Goal: Task Accomplishment & Management: Manage account settings

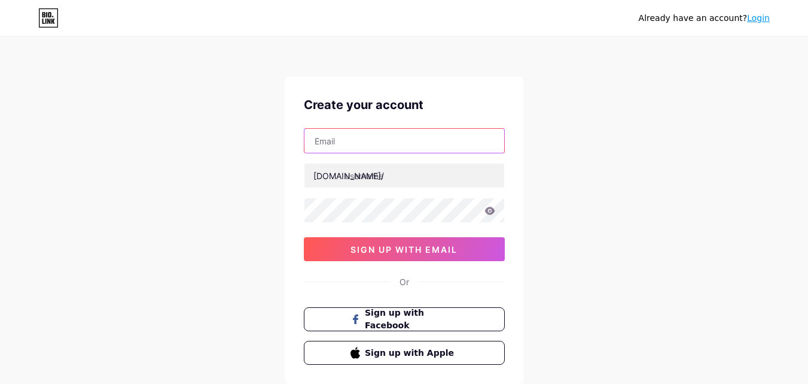
click at [381, 145] on input "text" at bounding box center [405, 141] width 200 height 24
type input "maitry.patel@ymail.com"
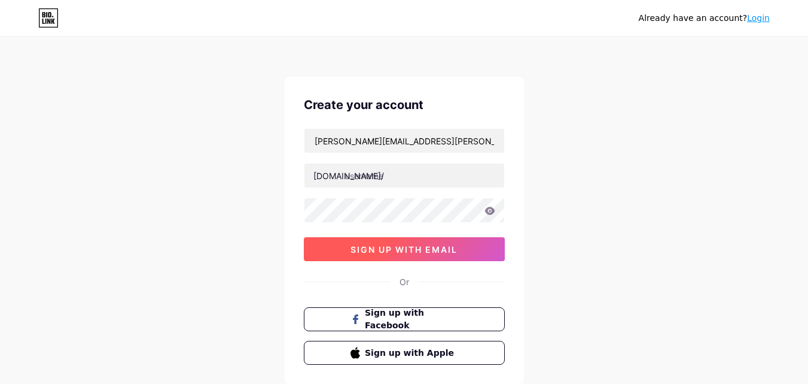
click at [425, 254] on button "sign up with email" at bounding box center [404, 249] width 201 height 24
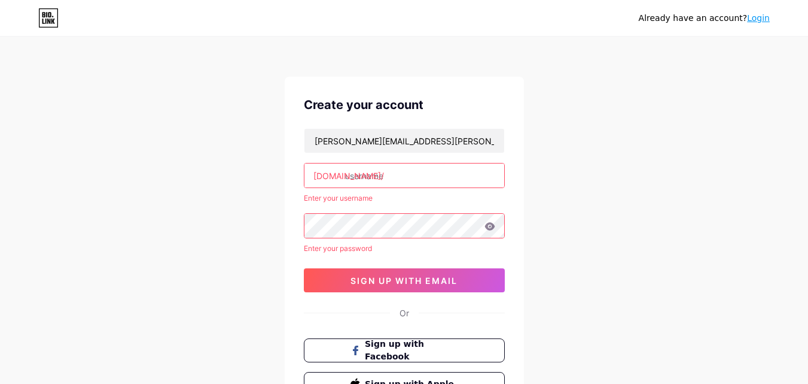
click at [400, 172] on input "text" at bounding box center [405, 175] width 200 height 24
click at [641, 215] on div "Already have an account? Login Create your account maitry.patel@ymail.com bio.l…" at bounding box center [404, 244] width 808 height 489
click at [421, 178] on input "text" at bounding box center [405, 175] width 200 height 24
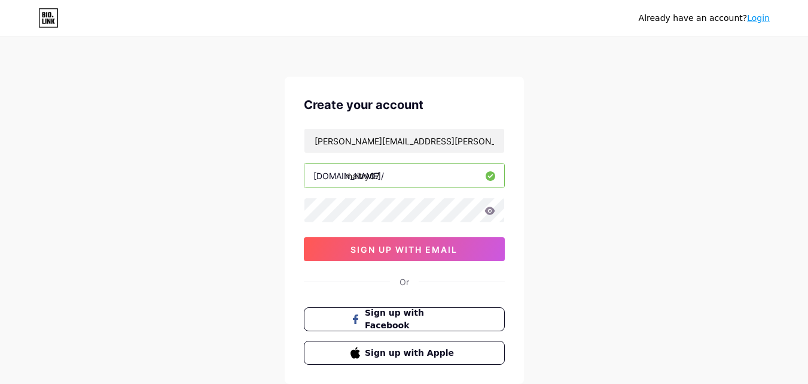
type input "maitry07"
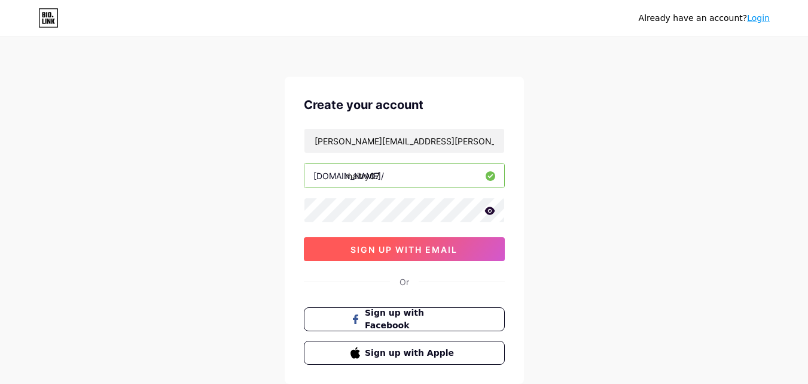
click at [369, 248] on span "sign up with email" at bounding box center [404, 249] width 107 height 10
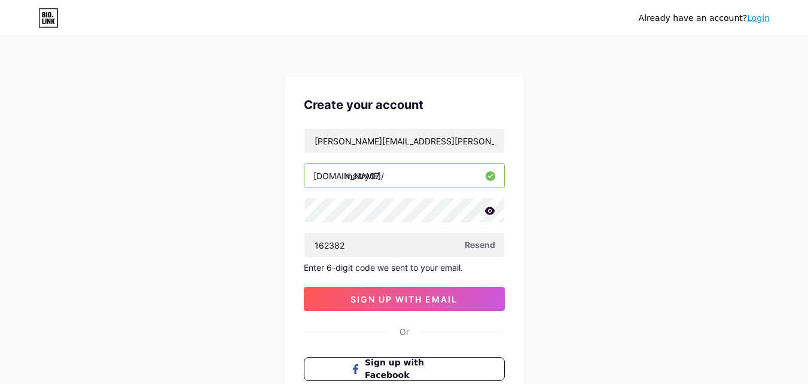
type input "162382"
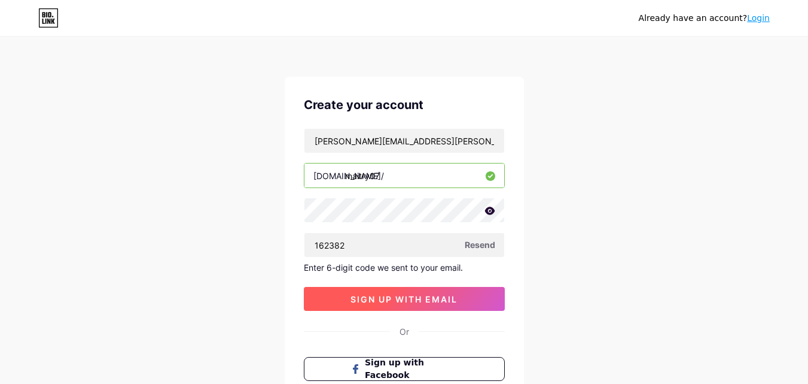
click at [407, 296] on span "sign up with email" at bounding box center [404, 299] width 107 height 10
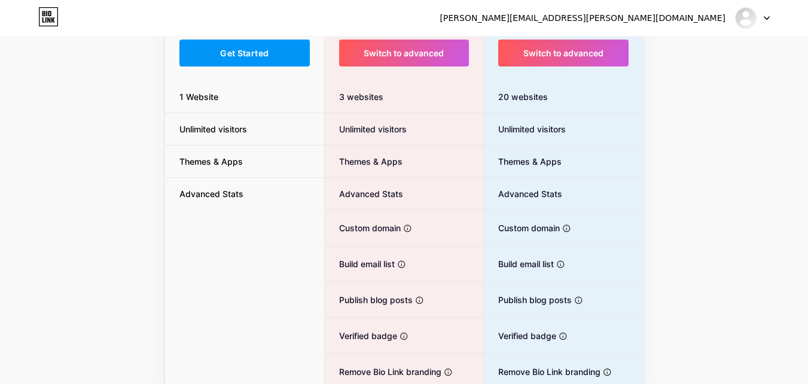
scroll to position [25, 0]
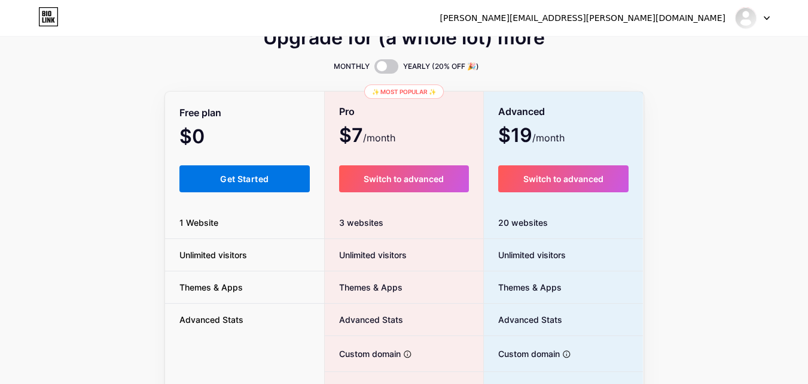
click at [214, 175] on button "Get Started" at bounding box center [245, 178] width 131 height 27
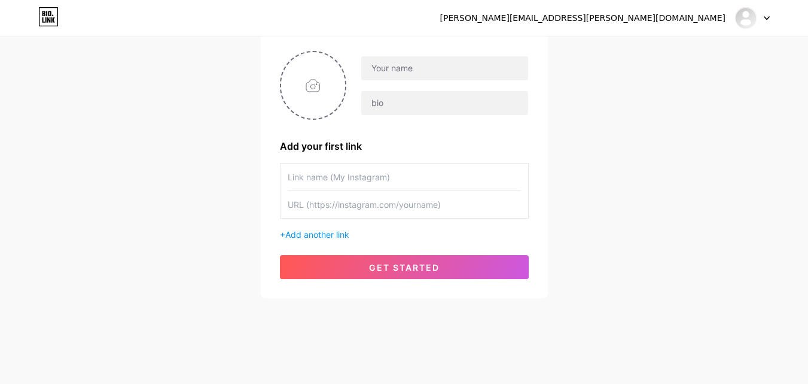
scroll to position [91, 0]
click at [339, 180] on input "text" at bounding box center [404, 176] width 233 height 27
click at [337, 180] on input "text" at bounding box center [404, 176] width 233 height 27
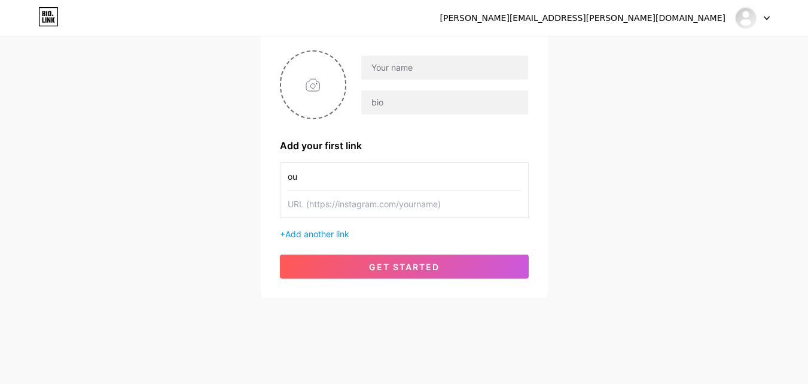
type input "o"
type input "Our Website"
click at [310, 203] on input "text" at bounding box center [404, 203] width 233 height 27
paste input "[URL][DOMAIN_NAME]"
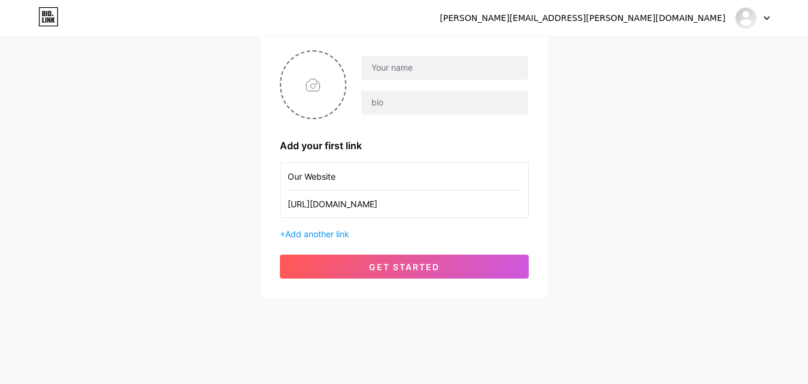
scroll to position [0, 2]
type input "[URL][DOMAIN_NAME]"
click at [323, 233] on span "Add another link" at bounding box center [317, 234] width 64 height 10
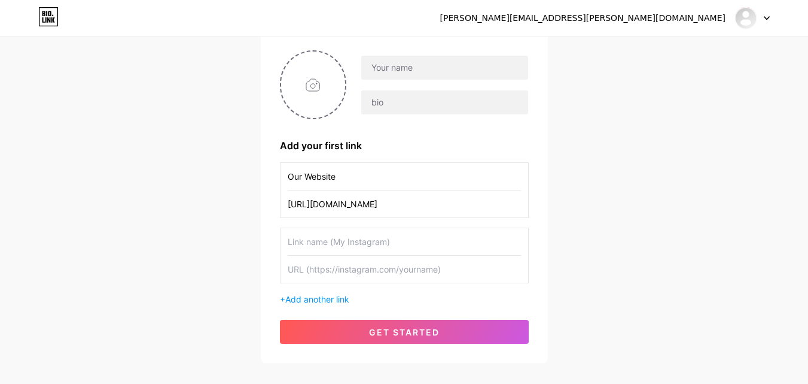
click at [331, 240] on input "text" at bounding box center [404, 241] width 233 height 27
click at [378, 241] on input "text" at bounding box center [404, 241] width 233 height 27
type input "V"
type input "Amazon"
click at [327, 284] on div "Our Website https://www.akshar.org/?SID=f18qdns67t8fj2m4vdoeeujofg Amazon + Add…" at bounding box center [404, 233] width 249 height 143
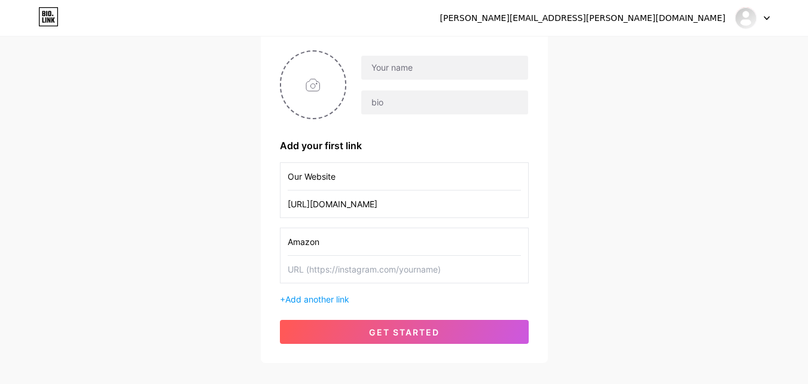
click at [333, 273] on input "text" at bounding box center [404, 268] width 233 height 27
click at [337, 208] on input "[URL][DOMAIN_NAME]" at bounding box center [404, 203] width 233 height 27
paste input "Our Website - https://www.akshar.org/"
drag, startPoint x: 343, startPoint y: 202, endPoint x: 485, endPoint y: 206, distance: 141.9
click at [485, 206] on input "Our Website - https://www.akshar.org/" at bounding box center [404, 203] width 233 height 27
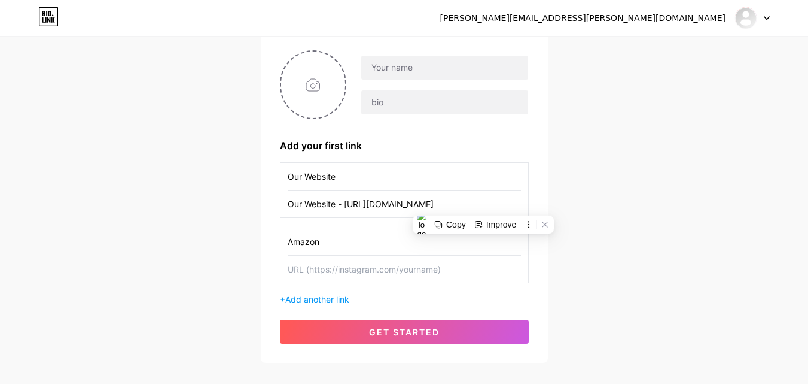
paste input "text"
click at [593, 206] on div "maitry.patel@ymail.com Dashboard Logout Setup your page Let’s setup bio.link/ma…" at bounding box center [404, 155] width 808 height 492
click at [407, 205] on input "https://www.akshar.org/" at bounding box center [404, 203] width 233 height 27
type input "https://www.akshar.org"
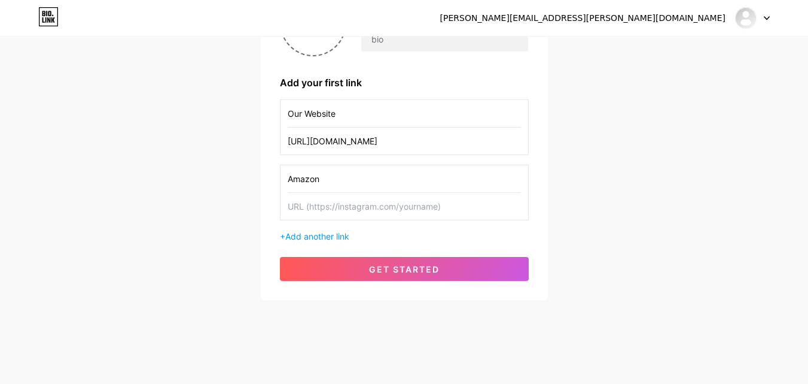
scroll to position [156, 0]
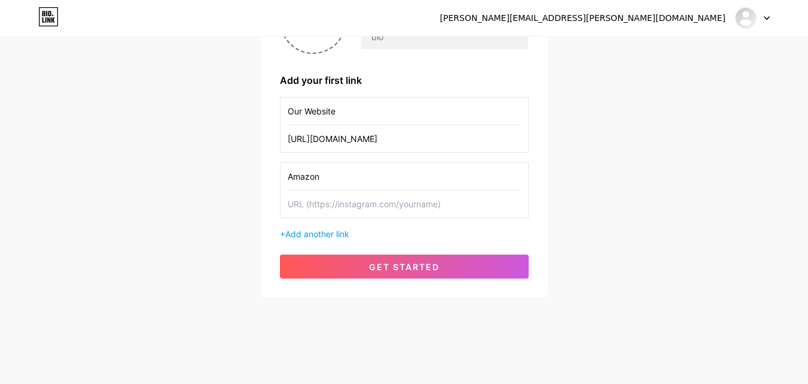
click at [619, 132] on div "maitry.patel@ymail.com Dashboard Logout Setup your page Let’s setup bio.link/ma…" at bounding box center [404, 90] width 808 height 492
click at [369, 205] on input "text" at bounding box center [404, 203] width 233 height 27
click at [336, 199] on input "text" at bounding box center [404, 203] width 233 height 27
paste input "https://app.bio.link/signup-next-step"
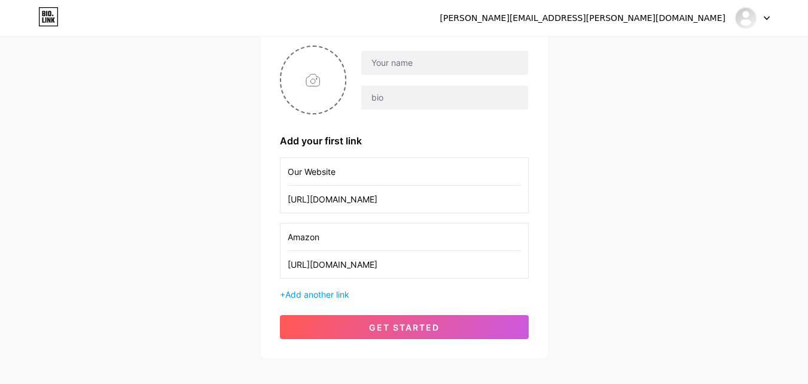
scroll to position [0, 0]
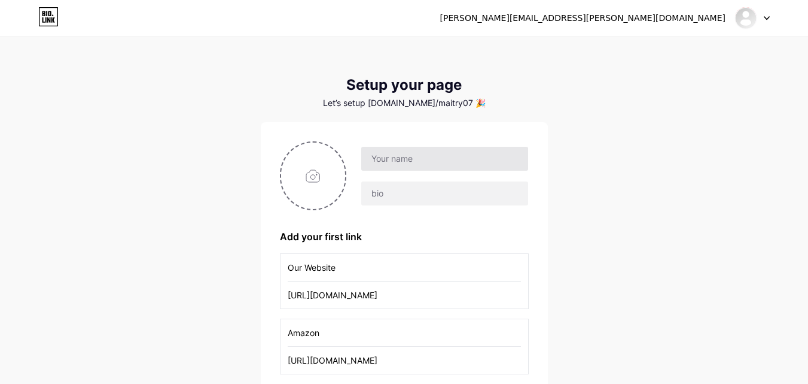
type input "https://app.bio.link/signup-next-step"
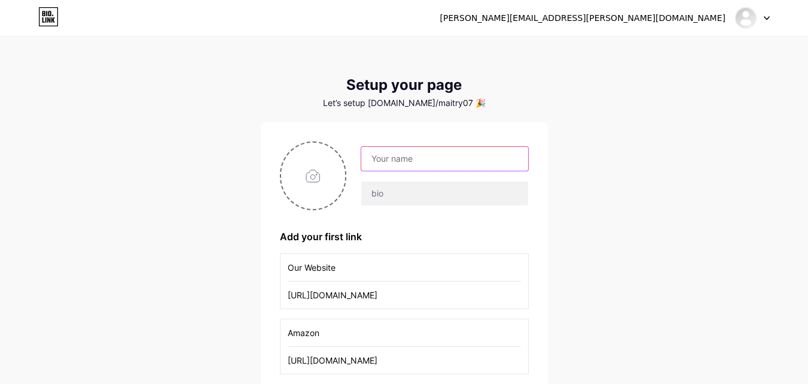
click at [389, 163] on input "text" at bounding box center [444, 159] width 166 height 24
type input "[PERSON_NAME]"
click at [324, 189] on input "file" at bounding box center [313, 175] width 65 height 66
type input "C:\fakepath\AA Logo-Charcoal Color.png"
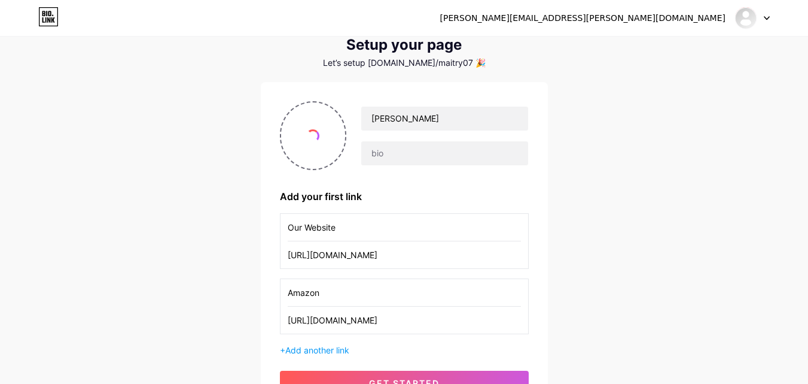
scroll to position [156, 0]
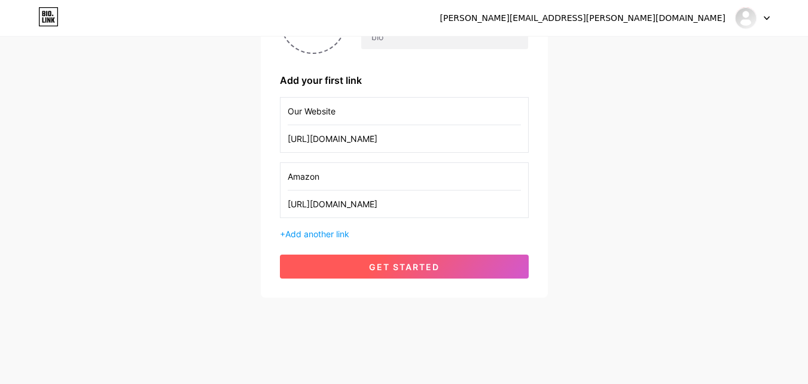
click at [417, 267] on span "get started" at bounding box center [404, 266] width 71 height 10
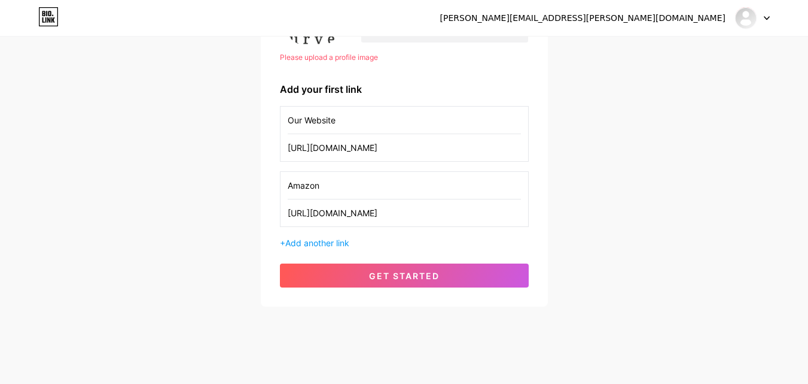
scroll to position [172, 0]
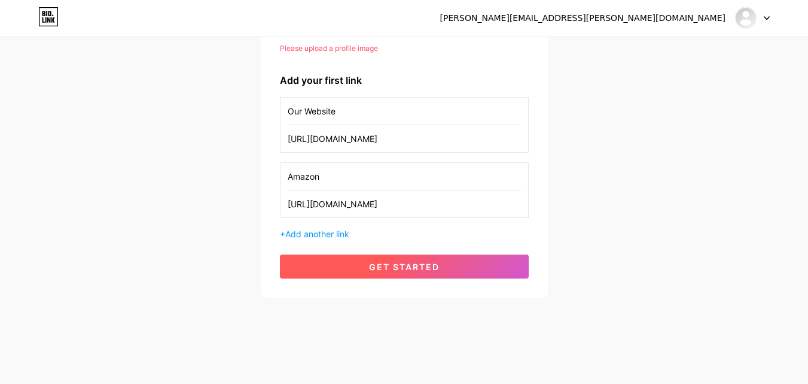
click at [396, 256] on button "get started" at bounding box center [404, 266] width 249 height 24
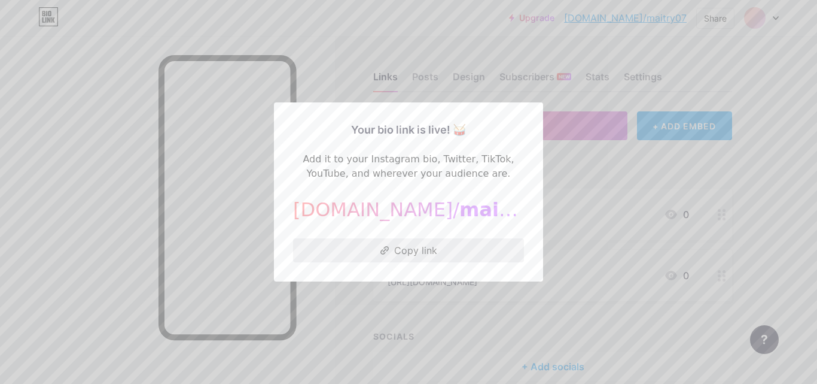
click at [394, 248] on button "Copy link" at bounding box center [408, 250] width 231 height 24
click at [437, 272] on button at bounding box center [440, 266] width 16 height 16
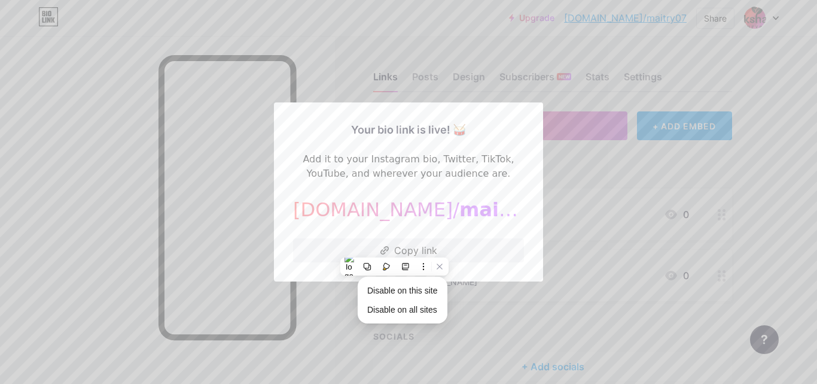
click at [730, 167] on div at bounding box center [408, 192] width 817 height 384
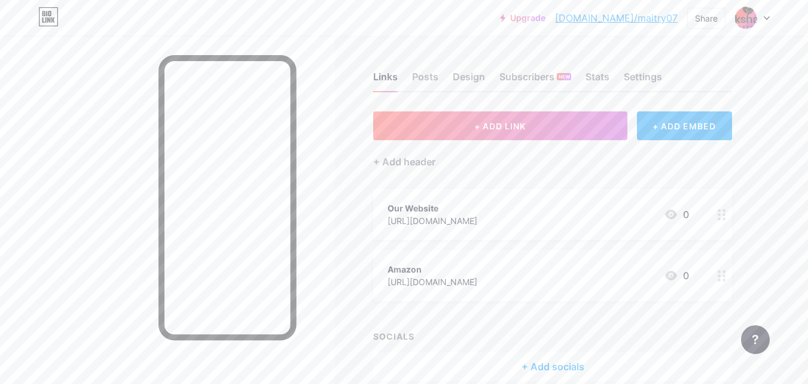
click at [765, 19] on icon at bounding box center [767, 18] width 6 height 4
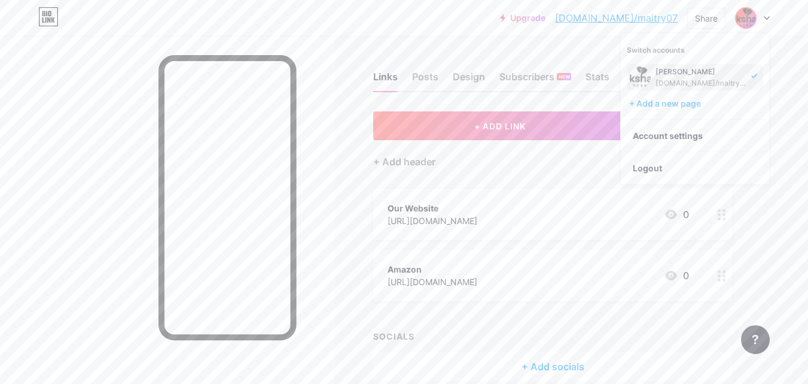
click at [674, 81] on div "bio.link/maitry07" at bounding box center [702, 83] width 92 height 10
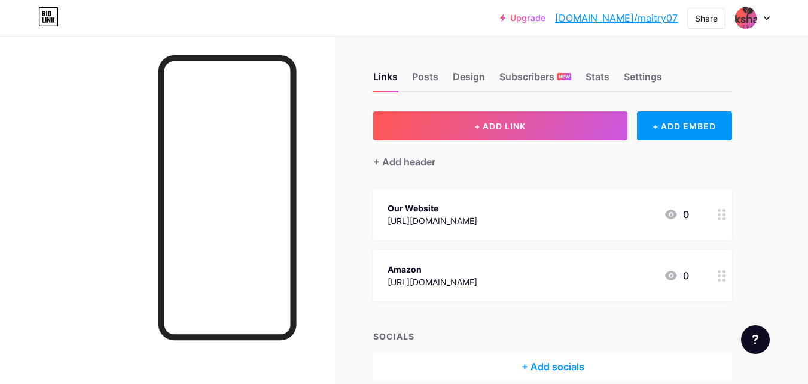
click at [726, 218] on icon at bounding box center [722, 214] width 8 height 11
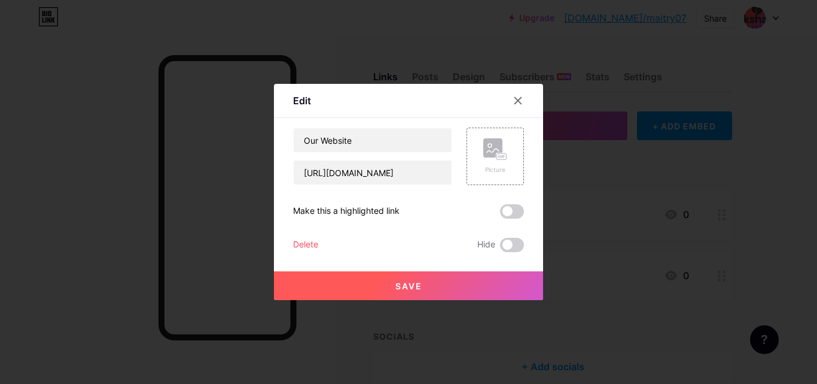
click at [305, 245] on div "Delete" at bounding box center [305, 245] width 25 height 14
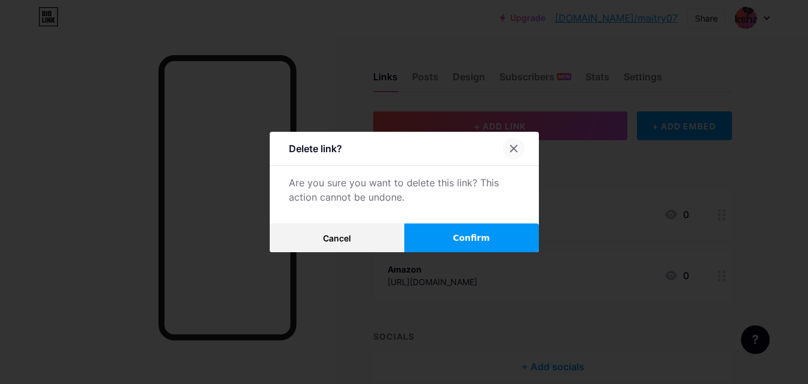
click at [504, 150] on div at bounding box center [514, 149] width 22 height 22
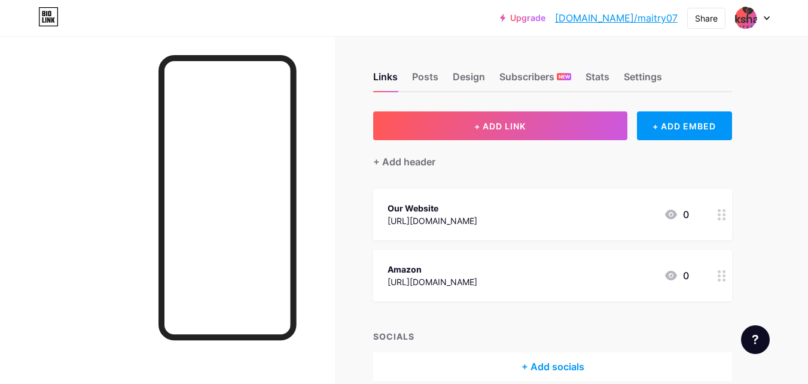
click at [720, 217] on circle at bounding box center [719, 218] width 3 height 3
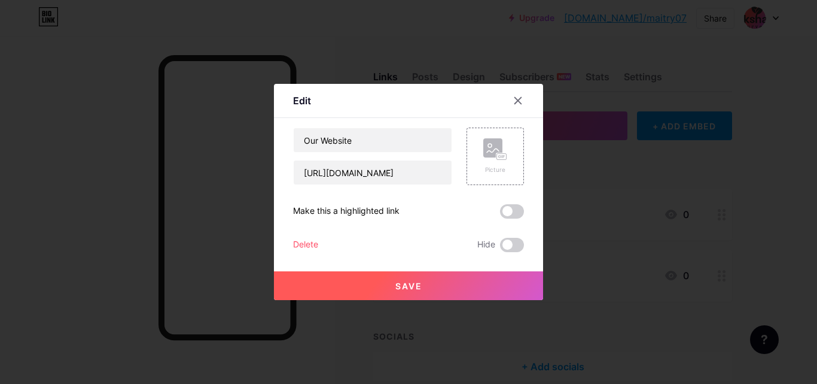
click at [506, 218] on div "Our Website https://www.akshar.org Picture Make this a highlighted link Delete …" at bounding box center [408, 189] width 231 height 124
click at [506, 214] on span at bounding box center [512, 211] width 24 height 14
click at [500, 214] on input "checkbox" at bounding box center [500, 214] width 0 height 0
click at [494, 145] on rect at bounding box center [492, 147] width 19 height 19
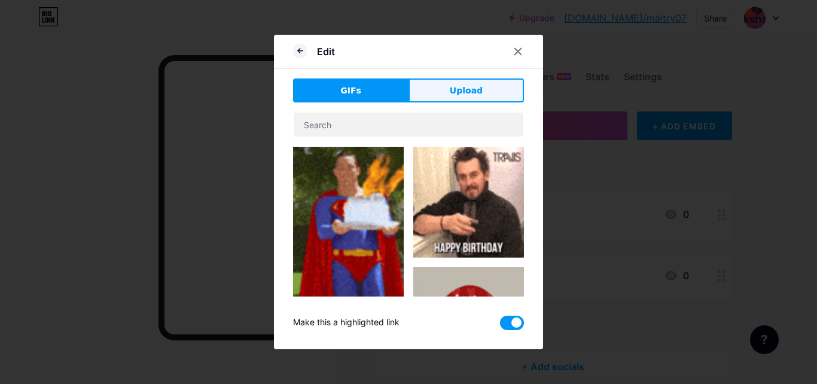
click at [469, 92] on span "Upload" at bounding box center [466, 90] width 33 height 13
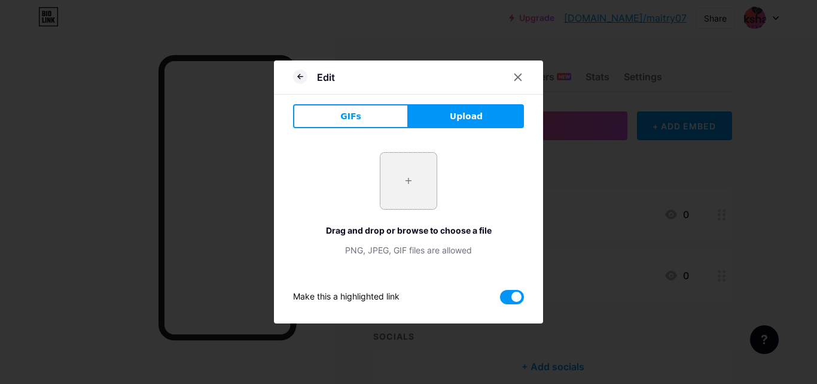
click at [403, 187] on input "file" at bounding box center [409, 181] width 56 height 56
type input "C:\fakepath\AA Logo-Charcoal Color.png"
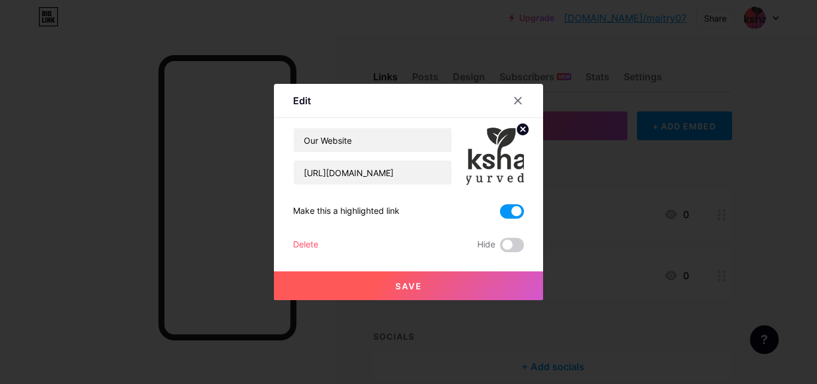
click at [429, 284] on button "Save" at bounding box center [408, 285] width 269 height 29
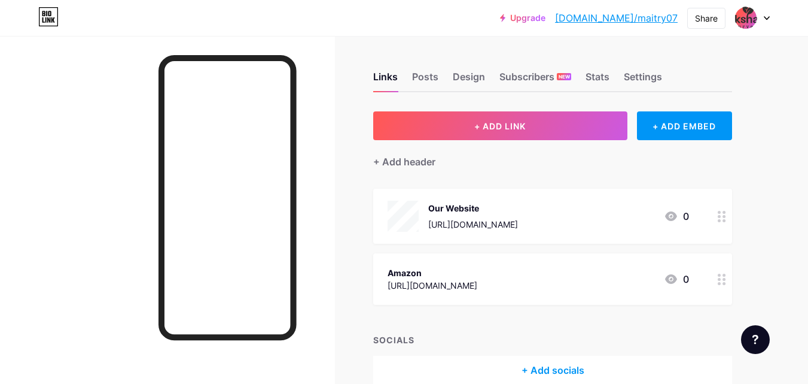
click at [672, 217] on icon at bounding box center [671, 216] width 12 height 10
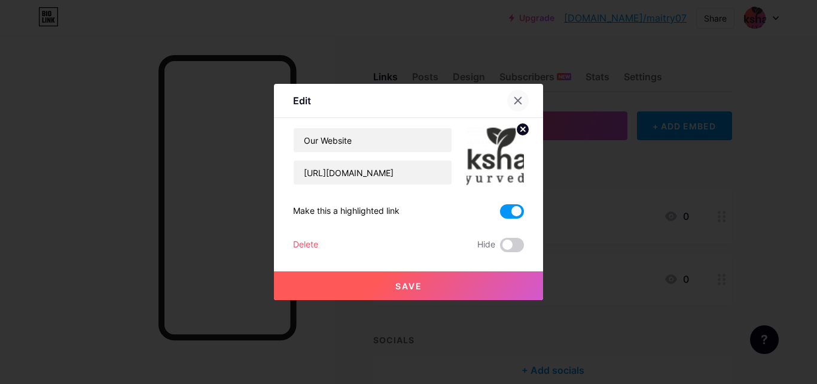
click at [512, 93] on div at bounding box center [518, 101] width 22 height 22
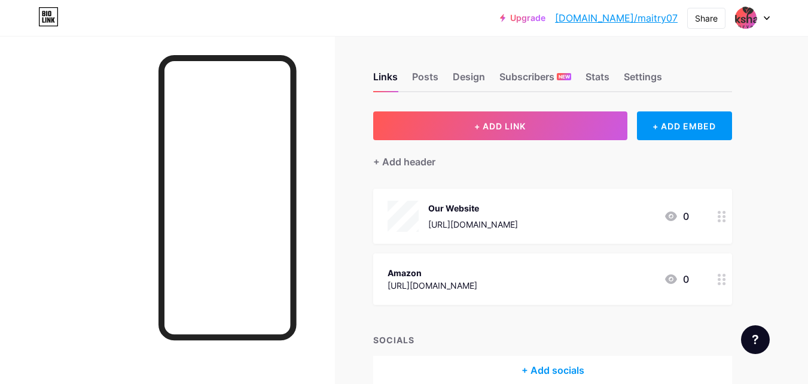
click at [705, 185] on div "+ ADD LINK + ADD EMBED + Add header Our Website https://www.akshar.org 0 Amazon…" at bounding box center [552, 247] width 359 height 273
click at [674, 123] on div "+ ADD EMBED" at bounding box center [684, 125] width 95 height 29
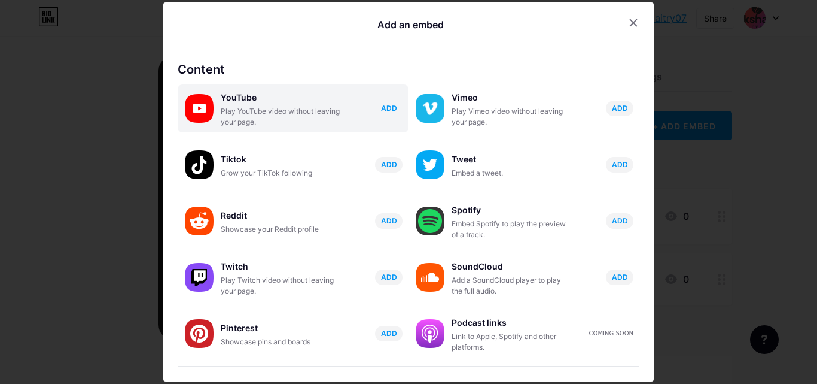
click at [381, 109] on span "ADD" at bounding box center [389, 108] width 16 height 10
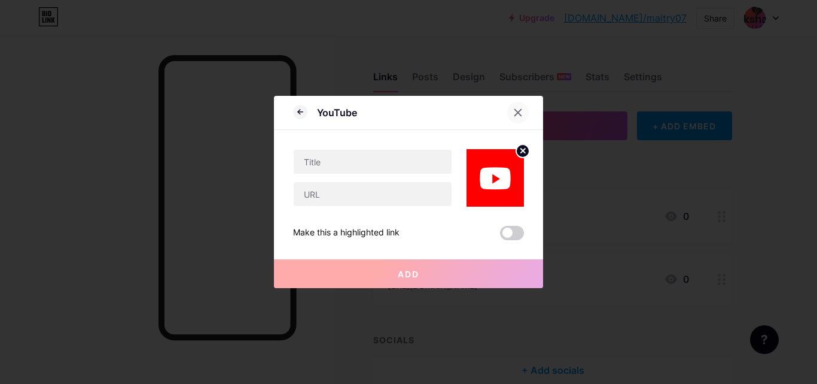
click at [513, 109] on icon at bounding box center [518, 113] width 10 height 10
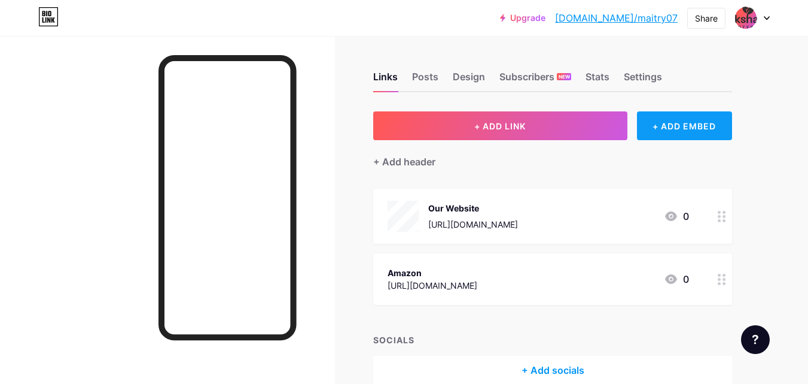
click at [681, 123] on div "+ ADD EMBED" at bounding box center [684, 125] width 95 height 29
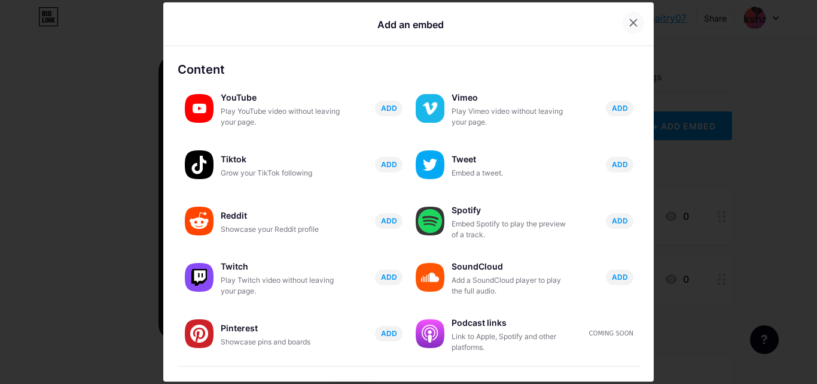
click at [631, 23] on icon at bounding box center [634, 22] width 7 height 7
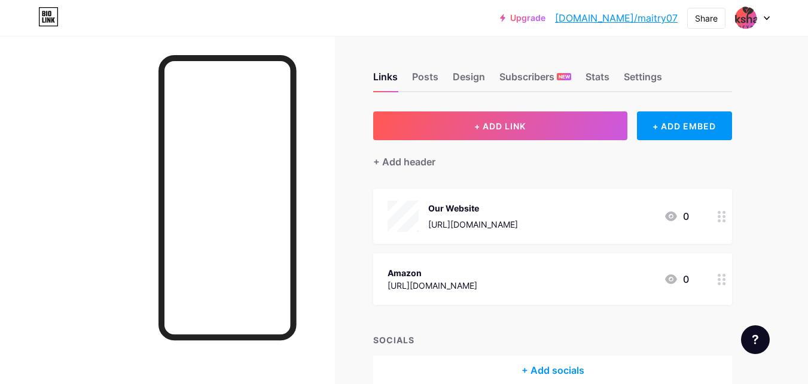
click at [722, 213] on icon at bounding box center [722, 216] width 8 height 11
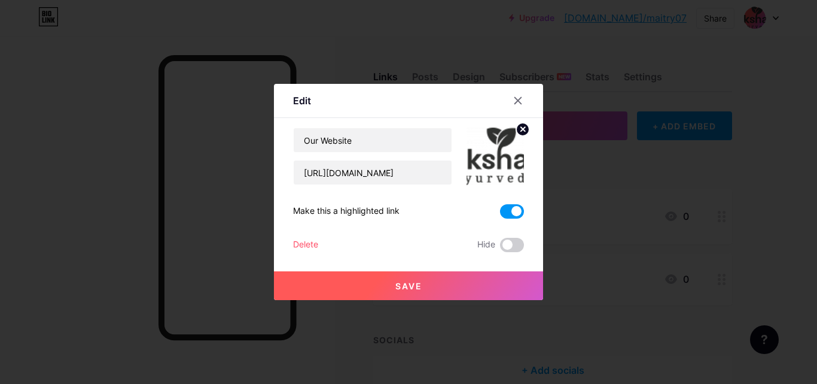
click at [293, 244] on div "Delete" at bounding box center [305, 245] width 25 height 14
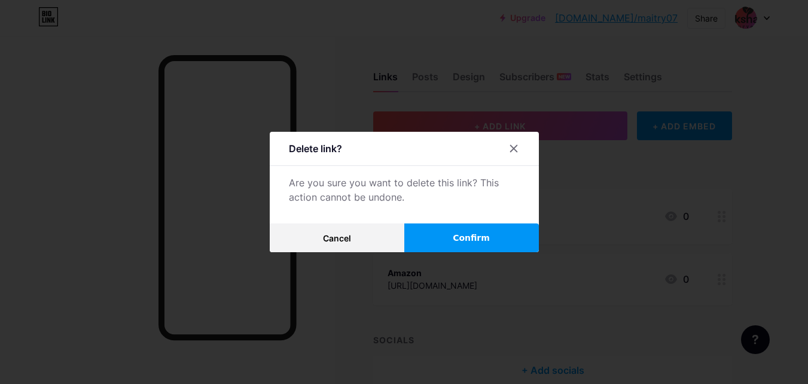
click at [452, 243] on button "Confirm" at bounding box center [471, 237] width 135 height 29
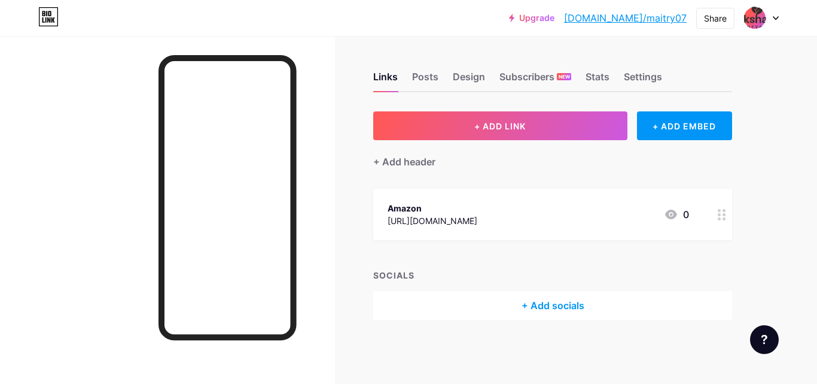
click at [721, 213] on icon at bounding box center [722, 214] width 8 height 11
click at [299, 245] on div "Delete" at bounding box center [305, 245] width 25 height 14
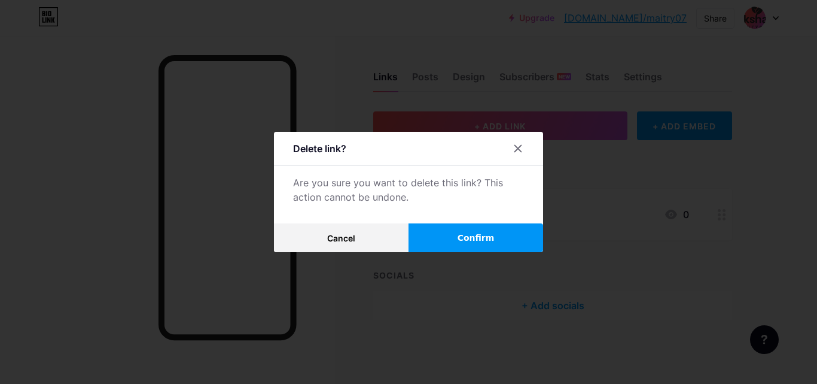
click at [437, 237] on button "Confirm" at bounding box center [476, 237] width 135 height 29
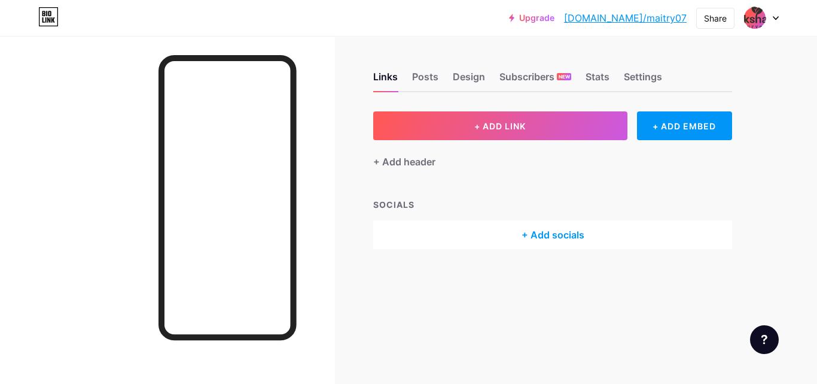
click at [545, 242] on div "+ Add socials" at bounding box center [552, 234] width 359 height 29
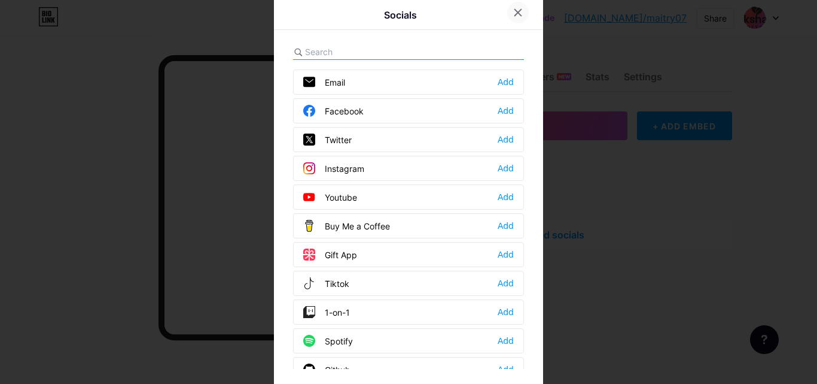
click at [519, 15] on div at bounding box center [518, 13] width 22 height 22
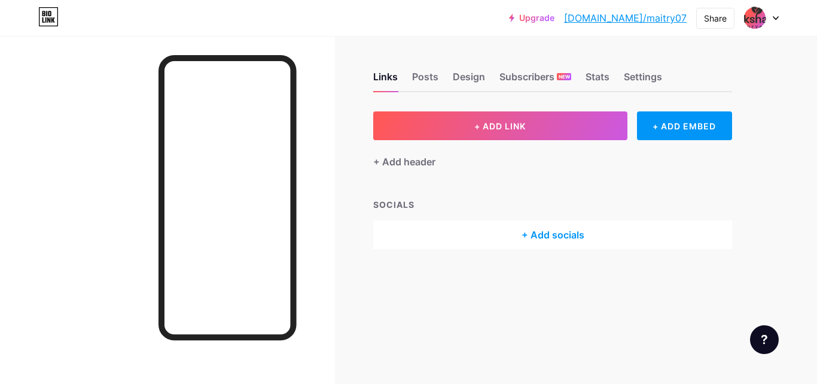
click at [550, 185] on div "+ ADD LINK + ADD EMBED + Add header SOCIALS + Add socials" at bounding box center [552, 180] width 359 height 138
click at [526, 241] on div "+ Add socials" at bounding box center [552, 234] width 359 height 29
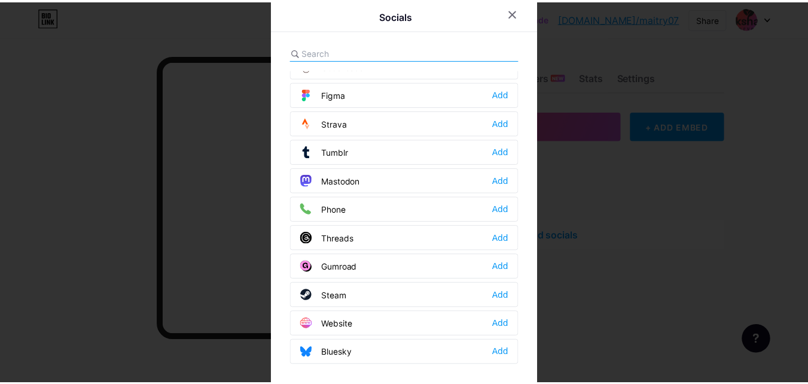
scroll to position [4, 0]
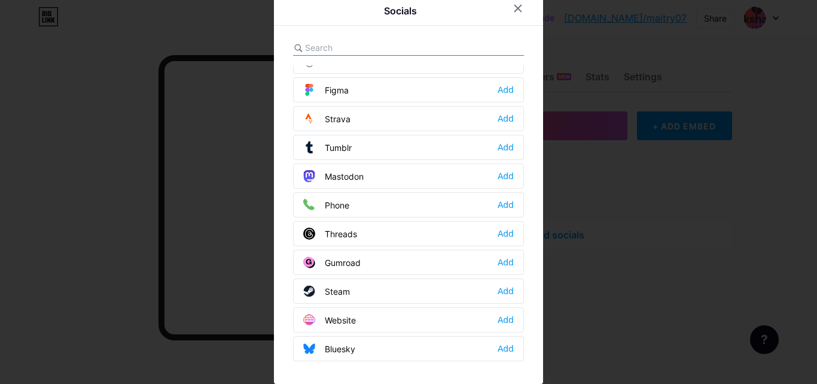
click at [697, 206] on div at bounding box center [408, 188] width 817 height 384
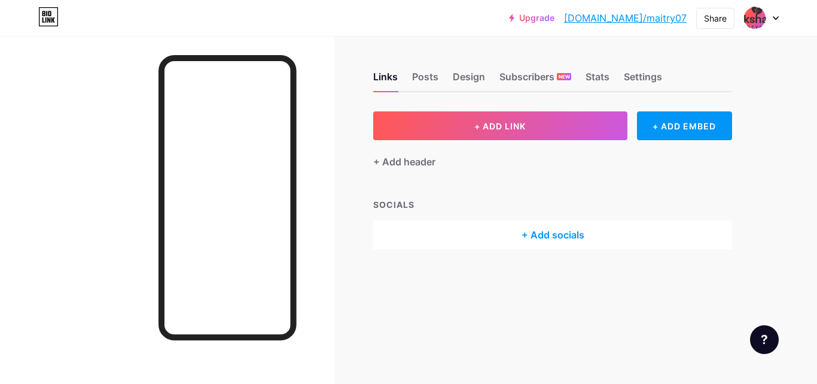
click at [486, 240] on div "+ Add socials" at bounding box center [552, 234] width 359 height 29
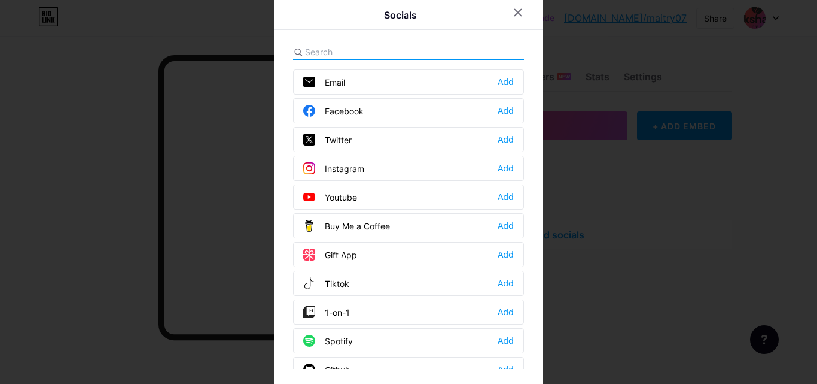
click at [357, 109] on div "Facebook" at bounding box center [333, 111] width 60 height 12
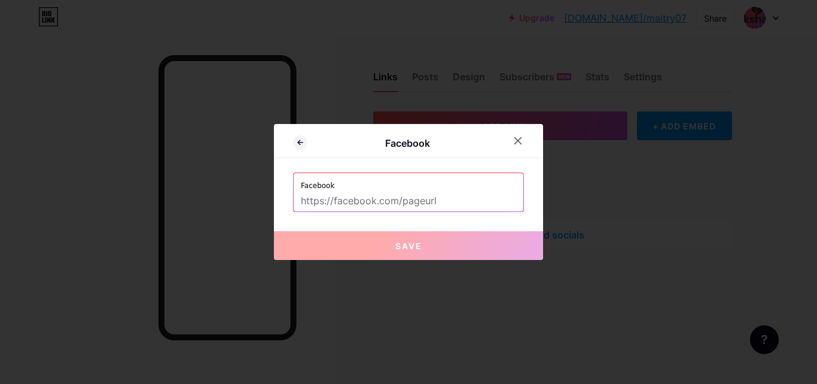
click at [445, 204] on input "text" at bounding box center [408, 201] width 215 height 20
paste input "[URL][DOMAIN_NAME]"
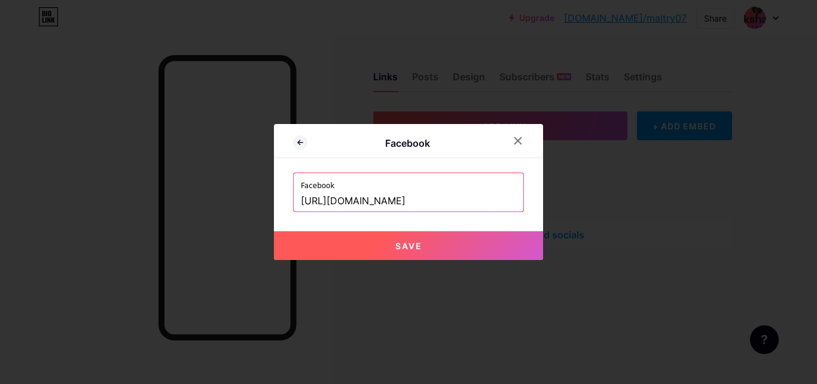
type input "[URL][DOMAIN_NAME]"
click at [430, 242] on button "Save" at bounding box center [408, 245] width 269 height 29
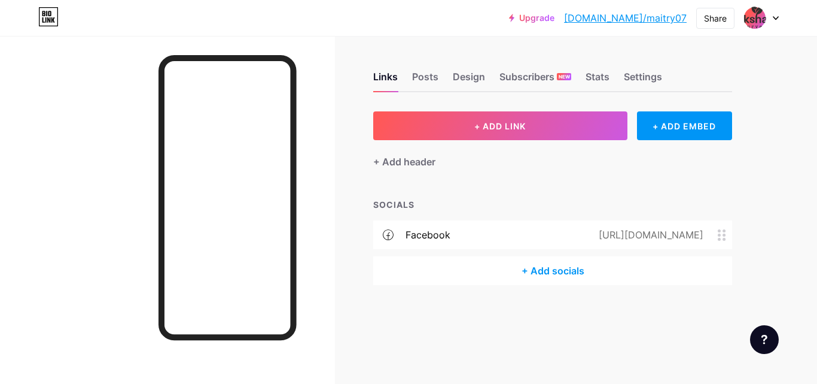
click at [510, 263] on div "+ Add socials" at bounding box center [552, 270] width 359 height 29
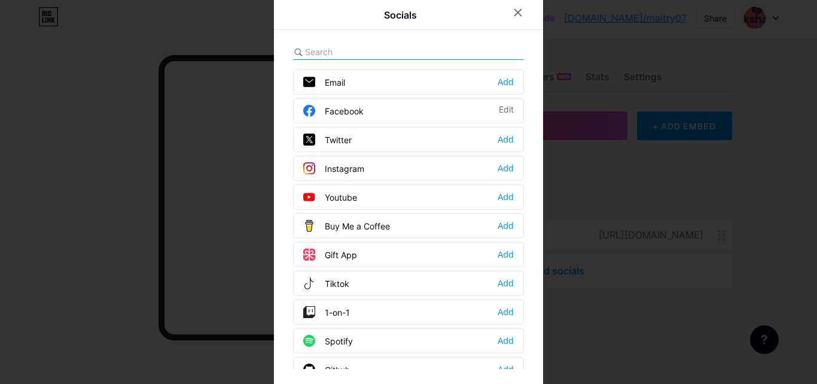
click at [353, 165] on div "Instagram" at bounding box center [333, 168] width 61 height 12
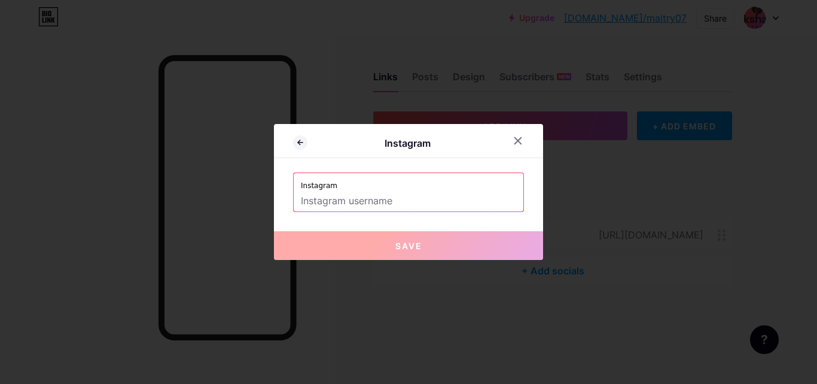
click at [365, 197] on input "text" at bounding box center [408, 201] width 215 height 20
paste input "https://www.instagram.com/akshar_ayurveda/"
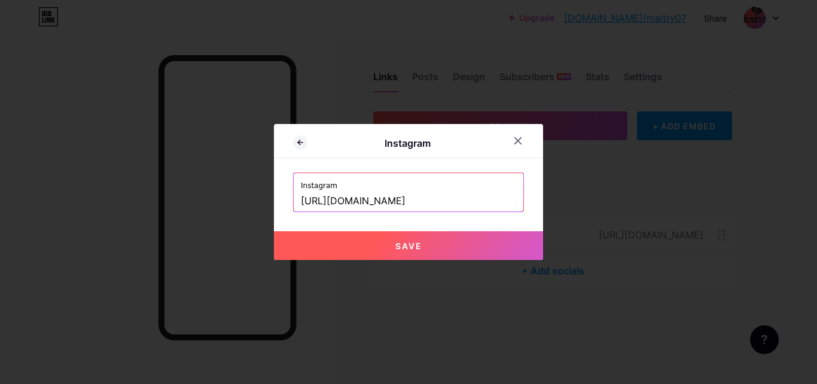
click at [385, 245] on button "Save" at bounding box center [408, 245] width 269 height 29
type input "https://instagram.com/https://www.instagram.com/akshar_ayurveda/"
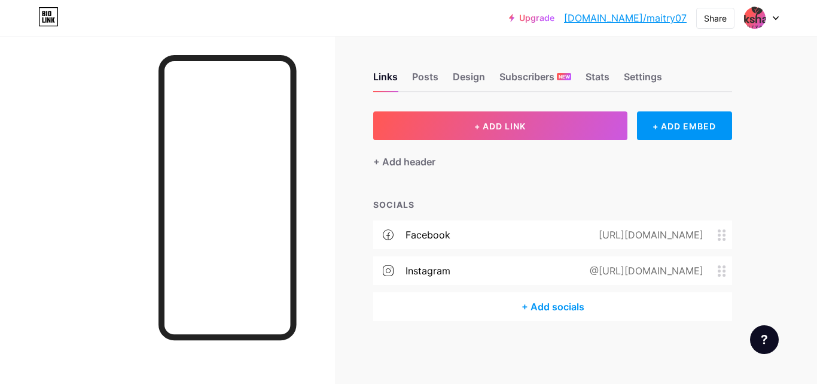
click at [495, 299] on div "+ Add socials" at bounding box center [552, 306] width 359 height 29
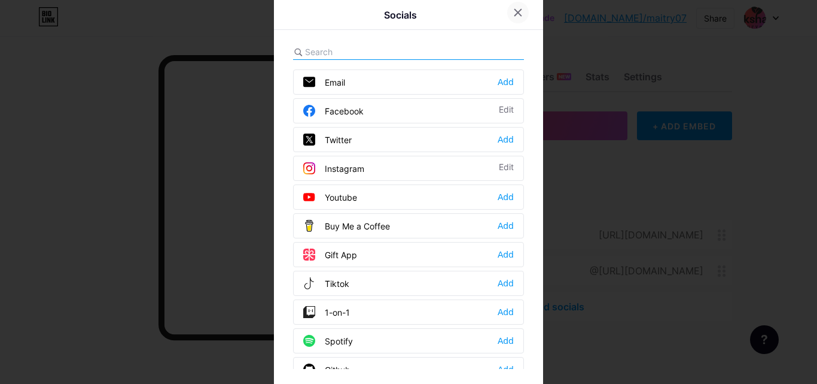
click at [515, 11] on icon at bounding box center [518, 13] width 7 height 7
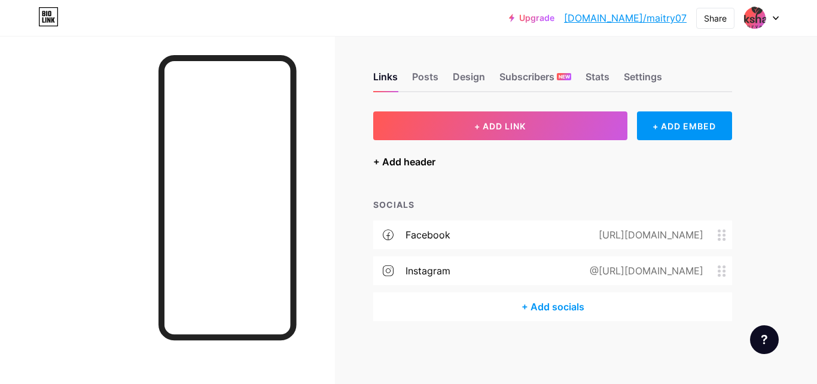
click at [410, 167] on div "+ Add header" at bounding box center [404, 161] width 62 height 14
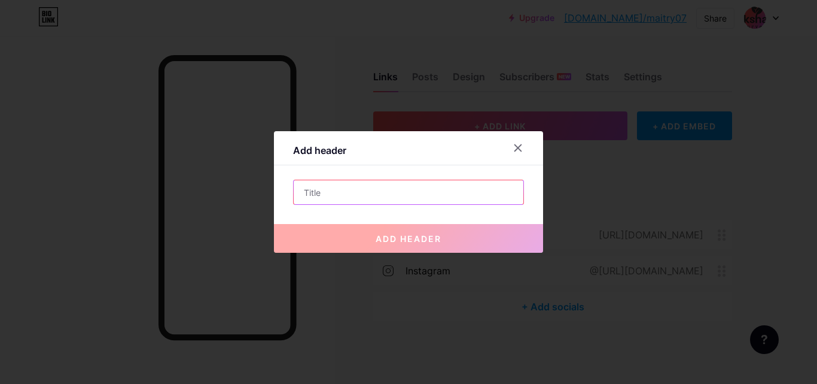
click at [376, 197] on input "text" at bounding box center [409, 192] width 230 height 24
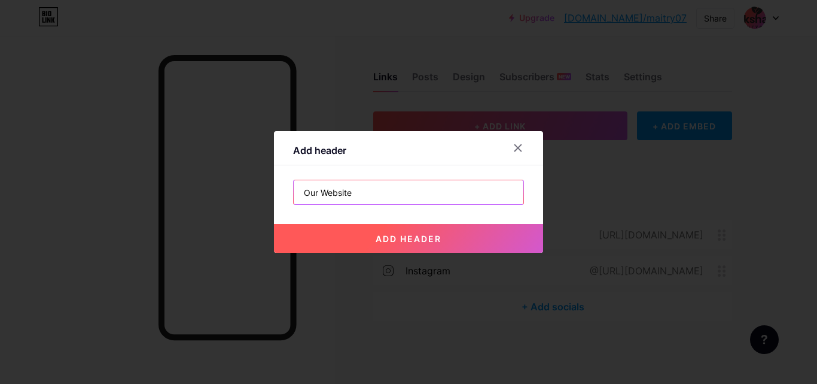
type input "Our Website"
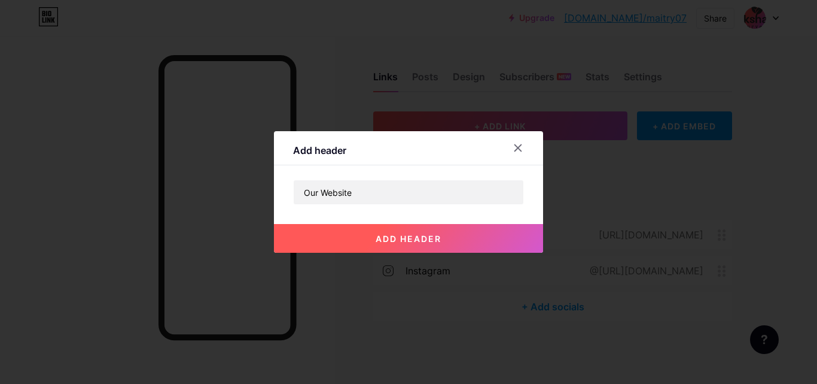
click at [388, 237] on span "add header" at bounding box center [409, 238] width 66 height 10
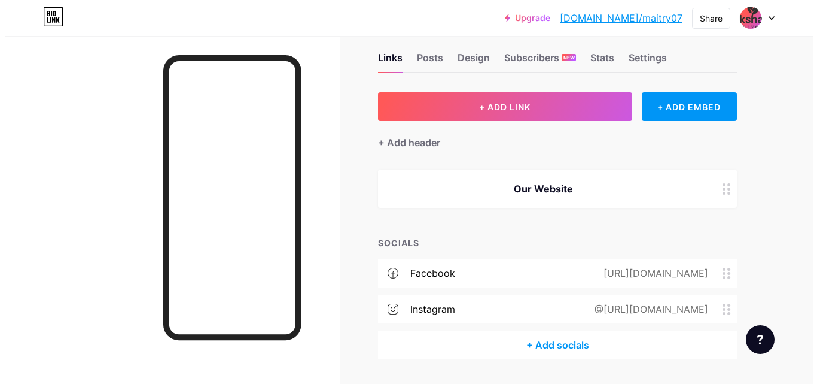
scroll to position [0, 0]
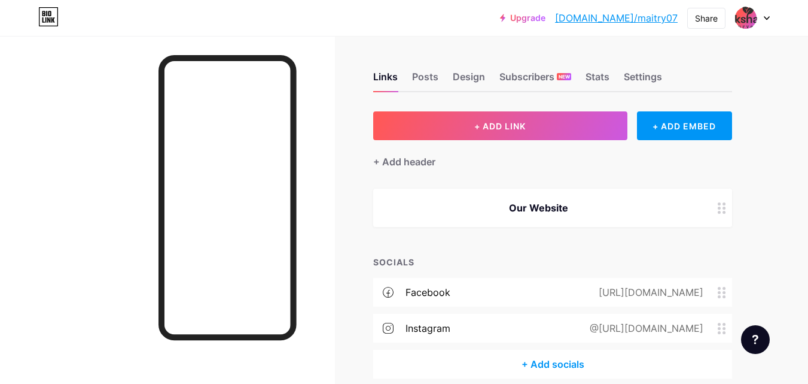
click at [722, 208] on icon at bounding box center [722, 207] width 8 height 11
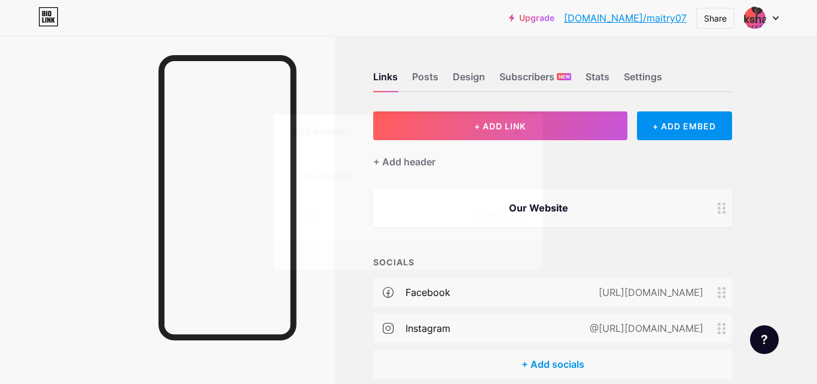
click at [297, 212] on div "Delete" at bounding box center [305, 214] width 25 height 14
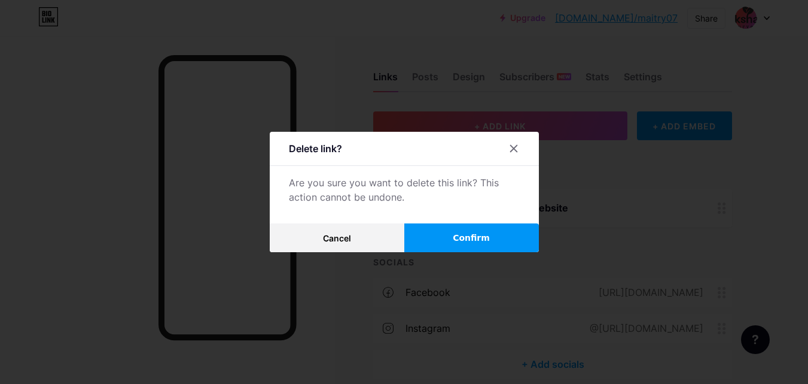
click at [427, 237] on button "Confirm" at bounding box center [471, 237] width 135 height 29
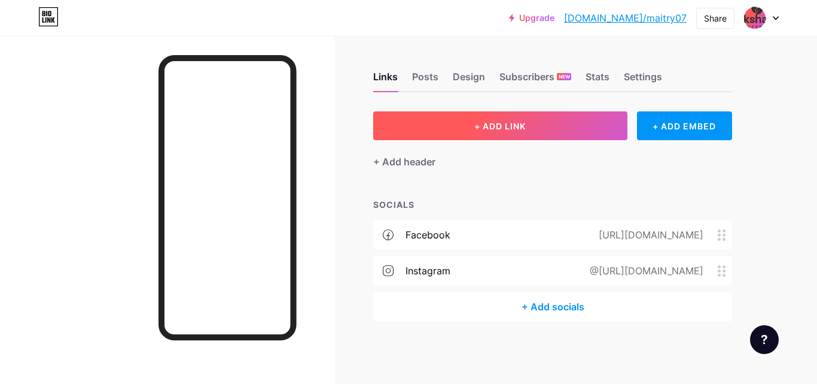
click at [452, 130] on button "+ ADD LINK" at bounding box center [500, 125] width 254 height 29
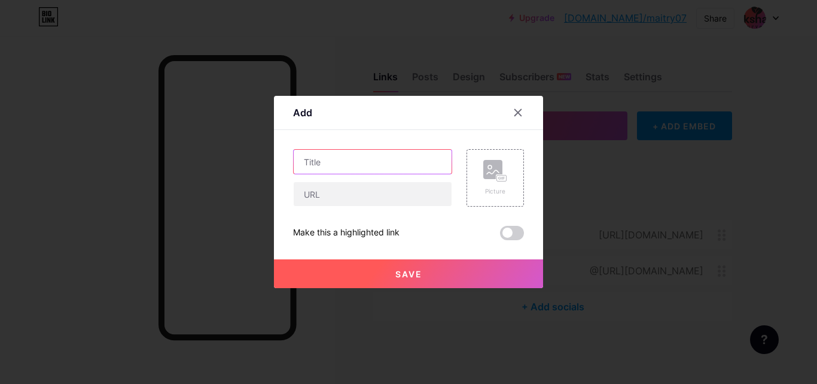
click at [385, 169] on input "text" at bounding box center [373, 162] width 158 height 24
type input "Our Website"
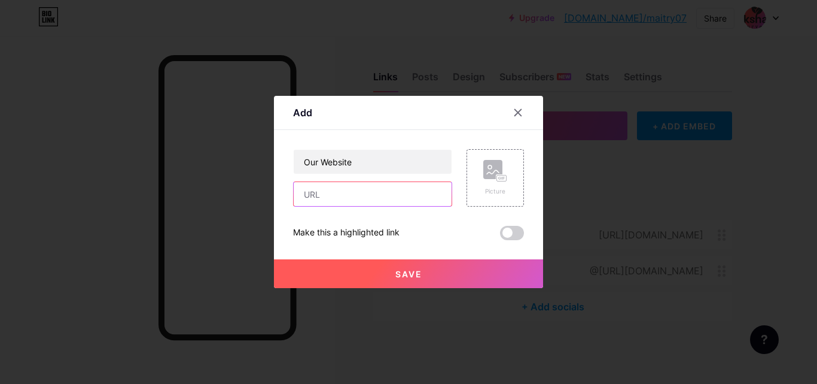
click at [413, 197] on input "text" at bounding box center [373, 194] width 158 height 24
paste input "[URL][DOMAIN_NAME]"
type input "[URL][DOMAIN_NAME]"
click at [419, 270] on button "Save" at bounding box center [408, 273] width 269 height 29
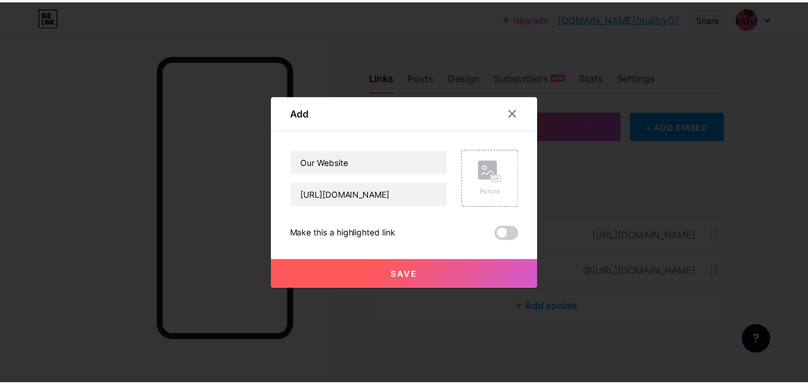
scroll to position [0, 0]
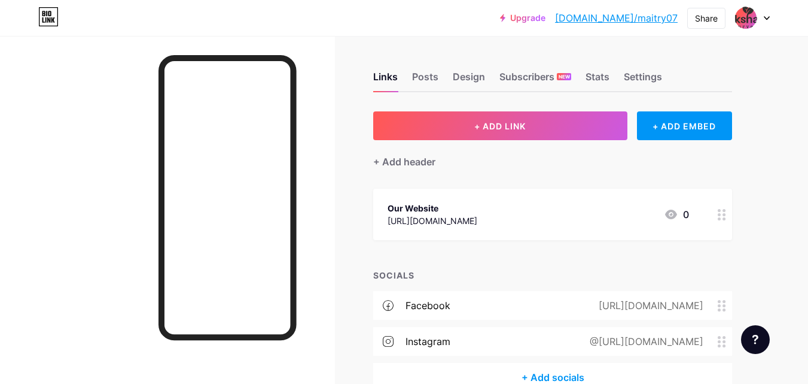
click at [725, 222] on div at bounding box center [722, 213] width 20 height 51
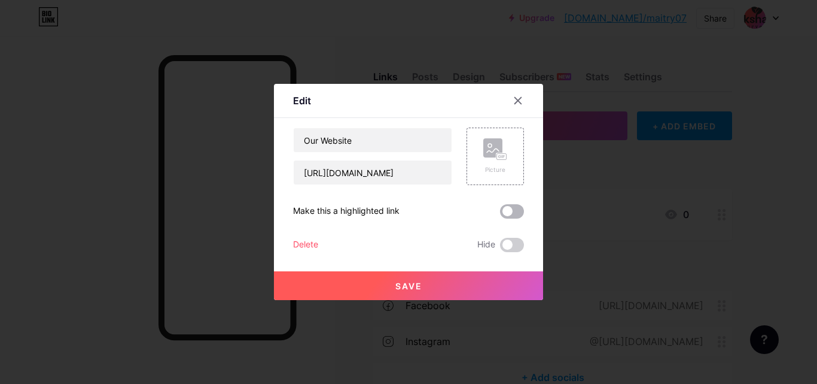
click at [513, 214] on span at bounding box center [512, 211] width 24 height 14
click at [500, 214] on input "checkbox" at bounding box center [500, 214] width 0 height 0
click at [476, 283] on button "Save" at bounding box center [408, 285] width 269 height 29
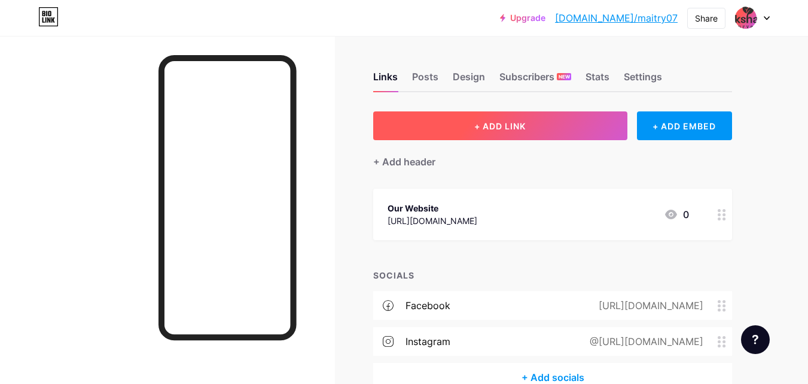
click at [487, 127] on span "+ ADD LINK" at bounding box center [499, 126] width 51 height 10
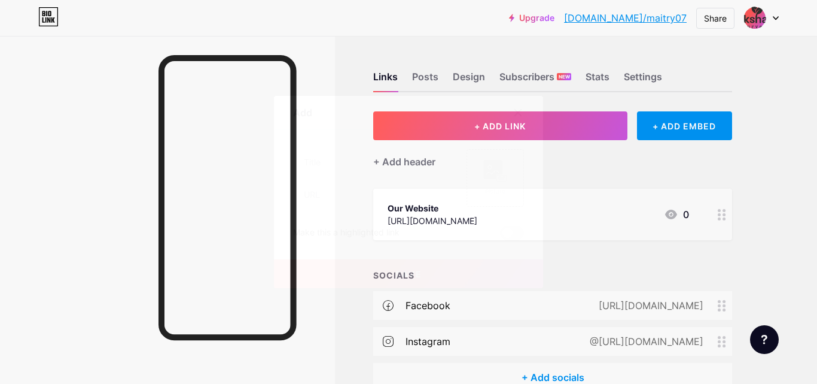
click at [514, 115] on icon at bounding box center [518, 113] width 10 height 10
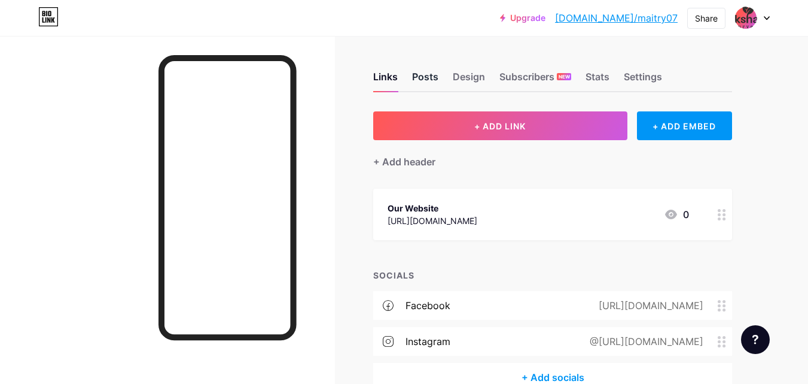
click at [425, 77] on div "Posts" at bounding box center [425, 80] width 26 height 22
click at [641, 17] on link "bio.link/maitry07" at bounding box center [616, 18] width 123 height 14
click at [766, 19] on icon at bounding box center [767, 18] width 6 height 4
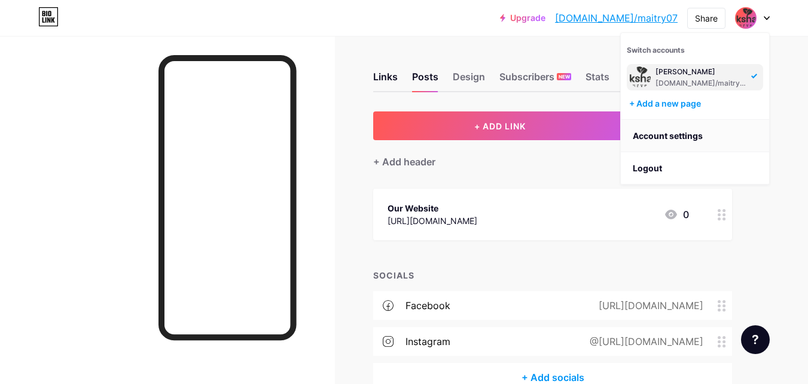
click at [679, 142] on link "Account settings" at bounding box center [695, 136] width 148 height 32
click at [703, 86] on div "bio.link/maitry07" at bounding box center [702, 83] width 92 height 10
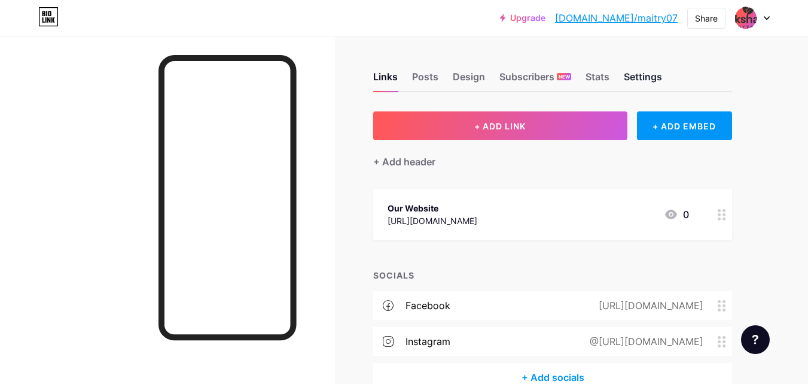
click at [636, 80] on div "Settings" at bounding box center [643, 80] width 38 height 22
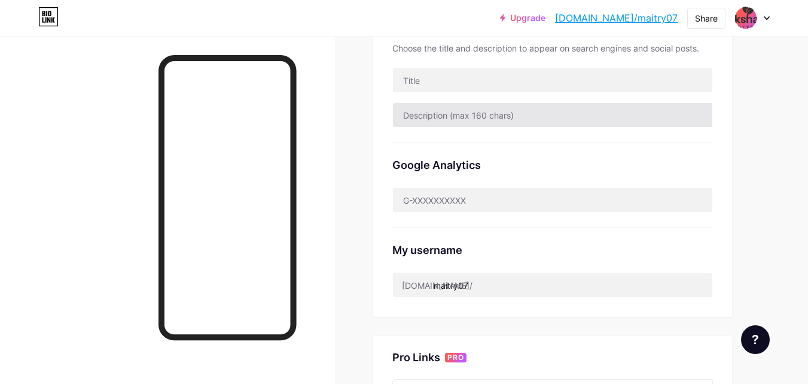
scroll to position [299, 0]
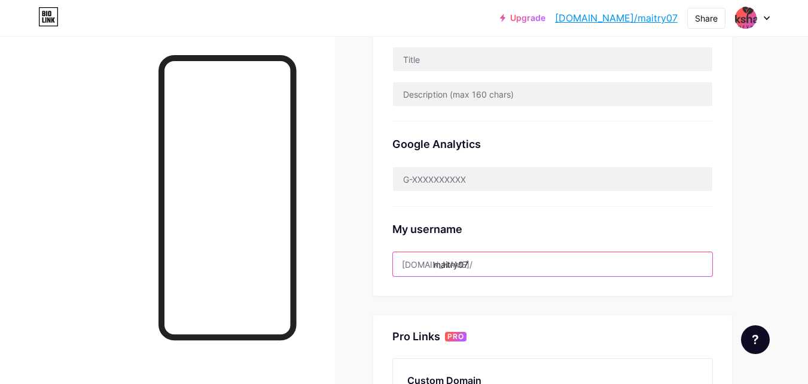
click at [483, 262] on input "maitry07" at bounding box center [553, 264] width 320 height 24
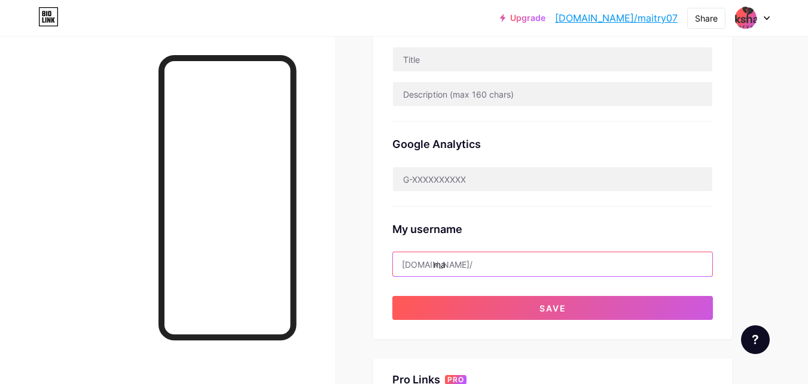
type input "m"
click at [461, 262] on input "aksharayurveda" at bounding box center [553, 264] width 320 height 24
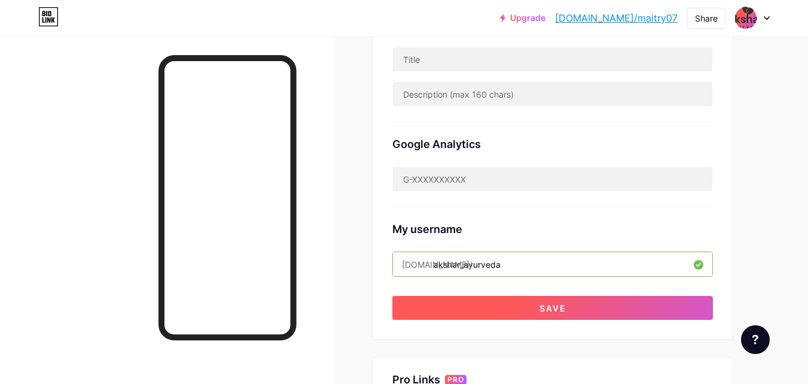
type input "akshar_ayurveda"
click at [530, 312] on button "Save" at bounding box center [553, 308] width 321 height 24
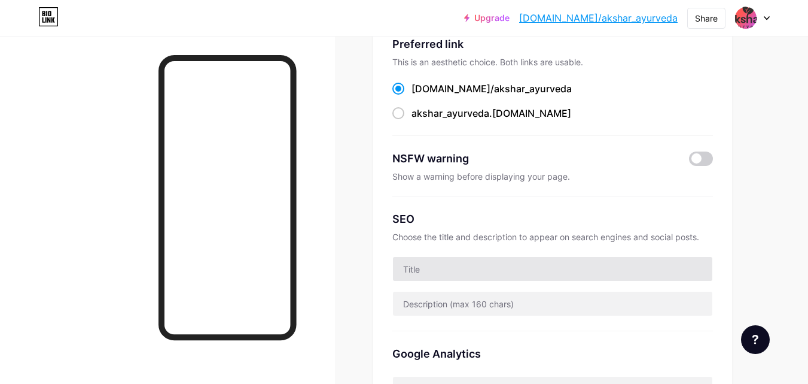
scroll to position [0, 0]
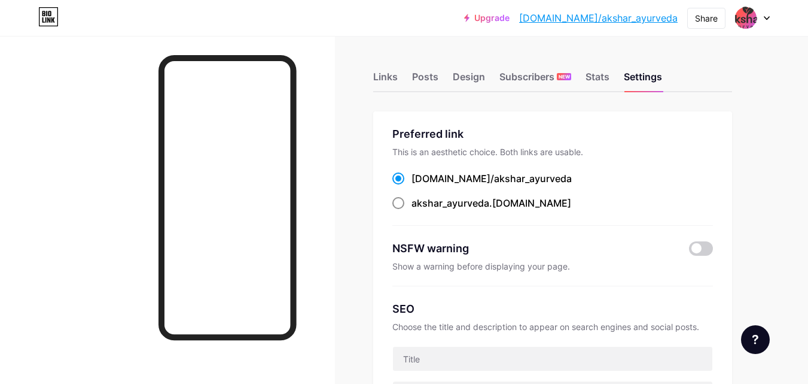
click at [488, 204] on span "akshar_ayurveda" at bounding box center [451, 203] width 78 height 12
click at [419, 210] on input "akshar_ayurveda .bio.link" at bounding box center [416, 214] width 8 height 8
radio input "true"
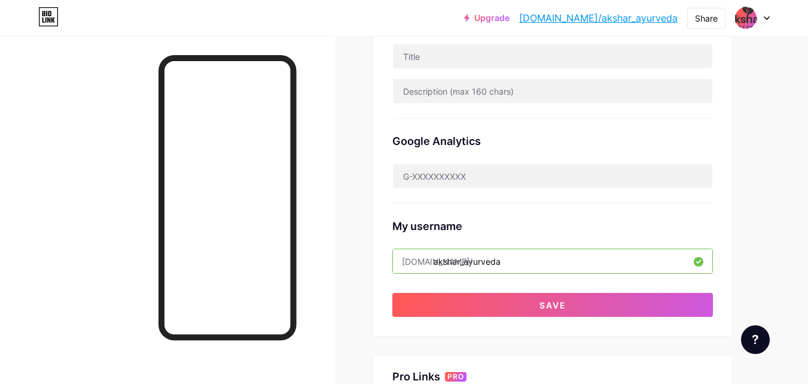
scroll to position [356, 0]
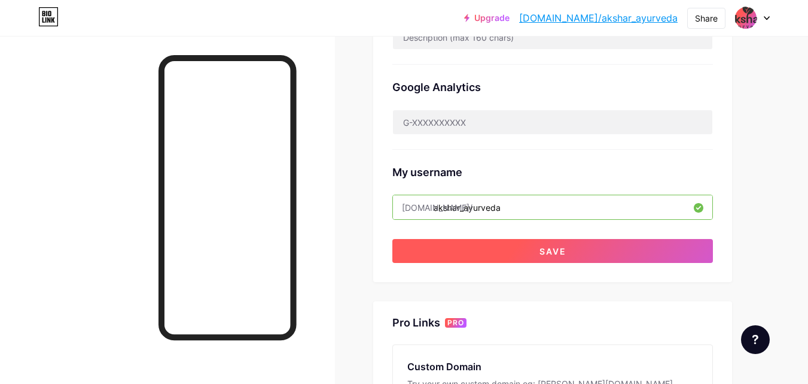
click at [586, 250] on button "Save" at bounding box center [553, 251] width 321 height 24
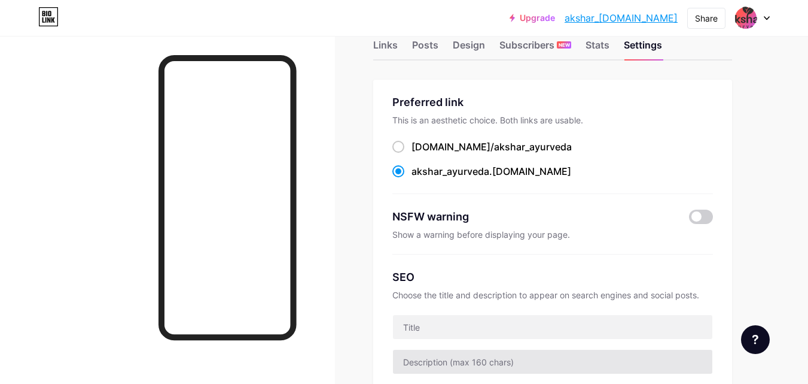
scroll to position [0, 0]
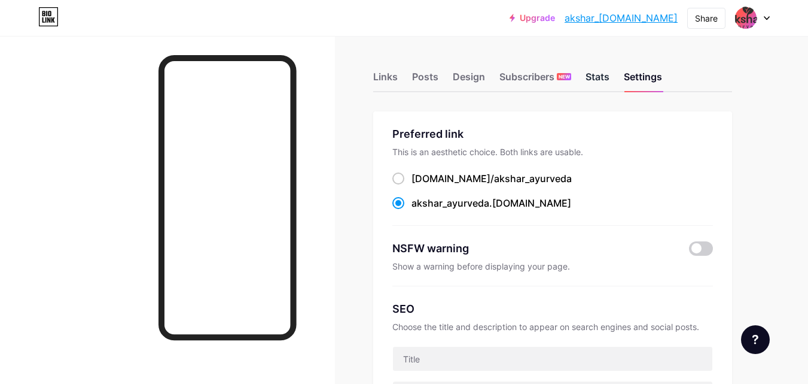
click at [600, 75] on div "Stats" at bounding box center [598, 80] width 24 height 22
click at [522, 78] on div "Subscribers NEW" at bounding box center [536, 80] width 72 height 22
click at [468, 81] on div "Design" at bounding box center [469, 80] width 32 height 22
click at [416, 81] on div "Posts" at bounding box center [425, 80] width 26 height 22
click at [389, 83] on div "Links" at bounding box center [385, 80] width 25 height 22
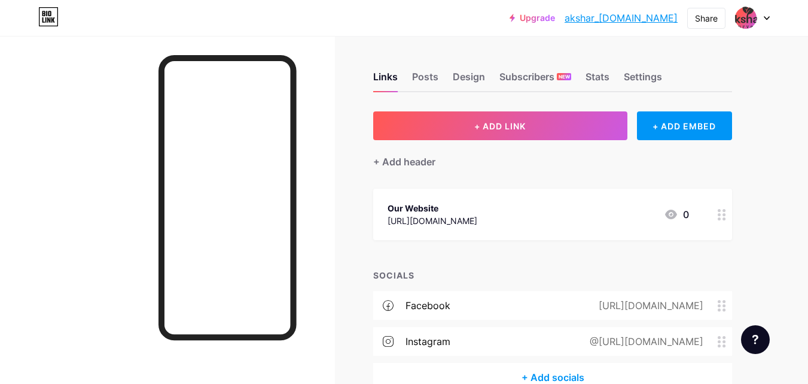
click at [766, 19] on icon at bounding box center [767, 18] width 6 height 4
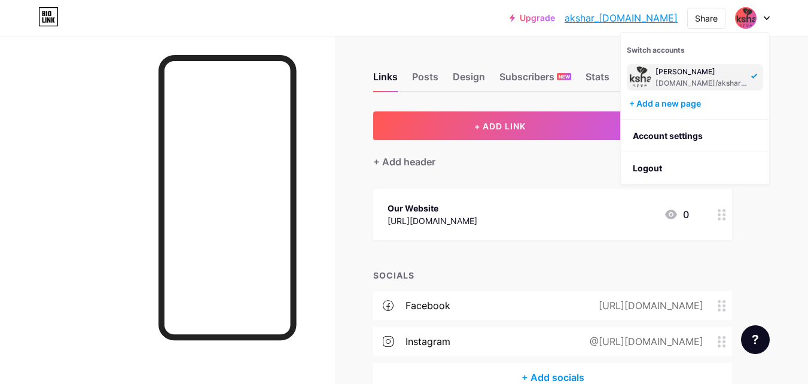
click at [741, 76] on div "[PERSON_NAME]" at bounding box center [702, 72] width 92 height 10
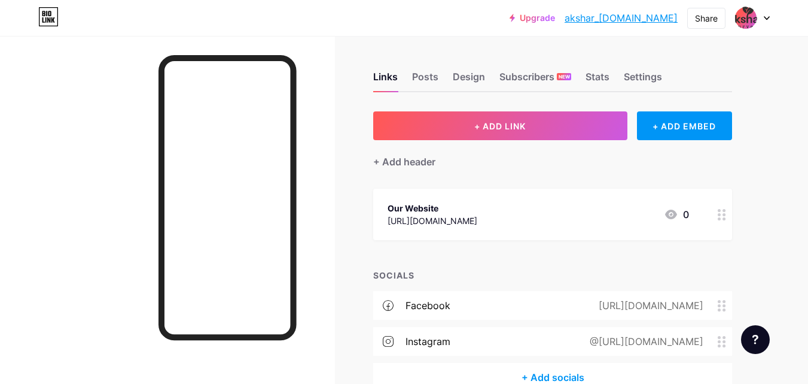
click div
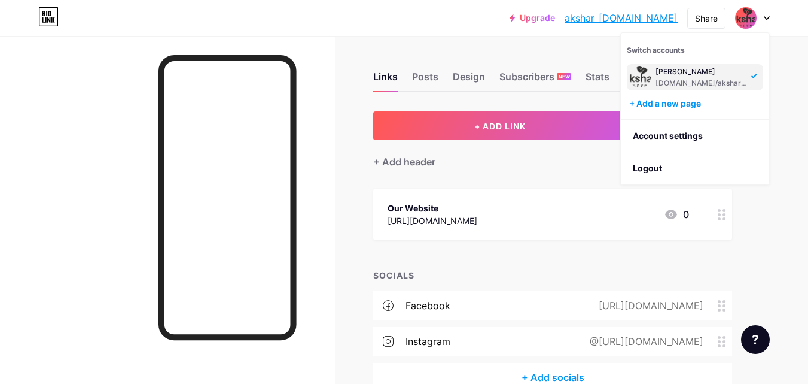
drag, startPoint x: 693, startPoint y: 75, endPoint x: 768, endPoint y: 86, distance: 76.2
click div "Switch accounts akshar ayurveda bio.link/akshar_ayurveda + Add a new page"
click link "Account settings"
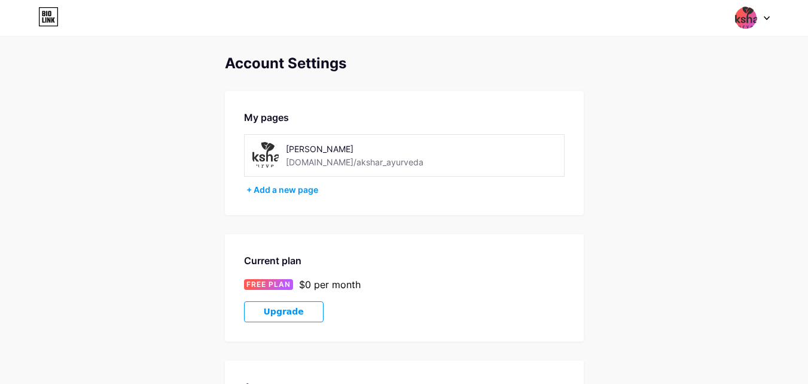
click img
click div "+ Add a new page"
click div "[DOMAIN_NAME]/akshar_ayurveda"
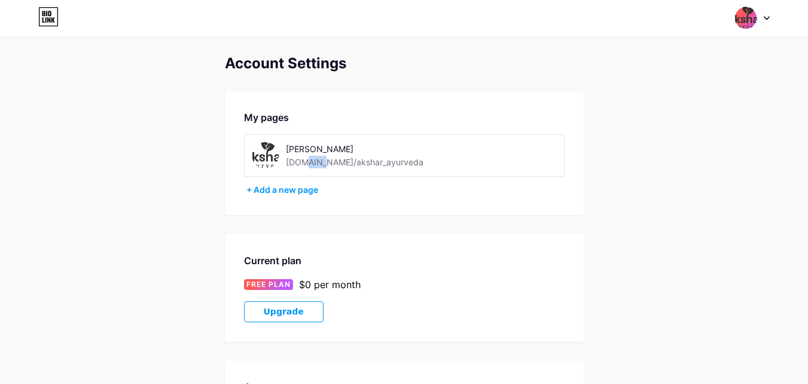
click div "[DOMAIN_NAME]/akshar_ayurveda"
click div "akshar ayurveda bio.link/akshar_ayurveda"
click img
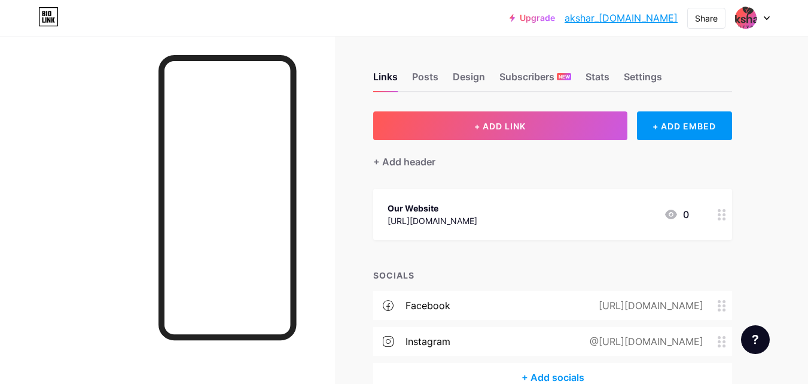
click div
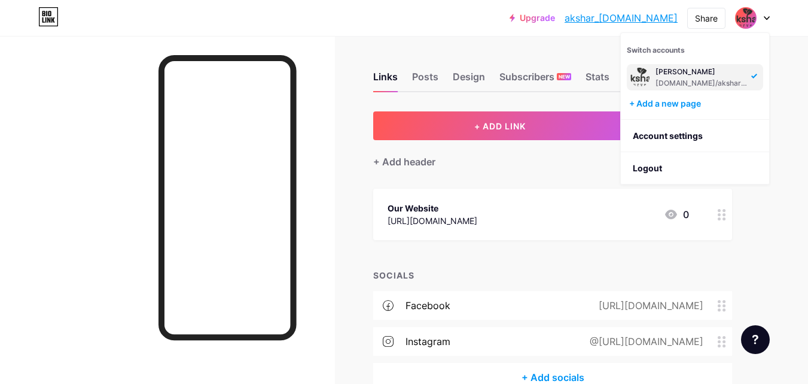
click img
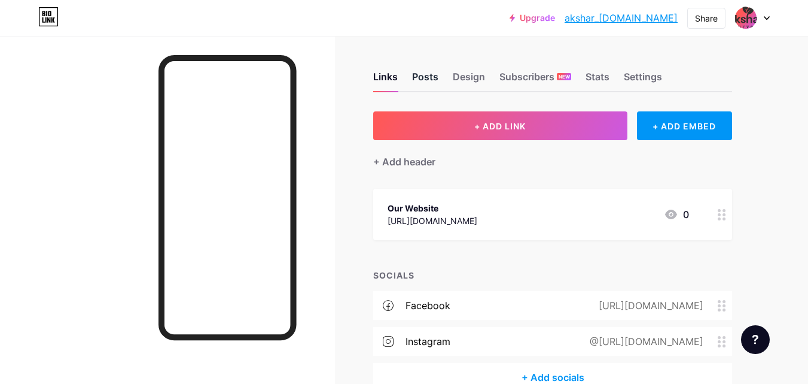
click at [434, 78] on div "Posts" at bounding box center [425, 80] width 26 height 22
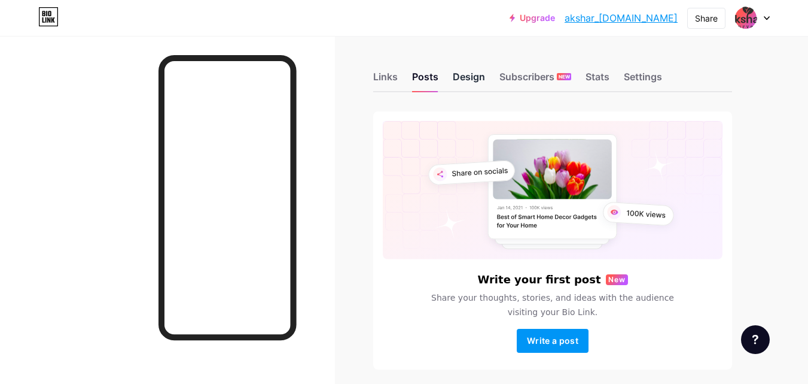
click at [469, 81] on div "Design" at bounding box center [469, 80] width 32 height 22
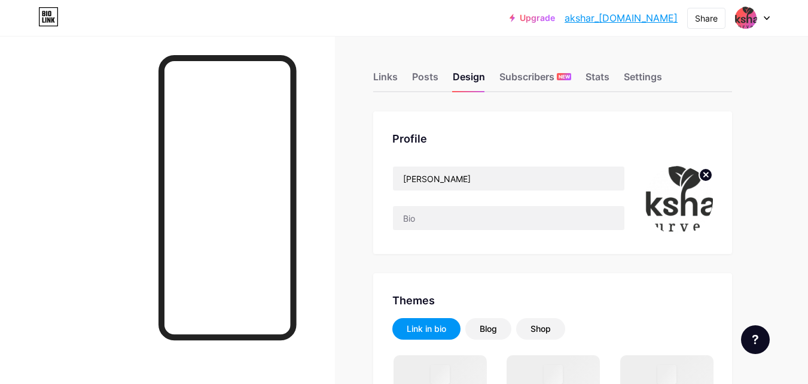
click at [706, 172] on circle at bounding box center [705, 174] width 13 height 13
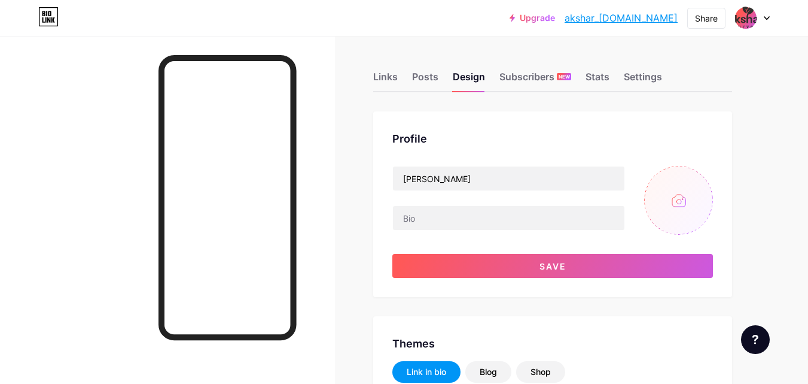
click at [676, 211] on input "file" at bounding box center [678, 200] width 69 height 69
type input "C:\fakepath\AA Logo-Charcoal Color.png"
click at [690, 203] on img at bounding box center [678, 200] width 69 height 69
click at [704, 178] on circle at bounding box center [705, 174] width 13 height 13
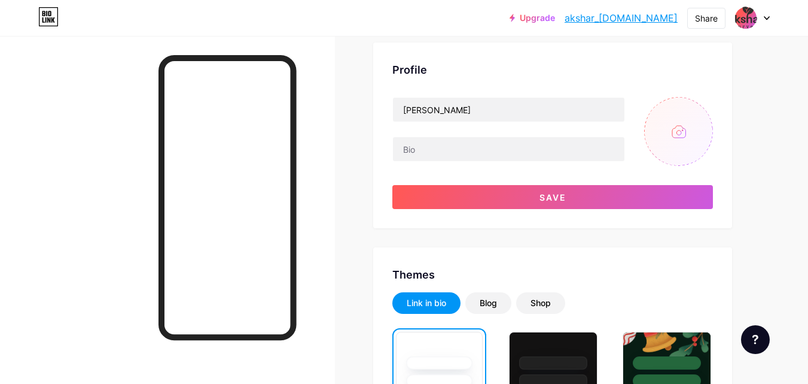
scroll to position [180, 0]
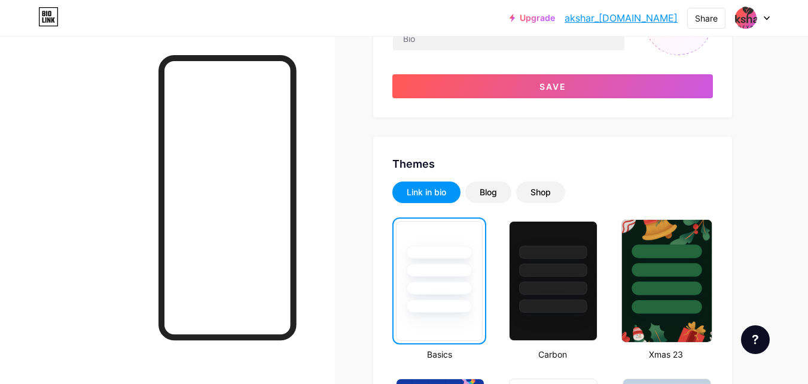
click at [658, 257] on div at bounding box center [667, 251] width 70 height 14
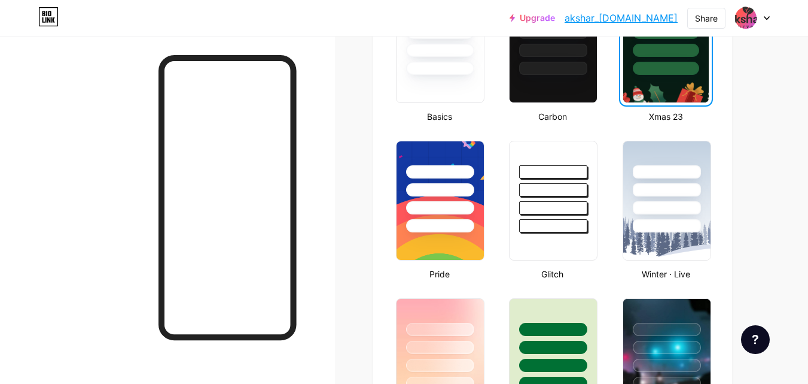
scroll to position [539, 0]
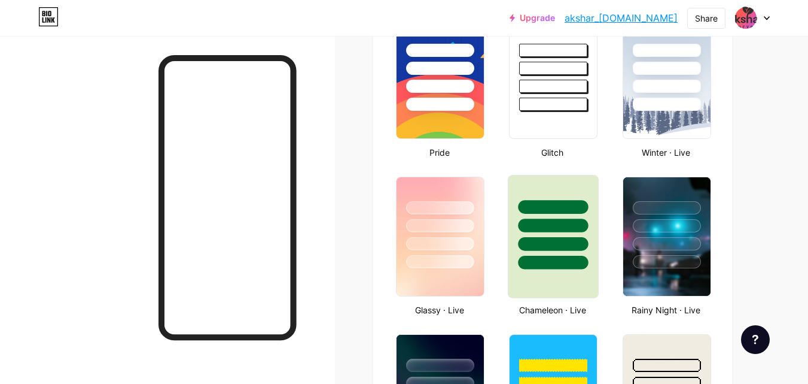
click at [574, 246] on div at bounding box center [554, 244] width 70 height 14
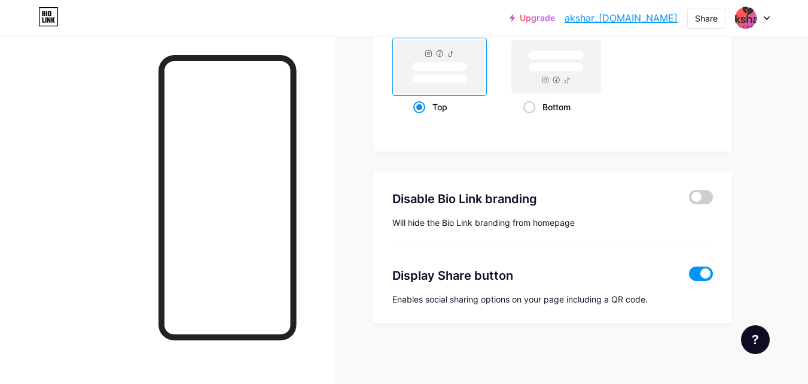
scroll to position [1632, 0]
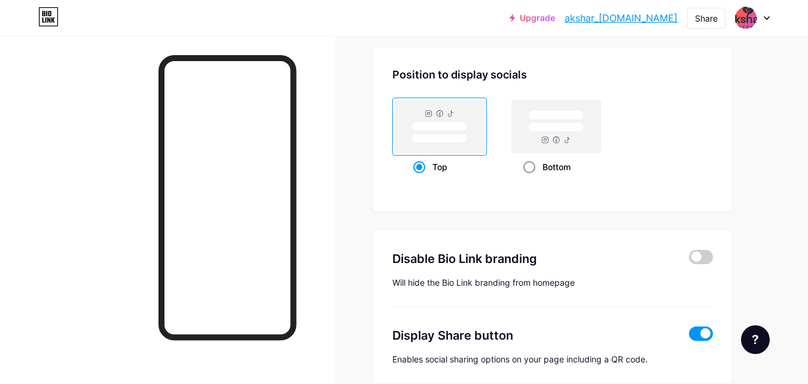
click at [531, 172] on span at bounding box center [530, 167] width 12 height 12
click at [531, 178] on input "Bottom" at bounding box center [528, 182] width 8 height 8
radio input "true"
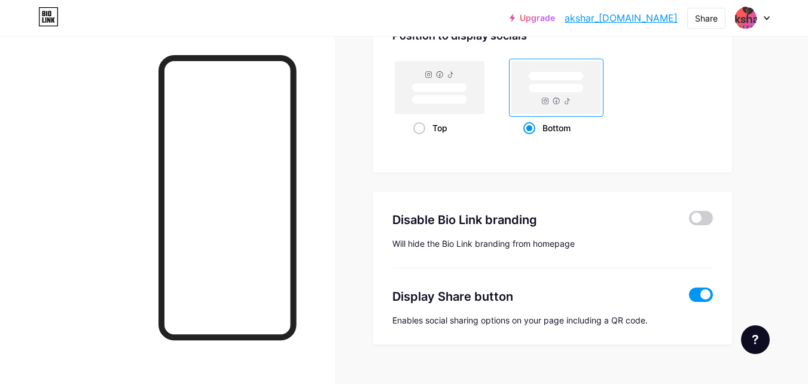
scroll to position [1692, 0]
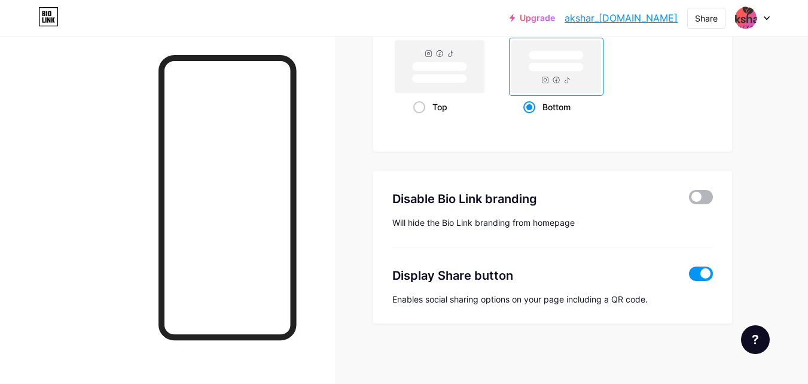
click at [702, 202] on span at bounding box center [701, 197] width 24 height 14
click at [689, 200] on input "checkbox" at bounding box center [689, 200] width 0 height 0
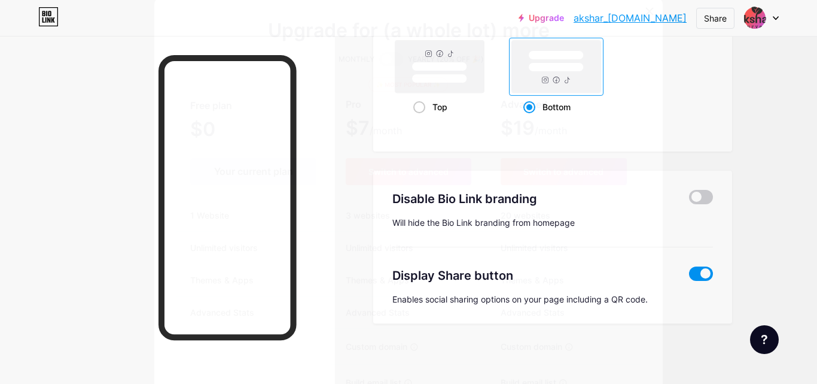
click at [649, 7] on icon at bounding box center [650, 12] width 10 height 10
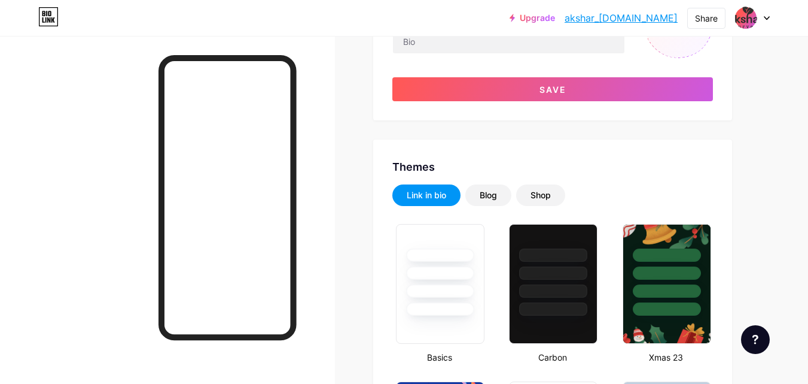
scroll to position [17, 0]
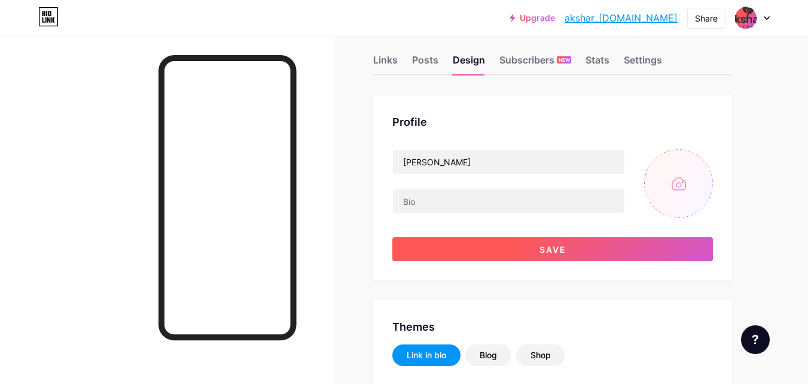
click at [594, 251] on button "Save" at bounding box center [553, 249] width 321 height 24
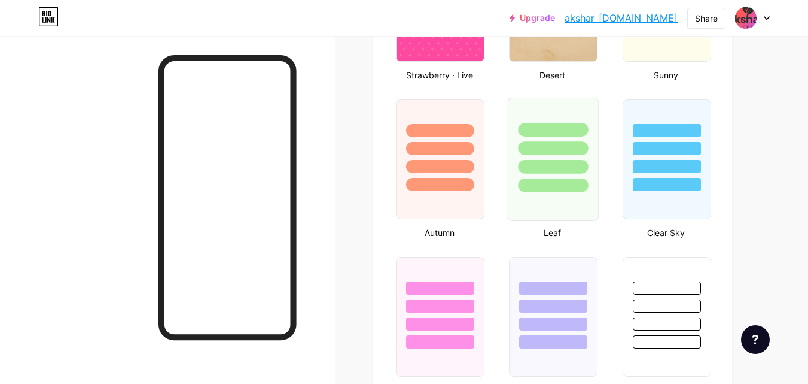
scroll to position [1094, 0]
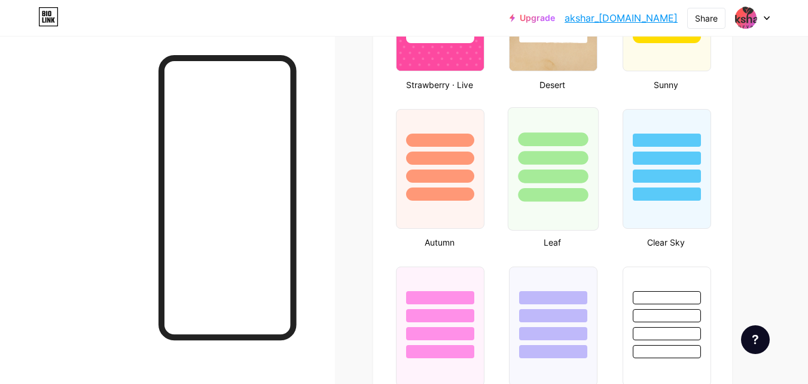
click at [553, 194] on div at bounding box center [554, 195] width 70 height 14
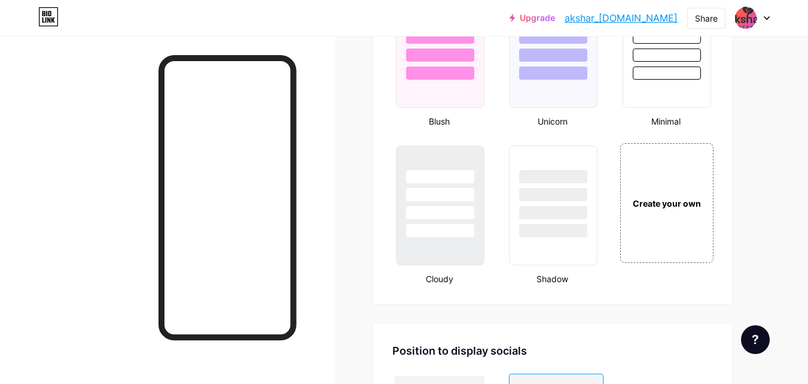
scroll to position [1393, 0]
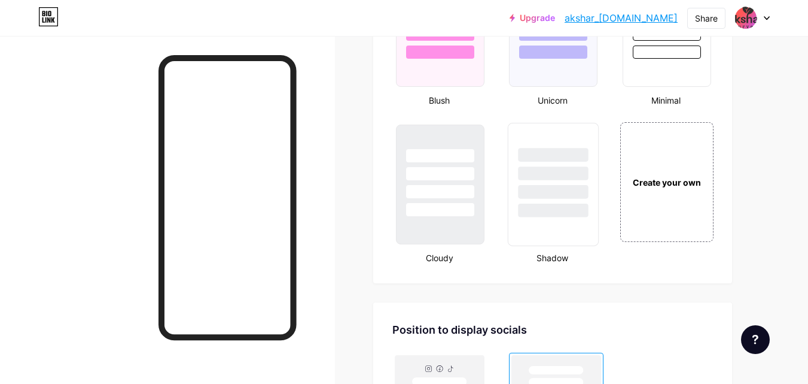
click at [581, 203] on div at bounding box center [554, 210] width 70 height 14
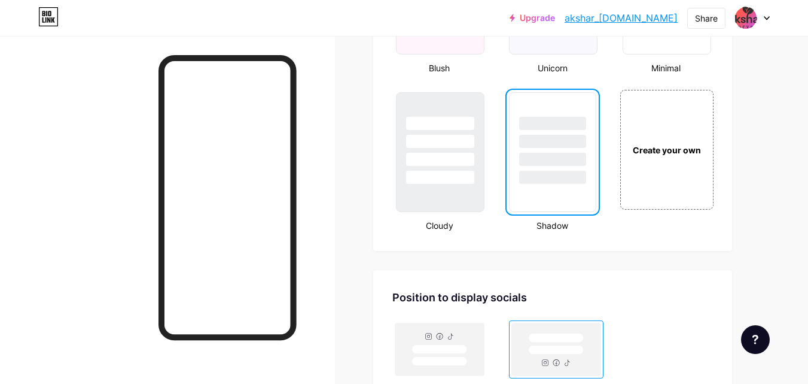
scroll to position [1349, 0]
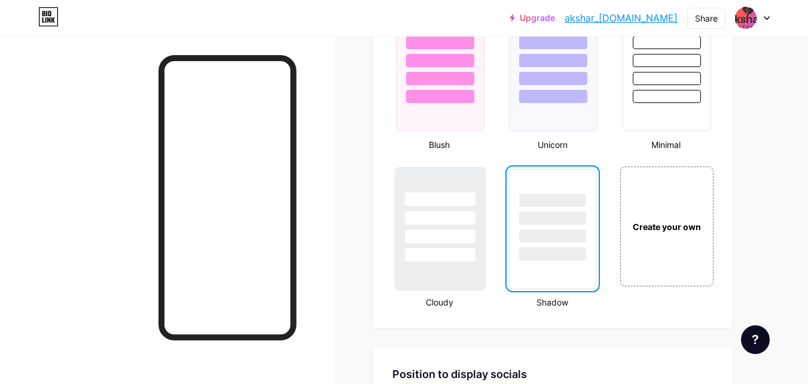
click at [448, 234] on div at bounding box center [440, 236] width 70 height 14
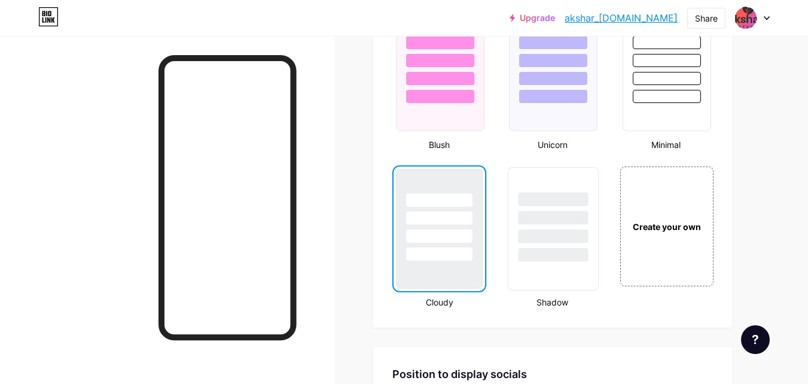
click at [568, 221] on div at bounding box center [554, 218] width 70 height 14
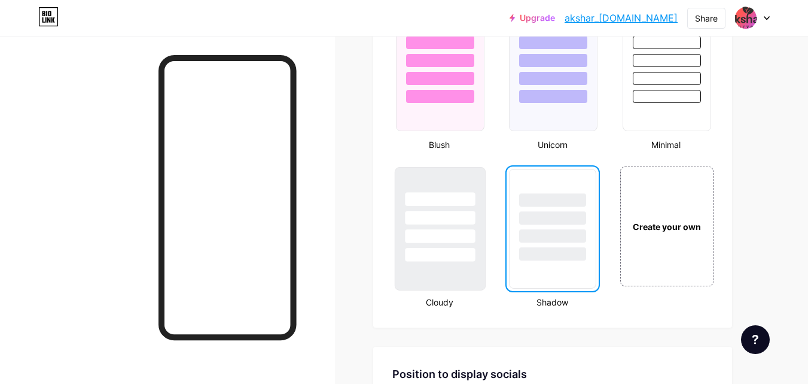
click at [442, 220] on div at bounding box center [440, 218] width 70 height 14
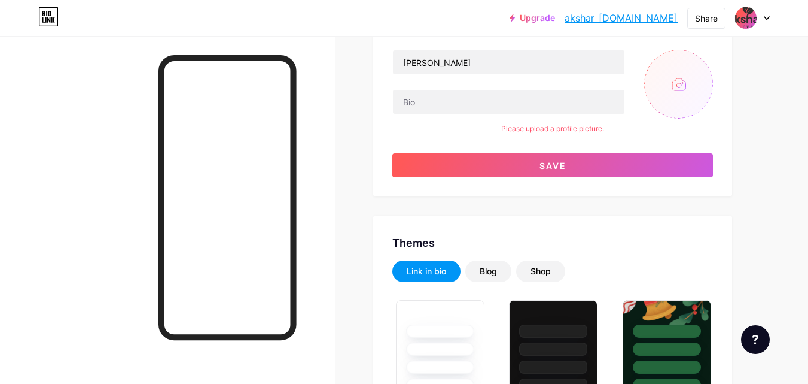
scroll to position [92, 0]
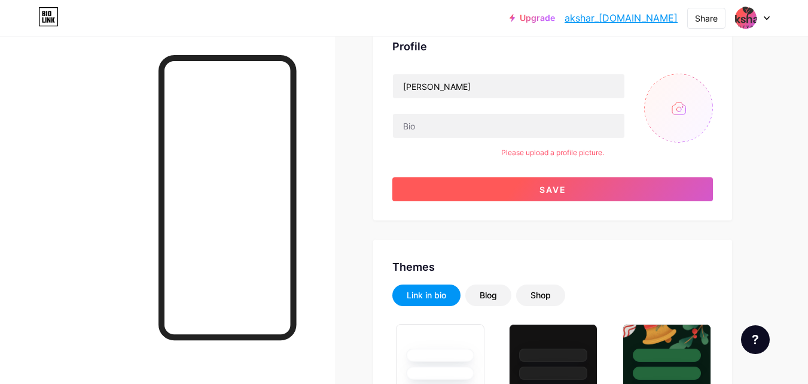
click at [548, 190] on span "Save" at bounding box center [553, 189] width 27 height 10
click at [544, 185] on span "Save" at bounding box center [553, 189] width 27 height 10
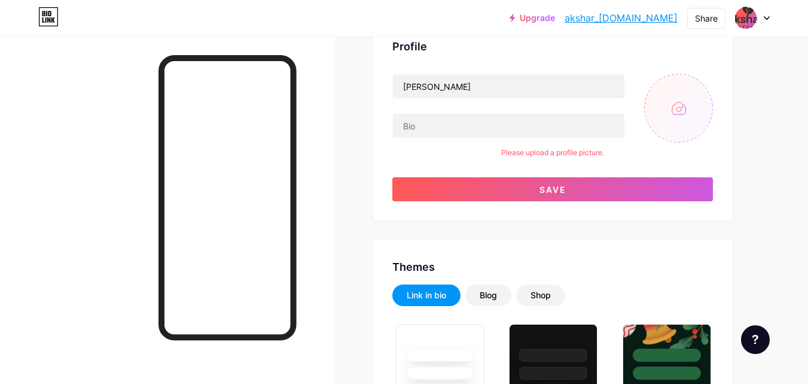
click at [700, 115] on input "file" at bounding box center [678, 108] width 69 height 69
type input "C:\fakepath\akshar insight.png"
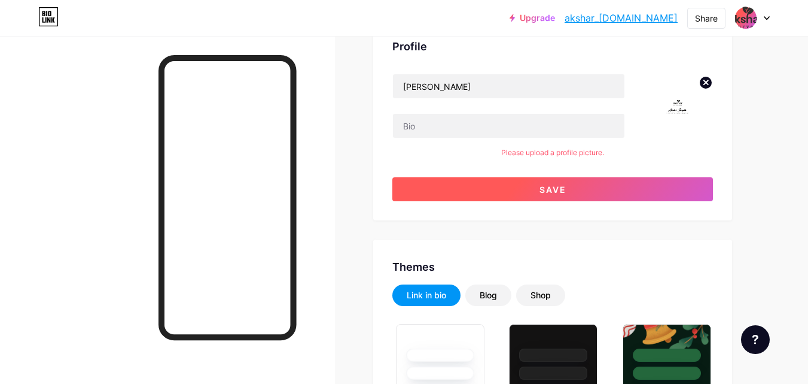
click at [565, 190] on span "Save" at bounding box center [553, 189] width 27 height 10
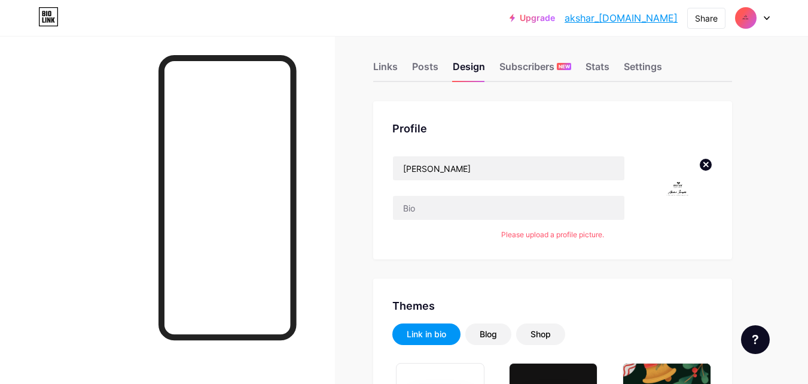
scroll to position [0, 0]
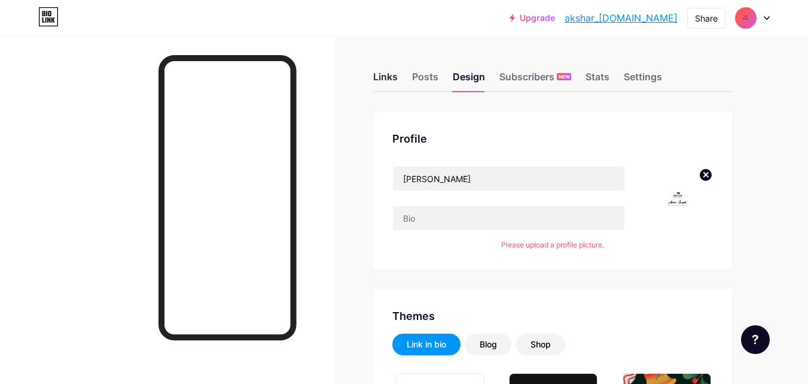
click at [382, 75] on div "Links" at bounding box center [385, 80] width 25 height 22
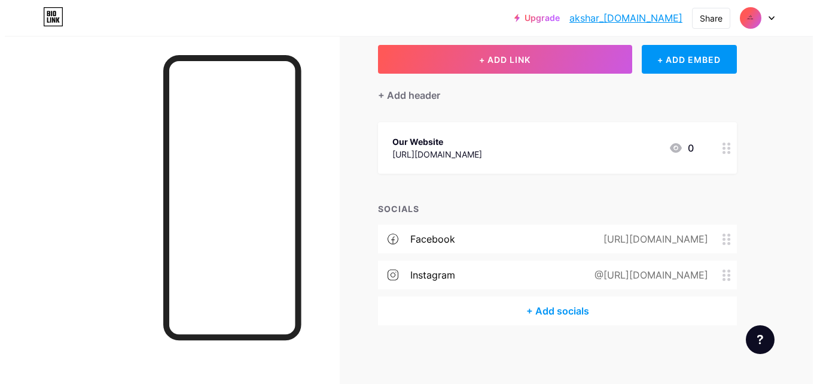
scroll to position [67, 0]
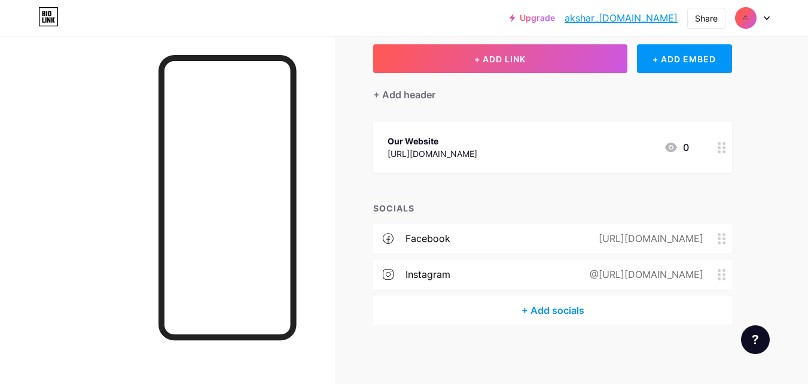
click at [566, 309] on div "+ Add socials" at bounding box center [552, 310] width 359 height 29
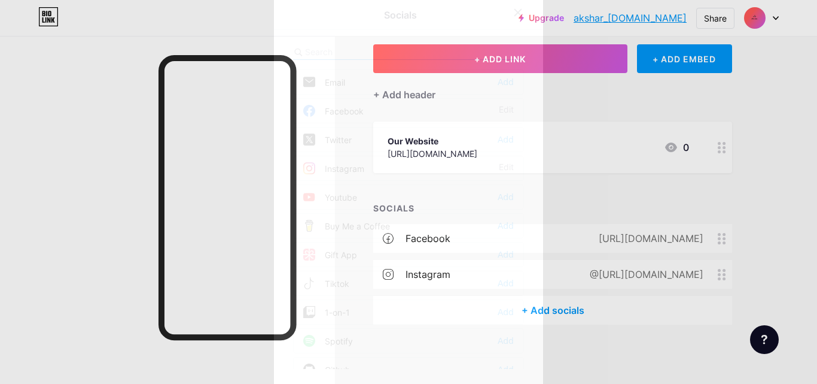
click at [513, 14] on icon at bounding box center [518, 13] width 10 height 10
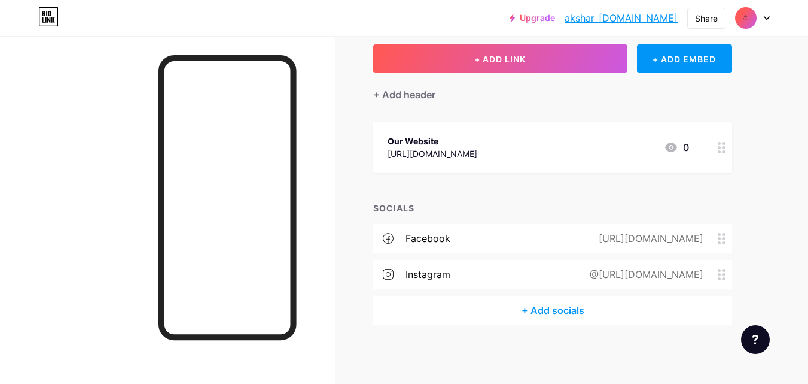
click at [522, 175] on div "+ ADD LINK + ADD EMBED + Add header Our Website https://www.akshar.org/?SID=f18…" at bounding box center [552, 184] width 359 height 280
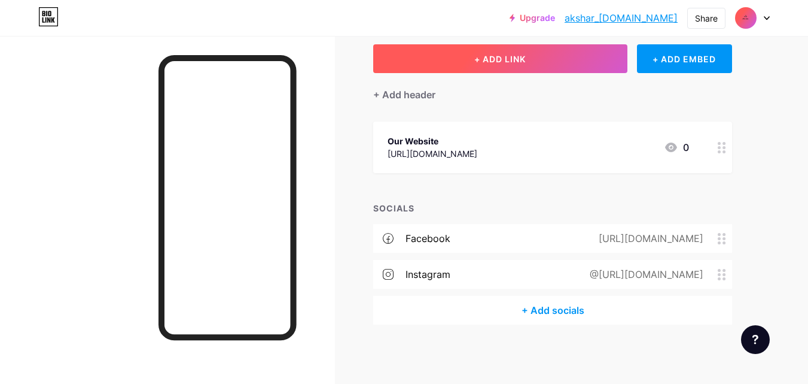
click at [469, 66] on button "+ ADD LINK" at bounding box center [500, 58] width 254 height 29
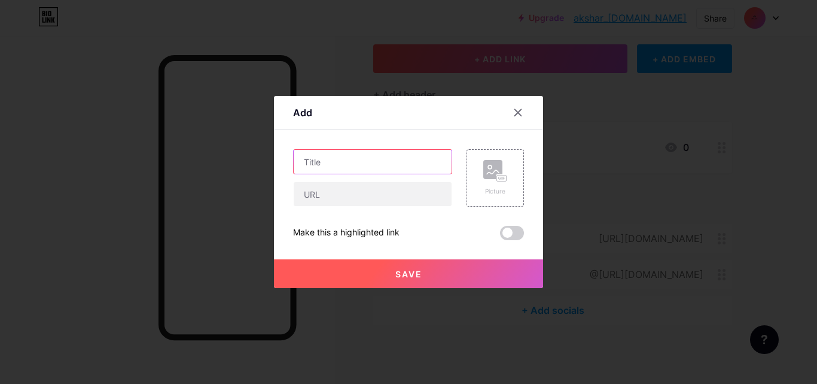
click at [342, 162] on input "text" at bounding box center [373, 162] width 158 height 24
type input "Amazon"
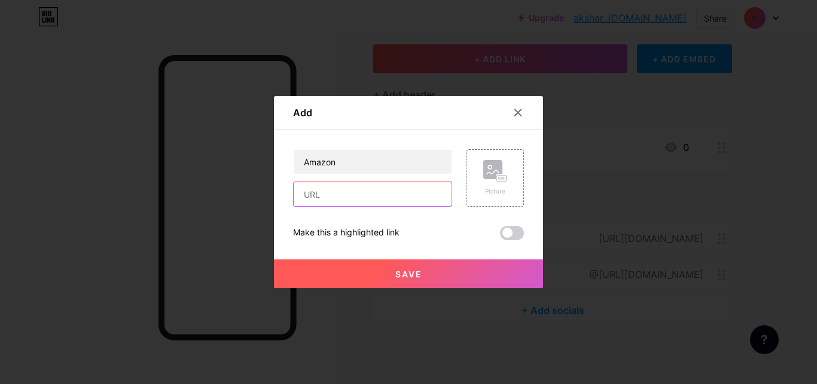
click at [321, 197] on input "text" at bounding box center [373, 194] width 158 height 24
paste input "[URL][DOMAIN_NAME]"
type input "[URL][DOMAIN_NAME]"
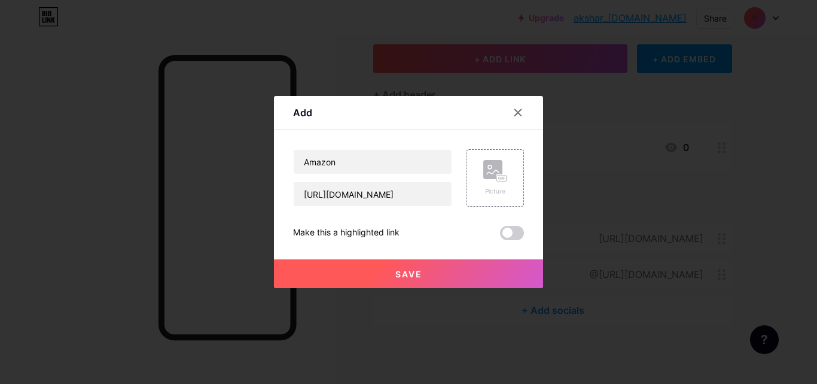
click at [401, 270] on span "Save" at bounding box center [409, 274] width 27 height 10
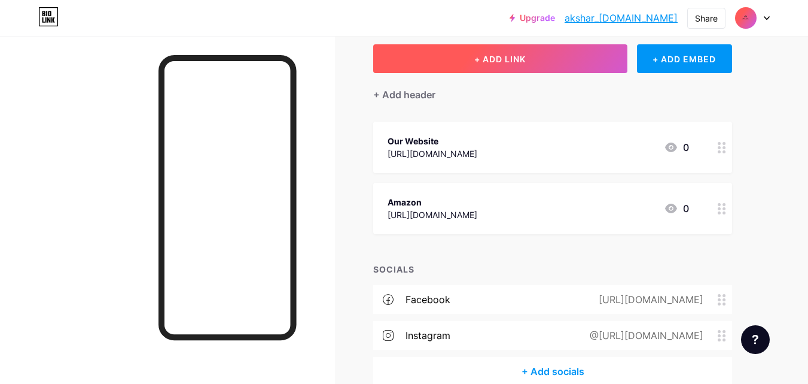
click at [471, 60] on button "+ ADD LINK" at bounding box center [500, 58] width 254 height 29
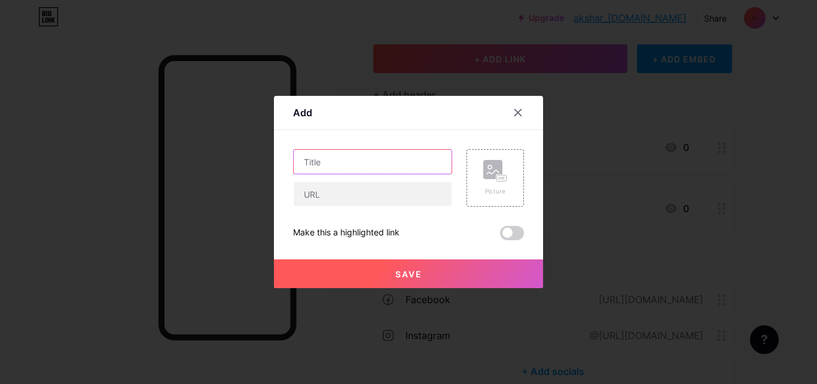
click at [360, 165] on input "text" at bounding box center [373, 162] width 158 height 24
type input "Walmart"
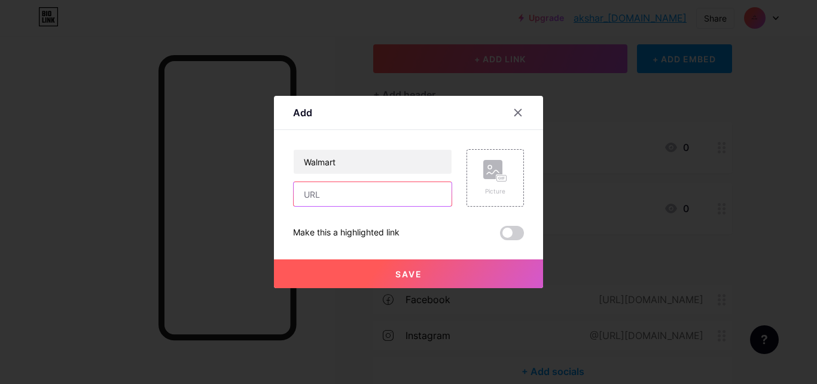
click at [321, 198] on input "text" at bounding box center [373, 194] width 158 height 24
paste input "[URL][DOMAIN_NAME]"
type input "[URL][DOMAIN_NAME]"
click at [373, 276] on button "Save" at bounding box center [408, 273] width 269 height 29
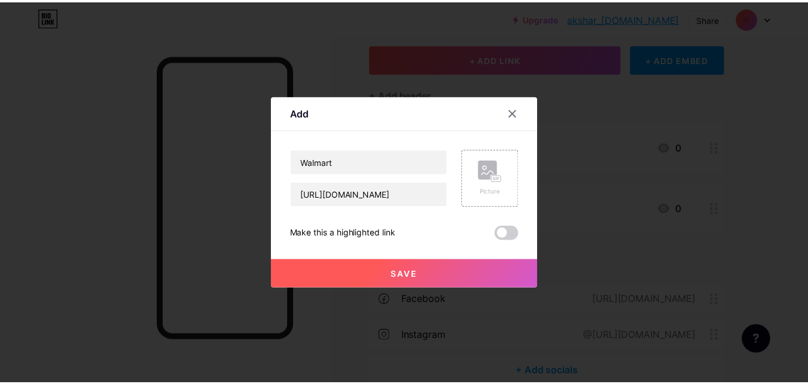
scroll to position [0, 0]
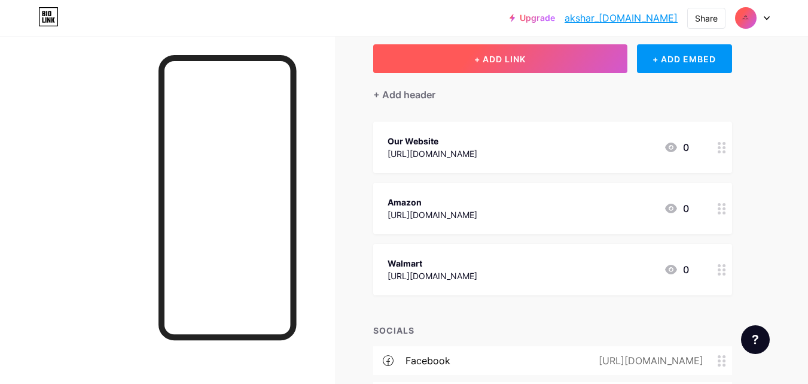
click at [485, 51] on button "+ ADD LINK" at bounding box center [500, 58] width 254 height 29
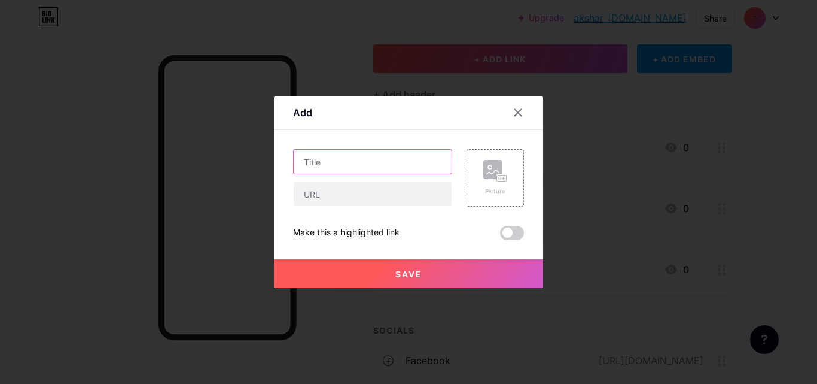
click at [381, 162] on input "text" at bounding box center [373, 162] width 158 height 24
type input "Twitter"
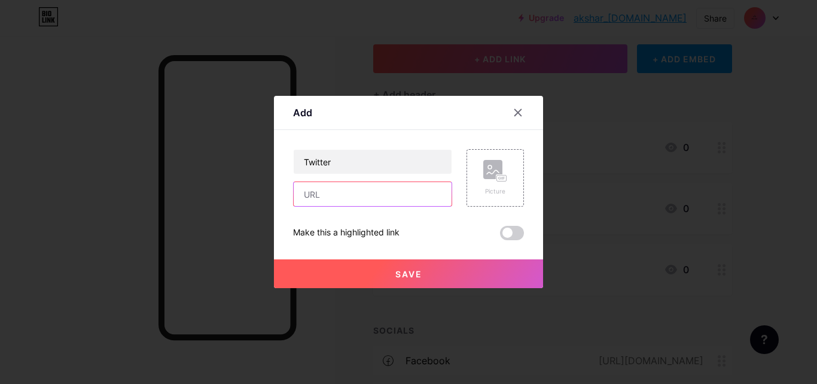
click at [352, 194] on input "text" at bounding box center [373, 194] width 158 height 24
paste input "[URL][DOMAIN_NAME]"
type input "[URL][DOMAIN_NAME]"
click at [368, 278] on button "Save" at bounding box center [408, 273] width 269 height 29
click at [513, 114] on icon at bounding box center [518, 113] width 10 height 10
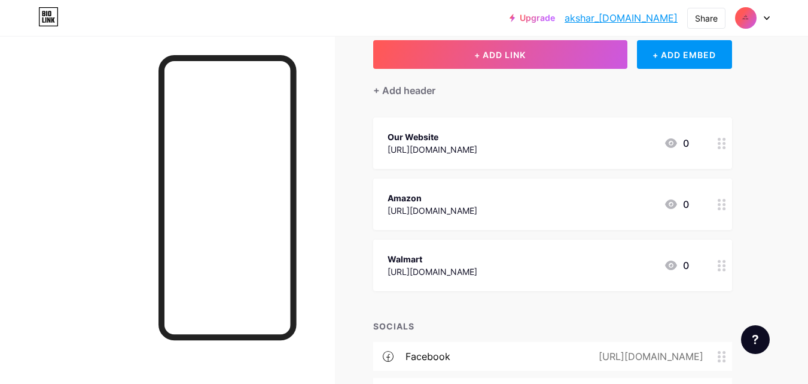
scroll to position [189, 0]
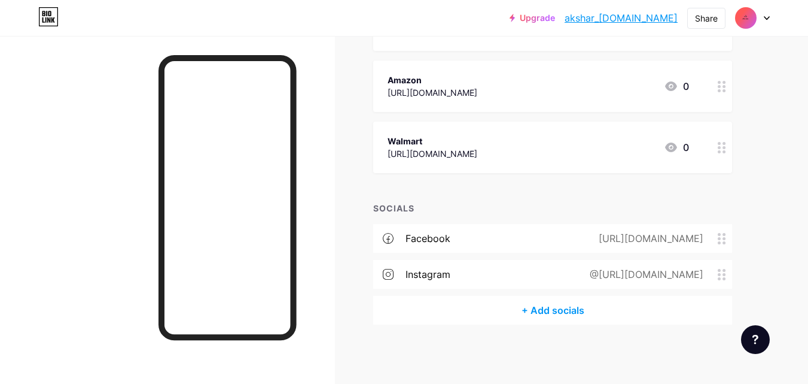
click at [529, 311] on div "+ Add socials" at bounding box center [552, 310] width 359 height 29
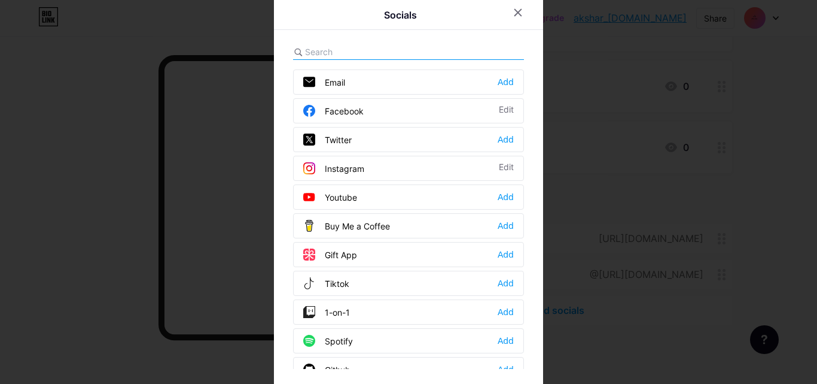
click at [338, 139] on div "Twitter" at bounding box center [327, 139] width 48 height 12
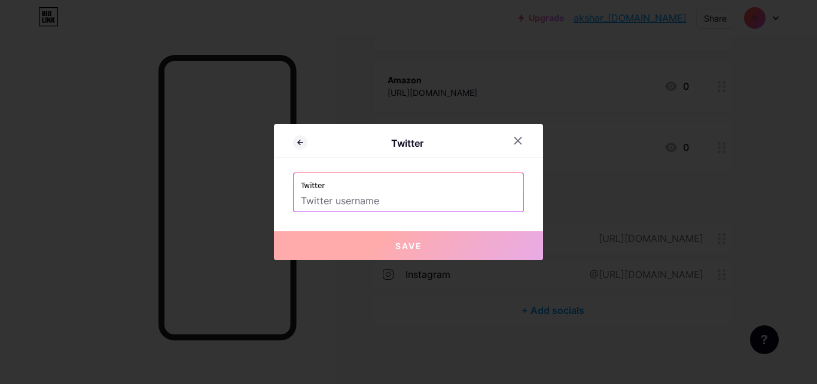
click at [375, 197] on input "text" at bounding box center [408, 201] width 215 height 20
paste input "[URL][DOMAIN_NAME]"
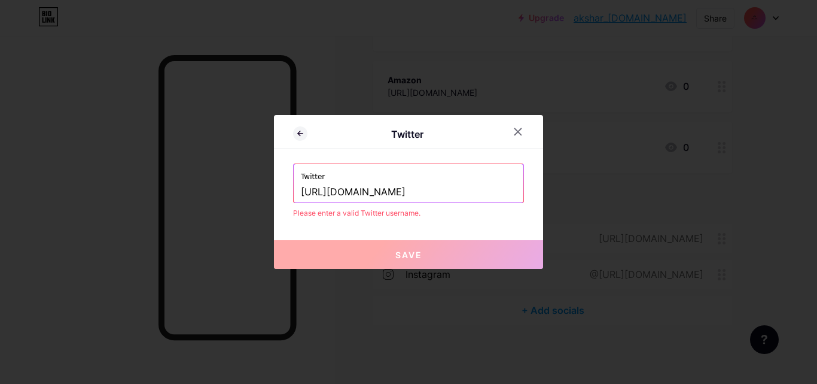
type input "[URL][DOMAIN_NAME]"
click at [430, 193] on input "[URL][DOMAIN_NAME]" at bounding box center [408, 192] width 215 height 20
click at [422, 257] on button "Save" at bounding box center [408, 254] width 269 height 29
click at [428, 252] on button "Save" at bounding box center [408, 254] width 269 height 29
click at [447, 191] on input "[URL][DOMAIN_NAME]" at bounding box center [408, 192] width 215 height 20
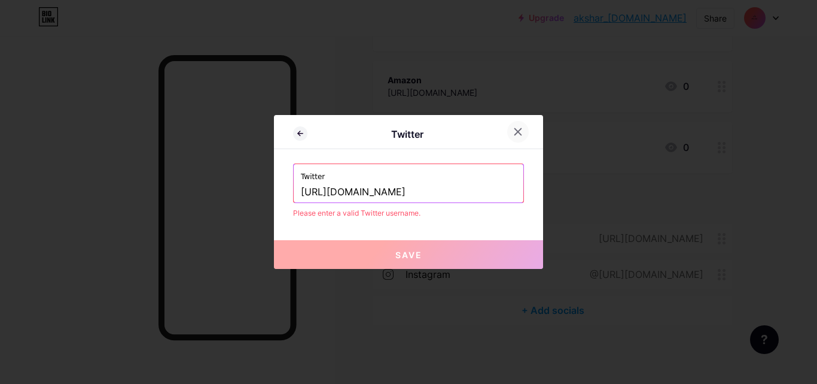
click at [513, 127] on icon at bounding box center [518, 132] width 10 height 10
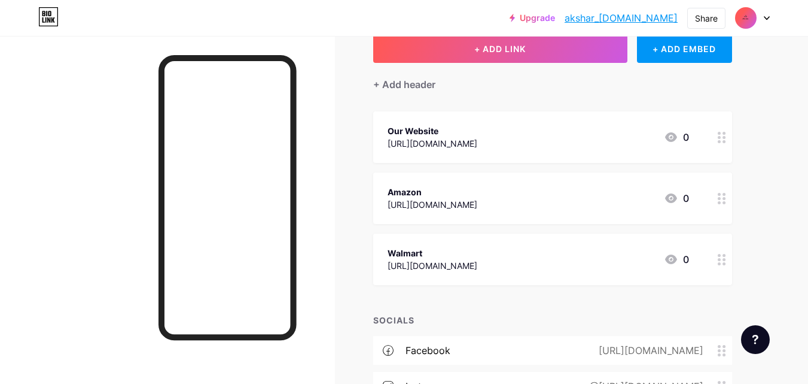
scroll to position [69, 0]
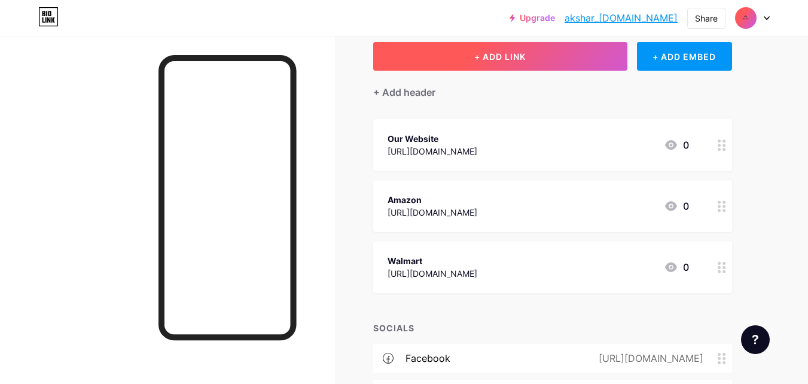
click at [487, 62] on button "+ ADD LINK" at bounding box center [500, 56] width 254 height 29
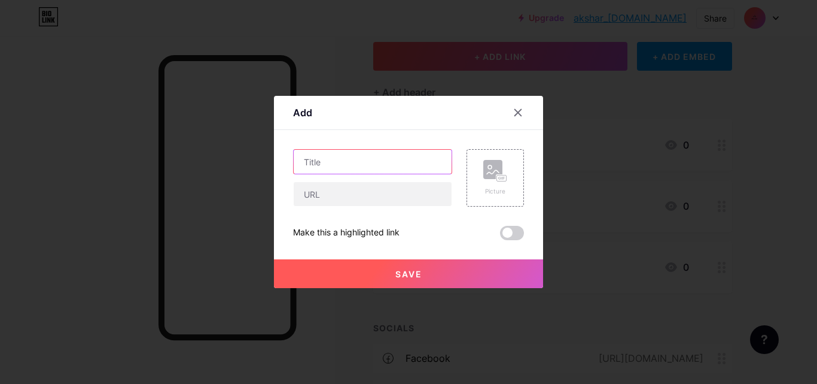
click at [334, 166] on input "text" at bounding box center [373, 162] width 158 height 24
paste input "[URL][DOMAIN_NAME]"
type input "[URL][DOMAIN_NAME]"
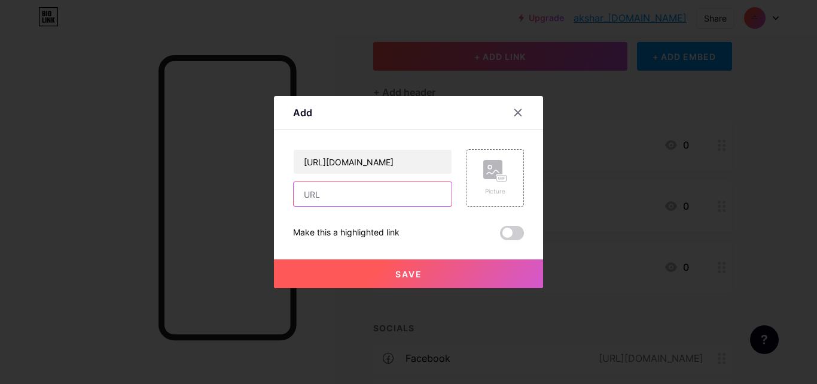
click at [345, 190] on input "text" at bounding box center [373, 194] width 158 height 24
paste input "[URL][DOMAIN_NAME]"
type input "[URL][DOMAIN_NAME]"
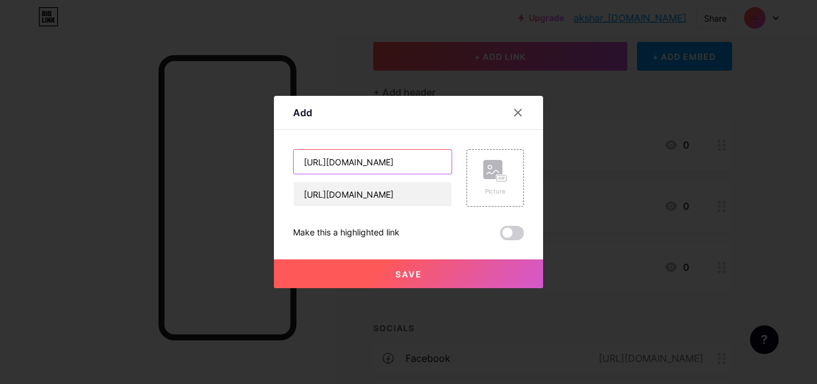
click at [428, 164] on input "[URL][DOMAIN_NAME]" at bounding box center [373, 162] width 158 height 24
type input "Twitter"
click at [445, 279] on button "Save" at bounding box center [408, 273] width 269 height 29
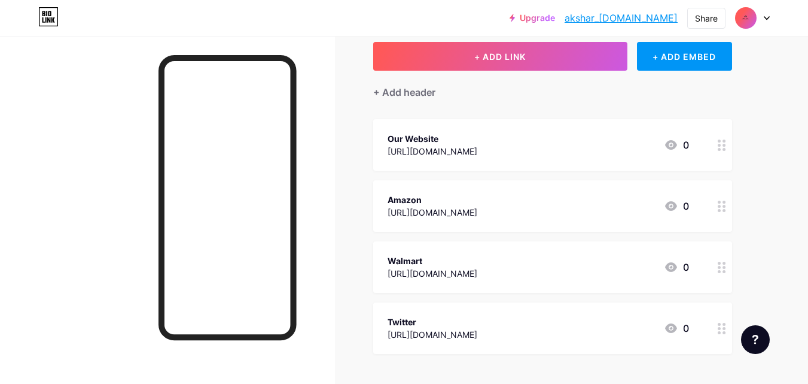
click at [450, 330] on div "[URL][DOMAIN_NAME]" at bounding box center [433, 334] width 90 height 13
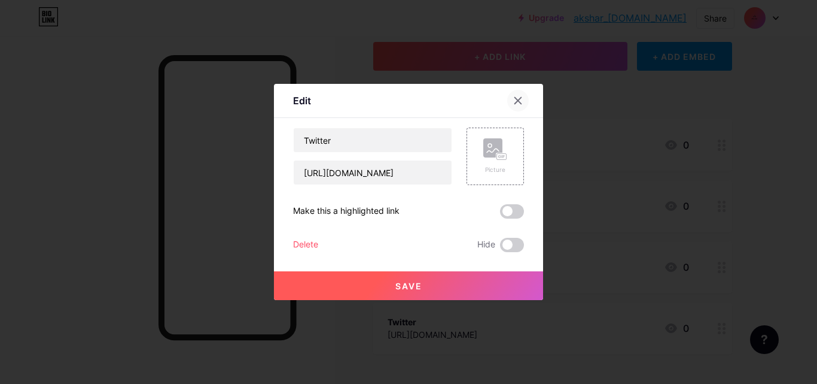
click at [515, 100] on icon at bounding box center [518, 101] width 10 height 10
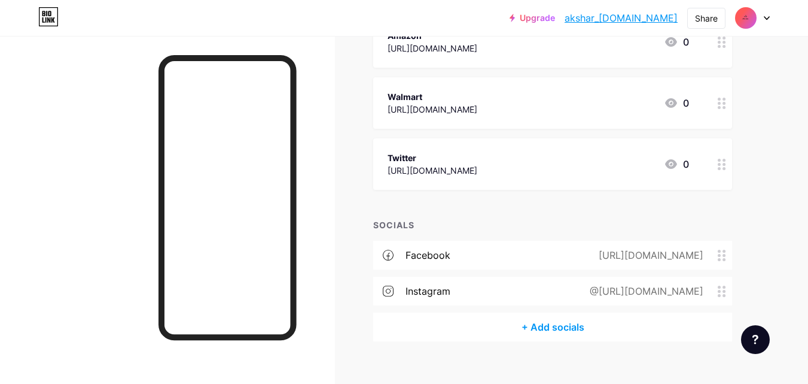
scroll to position [249, 0]
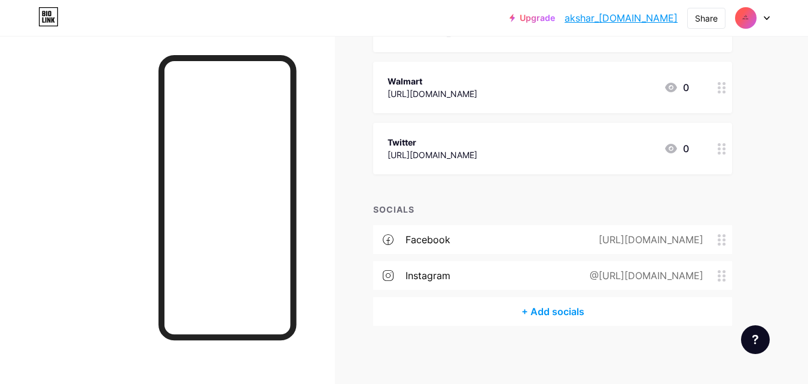
click at [533, 312] on div "+ Add socials" at bounding box center [552, 311] width 359 height 29
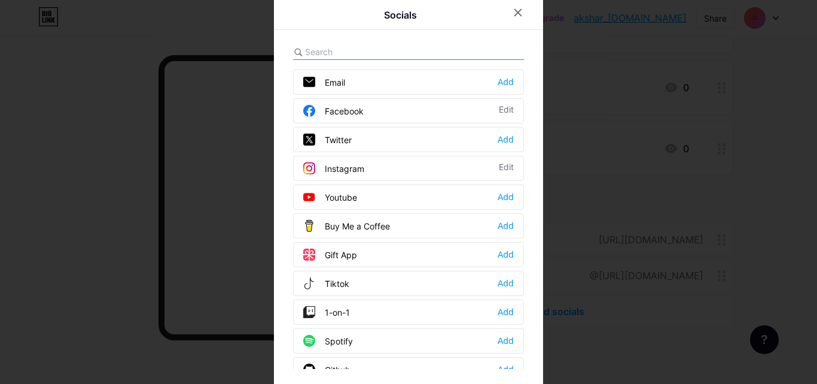
click at [338, 142] on div "Twitter" at bounding box center [327, 139] width 48 height 12
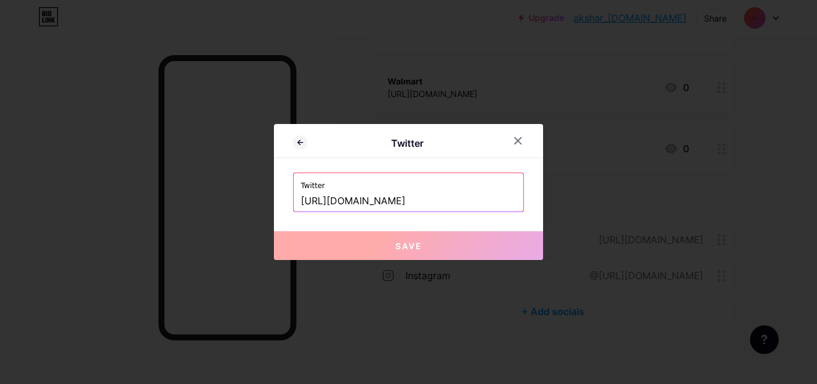
click at [378, 197] on input "[URL][DOMAIN_NAME]" at bounding box center [408, 201] width 215 height 20
paste input "text"
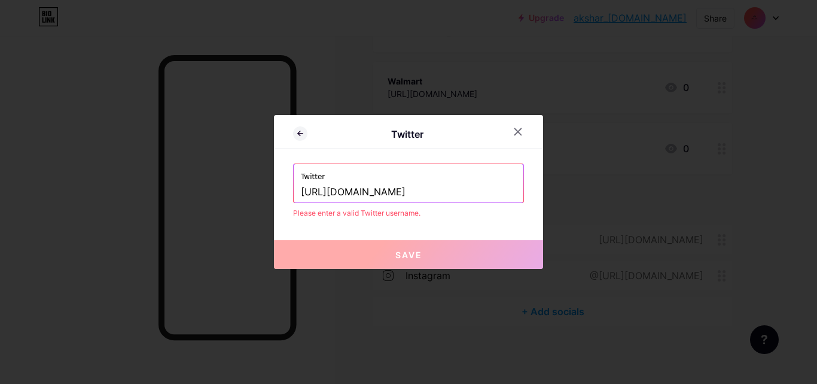
click at [294, 196] on div "Twitter https://x.com/aksharayurveda" at bounding box center [409, 183] width 230 height 38
click at [294, 191] on div "Twitter https://x.com/aksharayurveda" at bounding box center [409, 183] width 230 height 38
click at [301, 193] on input "[URL][DOMAIN_NAME]" at bounding box center [408, 192] width 215 height 20
click at [359, 266] on button "Save" at bounding box center [408, 254] width 269 height 29
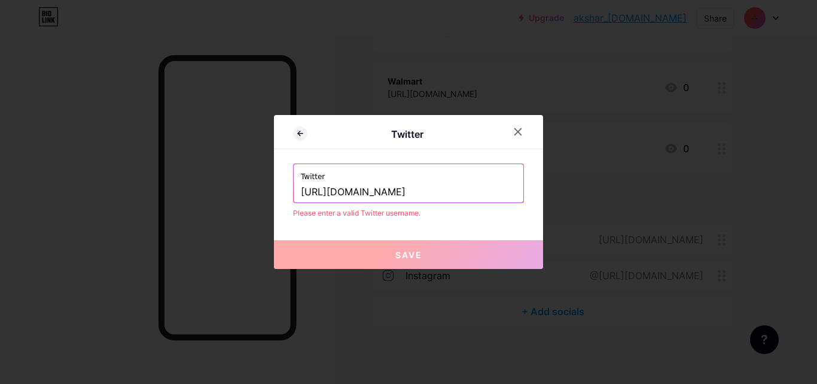
click at [360, 267] on button "Save" at bounding box center [408, 254] width 269 height 29
click at [301, 195] on input "[URL][DOMAIN_NAME]" at bounding box center [408, 192] width 215 height 20
click at [333, 260] on button "Save" at bounding box center [408, 254] width 269 height 29
click at [451, 198] on input "[URL][DOMAIN_NAME]" at bounding box center [408, 192] width 215 height 20
type input "h"
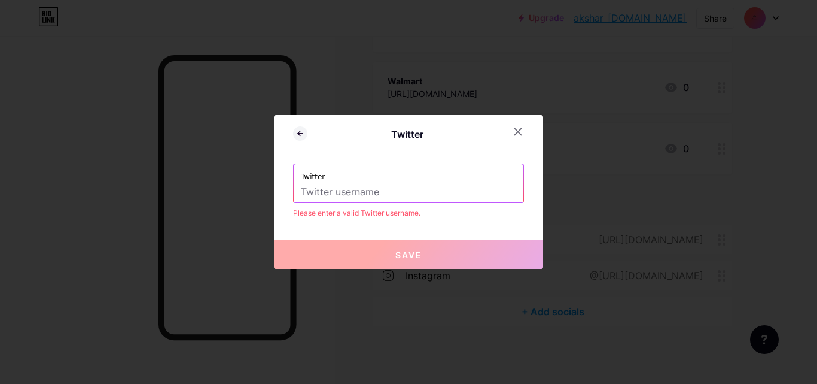
paste input "[URL][DOMAIN_NAME]"
type input "11https://x.com/aksharayurveda"
click at [520, 127] on div at bounding box center [518, 132] width 22 height 22
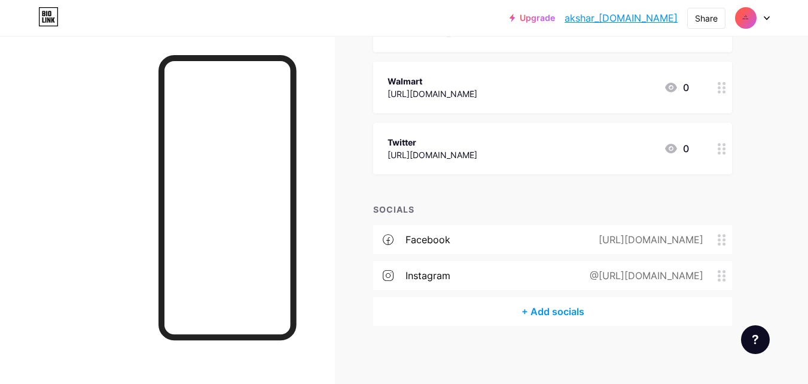
click at [580, 237] on div "[URL][DOMAIN_NAME]" at bounding box center [649, 239] width 138 height 14
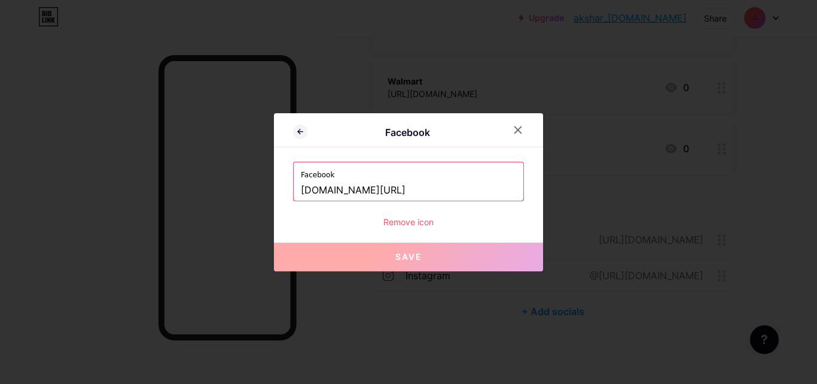
click at [431, 184] on input "[DOMAIN_NAME][URL]" at bounding box center [408, 190] width 215 height 20
click at [517, 130] on icon at bounding box center [518, 130] width 10 height 10
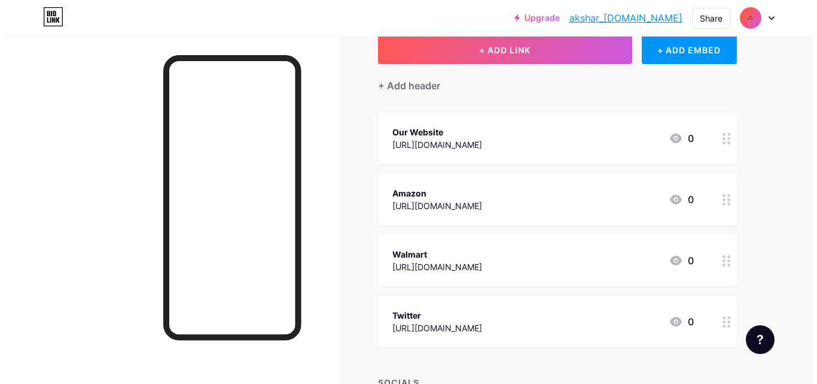
scroll to position [69, 0]
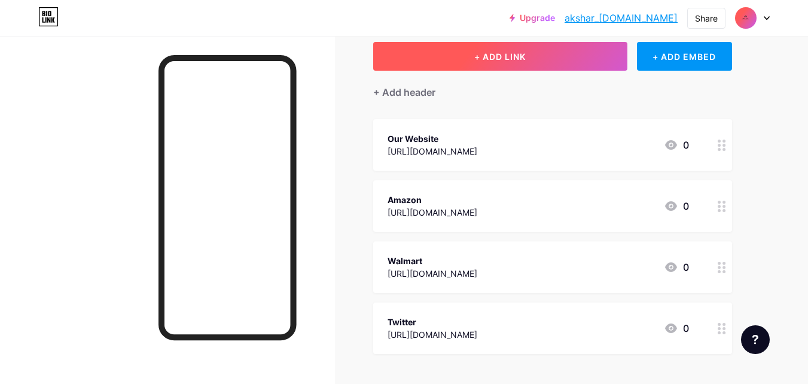
click at [492, 61] on span "+ ADD LINK" at bounding box center [499, 56] width 51 height 10
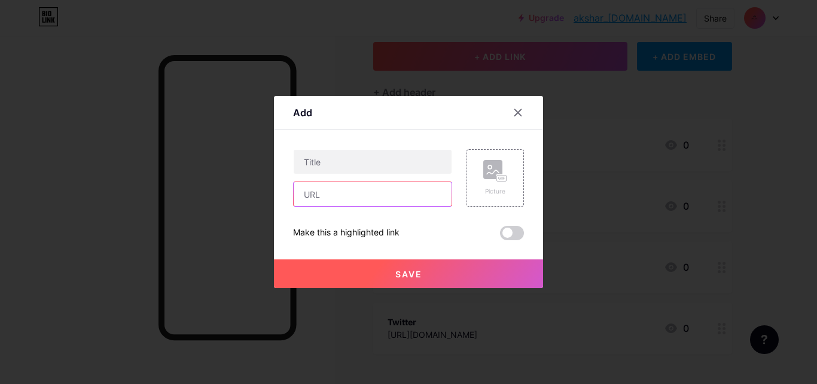
click at [358, 193] on input "text" at bounding box center [373, 194] width 158 height 24
paste input "[DOMAIN_NAME][URL]"
type input "[DOMAIN_NAME][URL]"
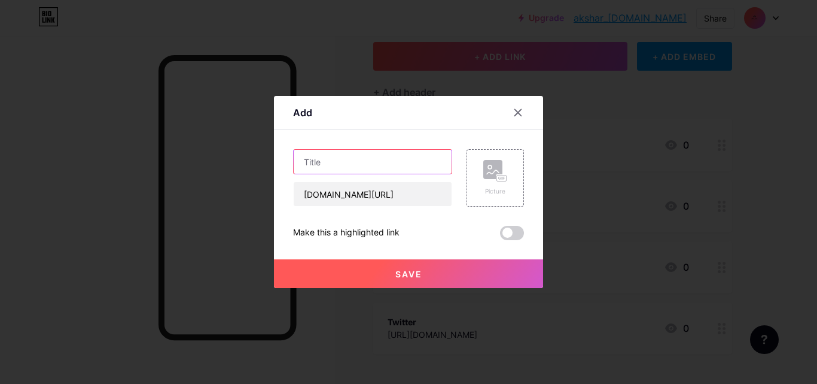
click at [346, 160] on input "text" at bounding box center [373, 162] width 158 height 24
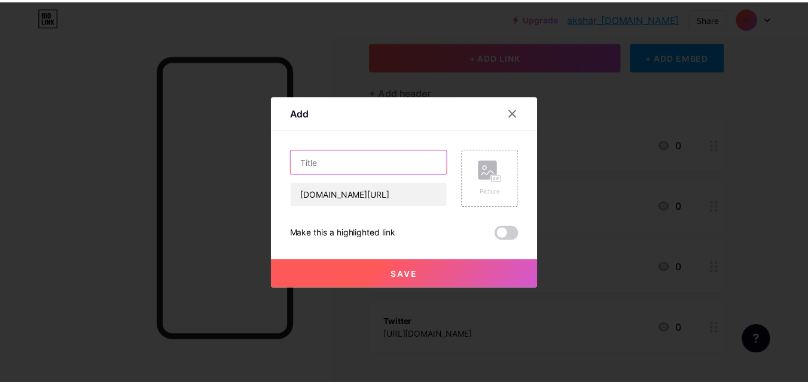
scroll to position [0, 0]
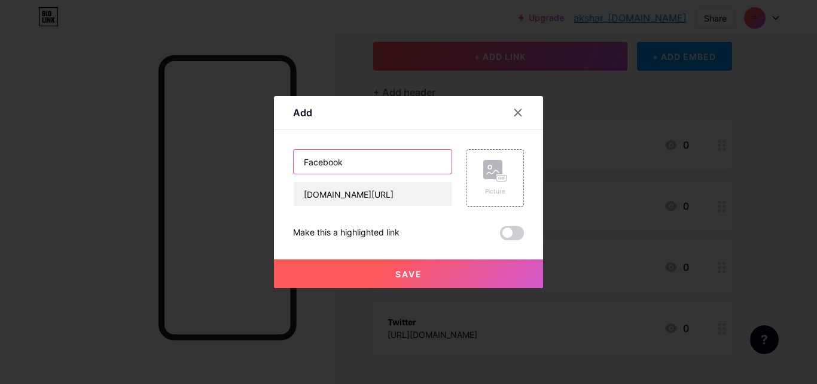
type input "Facebook"
click at [420, 277] on button "Save" at bounding box center [408, 273] width 269 height 29
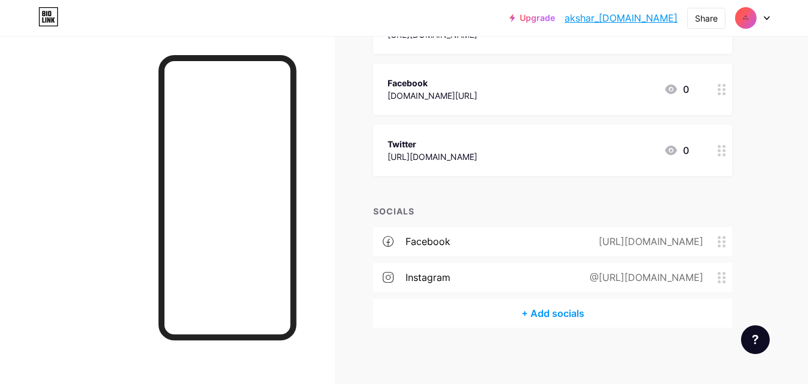
scroll to position [311, 0]
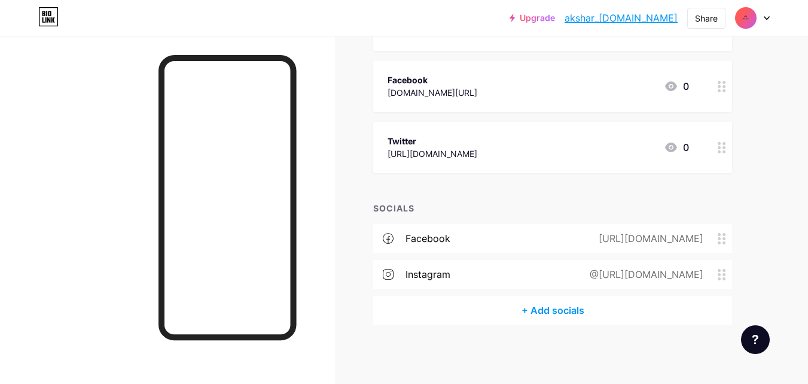
click at [571, 270] on div "@https://www.instagram.com/akshar_ayurveda/" at bounding box center [644, 274] width 147 height 14
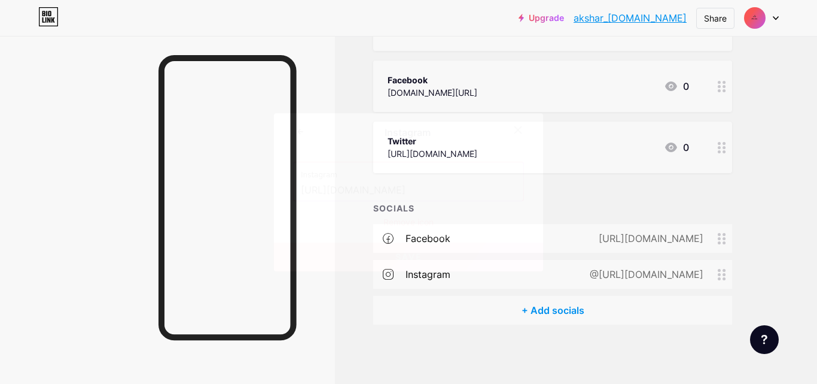
click at [383, 198] on input "[URL][DOMAIN_NAME]" at bounding box center [408, 190] width 215 height 20
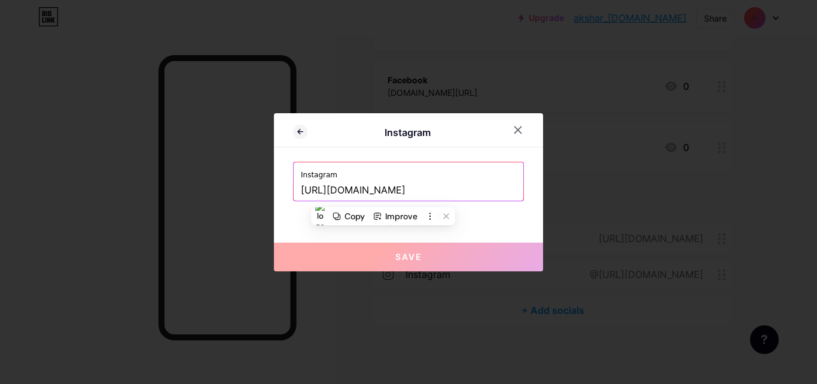
click at [664, 216] on div at bounding box center [408, 192] width 817 height 384
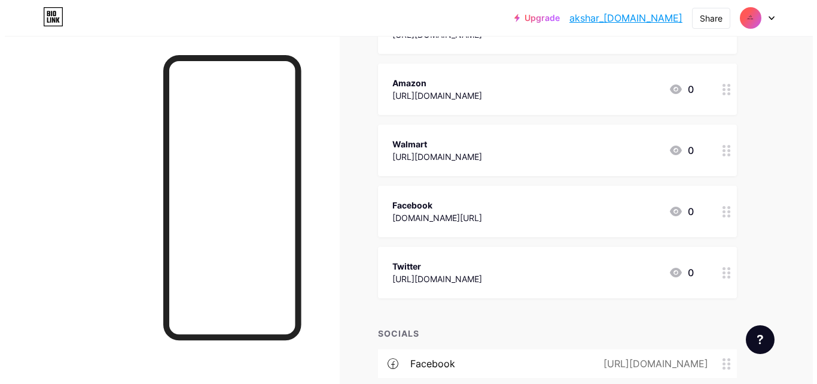
scroll to position [12, 0]
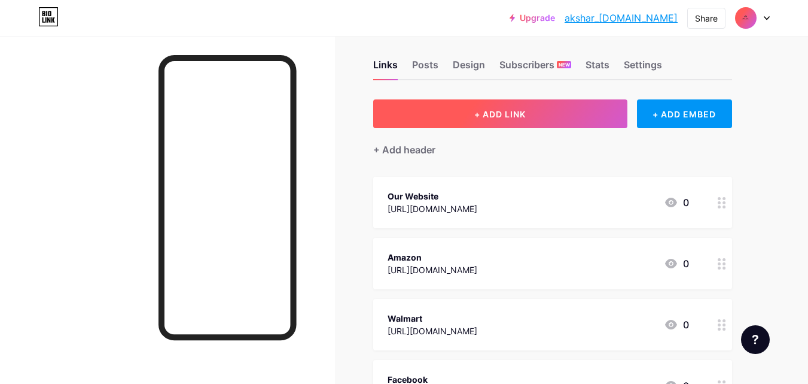
click at [524, 117] on span "+ ADD LINK" at bounding box center [499, 114] width 51 height 10
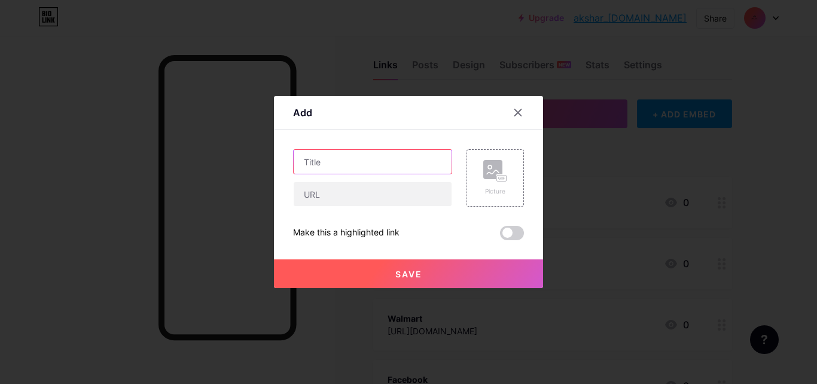
click at [370, 164] on input "text" at bounding box center [373, 162] width 158 height 24
type input "Instagram"
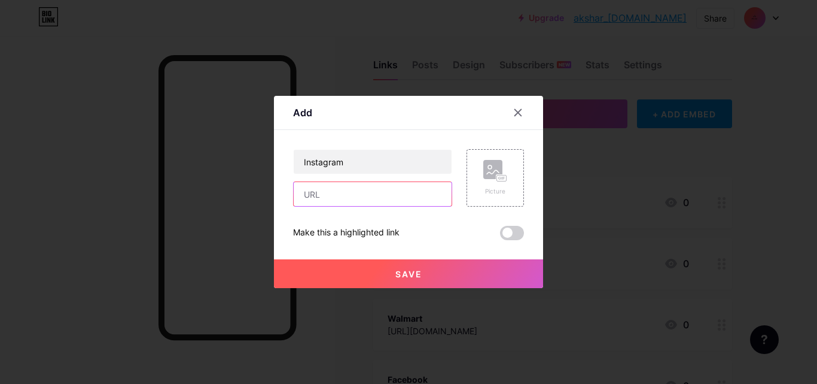
click at [340, 196] on input "text" at bounding box center [373, 194] width 158 height 24
paste input "[URL][DOMAIN_NAME]"
type input "[URL][DOMAIN_NAME]"
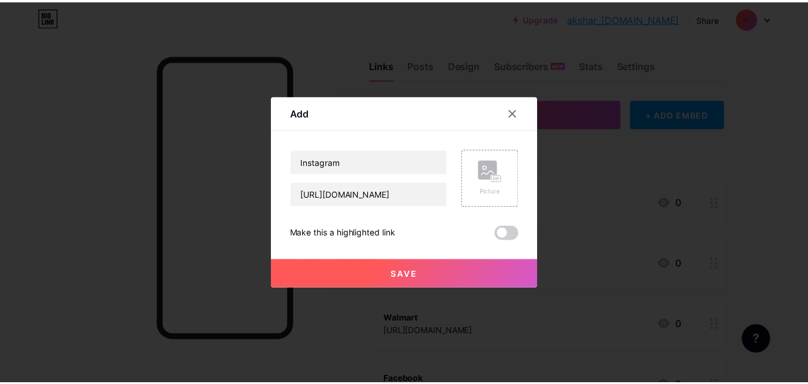
scroll to position [0, 0]
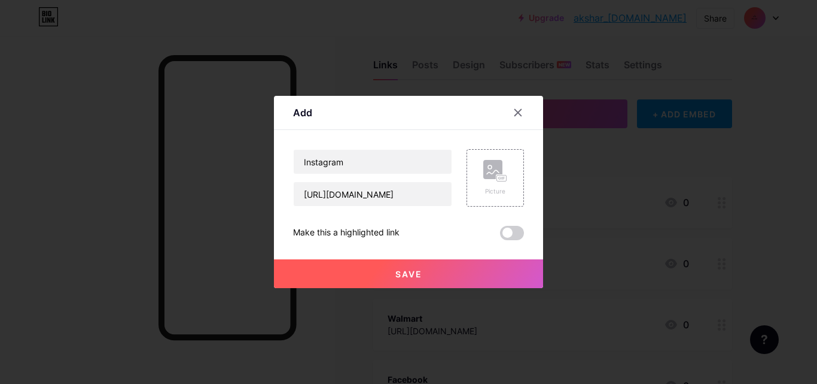
click at [347, 268] on button "Save" at bounding box center [408, 273] width 269 height 29
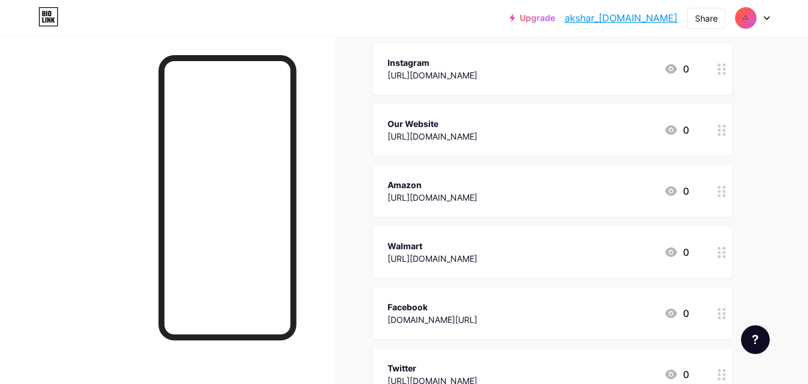
scroll to position [132, 0]
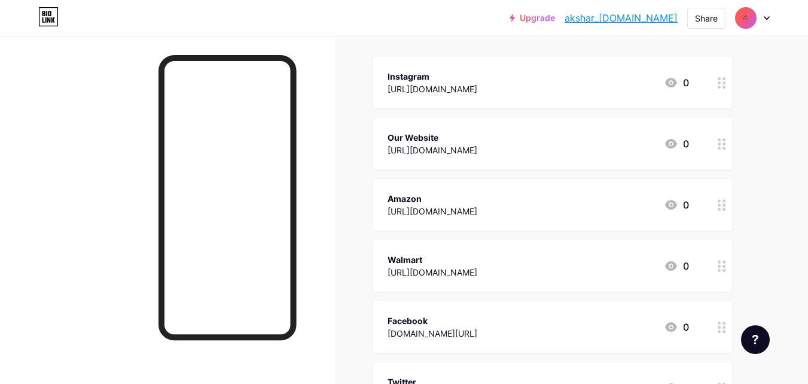
drag, startPoint x: 458, startPoint y: 89, endPoint x: 491, endPoint y: 248, distance: 162.7
click at [491, 248] on span "Instagram https://www.instagram.com/akshar_ayurveda/ 0 Our Website https://www.…" at bounding box center [552, 235] width 359 height 357
drag, startPoint x: 360, startPoint y: 133, endPoint x: 413, endPoint y: 86, distance: 71.2
click at [360, 132] on div "Links Posts Design Subscribers NEW Stats Settings + ADD LINK + ADD EMBED + Add …" at bounding box center [391, 264] width 783 height 720
click at [714, 80] on div at bounding box center [722, 82] width 20 height 51
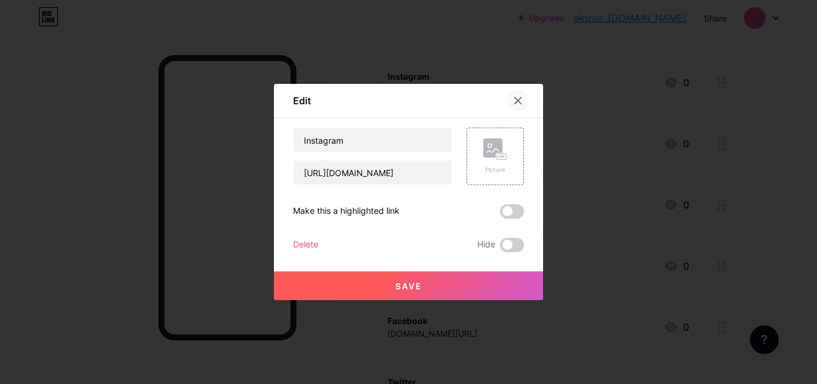
click at [515, 98] on icon at bounding box center [518, 101] width 7 height 7
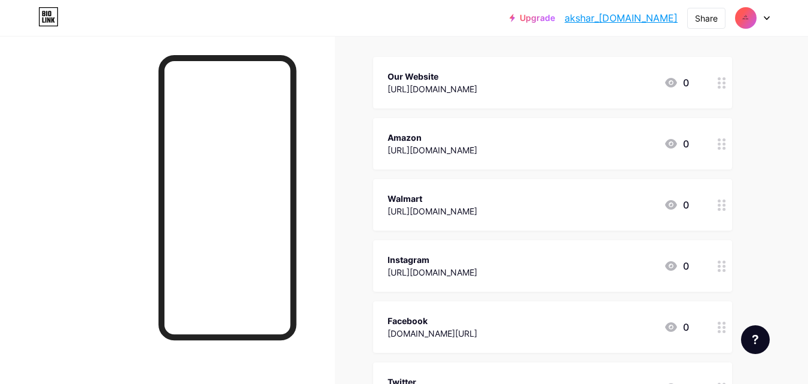
click at [799, 239] on div "Upgrade akshar_ayurveda... akshar_ayurveda.bio.link Share Switch accounts aksha…" at bounding box center [404, 246] width 808 height 756
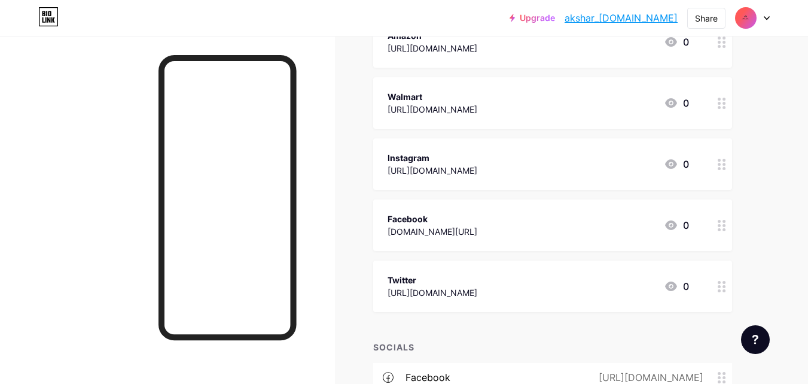
scroll to position [372, 0]
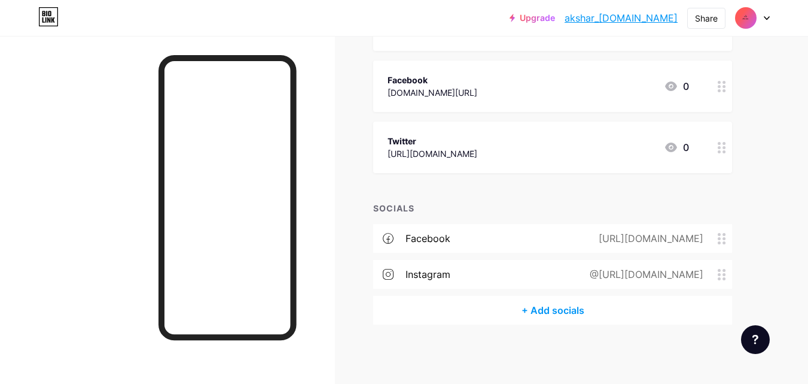
click at [466, 156] on div "[URL][DOMAIN_NAME]" at bounding box center [433, 153] width 90 height 13
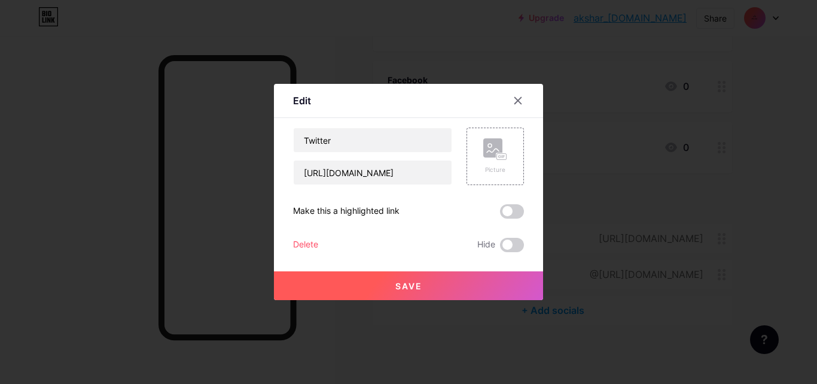
click at [467, 156] on div "Picture" at bounding box center [495, 155] width 57 height 57
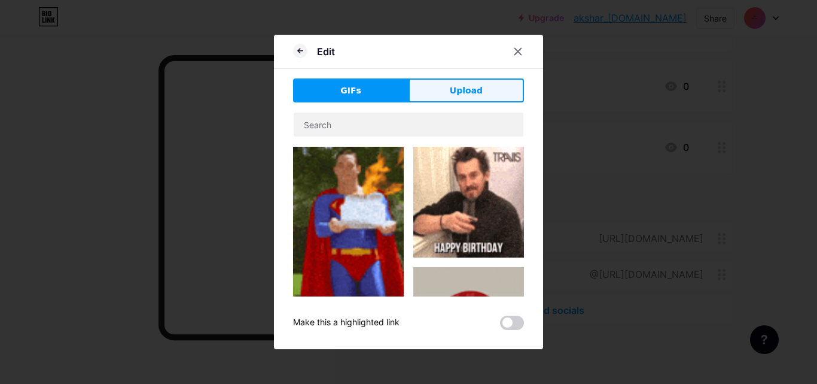
click at [460, 95] on span "Upload" at bounding box center [466, 90] width 33 height 13
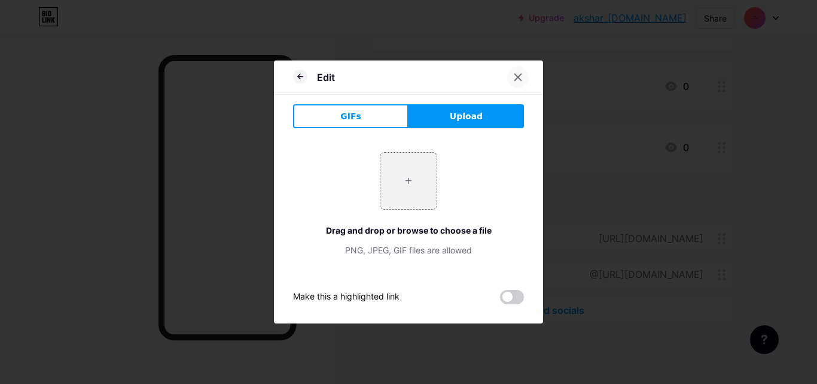
click at [520, 72] on div at bounding box center [518, 77] width 22 height 22
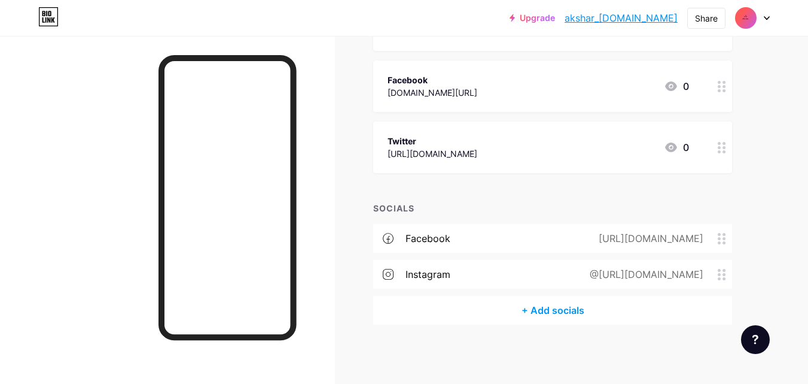
click at [453, 156] on div "[URL][DOMAIN_NAME]" at bounding box center [433, 153] width 90 height 13
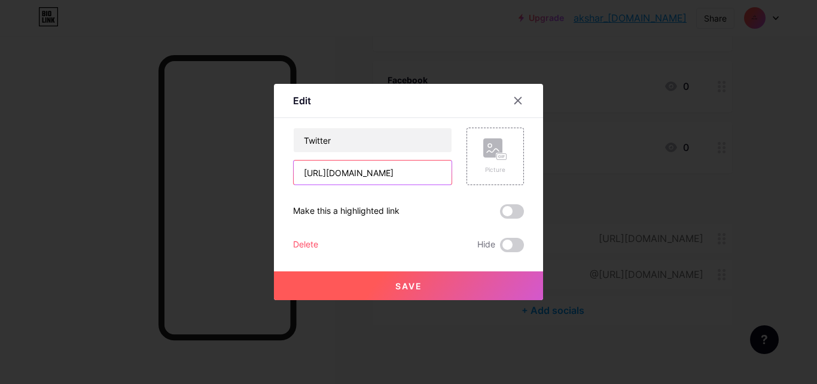
click at [392, 182] on input "[URL][DOMAIN_NAME]" at bounding box center [373, 172] width 158 height 24
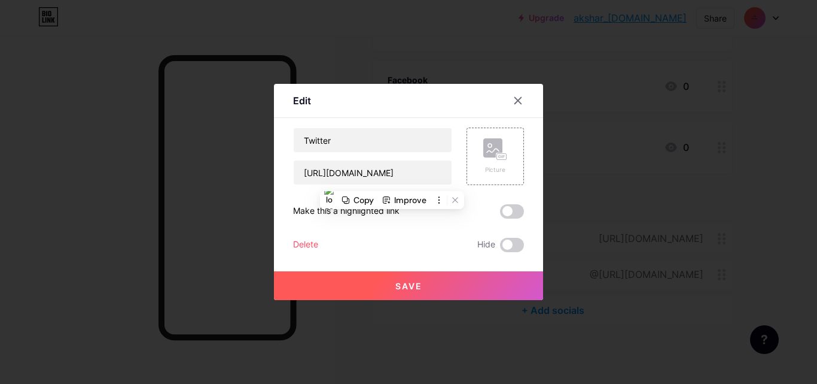
click at [592, 166] on div at bounding box center [408, 192] width 817 height 384
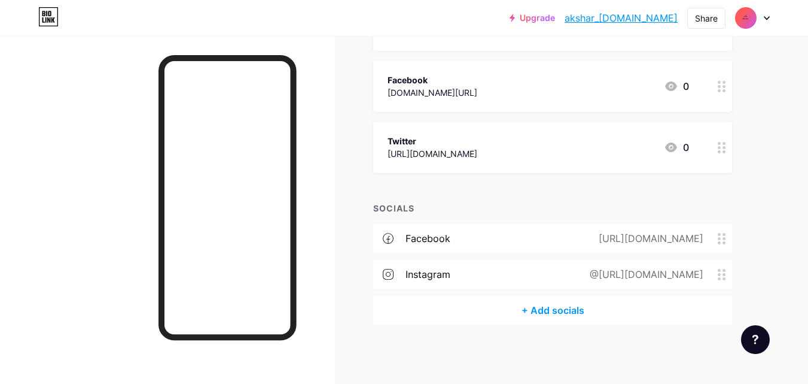
click at [529, 315] on div "+ Add socials" at bounding box center [552, 310] width 359 height 29
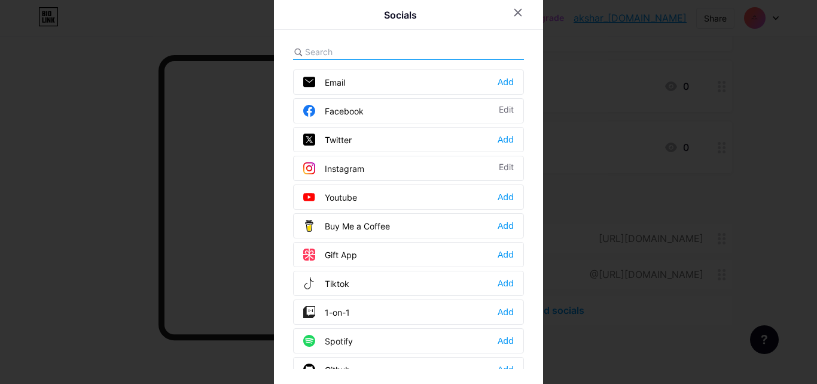
click at [322, 136] on div "Twitter" at bounding box center [327, 139] width 48 height 12
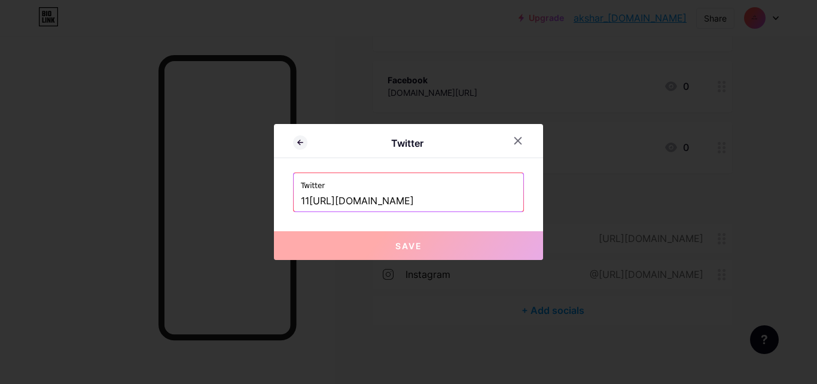
click at [355, 208] on input "11https://x.com/aksharayurveda" at bounding box center [408, 201] width 215 height 20
paste input "text"
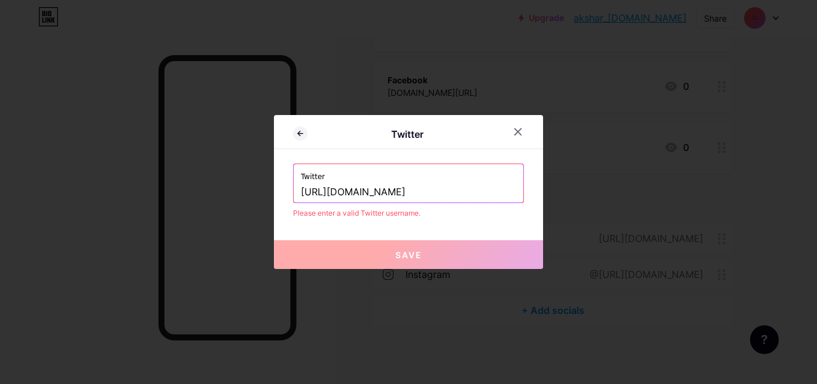
click at [370, 254] on button "Save" at bounding box center [408, 254] width 269 height 29
click at [372, 261] on button "Save" at bounding box center [408, 254] width 269 height 29
click at [394, 191] on input "[URL][DOMAIN_NAME]" at bounding box center [408, 192] width 215 height 20
click at [390, 191] on input "[URL][DOMAIN_NAME]" at bounding box center [408, 192] width 215 height 20
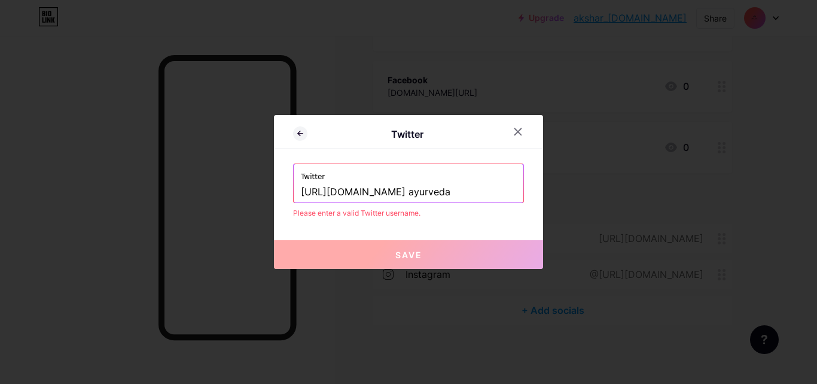
click at [406, 255] on span "Save" at bounding box center [409, 255] width 27 height 10
click at [329, 191] on input "https://x.com/akshar ayurveda" at bounding box center [408, 192] width 215 height 20
click at [393, 193] on input "https://x.com/akshar ayurveda" at bounding box center [408, 192] width 215 height 20
click at [361, 193] on input "[URL][DOMAIN_NAME]" at bounding box center [408, 192] width 215 height 20
click at [329, 189] on input "[URL][DOMAIN_NAME]" at bounding box center [408, 192] width 215 height 20
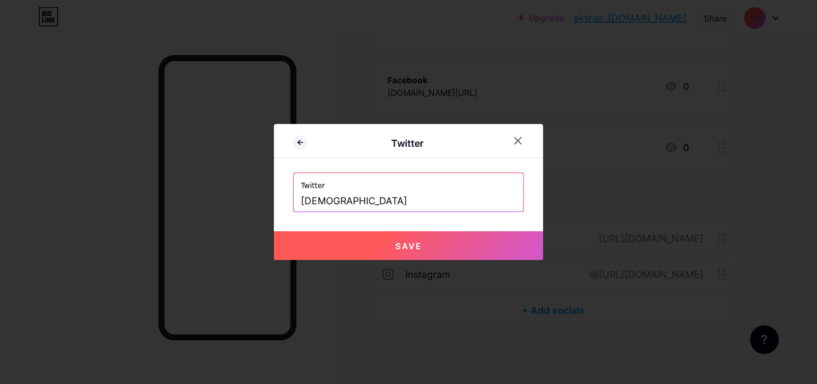
click at [421, 247] on button "Save" at bounding box center [408, 245] width 269 height 29
type input "https://twitter.com/aksharayurveda"
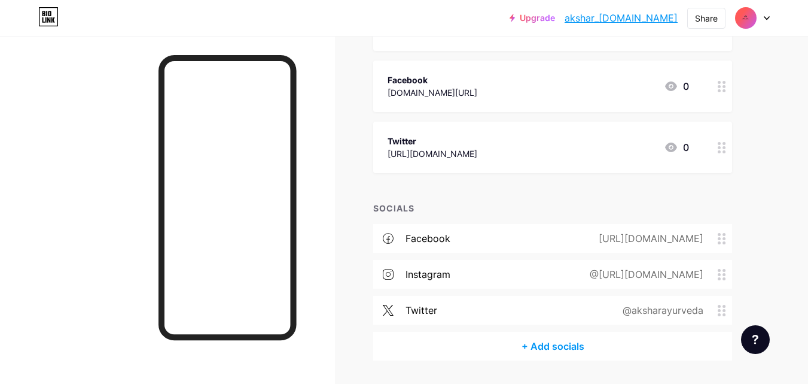
click at [722, 152] on icon at bounding box center [722, 147] width 8 height 11
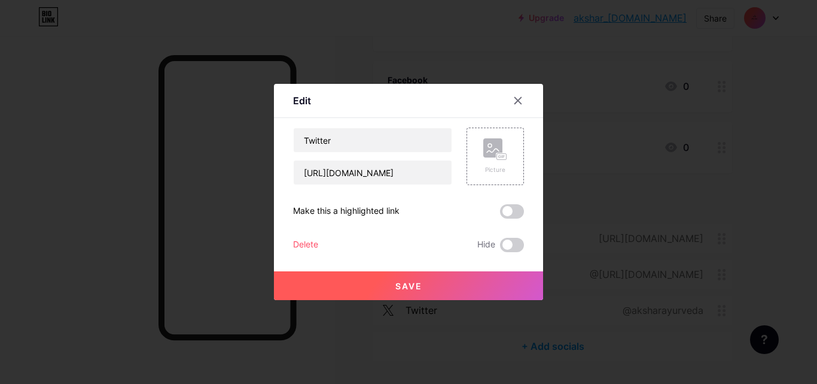
click at [302, 245] on div "Delete" at bounding box center [305, 245] width 25 height 14
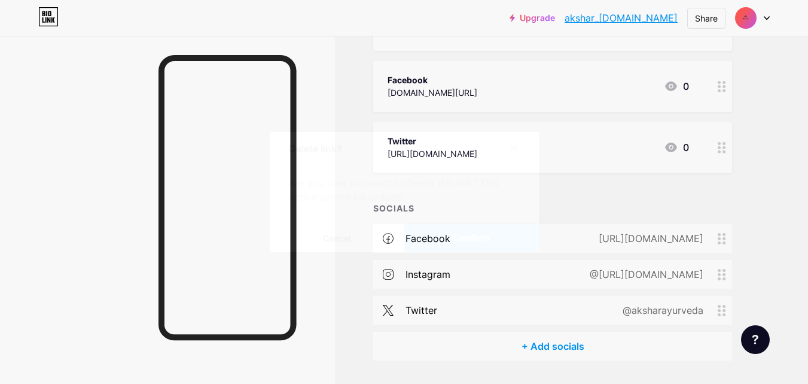
click at [452, 244] on button "Confirm" at bounding box center [471, 237] width 135 height 29
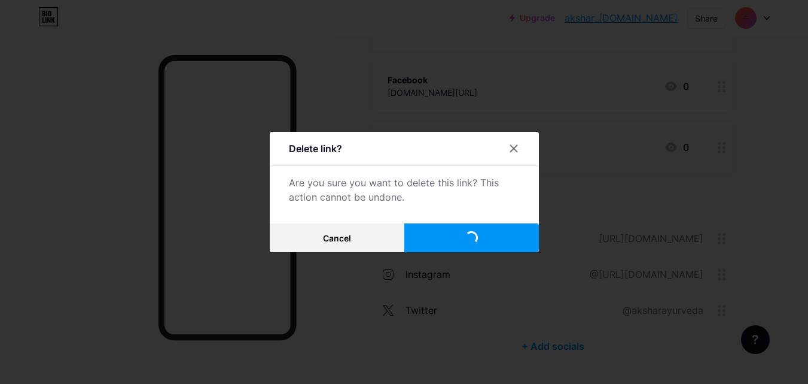
scroll to position [347, 0]
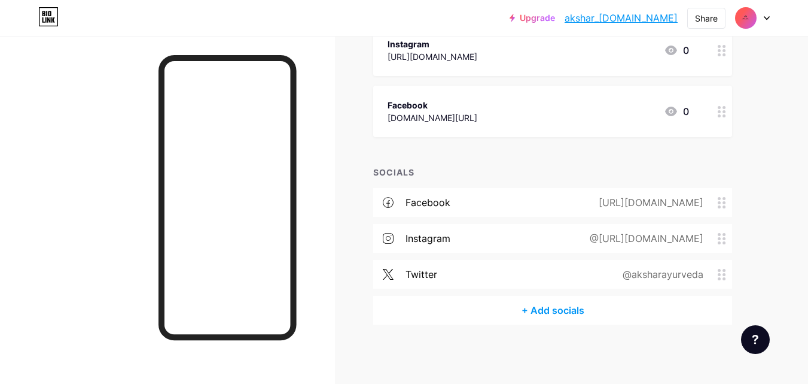
click at [522, 280] on div "twitter @aksharayurveda" at bounding box center [552, 274] width 359 height 29
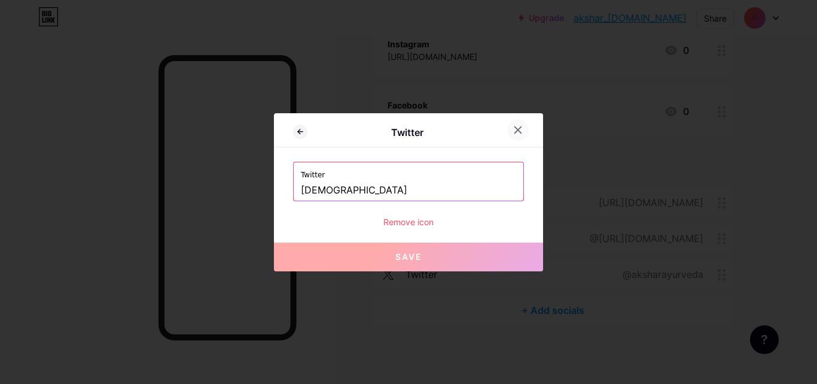
click at [509, 134] on div at bounding box center [518, 130] width 22 height 22
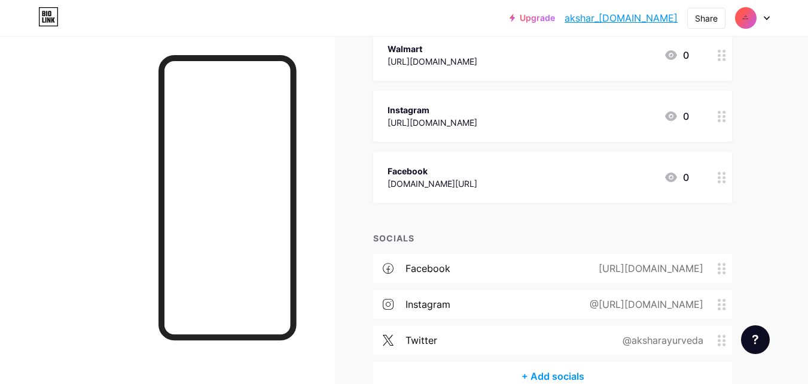
scroll to position [227, 0]
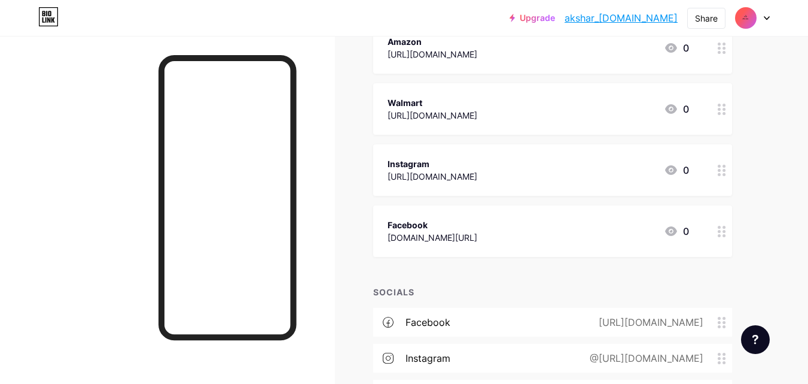
click at [725, 231] on circle at bounding box center [724, 231] width 3 height 3
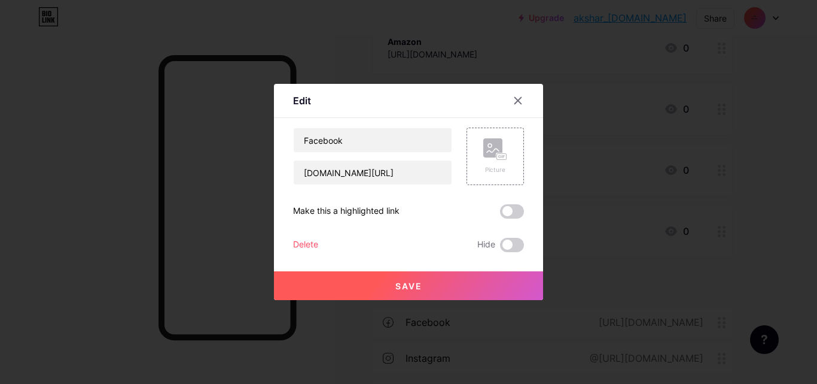
click at [307, 244] on div "Delete" at bounding box center [305, 245] width 25 height 14
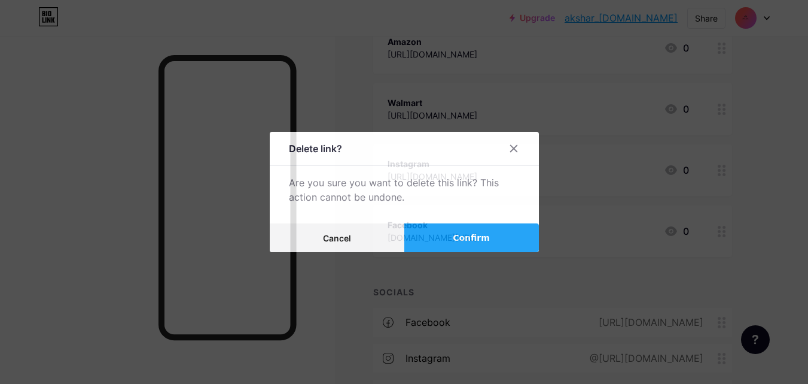
click at [452, 241] on button "Confirm" at bounding box center [471, 237] width 135 height 29
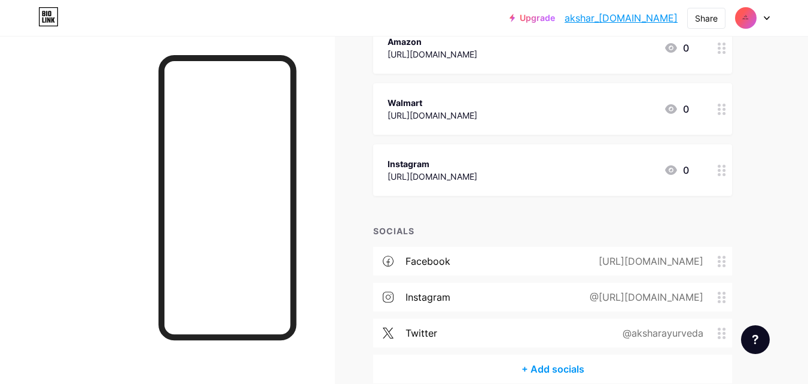
click at [716, 172] on div at bounding box center [722, 169] width 20 height 51
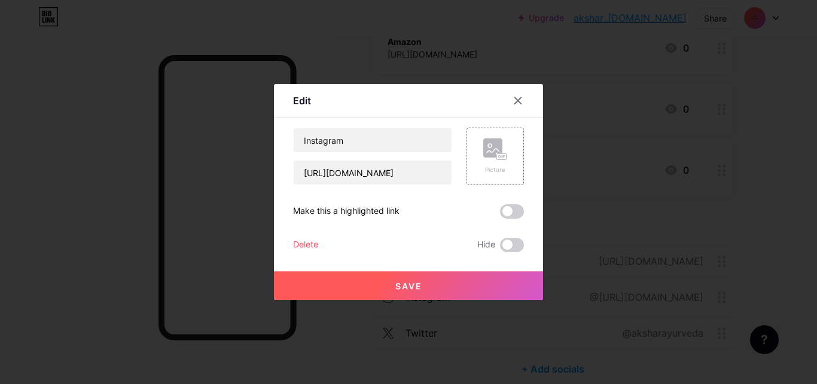
click at [296, 242] on div "Delete" at bounding box center [305, 245] width 25 height 14
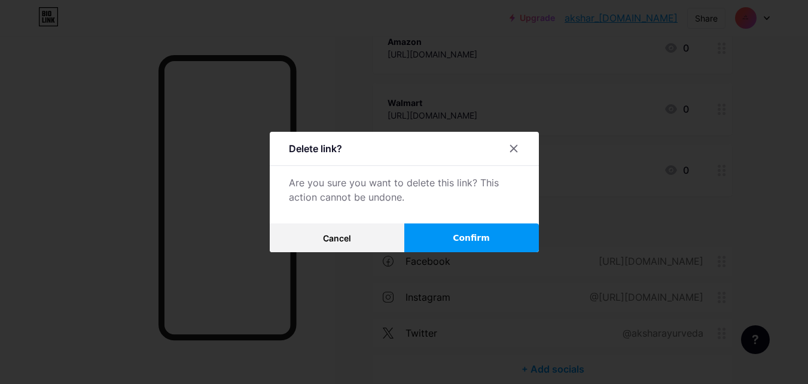
click at [431, 242] on button "Confirm" at bounding box center [471, 237] width 135 height 29
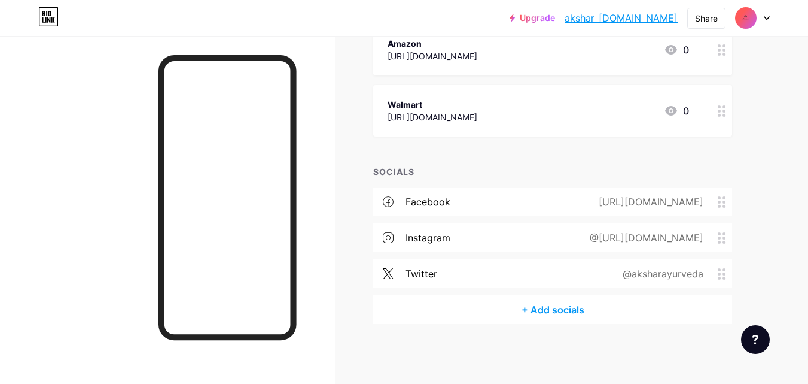
scroll to position [225, 0]
click at [762, 176] on div "Links Posts Design Subscribers NEW Stats Settings + ADD LINK + ADD EMBED + Add …" at bounding box center [391, 97] width 783 height 573
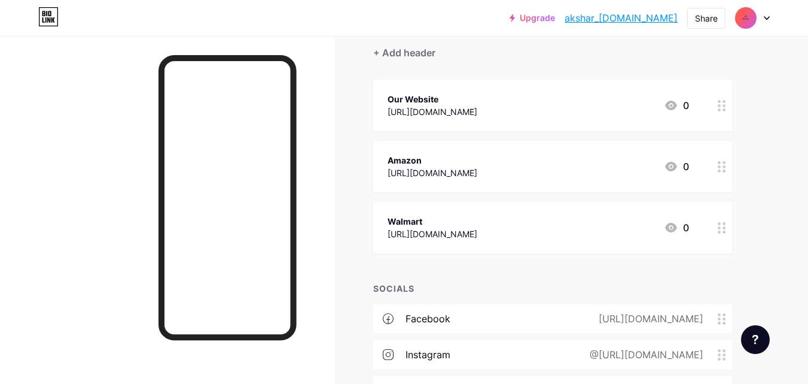
scroll to position [105, 0]
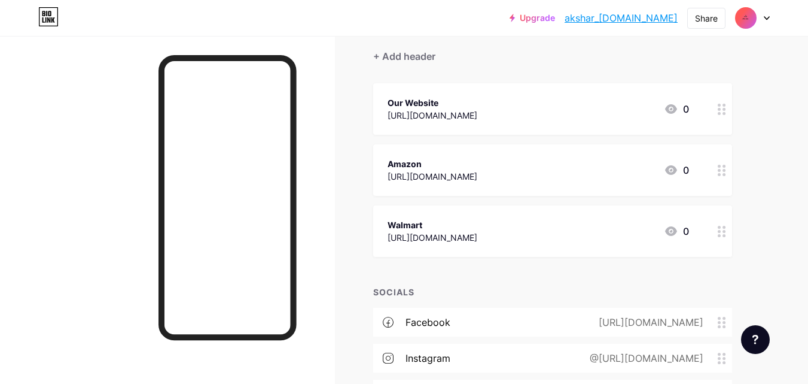
click at [754, 191] on div "Links Posts Design Subscribers NEW Stats Settings + ADD LINK + ADD EMBED + Add …" at bounding box center [391, 217] width 783 height 573
click at [724, 112] on circle at bounding box center [724, 113] width 3 height 3
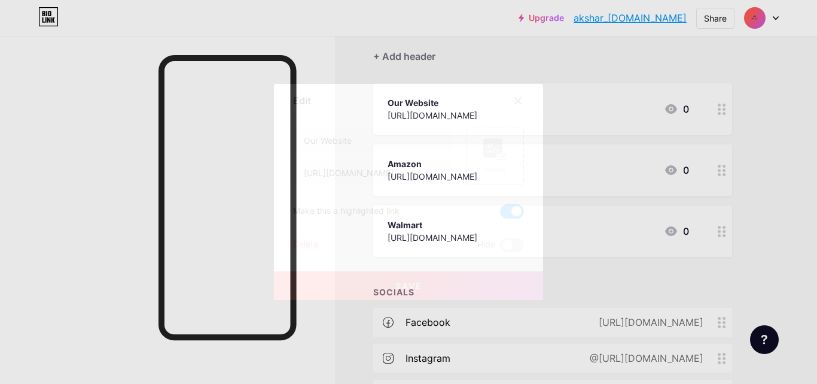
click at [501, 153] on rect at bounding box center [502, 156] width 11 height 7
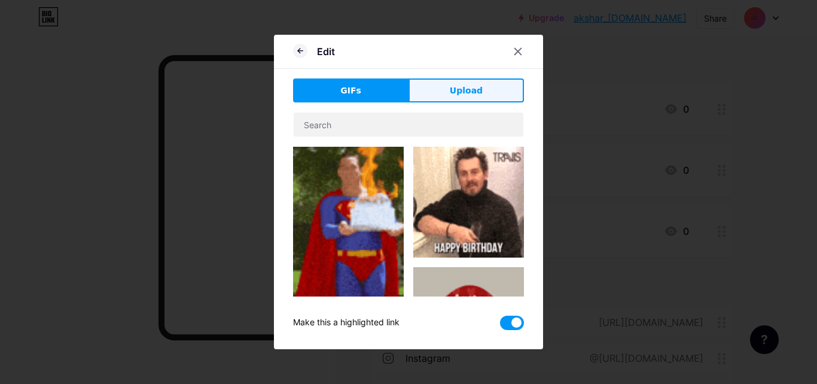
click at [442, 96] on button "Upload" at bounding box center [466, 90] width 115 height 24
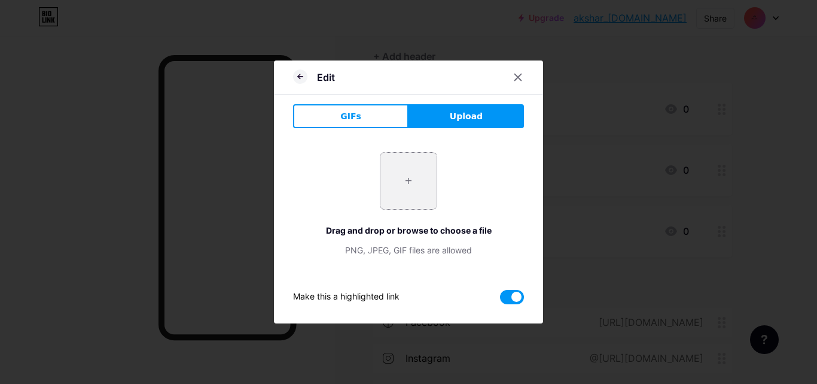
click at [406, 181] on input "file" at bounding box center [409, 181] width 56 height 56
type input "C:\fakepath\3.png"
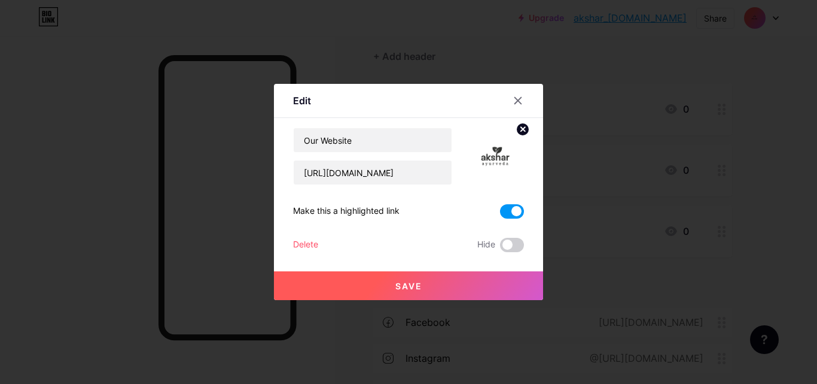
click at [445, 288] on button "Save" at bounding box center [408, 285] width 269 height 29
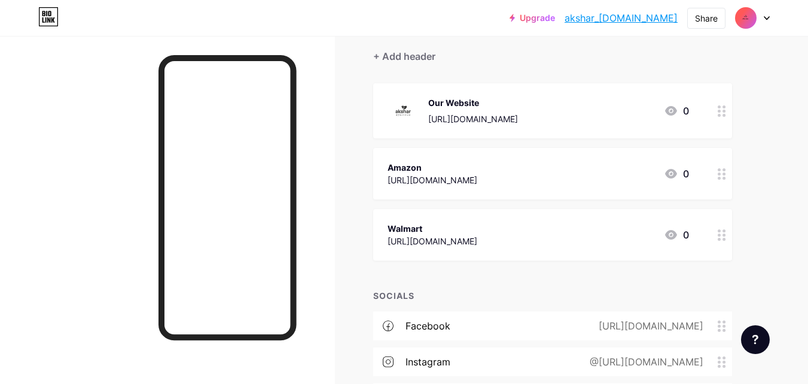
click at [719, 178] on circle at bounding box center [719, 178] width 3 height 3
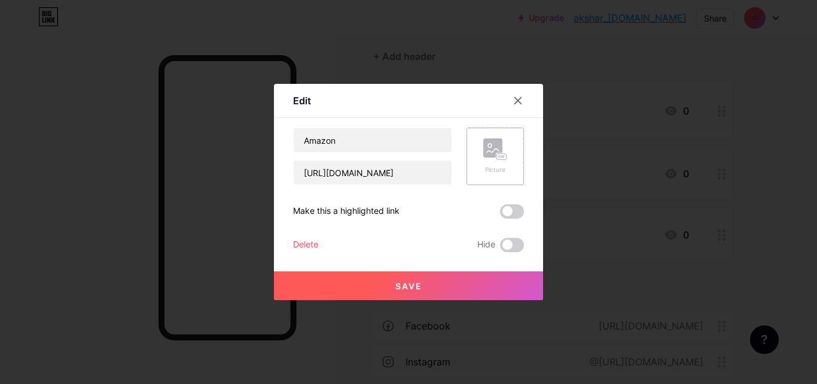
click at [498, 160] on rect at bounding box center [502, 157] width 10 height 6
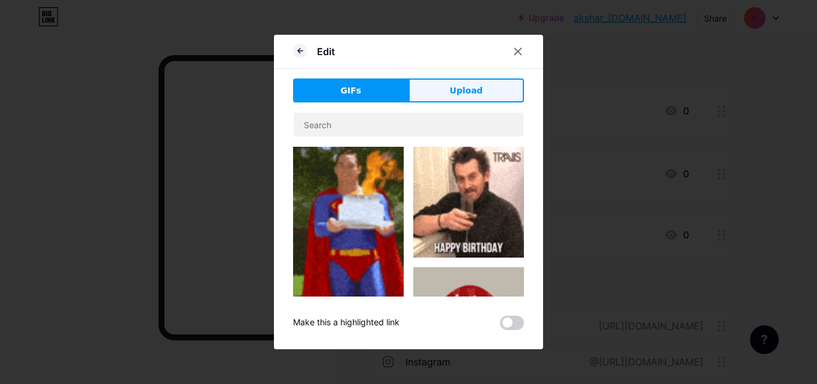
click at [476, 89] on button "Upload" at bounding box center [466, 90] width 115 height 24
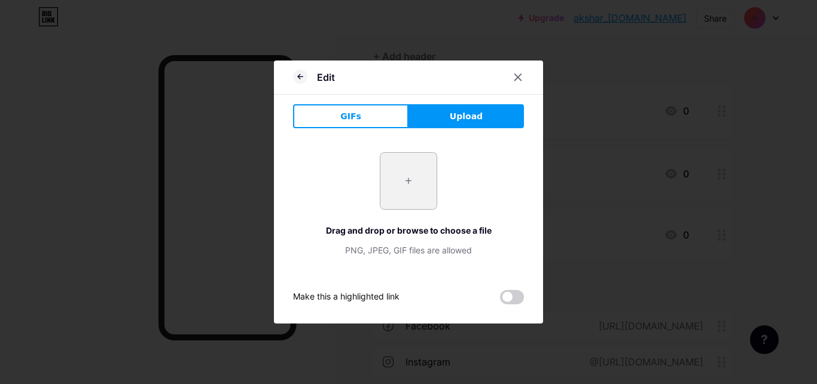
click at [403, 185] on input "file" at bounding box center [409, 181] width 56 height 56
type input "C:\fakepath\4.png"
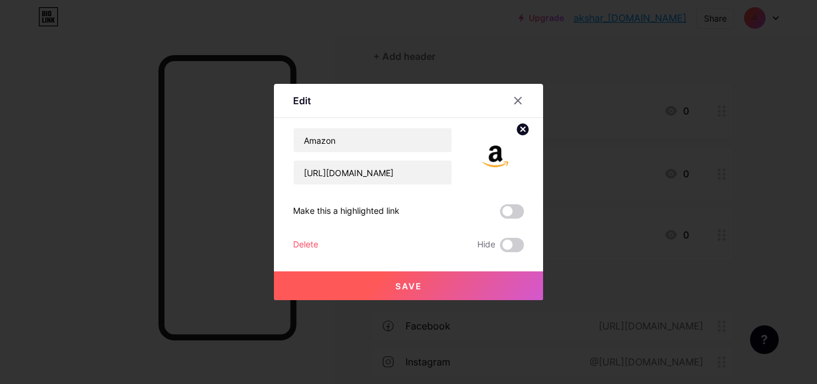
click at [425, 283] on button "Save" at bounding box center [408, 285] width 269 height 29
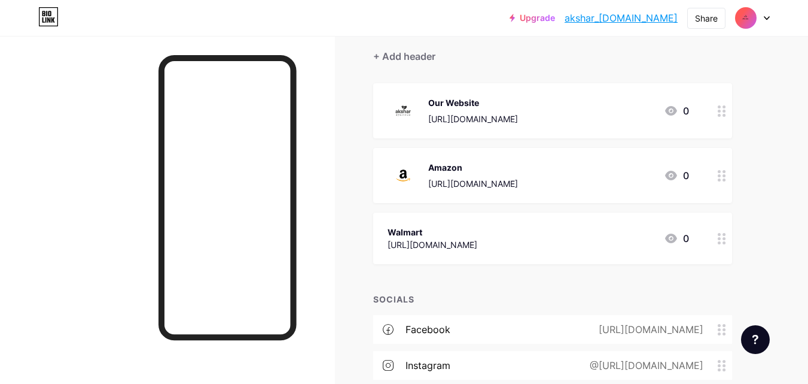
click at [729, 236] on div at bounding box center [722, 237] width 20 height 51
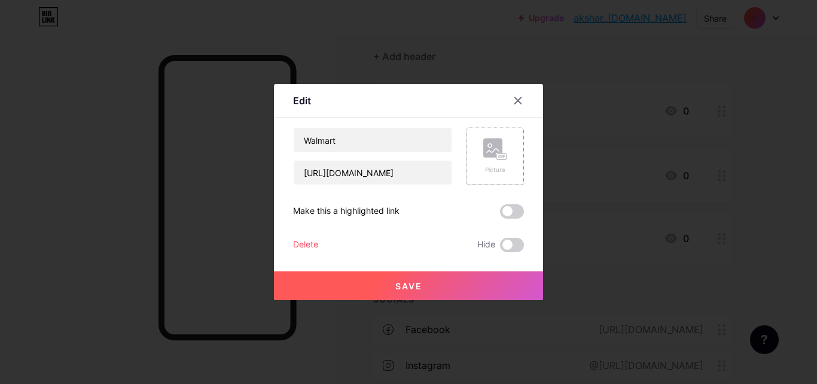
click at [504, 152] on div "Picture" at bounding box center [495, 155] width 57 height 57
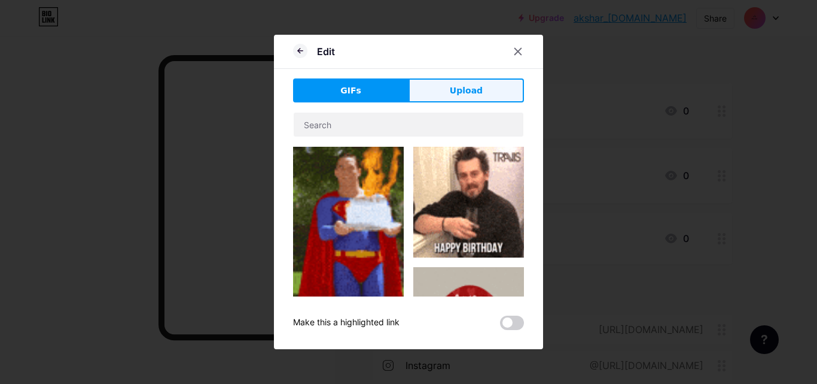
click at [450, 86] on span "Upload" at bounding box center [466, 90] width 33 height 13
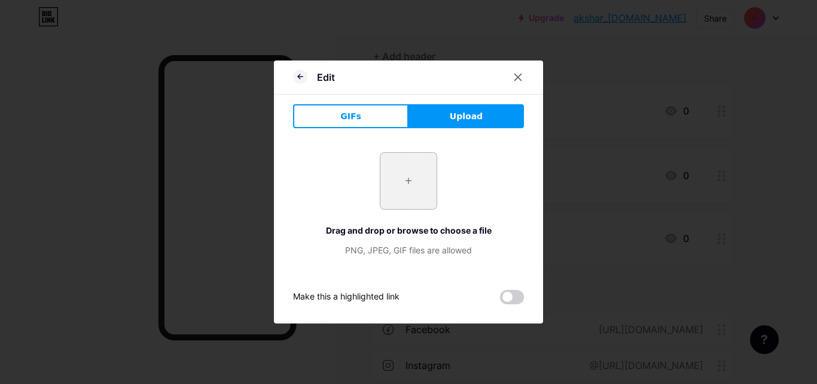
click at [417, 184] on input "file" at bounding box center [409, 181] width 56 height 56
type input "C:\fakepath\5.png"
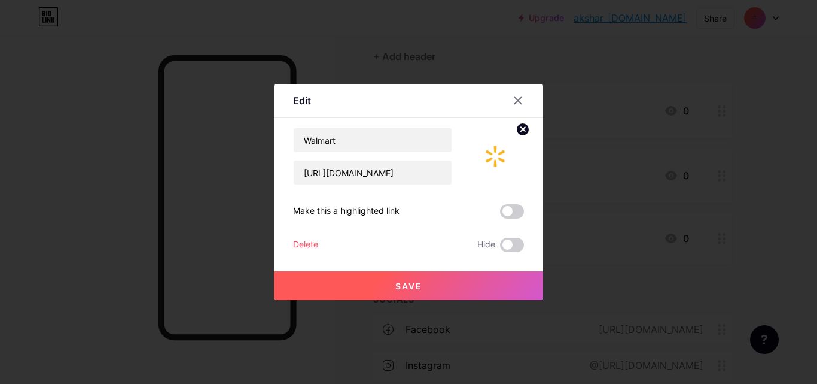
click at [467, 287] on button "Save" at bounding box center [408, 285] width 269 height 29
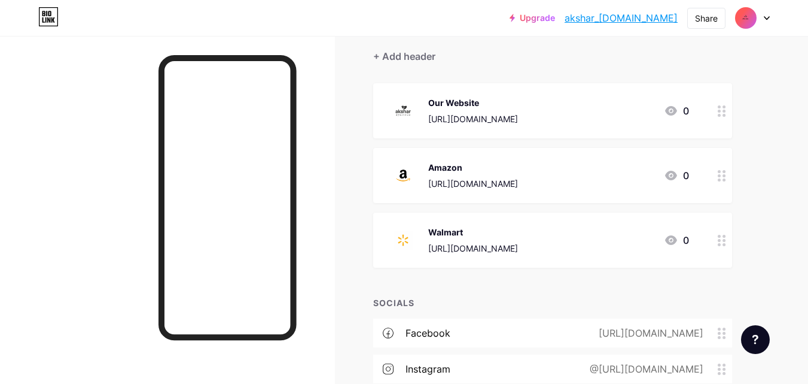
click at [93, 162] on div at bounding box center [167, 228] width 335 height 384
click at [699, 15] on div "Share" at bounding box center [706, 18] width 23 height 13
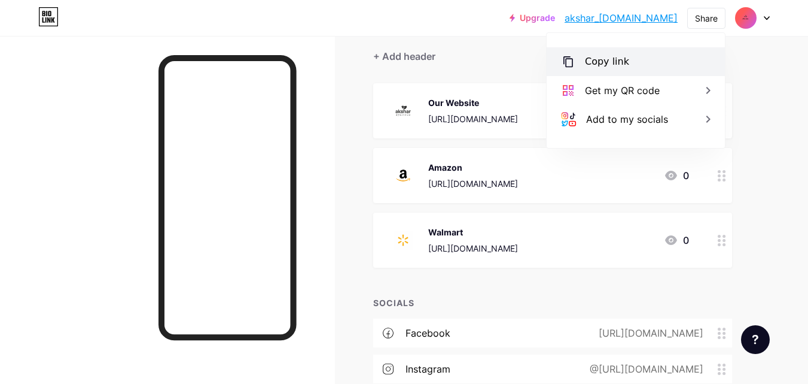
click at [617, 68] on div "Copy link" at bounding box center [607, 61] width 44 height 14
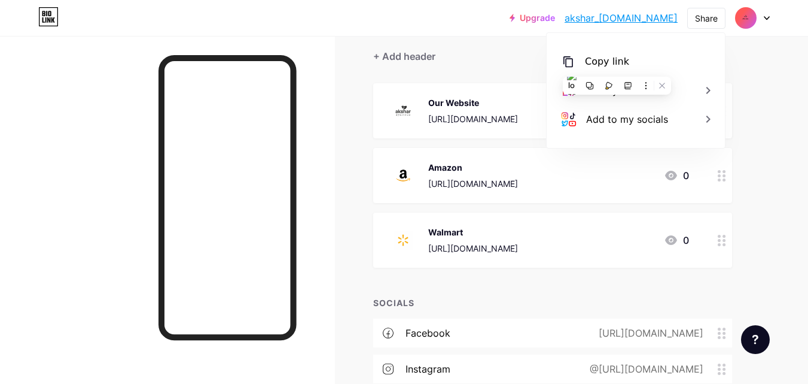
click at [738, 96] on div "Links Posts Design Subscribers NEW Stats Settings + ADD LINK + ADD EMBED + Add …" at bounding box center [391, 223] width 783 height 584
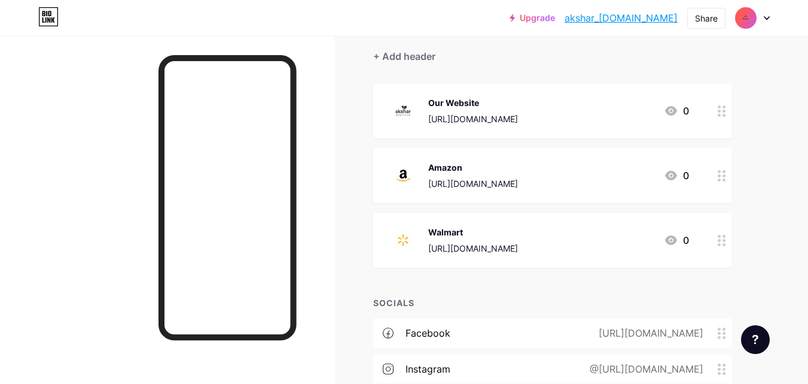
click at [719, 115] on circle at bounding box center [719, 115] width 3 height 3
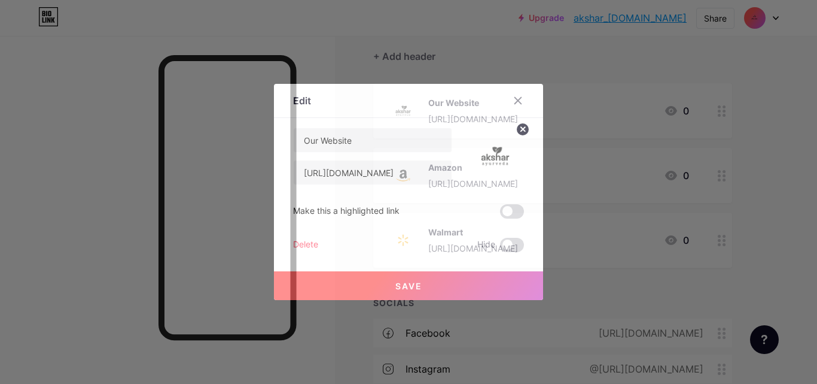
click at [516, 133] on circle at bounding box center [522, 129] width 13 height 13
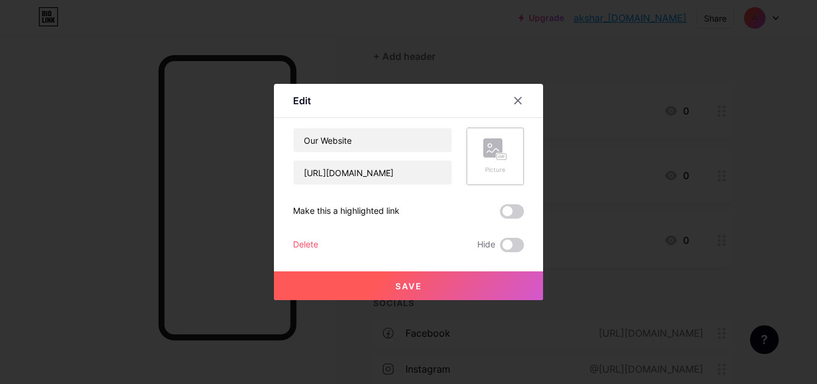
click at [489, 151] on rect at bounding box center [492, 147] width 19 height 19
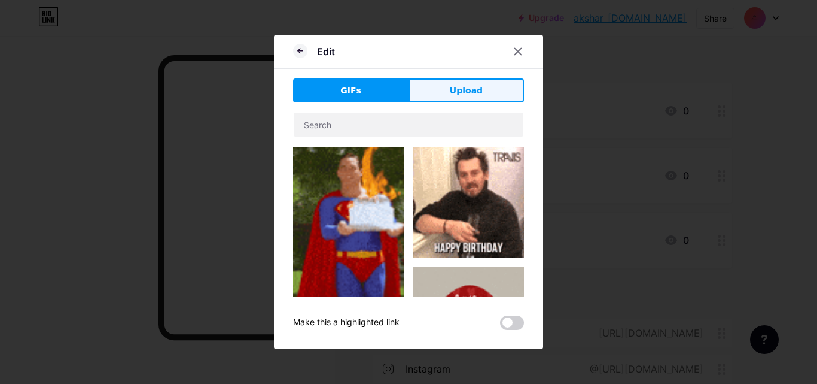
click at [450, 87] on span "Upload" at bounding box center [466, 90] width 33 height 13
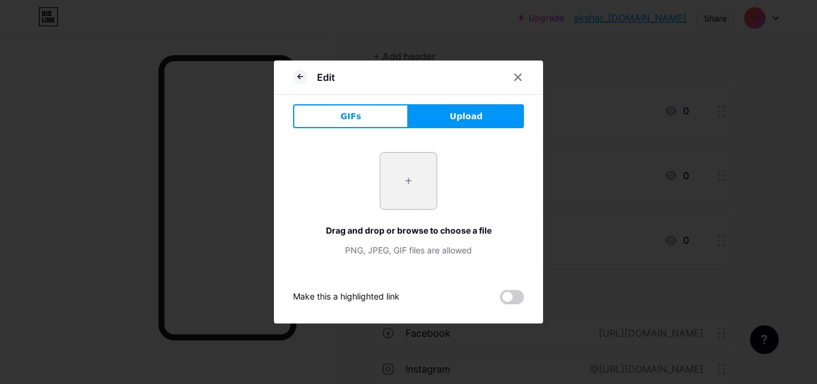
click at [398, 189] on input "file" at bounding box center [409, 181] width 56 height 56
type input "C:\fakepath\3.png"
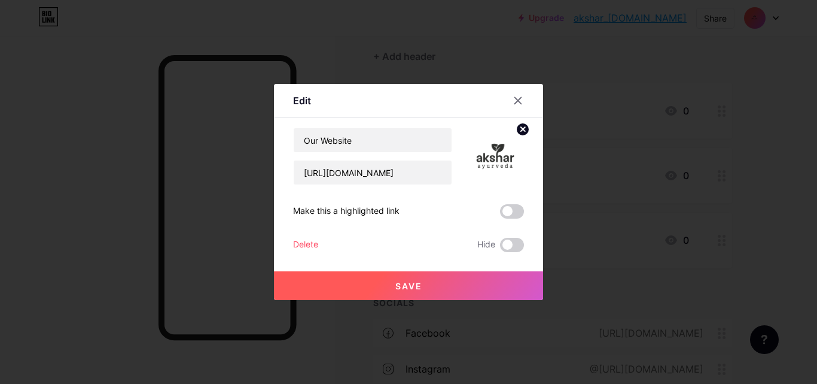
click at [464, 285] on button "Save" at bounding box center [408, 285] width 269 height 29
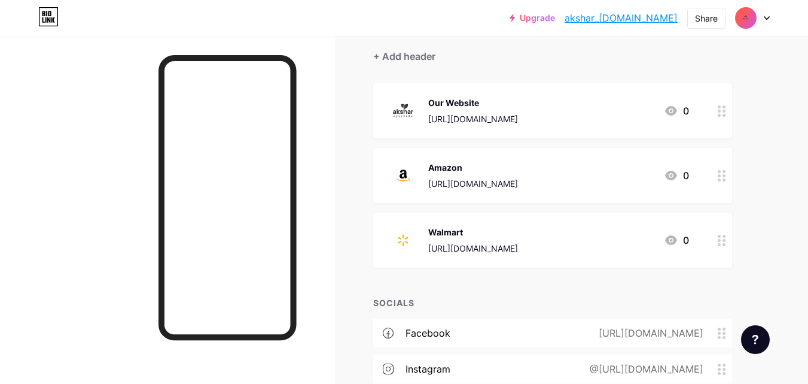
click at [720, 175] on circle at bounding box center [719, 175] width 3 height 3
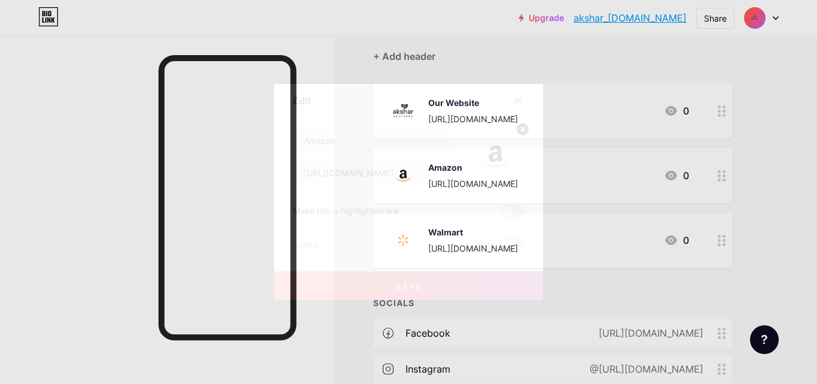
click at [516, 133] on circle at bounding box center [522, 129] width 13 height 13
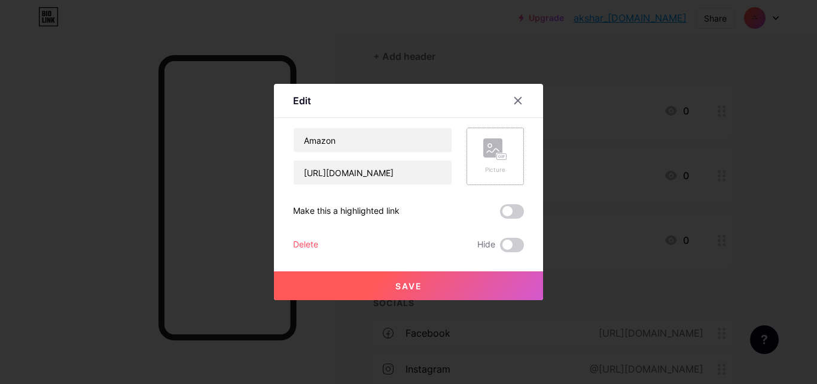
click at [486, 156] on rect at bounding box center [492, 147] width 19 height 19
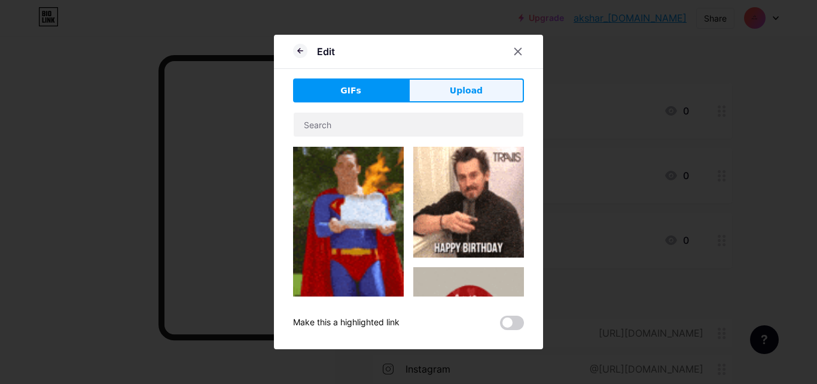
click at [452, 98] on button "Upload" at bounding box center [466, 90] width 115 height 24
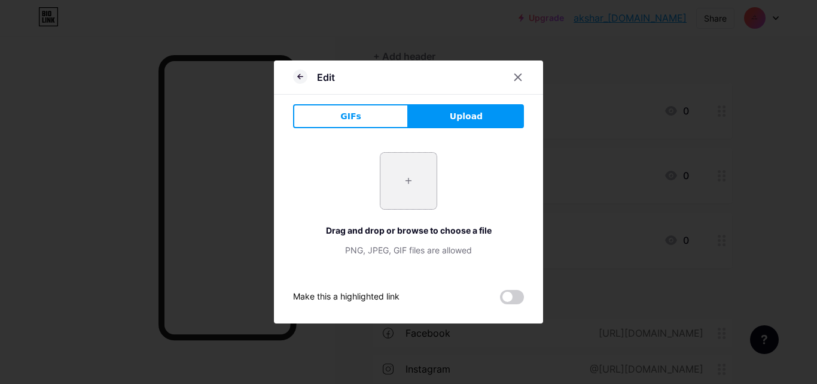
click at [389, 185] on input "file" at bounding box center [409, 181] width 56 height 56
type input "C:\fakepath\4.png"
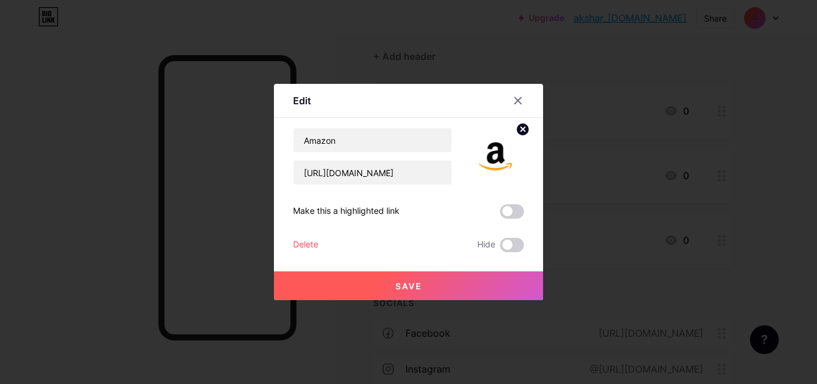
click at [412, 284] on span "Save" at bounding box center [409, 286] width 27 height 10
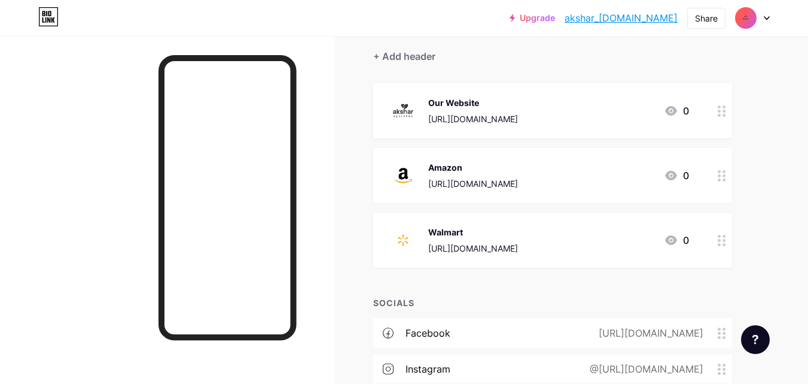
click at [722, 241] on icon at bounding box center [722, 240] width 8 height 11
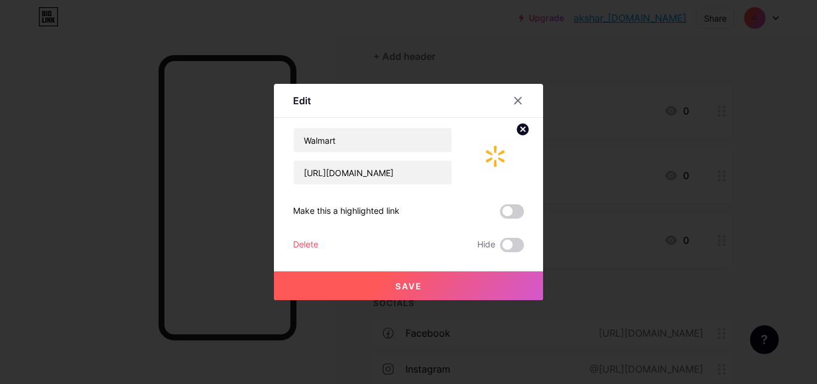
click at [522, 124] on circle at bounding box center [522, 129] width 13 height 13
click at [500, 157] on rect at bounding box center [502, 157] width 10 height 6
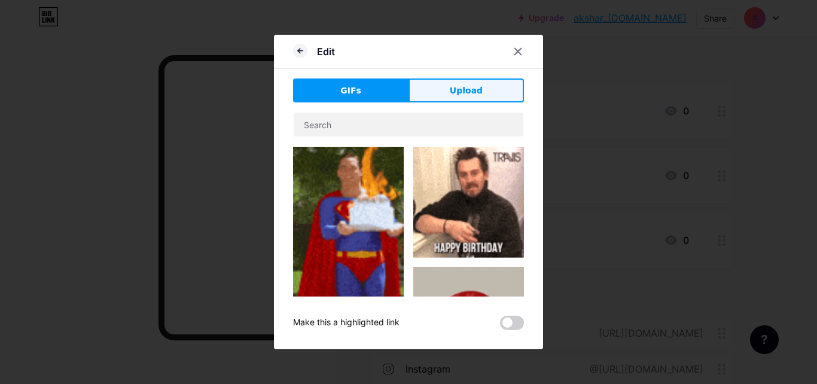
click at [431, 89] on button "Upload" at bounding box center [466, 90] width 115 height 24
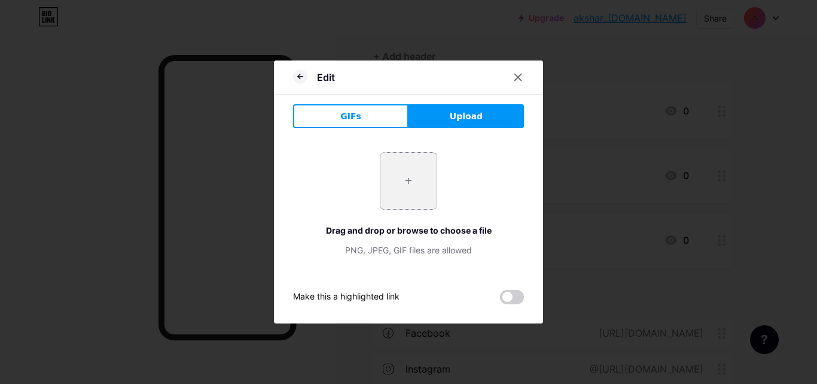
click at [410, 184] on input "file" at bounding box center [409, 181] width 56 height 56
type input "C:\fakepath\5.png"
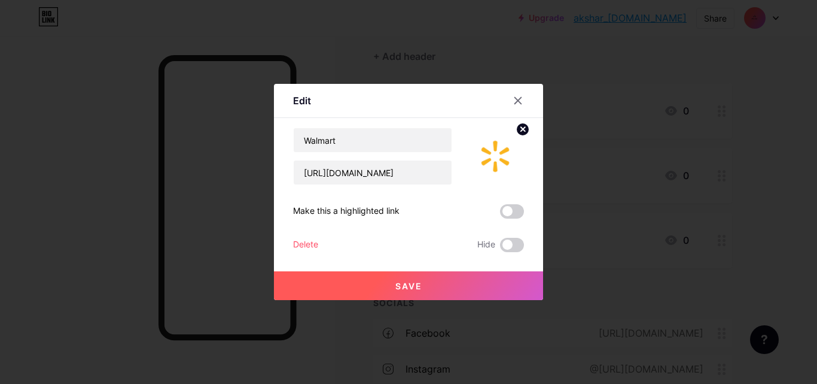
click at [448, 283] on button "Save" at bounding box center [408, 285] width 269 height 29
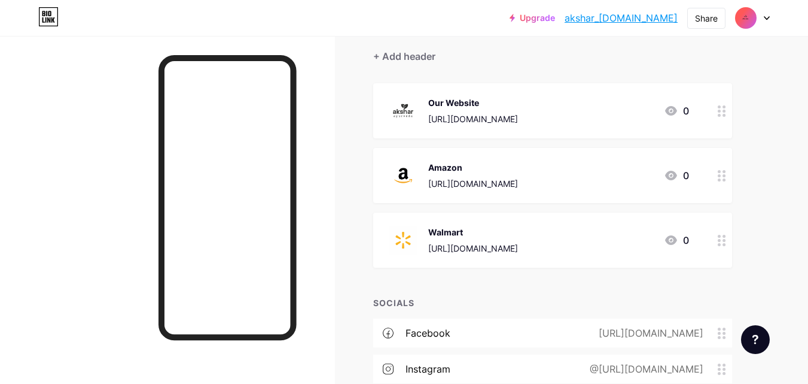
scroll to position [0, 0]
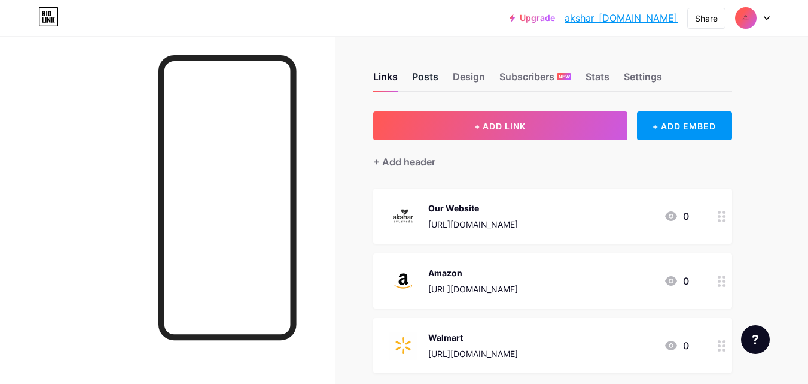
click at [425, 73] on div "Posts" at bounding box center [425, 80] width 26 height 22
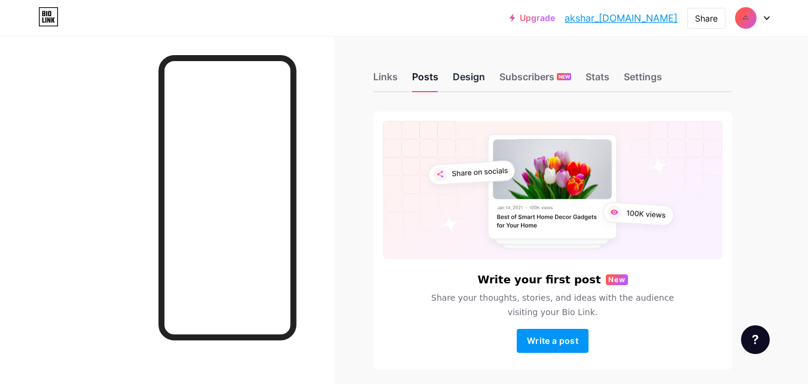
click at [468, 80] on div "Design" at bounding box center [469, 80] width 32 height 22
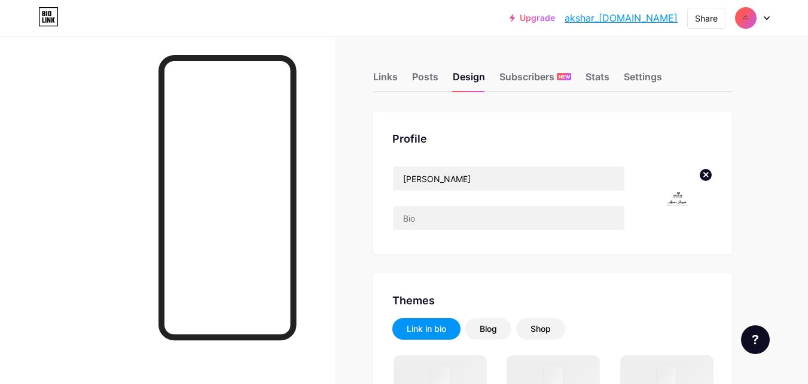
click at [700, 173] on circle at bounding box center [705, 174] width 13 height 13
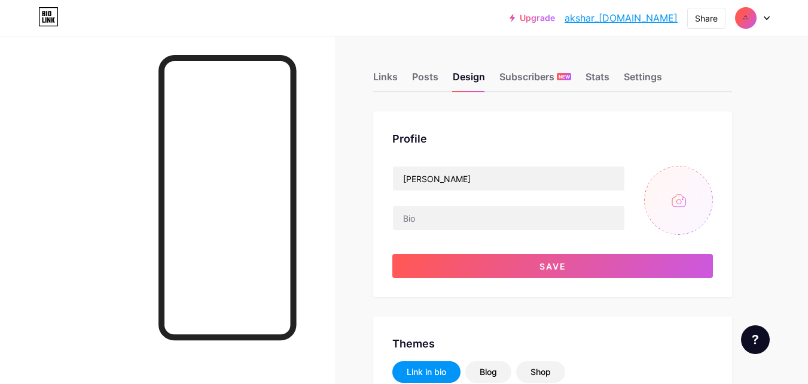
click at [680, 196] on input "file" at bounding box center [678, 200] width 69 height 69
type input "C:\fakepath\3.png"
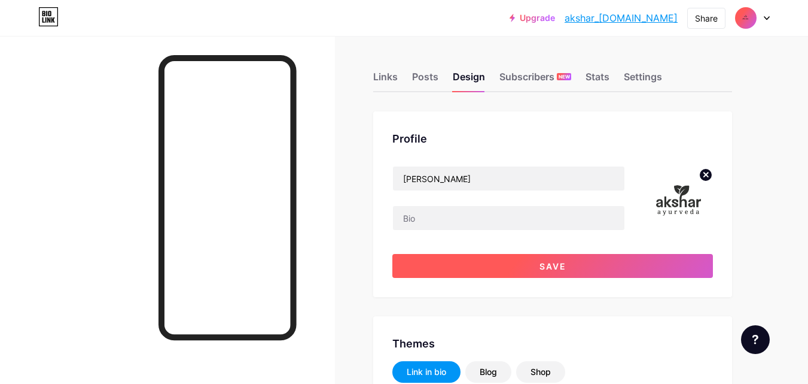
click at [587, 267] on button "Save" at bounding box center [553, 266] width 321 height 24
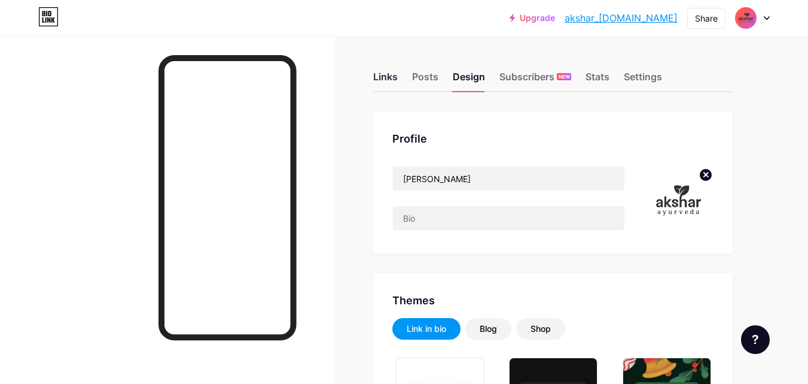
click at [381, 82] on div "Links" at bounding box center [385, 80] width 25 height 22
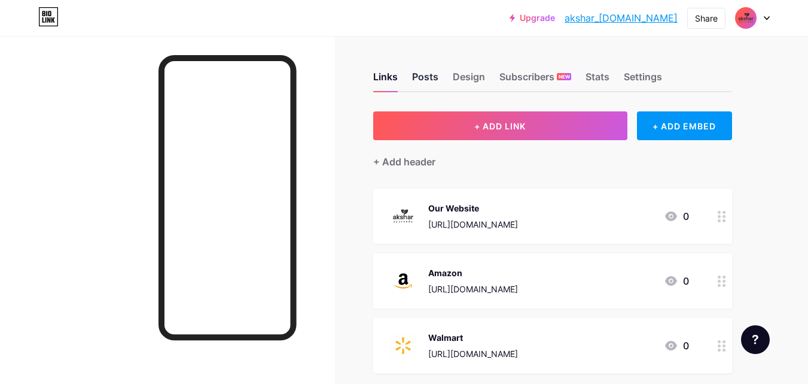
click at [424, 80] on div "Posts" at bounding box center [425, 80] width 26 height 22
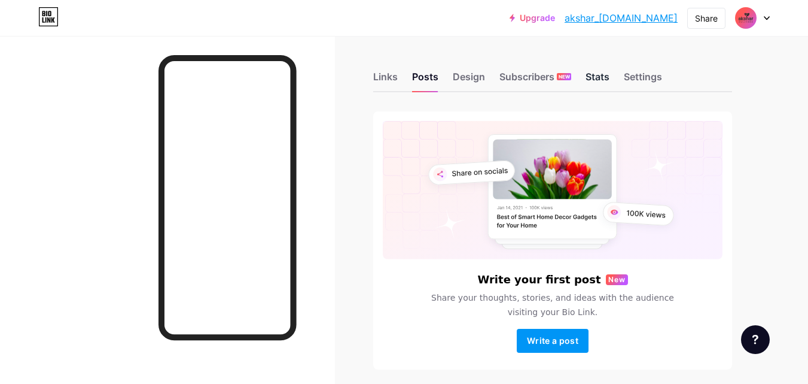
click at [600, 81] on div "Stats" at bounding box center [598, 80] width 24 height 22
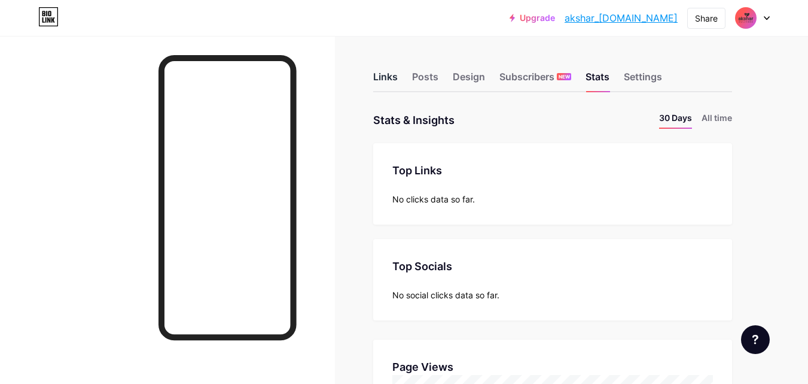
click at [385, 81] on div "Links" at bounding box center [385, 80] width 25 height 22
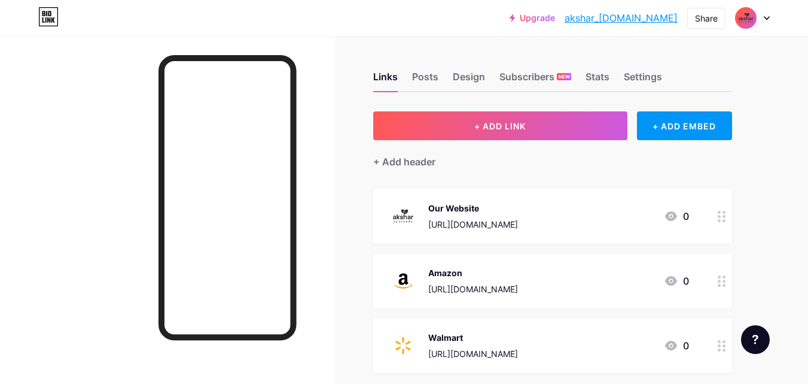
click at [762, 23] on div at bounding box center [752, 18] width 35 height 22
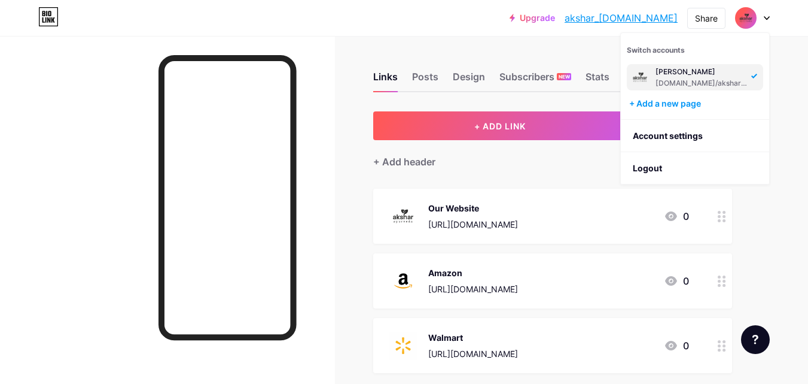
click at [784, 98] on div "Upgrade akshar_ayurveda... akshar_ayurveda.bio.link Share Switch accounts aksha…" at bounding box center [404, 310] width 808 height 620
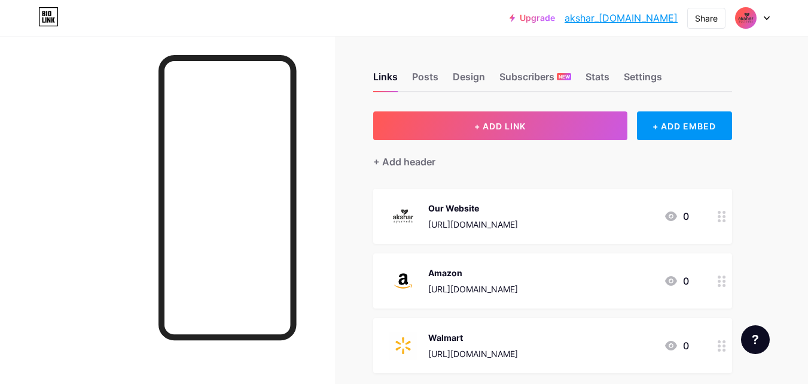
click at [624, 19] on link "akshar_[DOMAIN_NAME]" at bounding box center [621, 18] width 113 height 14
click at [459, 80] on div "Design" at bounding box center [469, 80] width 32 height 22
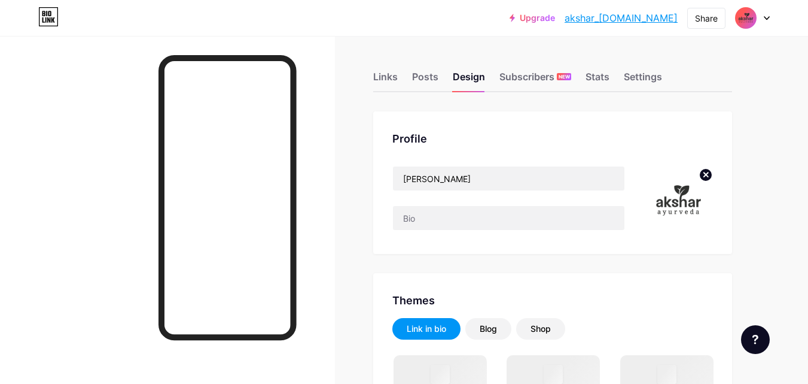
click at [673, 212] on img at bounding box center [678, 200] width 69 height 69
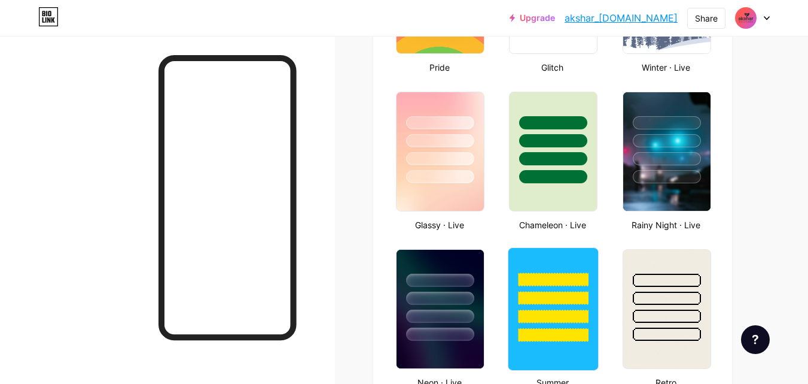
scroll to position [539, 0]
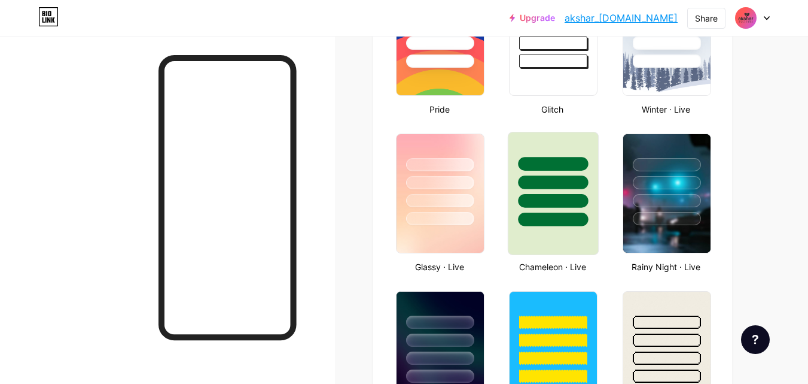
click at [538, 203] on div at bounding box center [554, 201] width 70 height 14
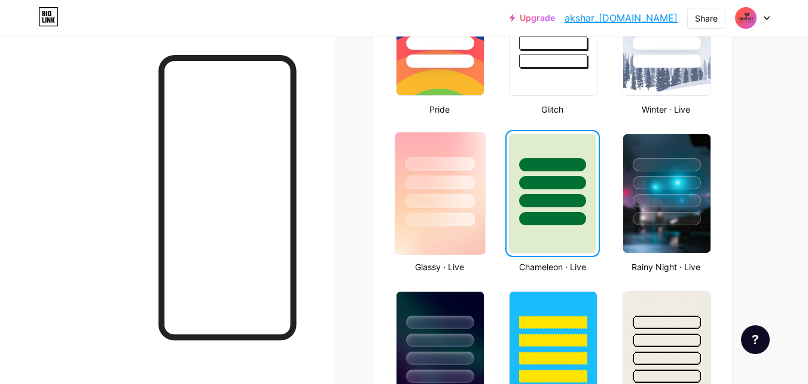
click at [410, 190] on div at bounding box center [441, 179] width 90 height 94
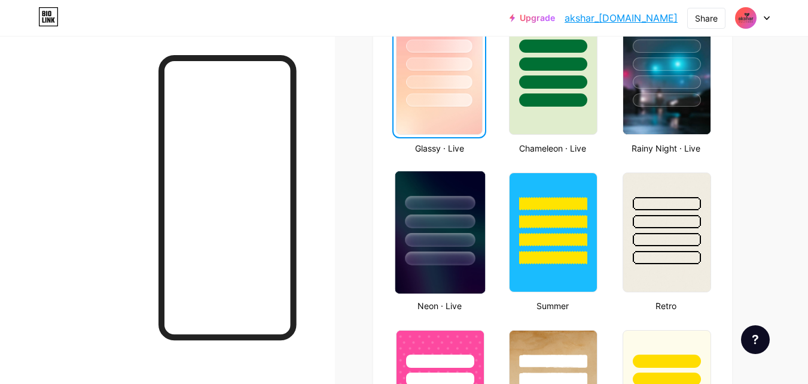
scroll to position [658, 0]
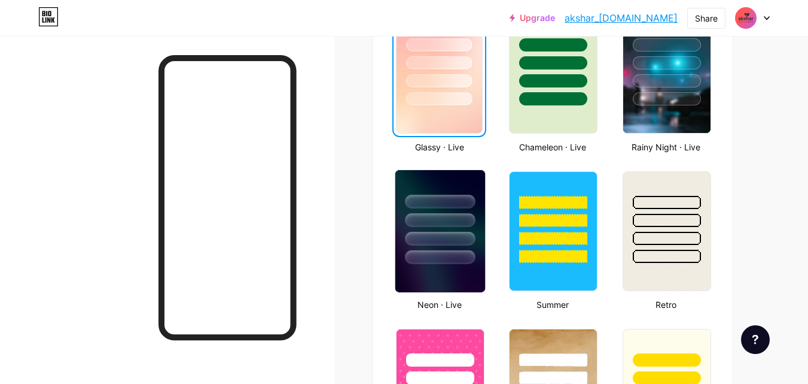
click at [440, 202] on div at bounding box center [440, 201] width 70 height 14
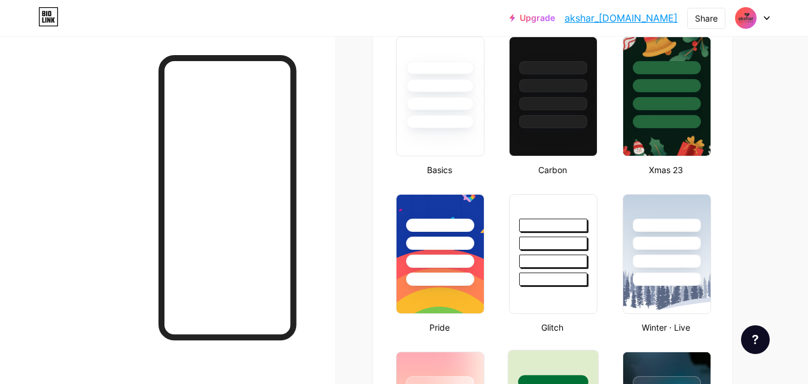
scroll to position [299, 0]
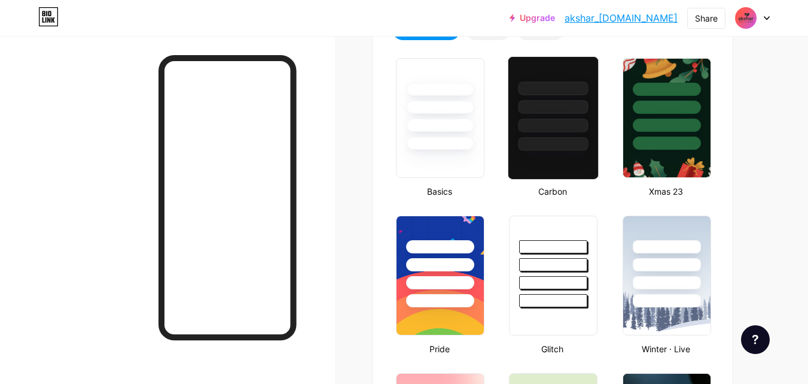
click at [585, 153] on div at bounding box center [553, 117] width 91 height 123
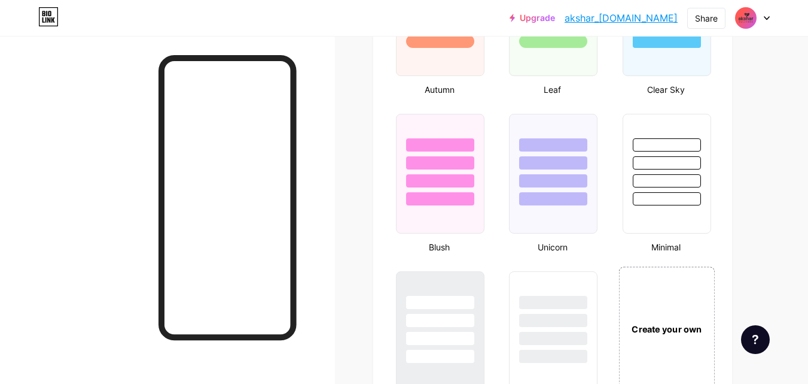
scroll to position [1316, 0]
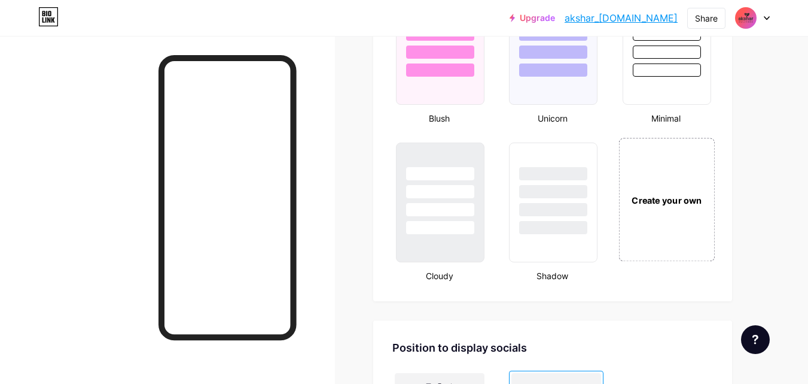
click at [689, 227] on div "Create your own" at bounding box center [667, 199] width 96 height 123
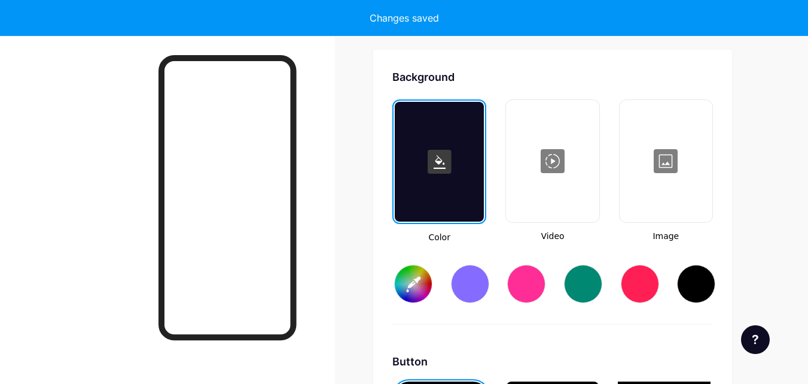
scroll to position [1589, 0]
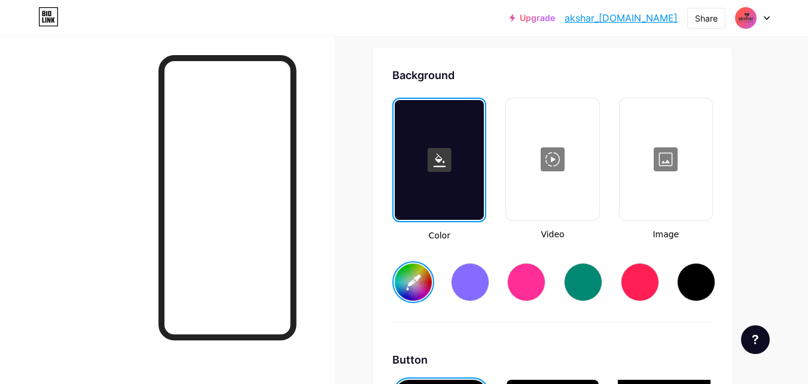
type input "#ffffff"
type input "#000000"
click at [588, 286] on div at bounding box center [583, 282] width 38 height 38
type input "#008873"
click at [442, 166] on icon at bounding box center [440, 160] width 12 height 14
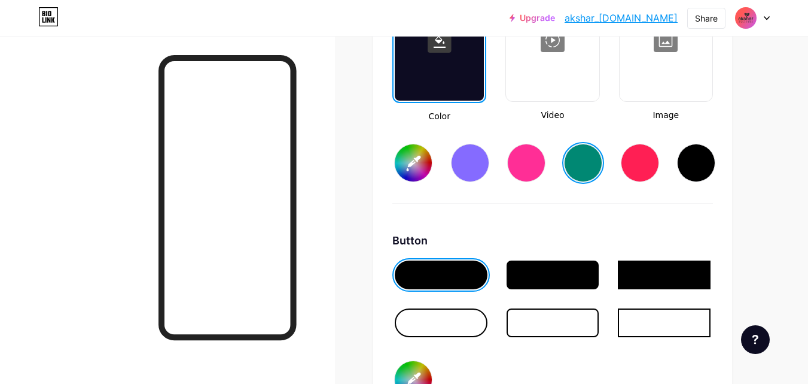
scroll to position [1708, 0]
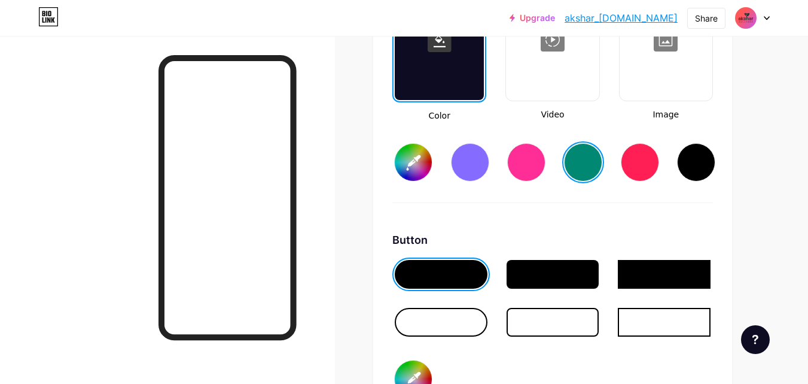
click at [456, 320] on div at bounding box center [441, 322] width 93 height 29
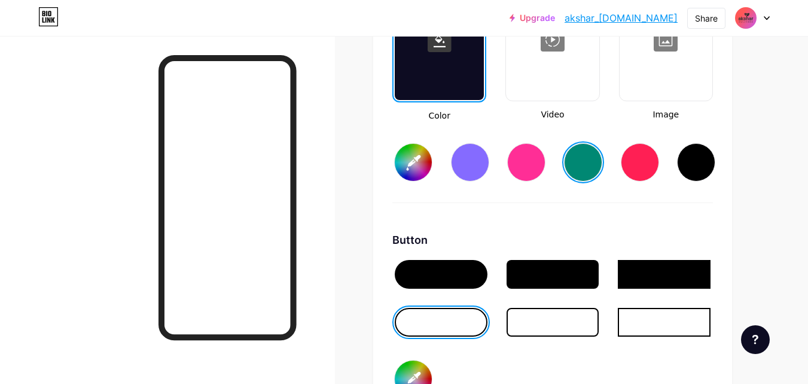
click at [577, 318] on div at bounding box center [553, 322] width 93 height 29
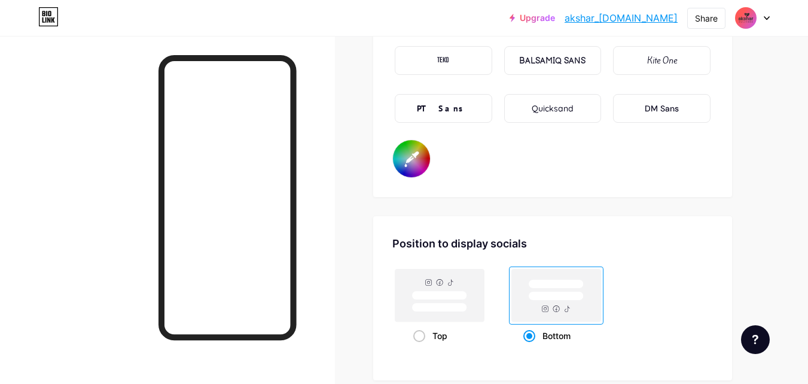
scroll to position [2187, 0]
click at [414, 161] on input "#000000" at bounding box center [411, 157] width 37 height 37
type input "#ffffff"
click at [600, 157] on div "Font Inter Poppins EB Garamond TEKO BALSAMIQ SANS Kite One PT Sans Quicksand DM…" at bounding box center [553, 73] width 321 height 208
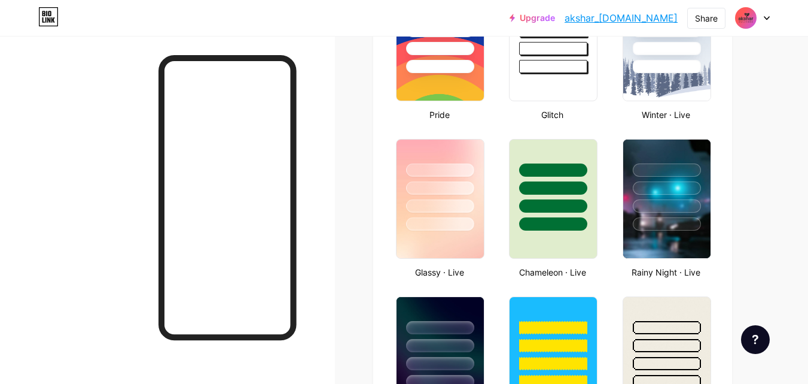
scroll to position [500, 0]
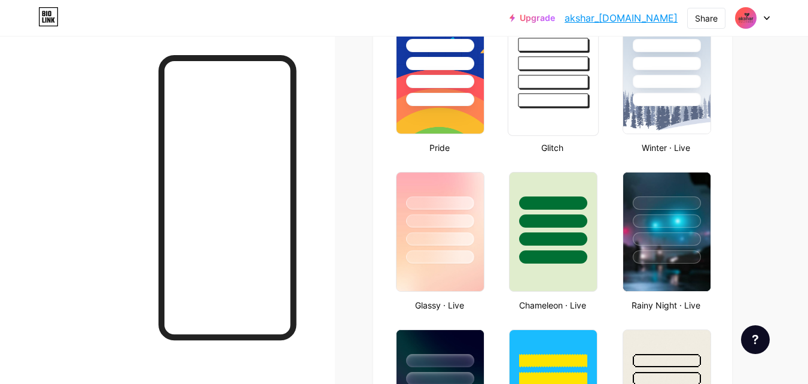
click at [548, 135] on div at bounding box center [553, 74] width 99 height 130
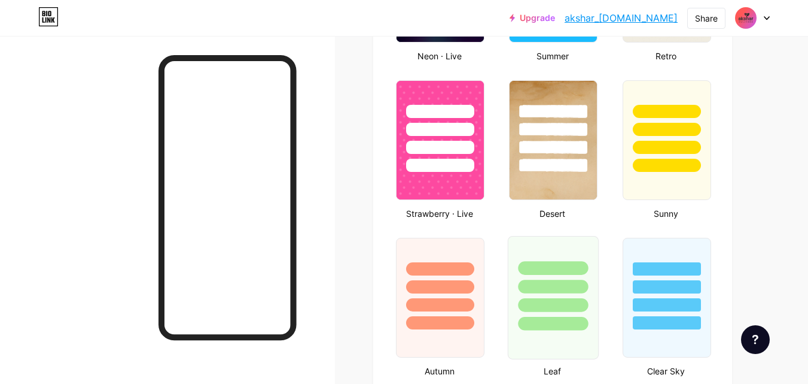
scroll to position [919, 0]
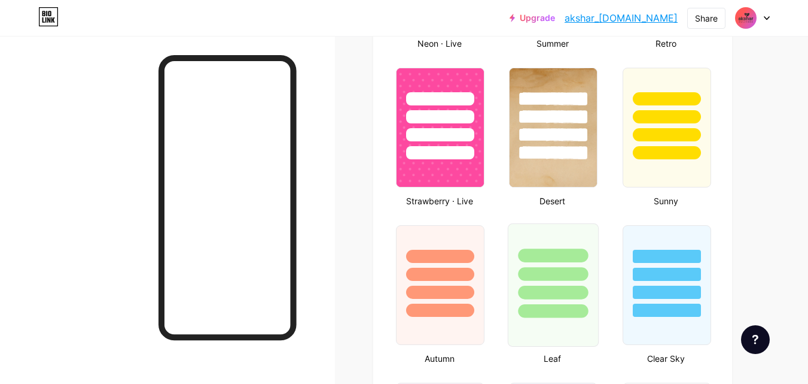
click at [565, 309] on div at bounding box center [554, 311] width 70 height 14
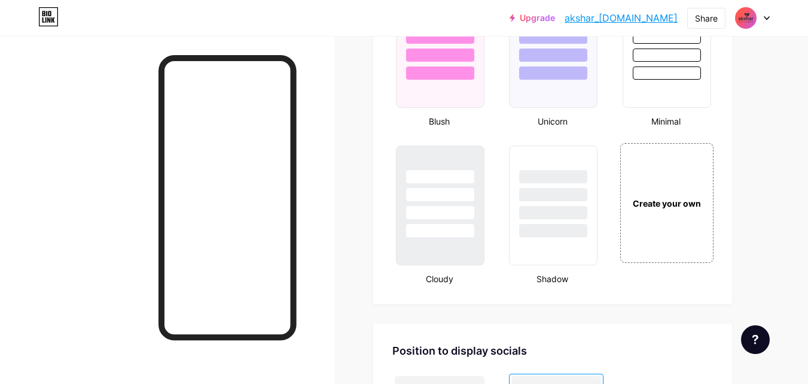
scroll to position [1338, 0]
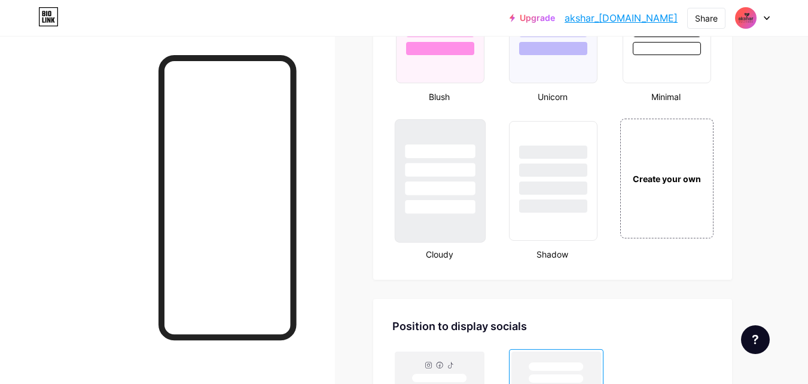
click at [450, 187] on div at bounding box center [440, 188] width 70 height 14
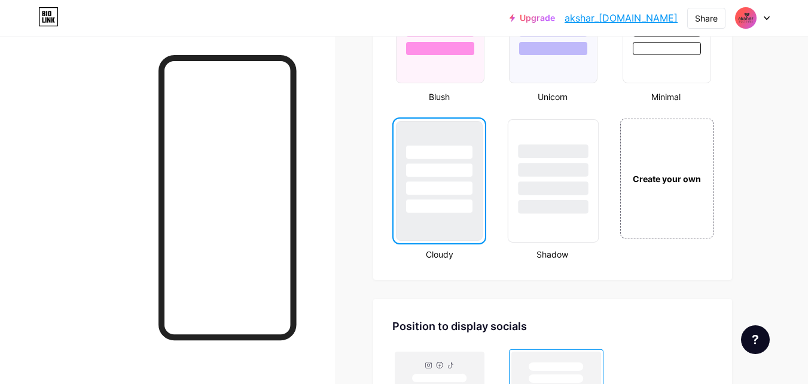
click at [563, 178] on div at bounding box center [554, 167] width 90 height 94
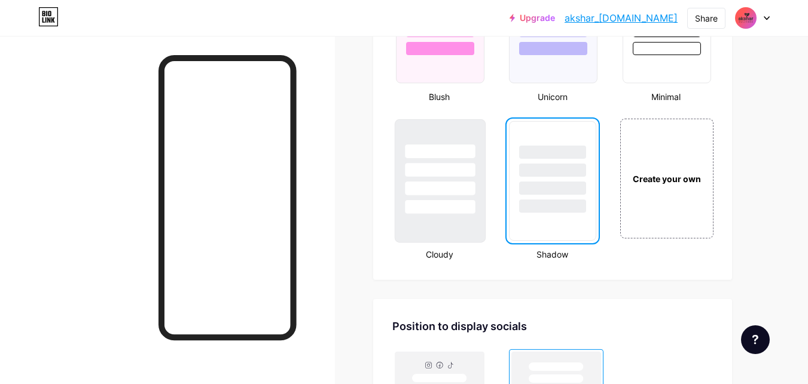
click at [452, 180] on div at bounding box center [441, 167] width 90 height 94
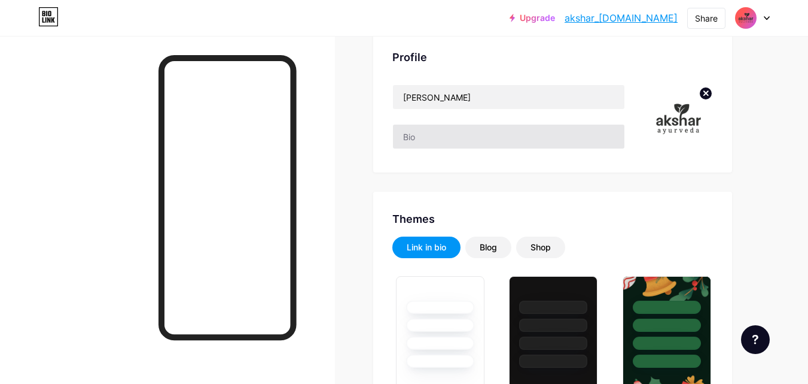
scroll to position [0, 0]
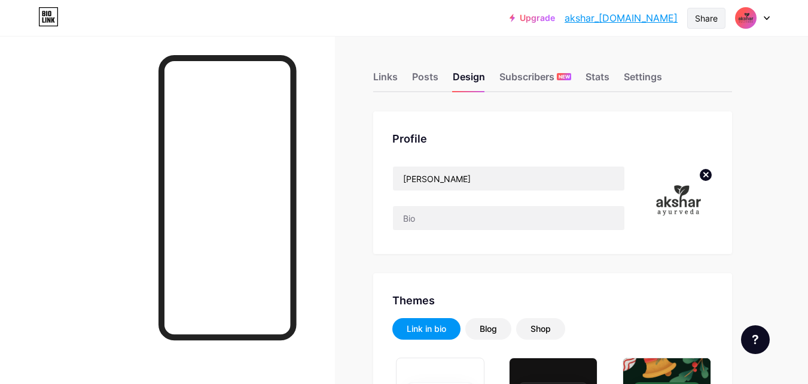
click at [704, 17] on div "Share" at bounding box center [706, 18] width 23 height 13
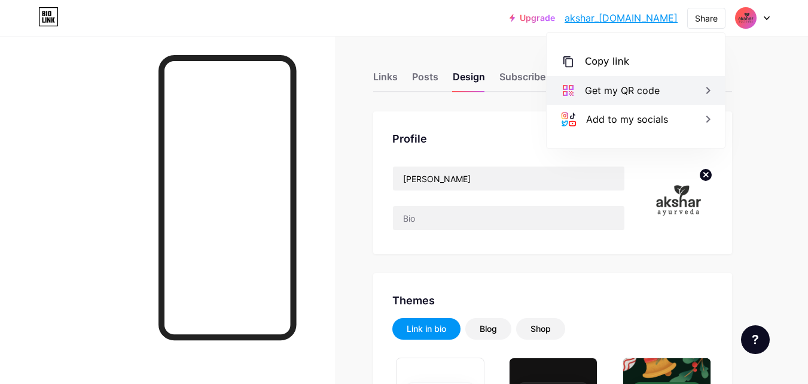
click at [610, 87] on div "Get my QR code" at bounding box center [622, 90] width 75 height 14
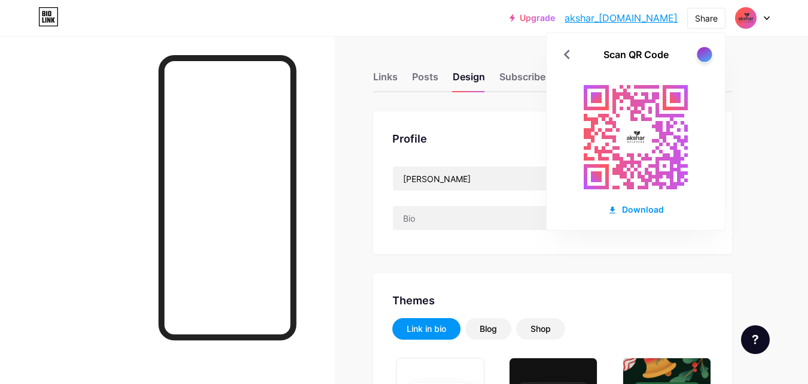
click at [708, 56] on div at bounding box center [704, 54] width 15 height 15
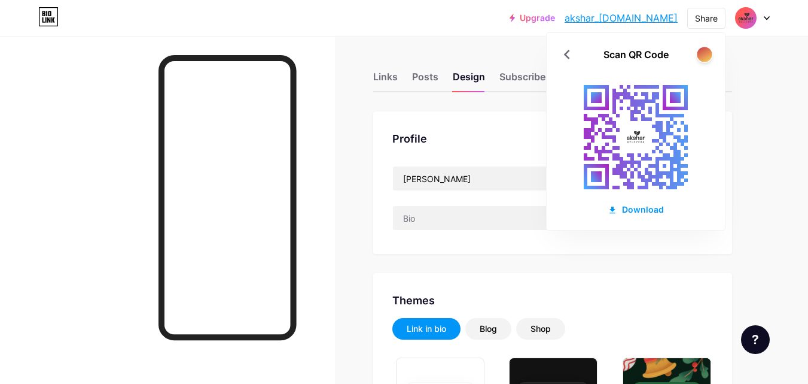
click at [706, 57] on div at bounding box center [704, 54] width 15 height 15
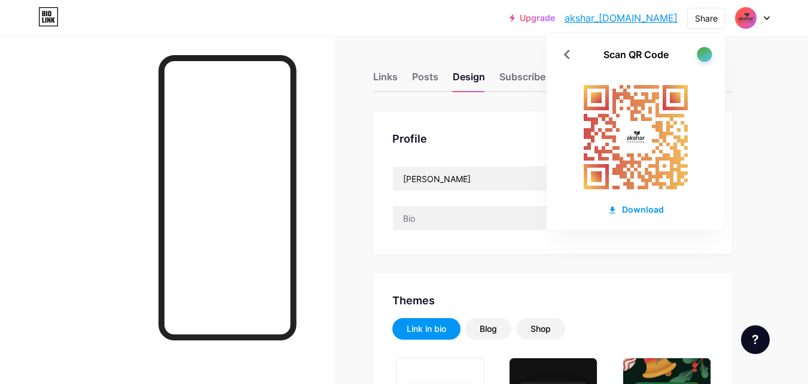
click at [706, 57] on div at bounding box center [704, 54] width 15 height 15
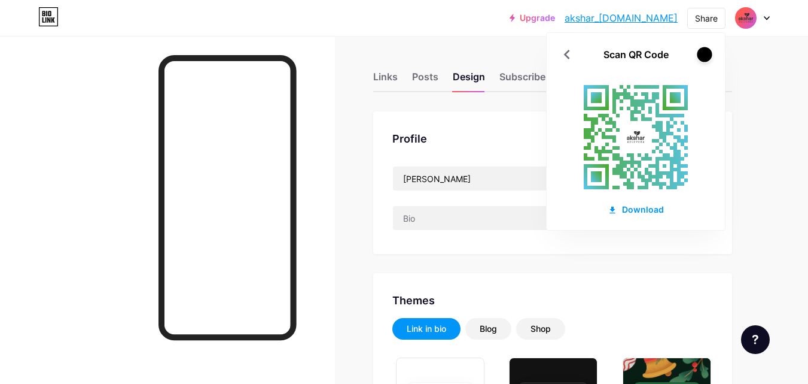
click at [706, 57] on div at bounding box center [704, 54] width 15 height 15
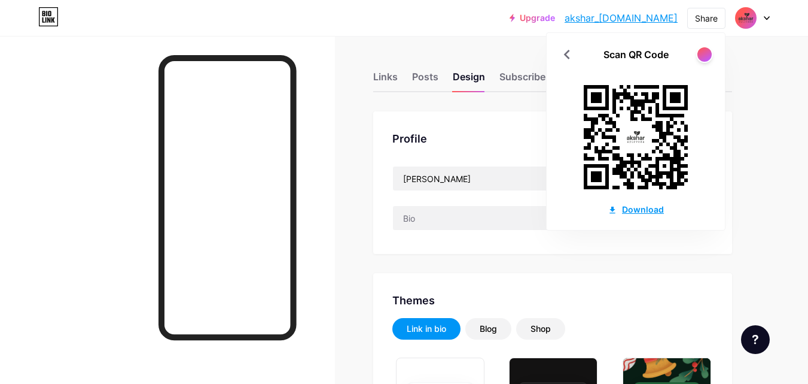
click at [641, 211] on div "Download" at bounding box center [636, 209] width 56 height 13
drag, startPoint x: 790, startPoint y: 125, endPoint x: 780, endPoint y: 126, distance: 10.2
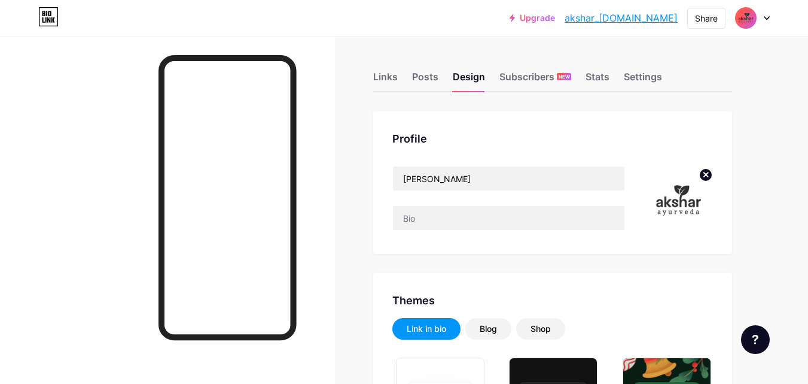
click at [762, 20] on div at bounding box center [752, 18] width 35 height 22
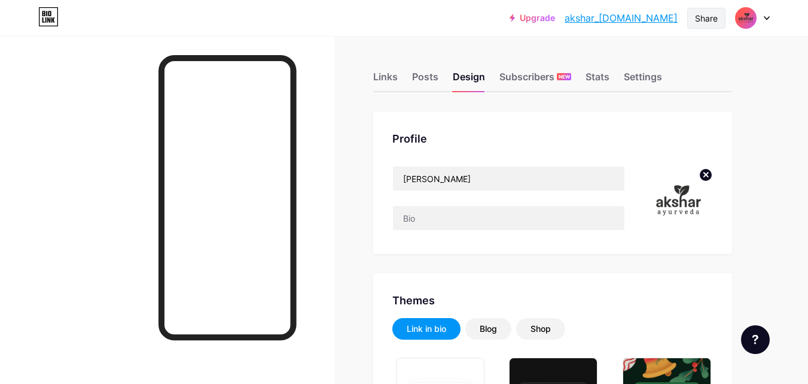
click at [697, 14] on div "Share" at bounding box center [706, 18] width 23 height 13
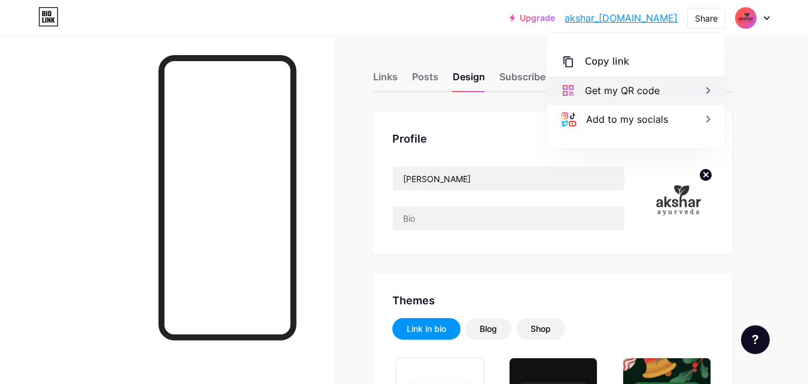
click at [709, 90] on icon at bounding box center [708, 90] width 14 height 14
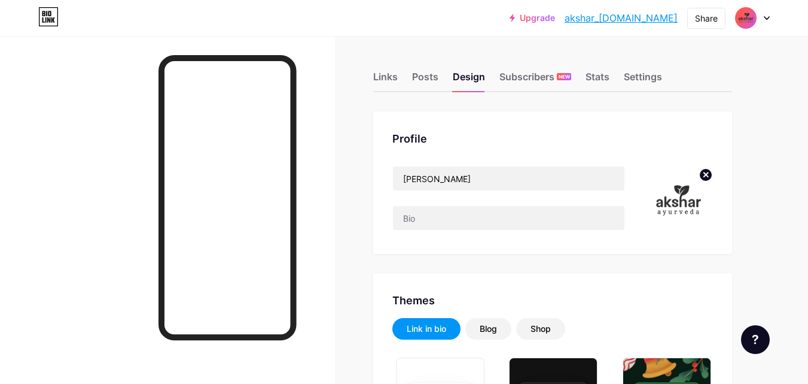
click at [768, 25] on div at bounding box center [752, 18] width 35 height 22
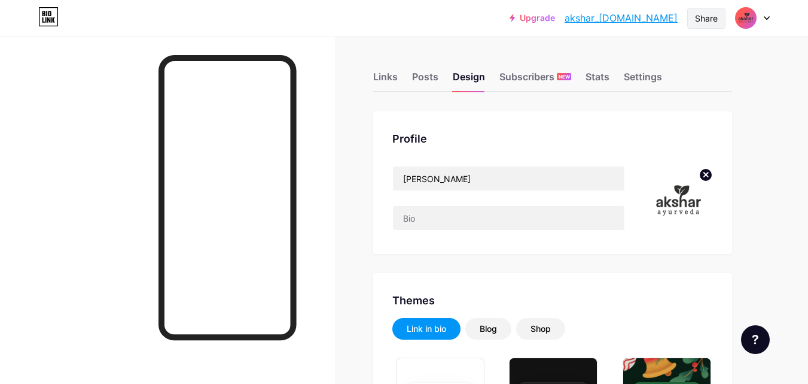
click at [709, 26] on div "Share" at bounding box center [707, 18] width 38 height 21
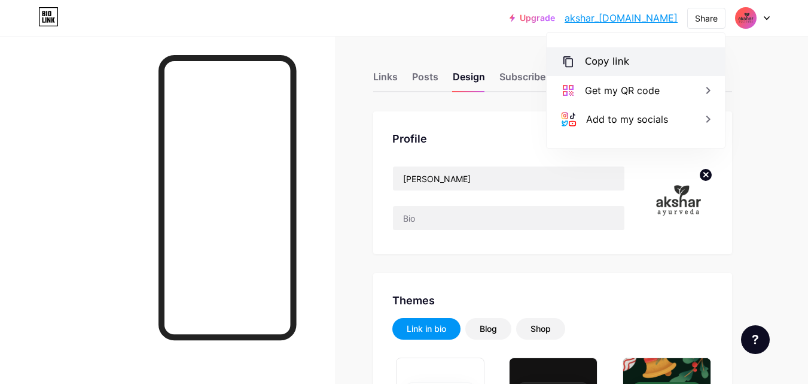
click at [647, 64] on div "Copy link" at bounding box center [636, 61] width 178 height 29
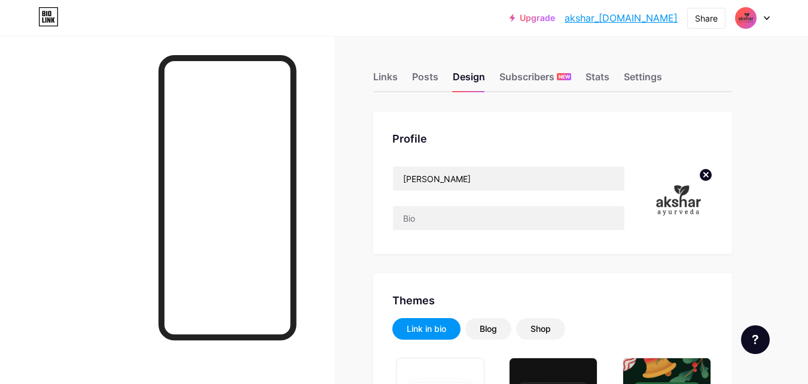
click at [386, 78] on div "Links" at bounding box center [385, 80] width 25 height 22
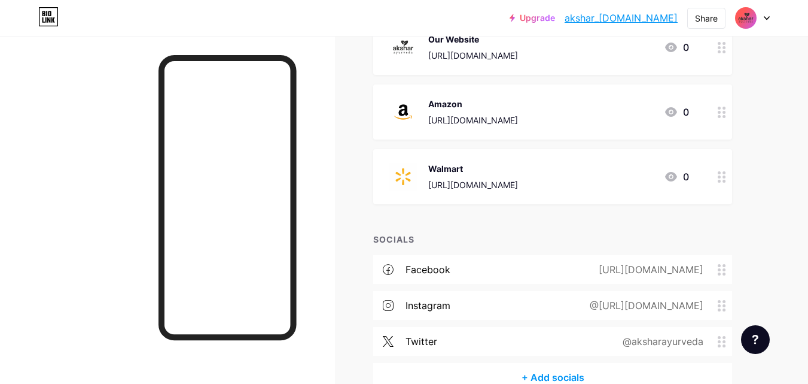
scroll to position [236, 0]
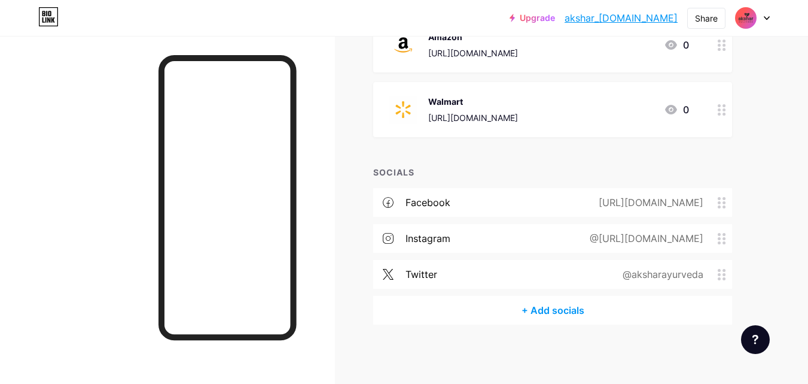
click at [623, 236] on div "@https://www.instagram.com/akshar_ayurveda/" at bounding box center [644, 238] width 147 height 14
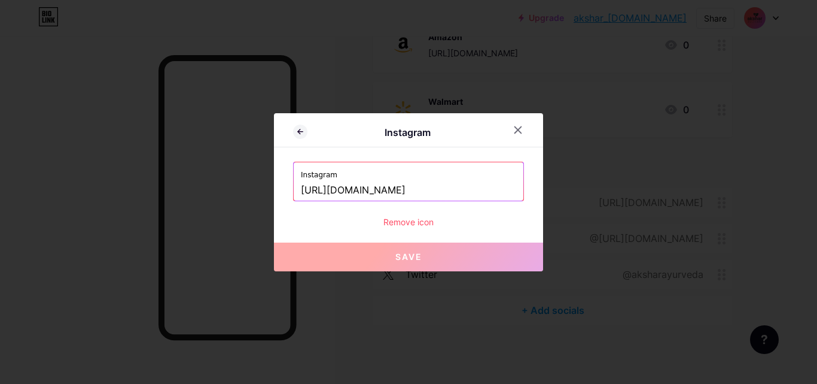
drag, startPoint x: 463, startPoint y: 201, endPoint x: 469, endPoint y: 191, distance: 11.3
click at [463, 199] on div "Instagram https://www.instagram.com/akshar_ayurveda/ Remove icon" at bounding box center [408, 195] width 231 height 66
click at [469, 191] on input "[URL][DOMAIN_NAME]" at bounding box center [408, 190] width 215 height 20
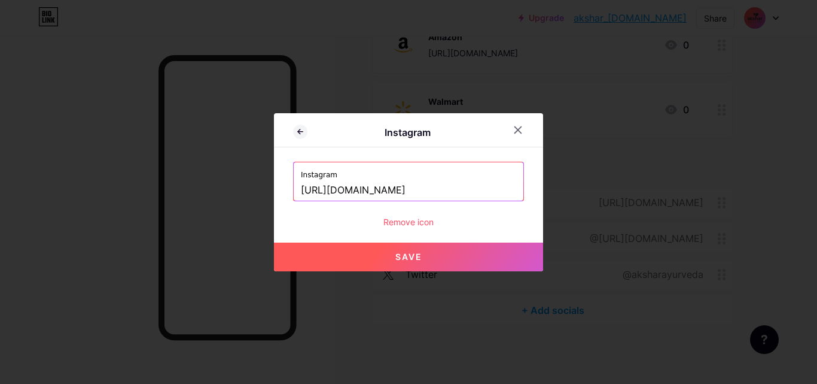
click at [445, 255] on button "Save" at bounding box center [408, 256] width 269 height 29
type input "https://instagram.com/https://www.instagram.com/akshar_ayurveda/"
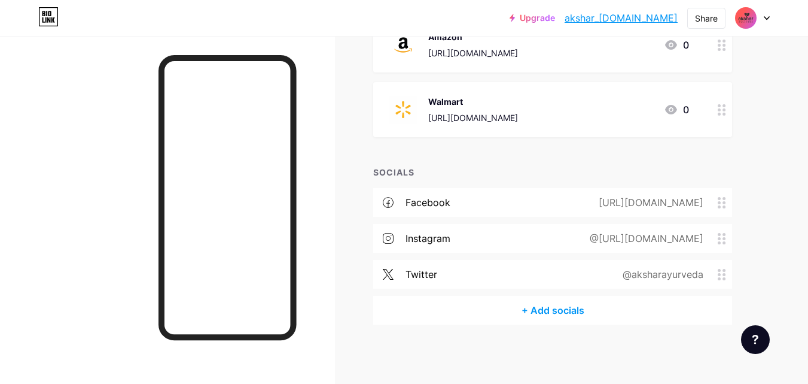
scroll to position [0, 0]
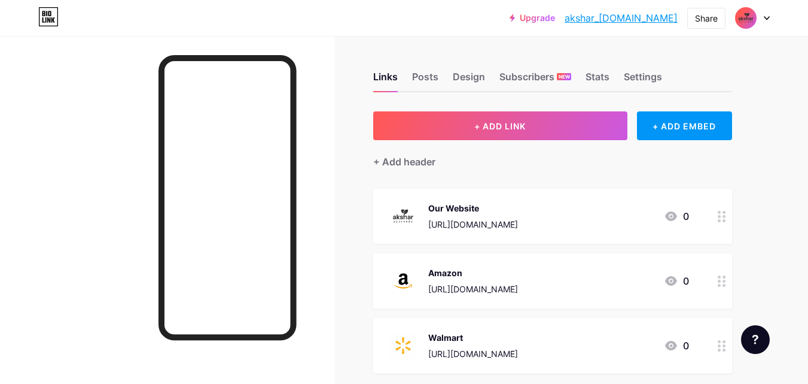
click at [620, 20] on link "akshar_[DOMAIN_NAME]" at bounding box center [621, 18] width 113 height 14
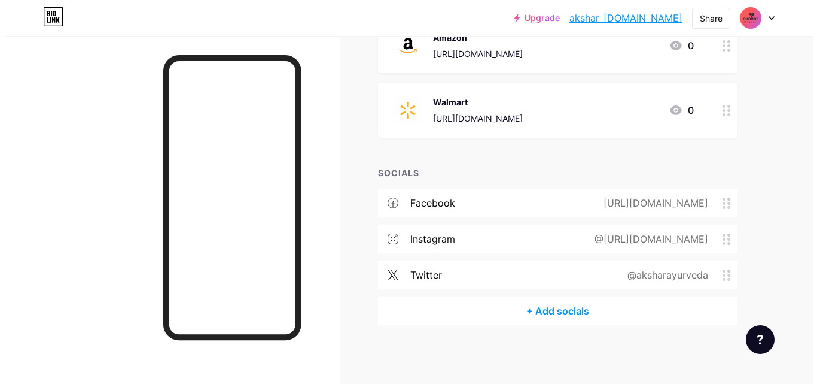
scroll to position [236, 0]
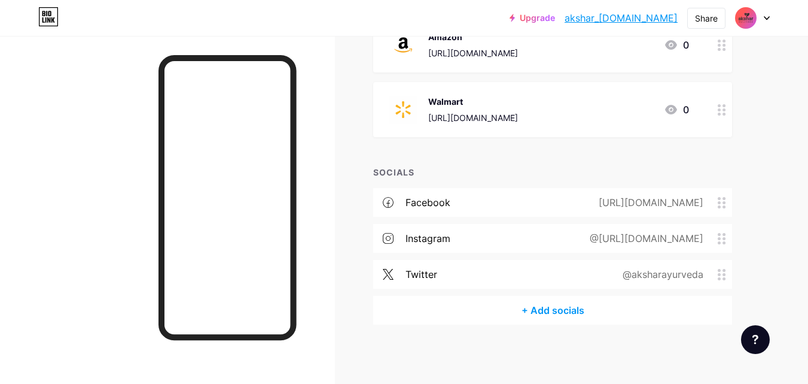
click at [571, 240] on div "@https://www.instagram.com/akshar_ayurveda/" at bounding box center [644, 238] width 147 height 14
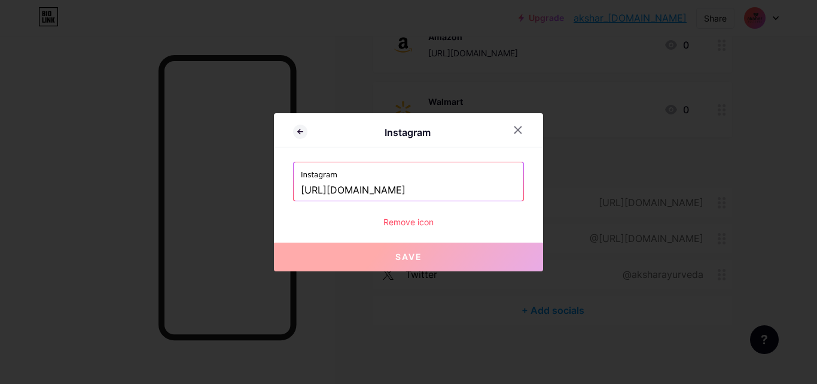
click at [450, 189] on input "[URL][DOMAIN_NAME]" at bounding box center [408, 190] width 215 height 20
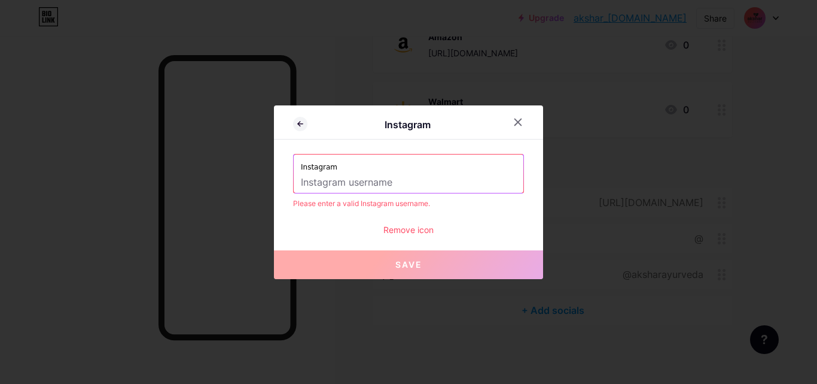
paste input "[URL][DOMAIN_NAME]"
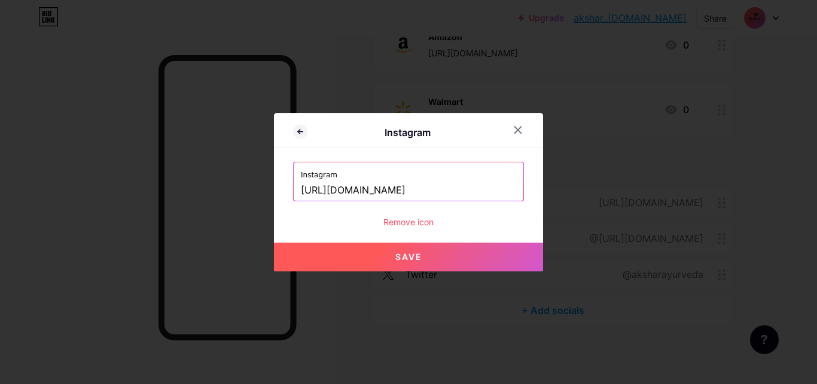
click at [466, 261] on button "Save" at bounding box center [408, 256] width 269 height 29
type input "https://instagram.com/https://www.instagram.com/akshar_ayurveda/"
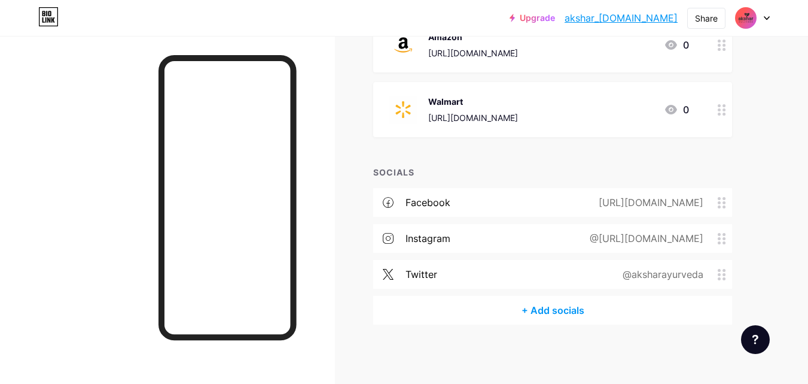
click at [571, 241] on div "@https://www.instagram.com/akshar_ayurveda/" at bounding box center [644, 238] width 147 height 14
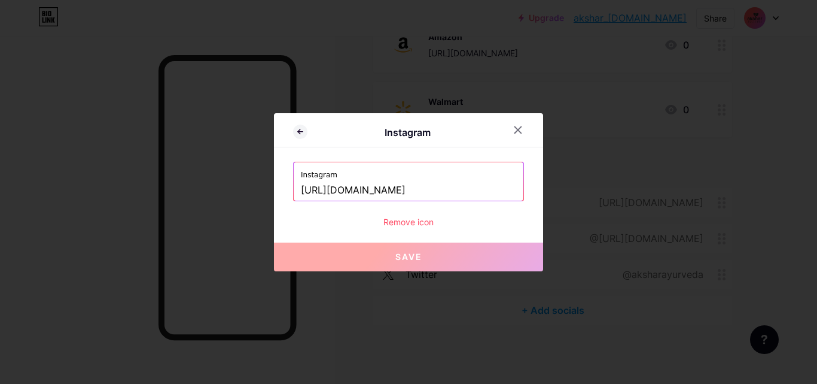
click at [504, 189] on input "[URL][DOMAIN_NAME]" at bounding box center [408, 190] width 215 height 20
click at [427, 264] on button "Save" at bounding box center [408, 256] width 269 height 29
click at [518, 129] on icon at bounding box center [518, 130] width 10 height 10
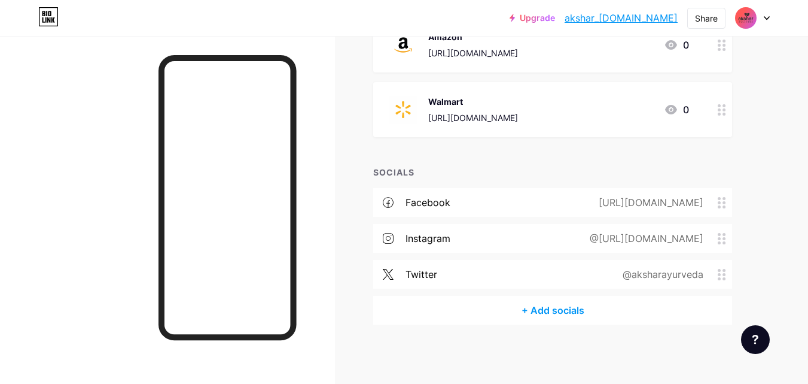
click at [586, 241] on div "@https://www.instagram.com/akshar_ayurveda/" at bounding box center [644, 238] width 147 height 14
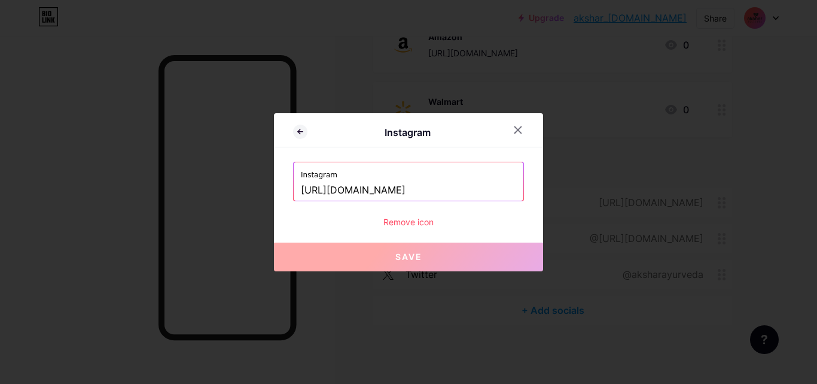
click at [509, 185] on input "[URL][DOMAIN_NAME]" at bounding box center [408, 190] width 215 height 20
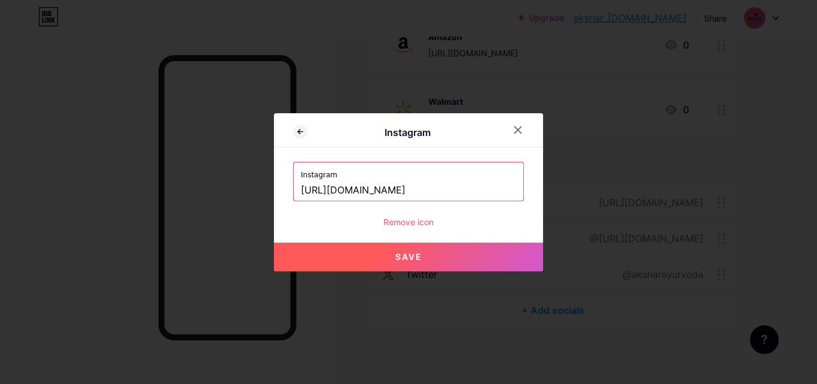
click at [497, 258] on button "Save" at bounding box center [408, 256] width 269 height 29
type input "https://instagram.com/https://www.instagram.com/akshar_ayurveda"
click at [512, 191] on div "Instagram https://instagram.com/https://www.instagram.com/akshar_ayurveda" at bounding box center [409, 181] width 230 height 38
click at [508, 190] on input "https://instagram.com/https://www.instagram.com/akshar_ayurveda" at bounding box center [408, 190] width 215 height 20
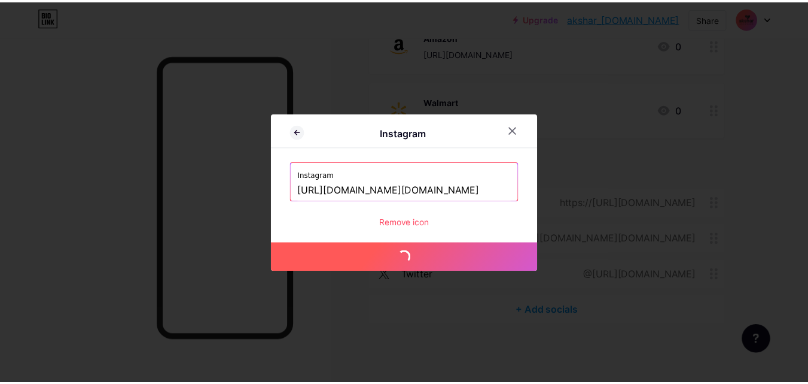
scroll to position [0, 93]
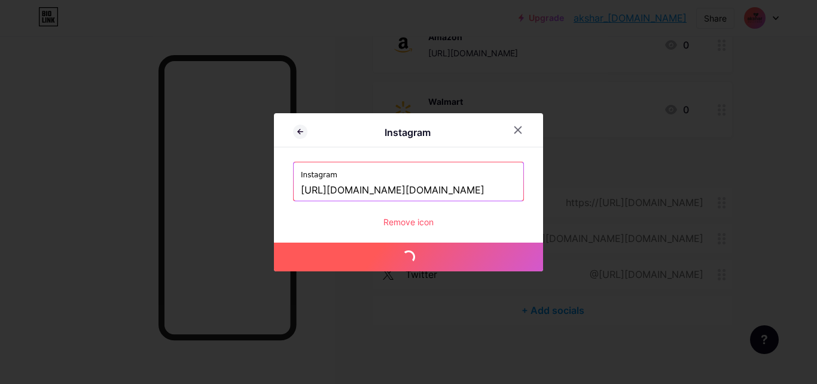
drag, startPoint x: 508, startPoint y: 190, endPoint x: 537, endPoint y: 197, distance: 30.3
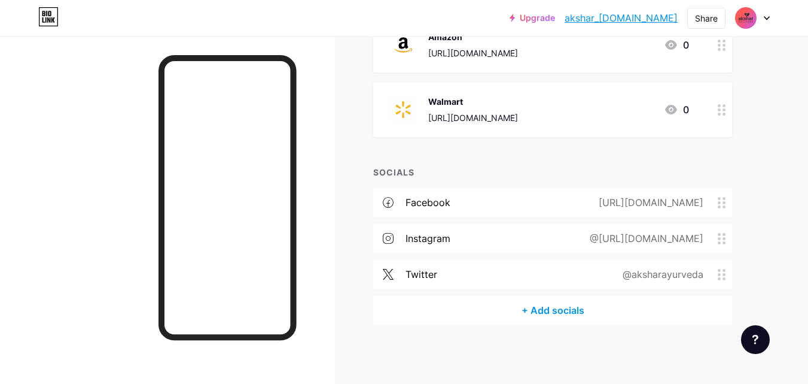
click at [588, 242] on div "@https://www.instagram.com/akshar_ayurveda" at bounding box center [644, 238] width 147 height 14
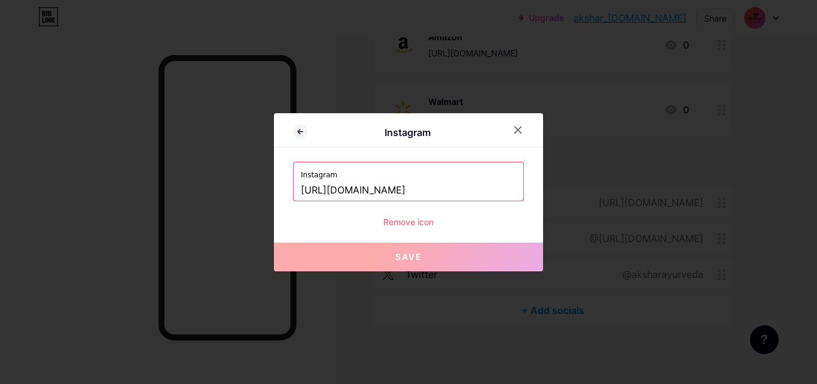
drag, startPoint x: 485, startPoint y: 193, endPoint x: 562, endPoint y: 191, distance: 77.2
click at [562, 191] on div "Instagram Instagram https://www.instagram.com/akshar_ayurveda Remove icon Save" at bounding box center [408, 192] width 817 height 384
click at [514, 191] on div "Instagram https://www.instagram.com/akshar_ayurveda" at bounding box center [409, 181] width 230 height 38
drag, startPoint x: 506, startPoint y: 190, endPoint x: 513, endPoint y: 191, distance: 7.2
click at [513, 191] on div "Instagram https://www.instagram.com/akshar_ayurveda" at bounding box center [409, 181] width 230 height 38
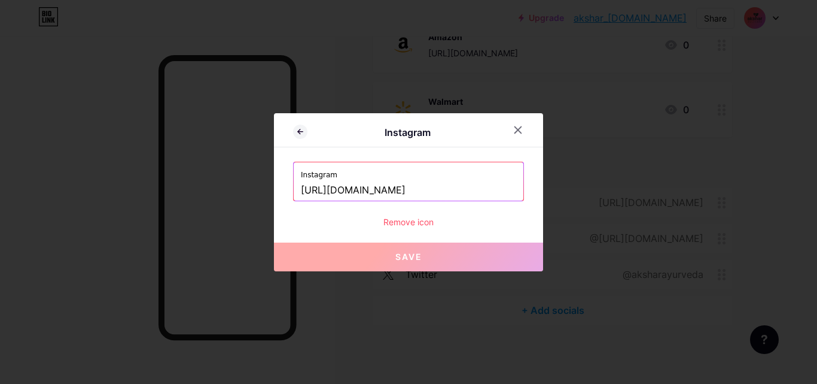
click at [524, 211] on div "Instagram Instagram https://www.instagram.com/akshar_ayurveda Remove icon Save" at bounding box center [408, 192] width 269 height 158
click at [501, 192] on input "https://www.instagram.com/akshar_ayurveda" at bounding box center [408, 190] width 215 height 20
click at [480, 196] on input "https://www.instagram.com/akshar_ayurveda" at bounding box center [408, 190] width 215 height 20
paste input "/"
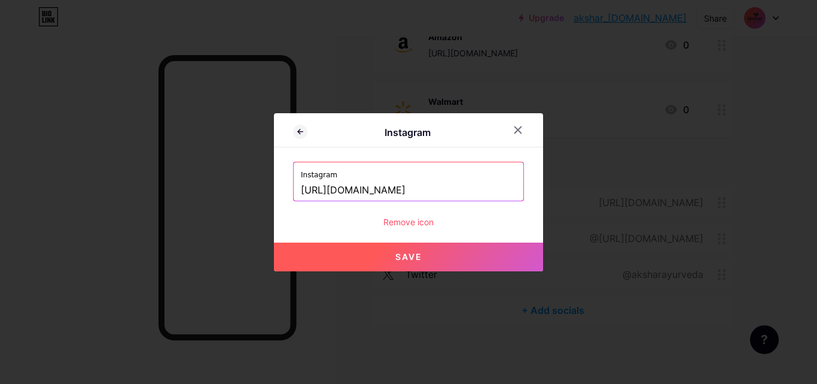
click at [471, 260] on button "Save" at bounding box center [408, 256] width 269 height 29
type input "https://instagram.com/https://www.instagram.com/akshar_ayurveda/"
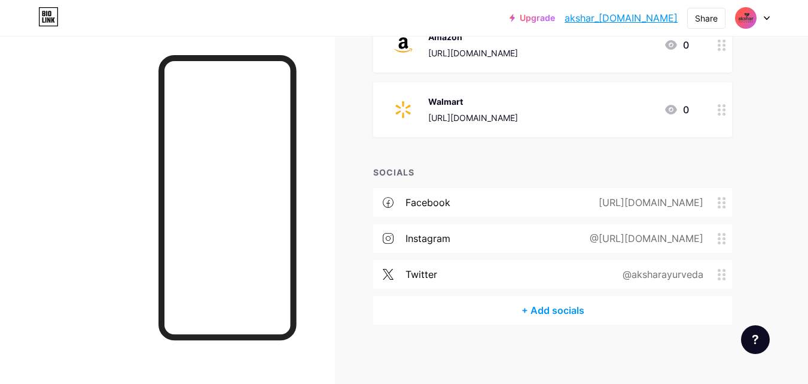
click at [647, 242] on div "@https://www.instagram.com/akshar_ayurveda/" at bounding box center [644, 238] width 147 height 14
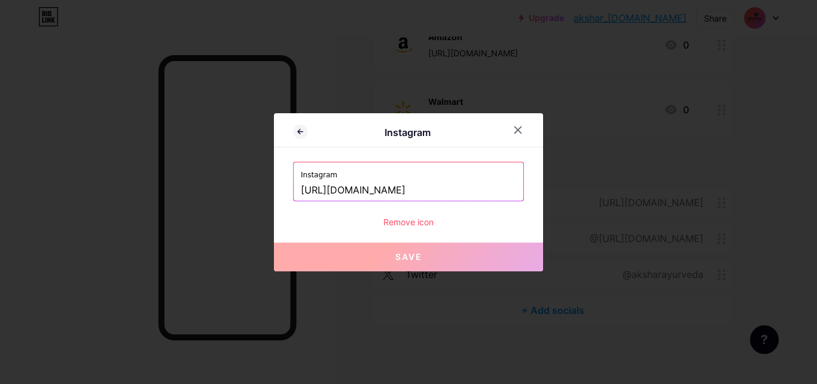
drag, startPoint x: 416, startPoint y: 189, endPoint x: 539, endPoint y: 191, distance: 122.7
click at [539, 191] on div "Instagram Instagram https://www.instagram.com/akshar_ayurveda/ Remove icon Save" at bounding box center [408, 192] width 269 height 158
click at [517, 185] on div "Instagram https://www.instagram.com/akshar_ayurveda/" at bounding box center [409, 181] width 230 height 38
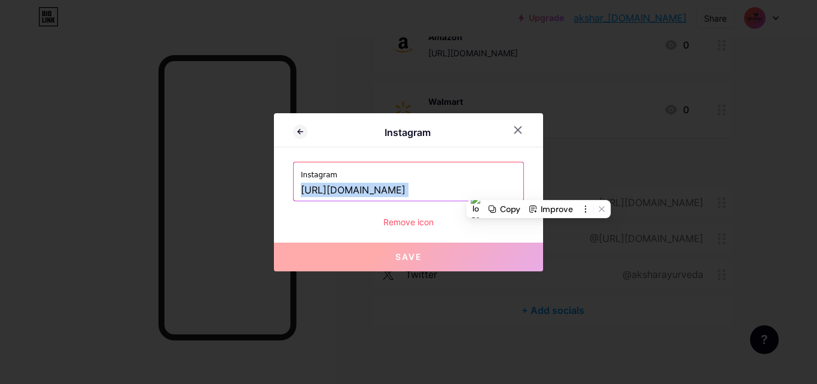
click at [517, 185] on div "Instagram https://www.instagram.com/akshar_ayurveda/" at bounding box center [409, 181] width 230 height 38
click at [404, 265] on button "Save" at bounding box center [408, 256] width 269 height 29
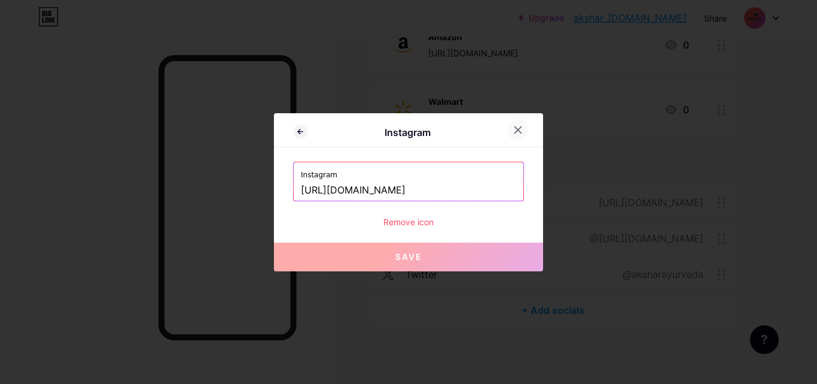
click at [513, 133] on icon at bounding box center [518, 130] width 10 height 10
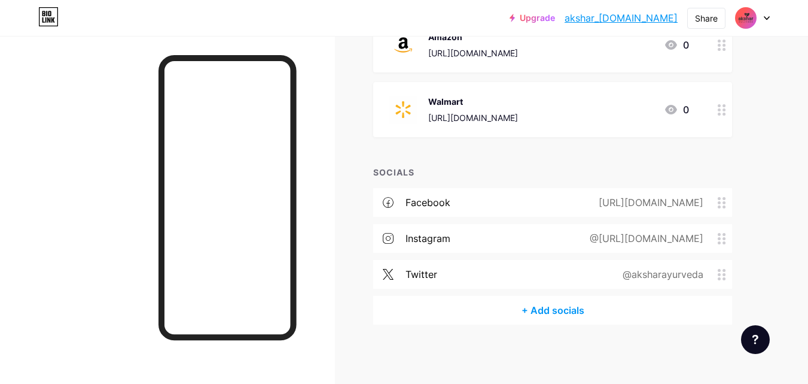
click at [723, 240] on icon at bounding box center [722, 238] width 8 height 11
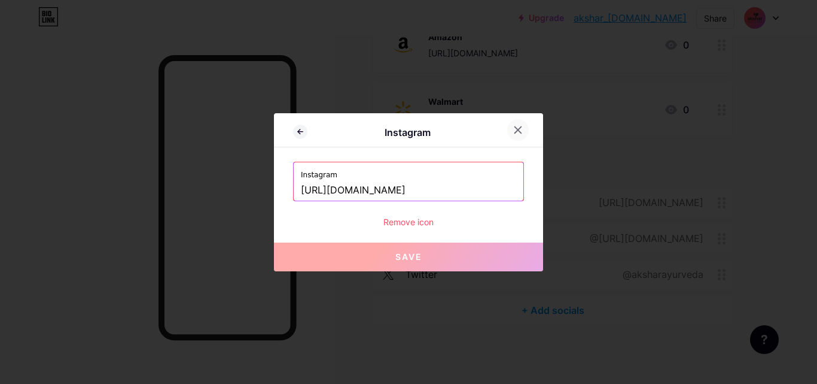
click at [517, 133] on icon at bounding box center [518, 130] width 10 height 10
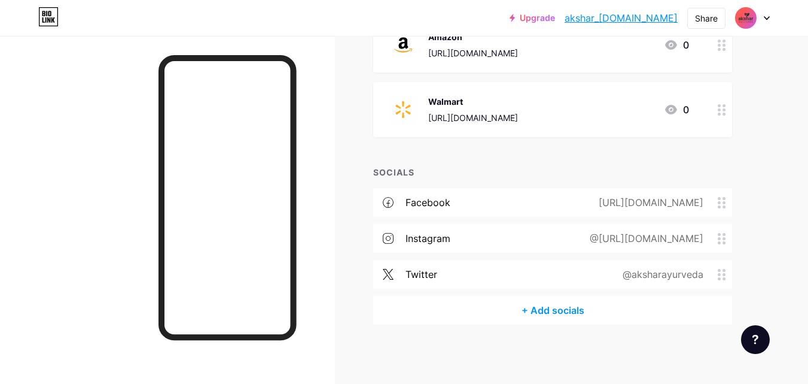
drag, startPoint x: 721, startPoint y: 239, endPoint x: 725, endPoint y: 244, distance: 6.4
click at [725, 244] on div "@https://www.instagram.com/akshar_ayurveda/" at bounding box center [652, 238] width 162 height 14
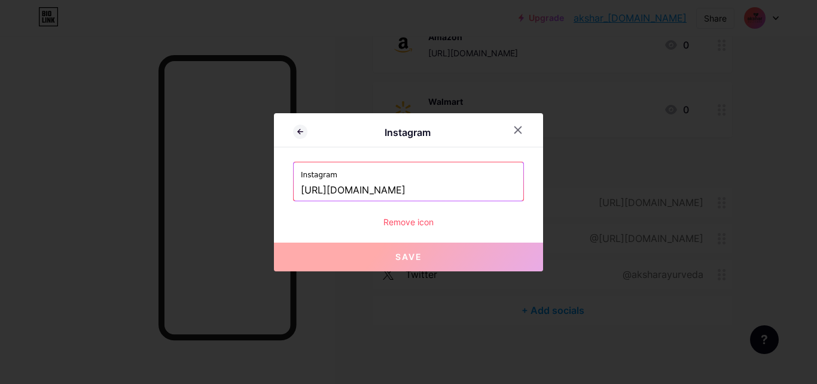
click at [725, 244] on div at bounding box center [408, 192] width 817 height 384
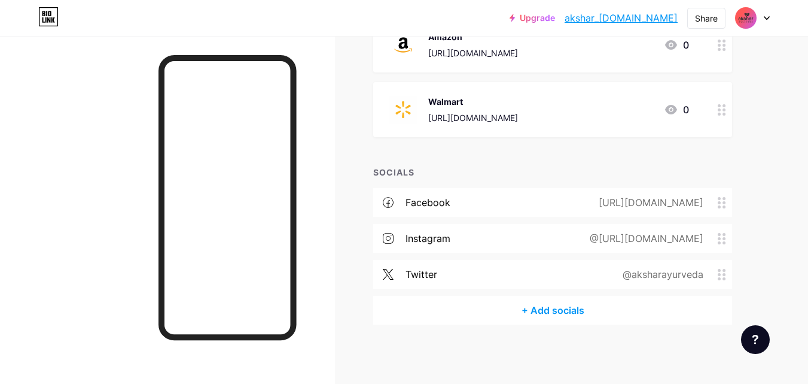
click at [384, 240] on icon at bounding box center [388, 238] width 11 height 11
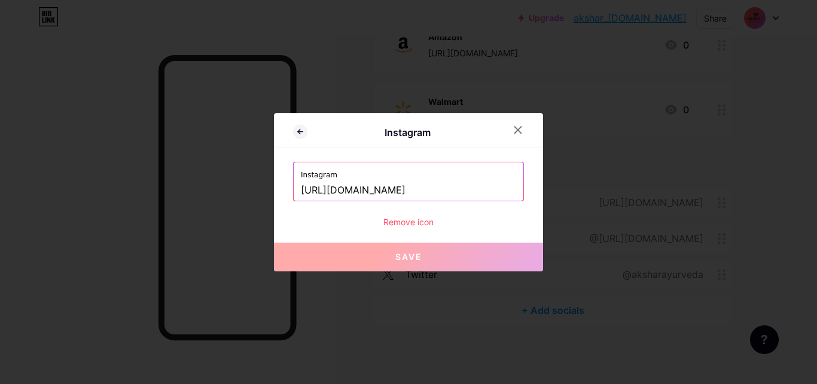
click at [402, 224] on div "Remove icon" at bounding box center [408, 221] width 231 height 13
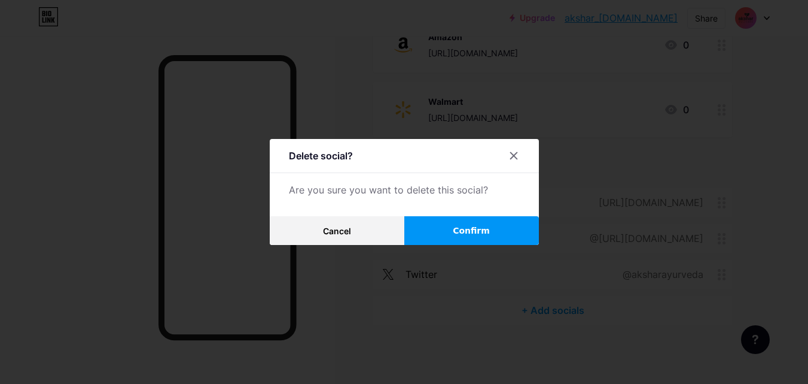
click at [436, 233] on button "Confirm" at bounding box center [471, 230] width 135 height 29
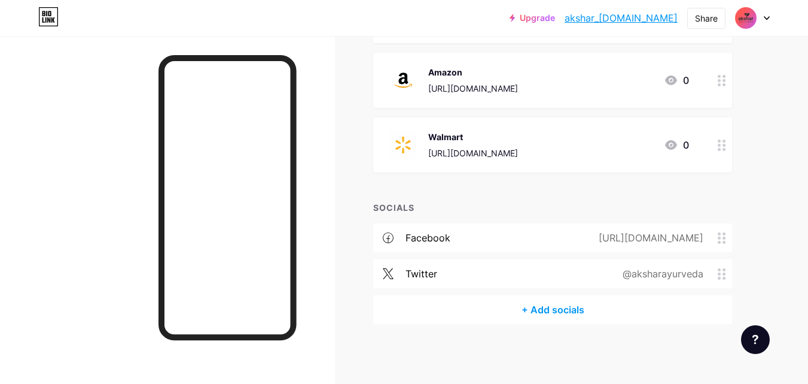
scroll to position [200, 0]
click at [545, 311] on div "+ Add socials" at bounding box center [552, 310] width 359 height 29
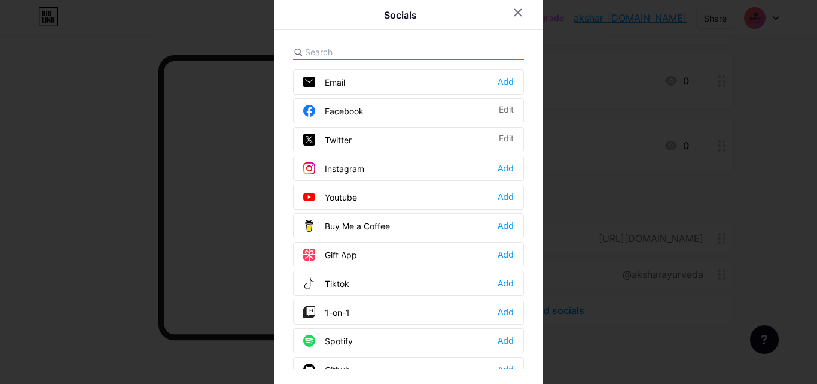
click at [346, 171] on div "Instagram" at bounding box center [333, 168] width 61 height 12
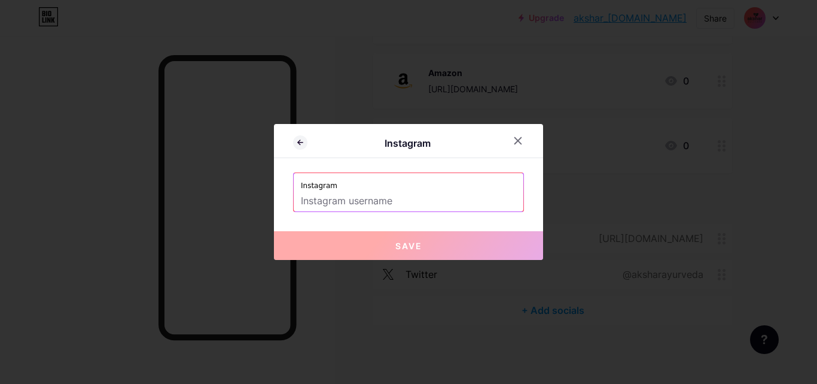
click at [363, 200] on input "text" at bounding box center [408, 201] width 215 height 20
paste input "[URL][DOMAIN_NAME]"
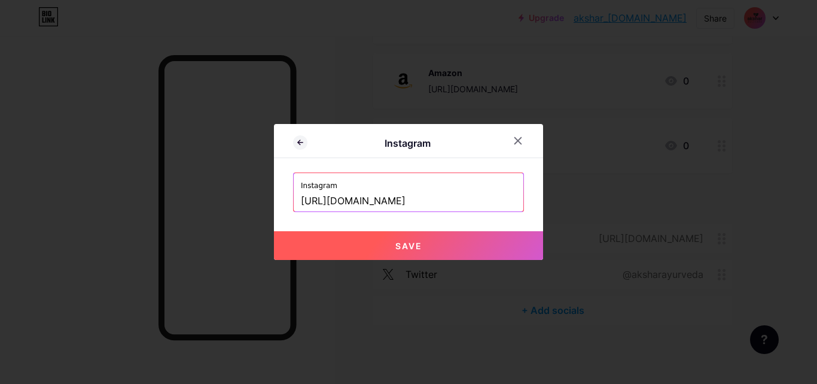
click at [409, 246] on span "Save" at bounding box center [409, 246] width 27 height 10
type input "https://instagram.com/https://www.instagram.com/akshar_ayurveda/"
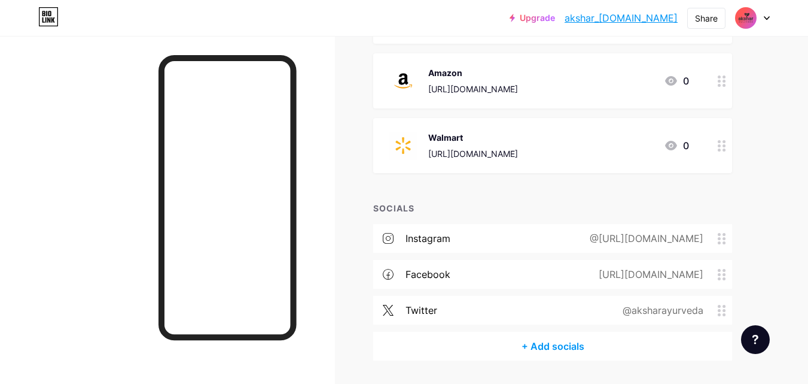
click at [345, 214] on div "Links Posts Design Subscribers NEW Stats Settings + ADD LINK + ADD EMBED + Add …" at bounding box center [391, 128] width 783 height 584
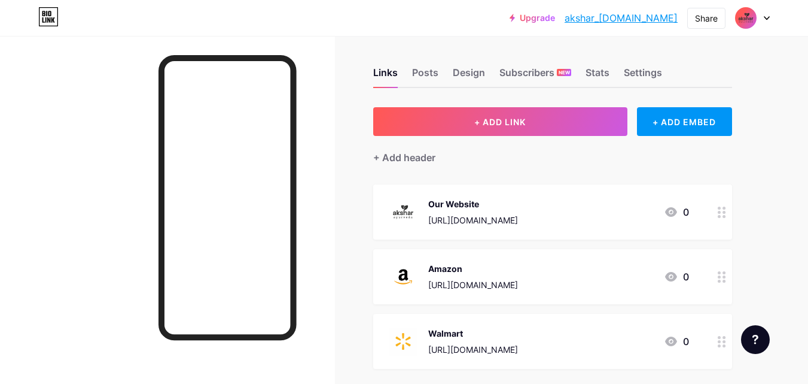
scroll to position [0, 0]
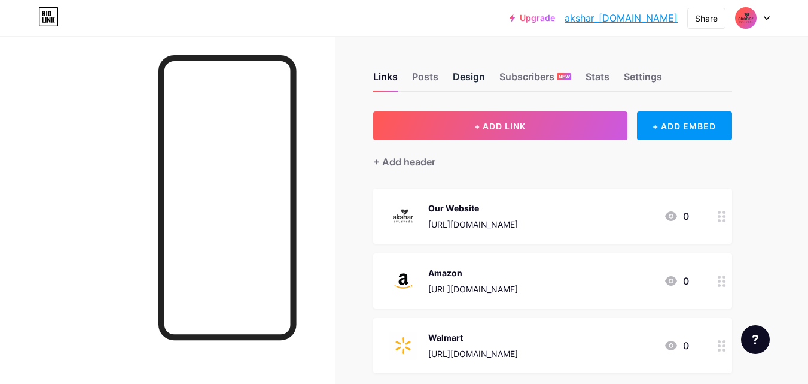
click at [461, 72] on div "Design" at bounding box center [469, 80] width 32 height 22
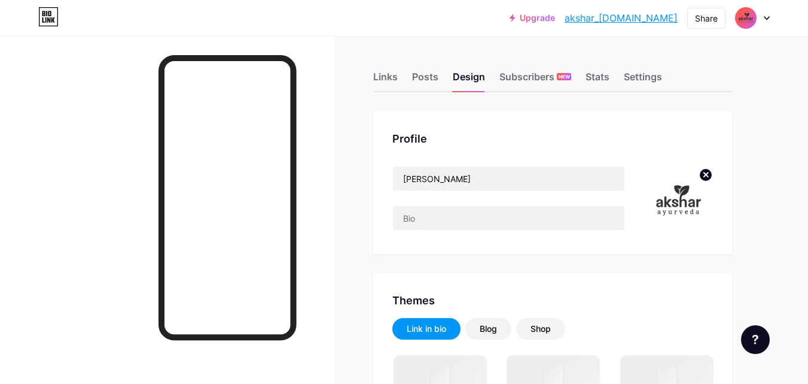
click at [704, 178] on circle at bounding box center [705, 174] width 13 height 13
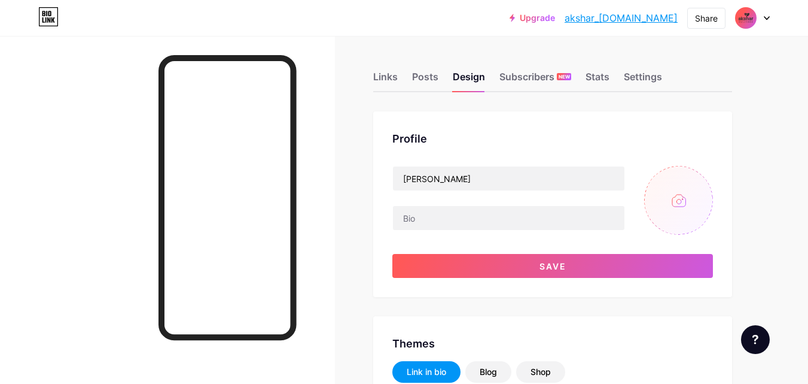
click at [688, 209] on input "file" at bounding box center [678, 200] width 69 height 69
type input "C:\fakepath\Leaf logo.png"
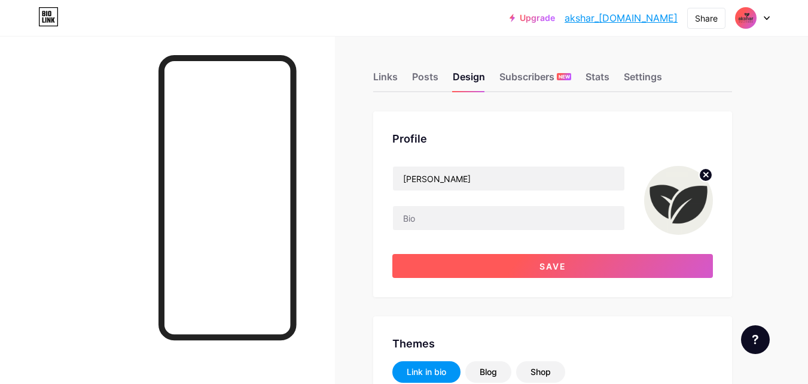
click at [583, 272] on button "Save" at bounding box center [553, 266] width 321 height 24
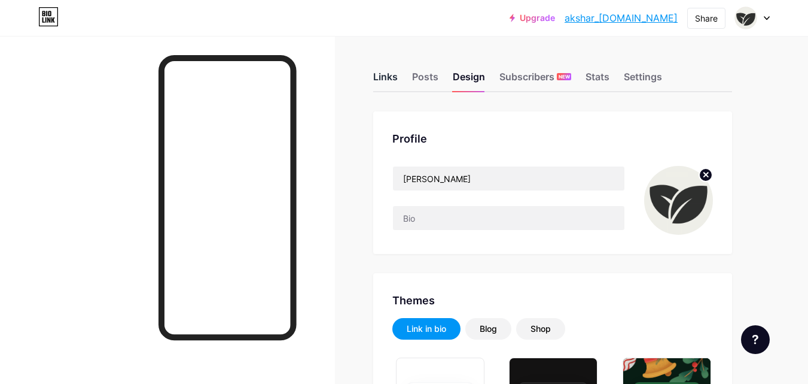
click at [386, 77] on div "Links" at bounding box center [385, 80] width 25 height 22
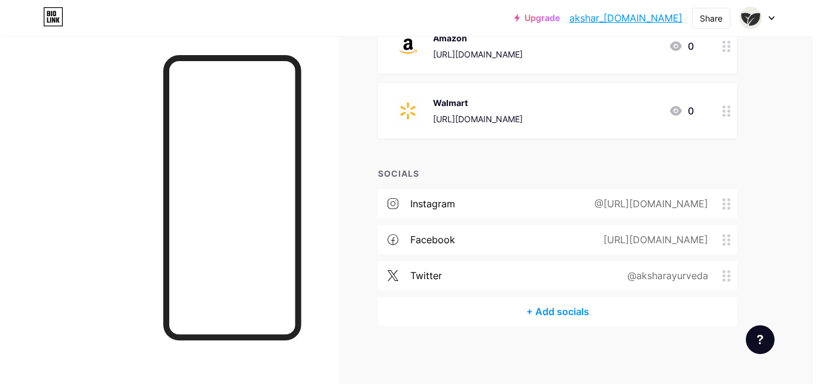
scroll to position [236, 0]
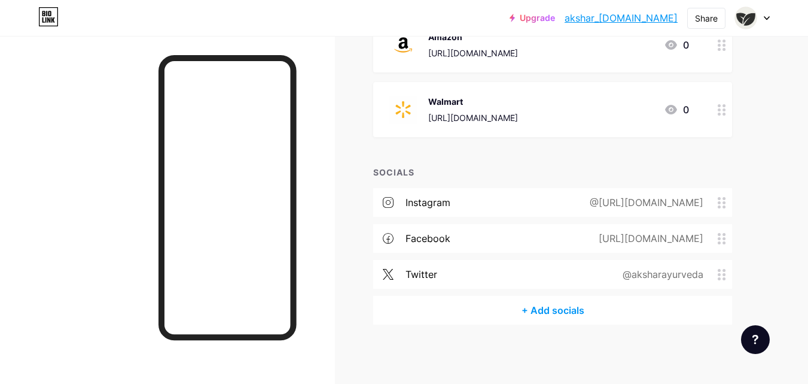
click at [571, 201] on div "@https://www.instagram.com/akshar_ayurveda/" at bounding box center [644, 202] width 147 height 14
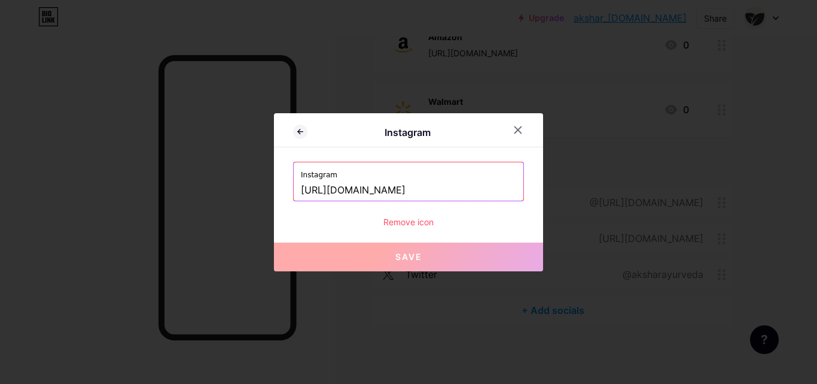
drag, startPoint x: 300, startPoint y: 191, endPoint x: 531, endPoint y: 189, distance: 231.6
click at [531, 189] on div "Instagram Instagram https://www.instagram.com/akshar_ayurveda/ Remove icon Save" at bounding box center [408, 192] width 269 height 158
click at [510, 189] on input "[URL][DOMAIN_NAME]" at bounding box center [408, 190] width 215 height 20
click at [409, 264] on button "Save" at bounding box center [408, 256] width 269 height 29
click at [516, 129] on icon at bounding box center [518, 130] width 10 height 10
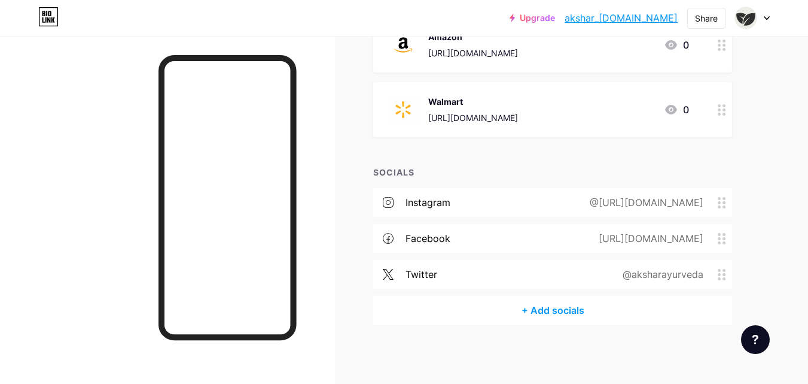
click at [571, 203] on div "@https://www.instagram.com/akshar_ayurveda/" at bounding box center [644, 202] width 147 height 14
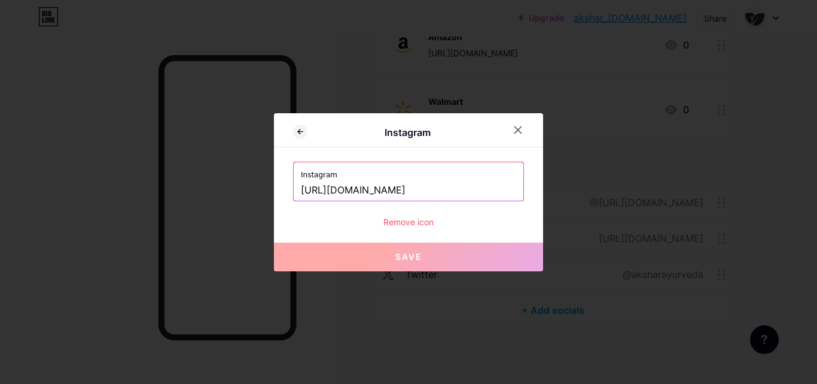
click at [570, 203] on div at bounding box center [408, 192] width 817 height 384
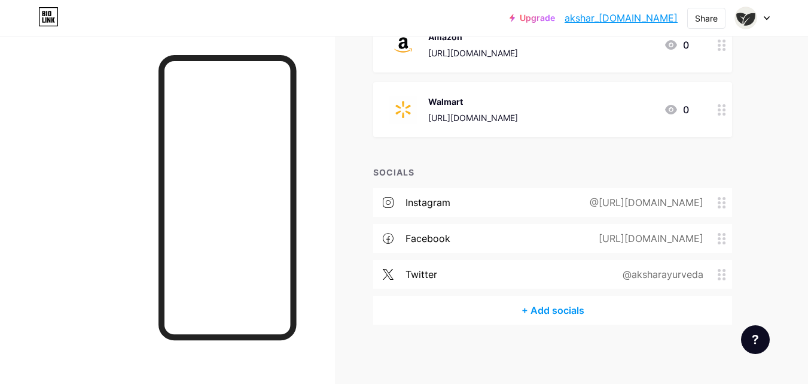
click at [623, 206] on div "@https://www.instagram.com/akshar_ayurveda/" at bounding box center [644, 202] width 147 height 14
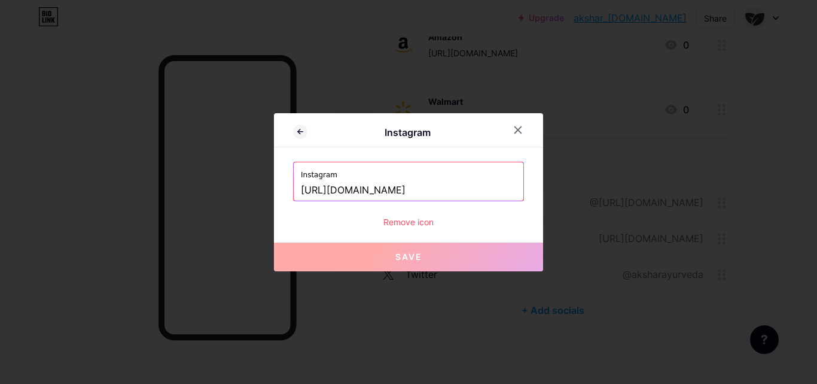
click at [479, 191] on input "[URL][DOMAIN_NAME]" at bounding box center [408, 190] width 215 height 20
paste input "?igsh=MWN5anJqMDR6Ymtnbg=="
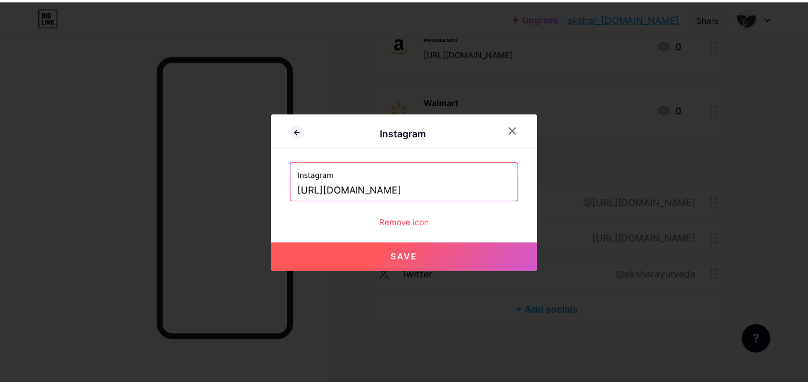
scroll to position [0, 0]
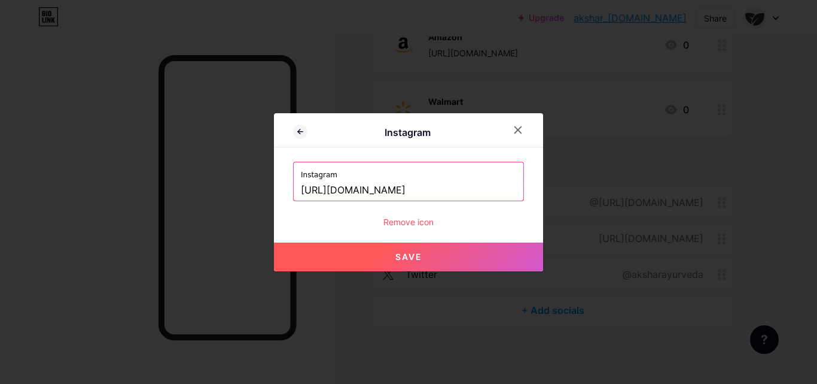
click at [439, 262] on button "Save" at bounding box center [408, 256] width 269 height 29
type input "https://instagram.com/https://www.instagram.com/akshar_ayurveda?igsh=MWN5anJqMD…"
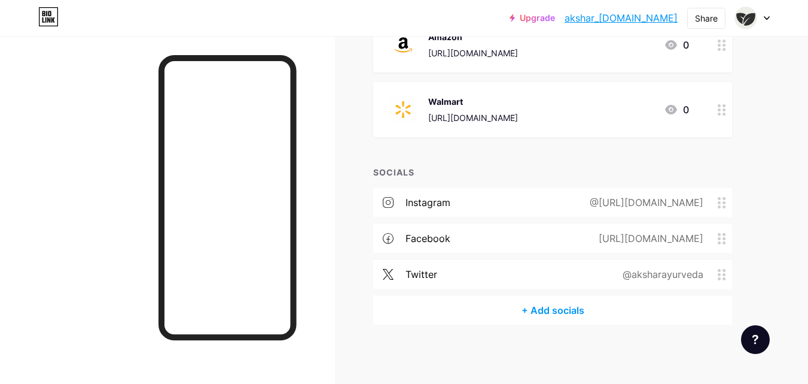
click at [563, 194] on div "instagram @https://www.instagram.com/akshar_ayurveda?igsh=MWN5anJqMDR6Ymtnbg==" at bounding box center [552, 202] width 359 height 29
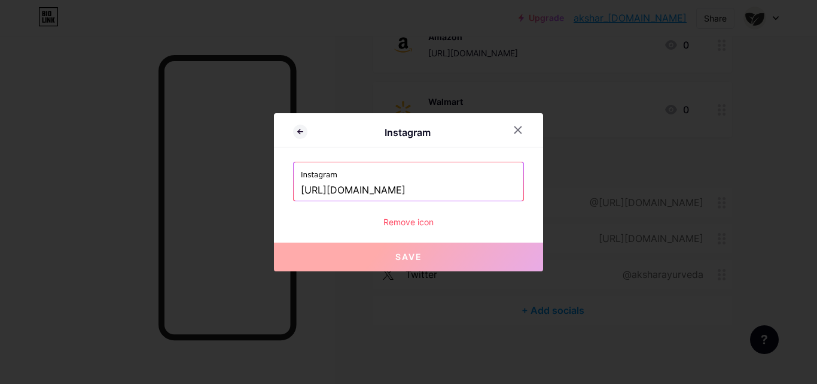
click at [487, 193] on input "https://www.instagram.com/akshar_ayurveda?igsh=MWN5anJqMDR6Ymtnbg==" at bounding box center [408, 190] width 215 height 20
paste input "/"
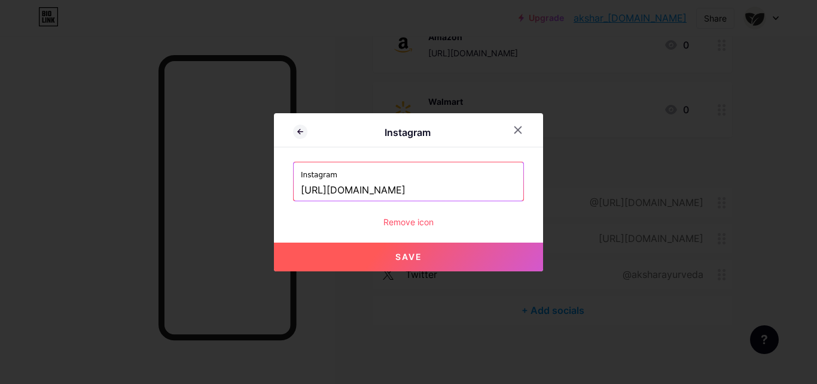
click at [421, 254] on button "Save" at bounding box center [408, 256] width 269 height 29
type input "https://instagram.com/https://www.instagram.com/akshar_ayurveda/"
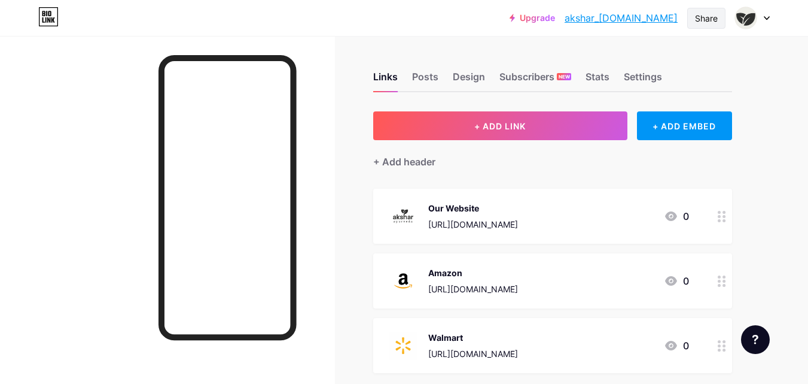
click at [695, 23] on div "Share" at bounding box center [706, 18] width 23 height 13
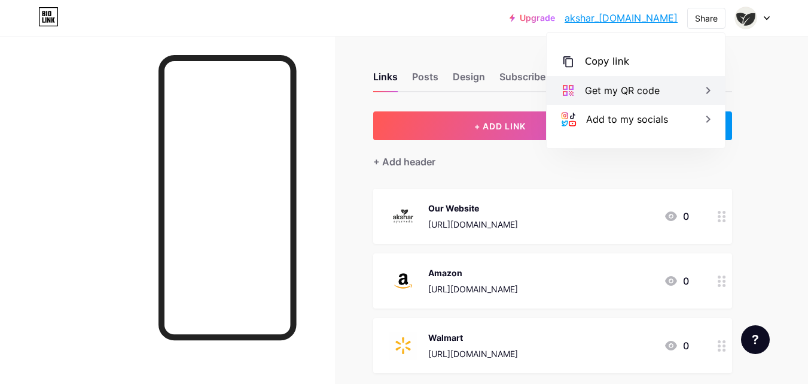
click at [642, 88] on div "Get my QR code" at bounding box center [622, 90] width 75 height 14
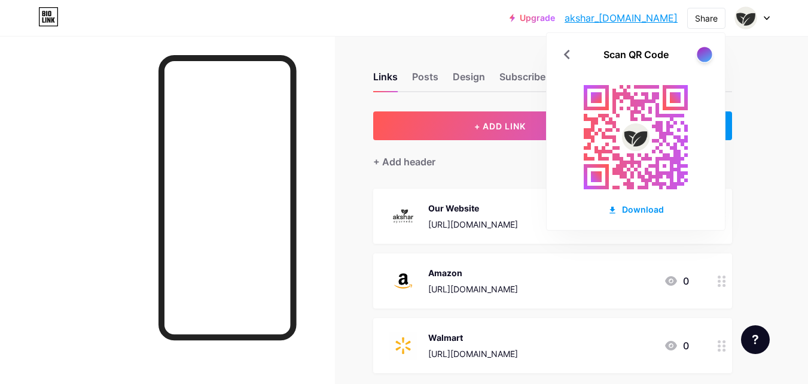
click at [711, 54] on div at bounding box center [704, 54] width 15 height 15
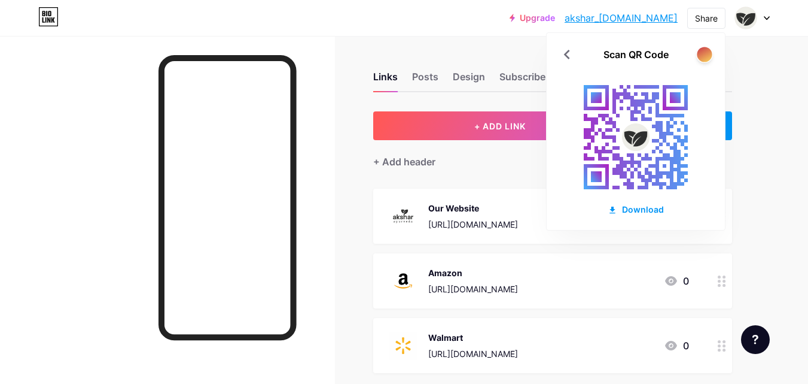
click at [699, 59] on div at bounding box center [704, 54] width 15 height 15
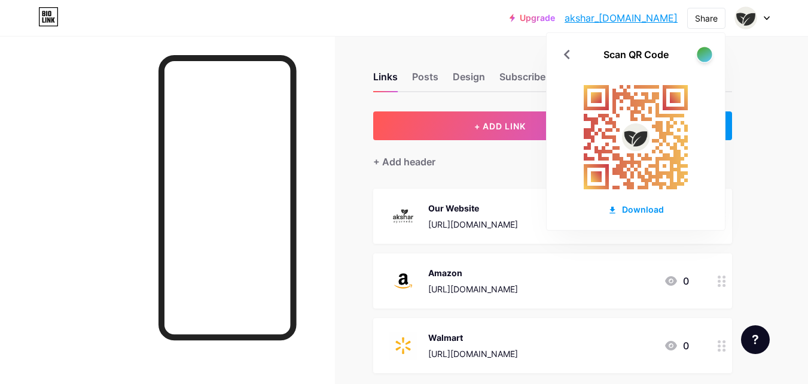
click at [699, 59] on div at bounding box center [704, 54] width 15 height 15
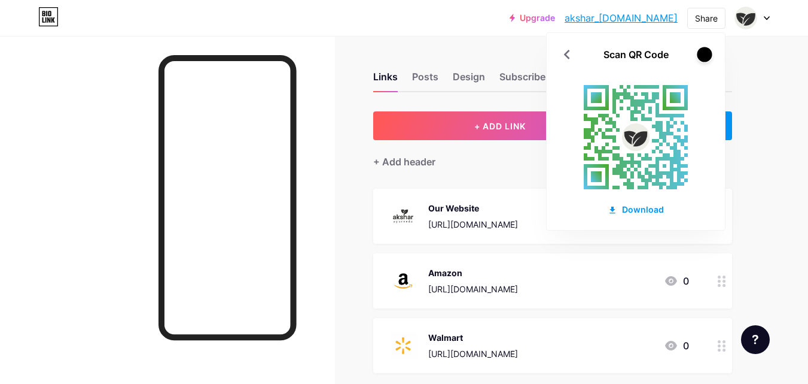
click at [699, 59] on div at bounding box center [704, 54] width 15 height 15
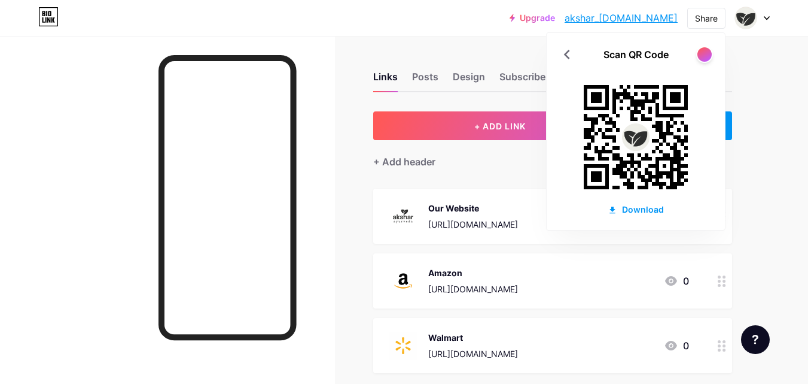
click at [771, 169] on div "Links Posts Design Subscribers NEW Stats Settings + ADD LINK + ADD EMBED + Add …" at bounding box center [391, 328] width 783 height 584
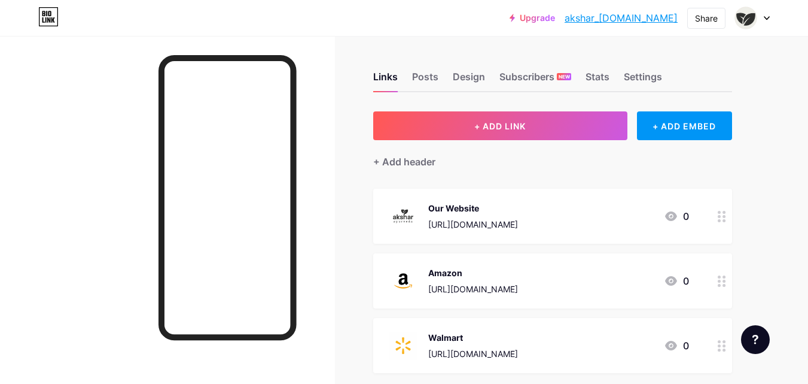
click at [463, 68] on div "Links Posts Design Subscribers NEW Stats Settings" at bounding box center [552, 71] width 359 height 42
click at [481, 80] on div "Design" at bounding box center [469, 80] width 32 height 22
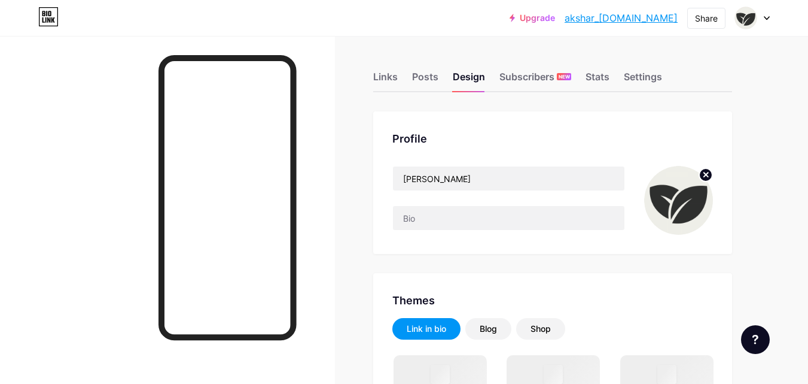
click at [705, 177] on circle at bounding box center [705, 174] width 13 height 13
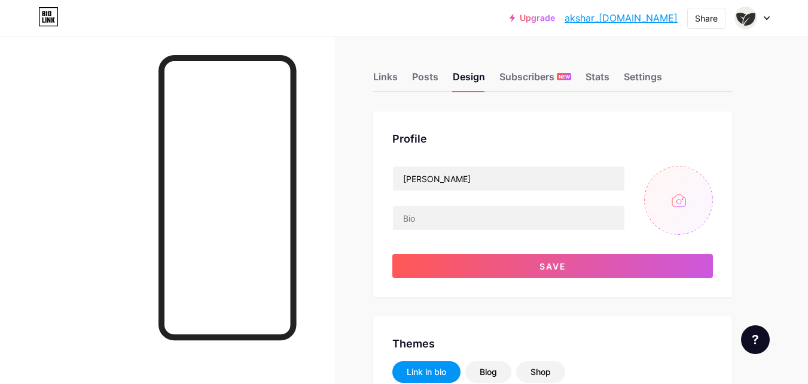
click at [691, 201] on input "file" at bounding box center [678, 200] width 69 height 69
type input "C:\fakepath\Untitled design (12).png"
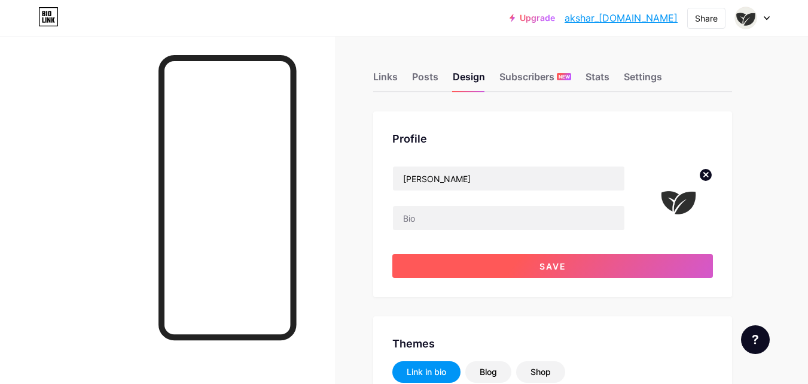
click at [600, 269] on button "Save" at bounding box center [553, 266] width 321 height 24
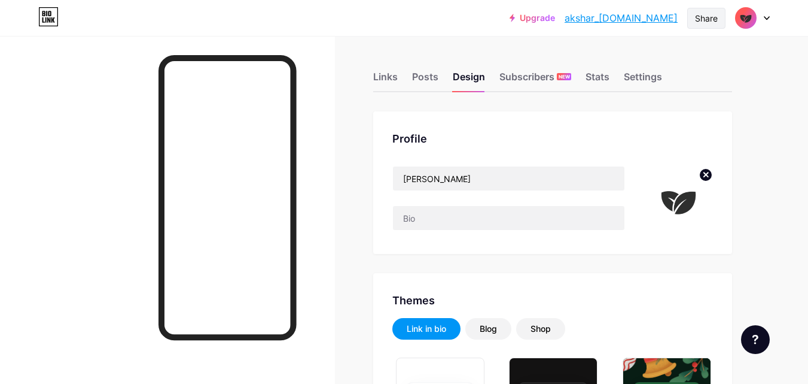
click at [704, 22] on div "Share" at bounding box center [706, 18] width 23 height 13
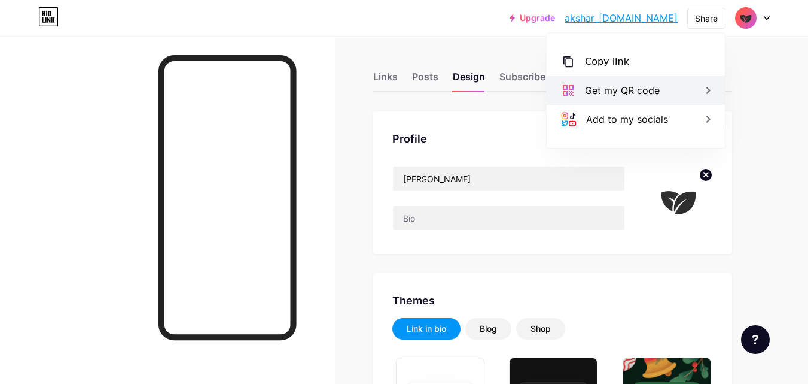
click at [655, 82] on div "Get my QR code" at bounding box center [636, 90] width 178 height 29
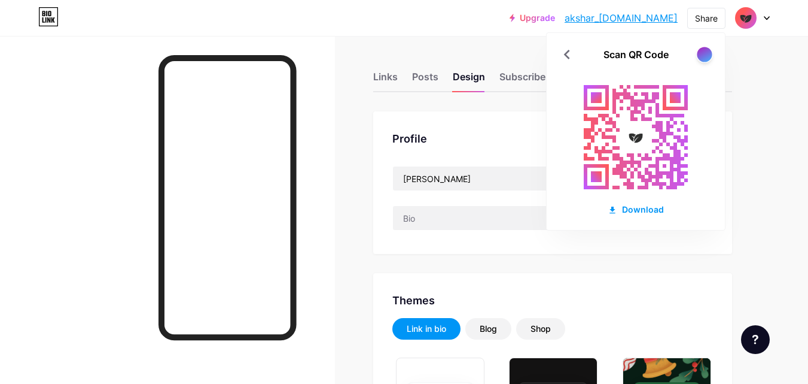
click at [707, 59] on div at bounding box center [704, 54] width 15 height 15
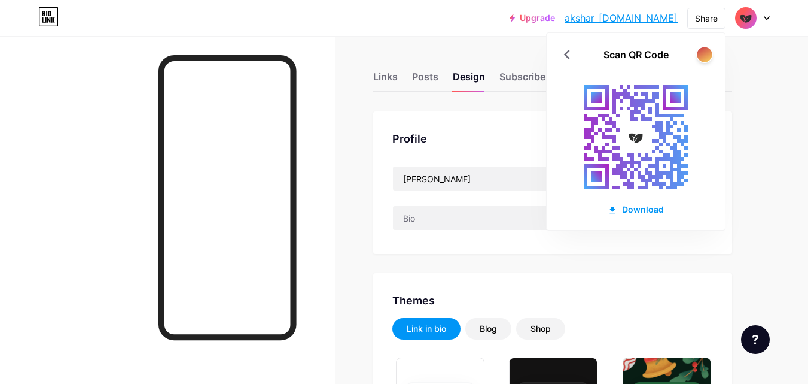
click at [707, 59] on div at bounding box center [704, 54] width 15 height 15
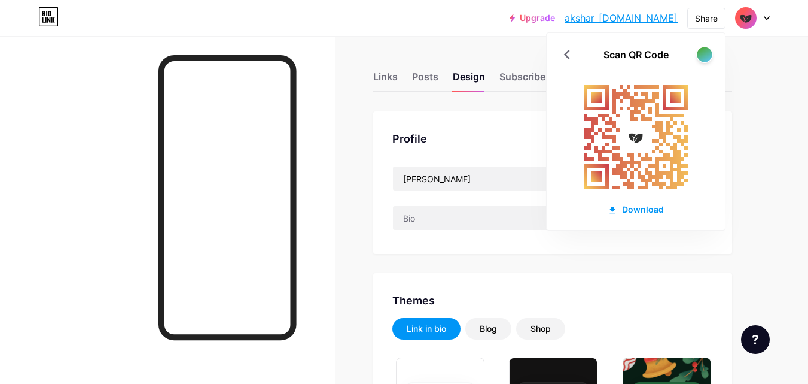
click at [707, 59] on div at bounding box center [704, 54] width 15 height 15
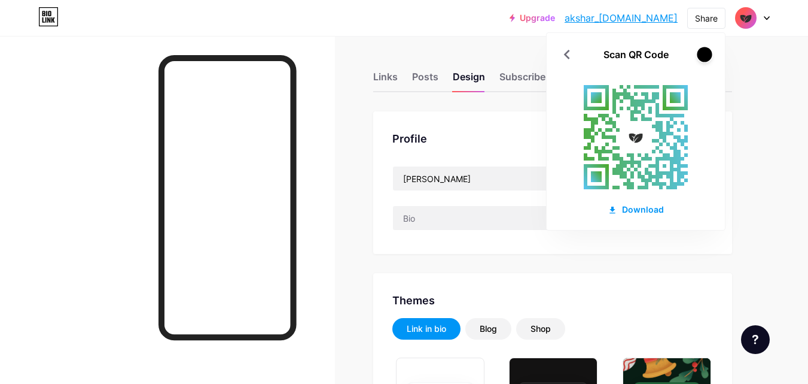
click at [707, 59] on div at bounding box center [704, 54] width 15 height 15
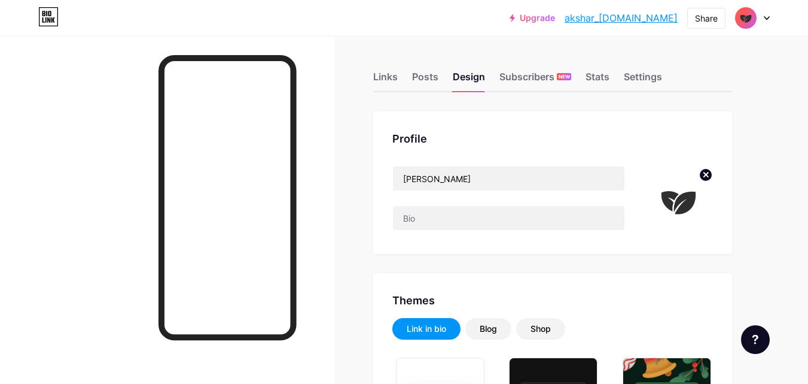
click at [706, 175] on icon at bounding box center [706, 174] width 4 height 4
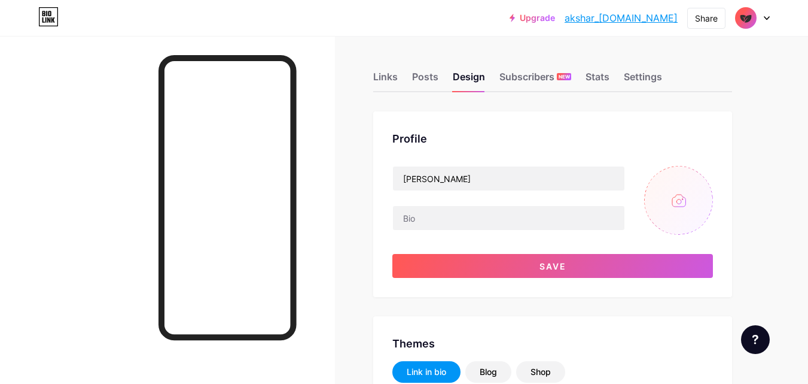
click at [688, 196] on input "file" at bounding box center [678, 200] width 69 height 69
type input "C:\fakepath\Untitled design (13).png"
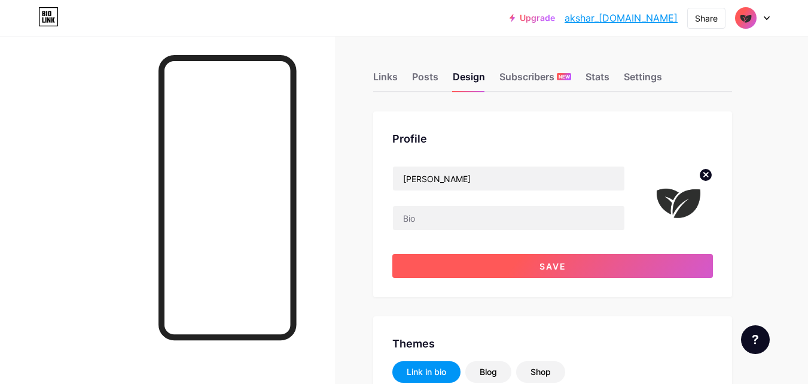
click at [574, 268] on button "Save" at bounding box center [553, 266] width 321 height 24
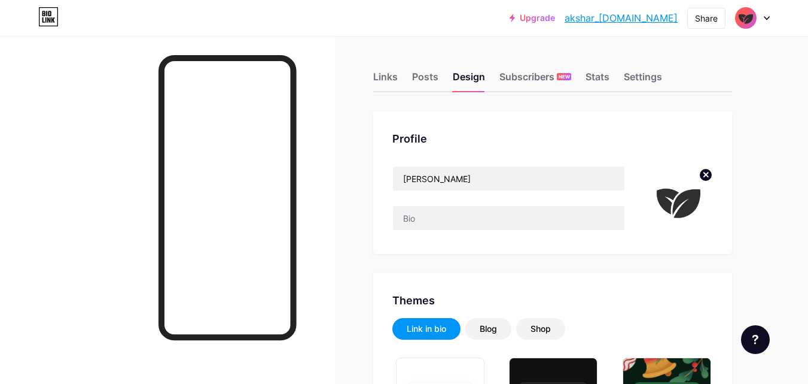
click at [694, 11] on div "Share" at bounding box center [707, 18] width 38 height 21
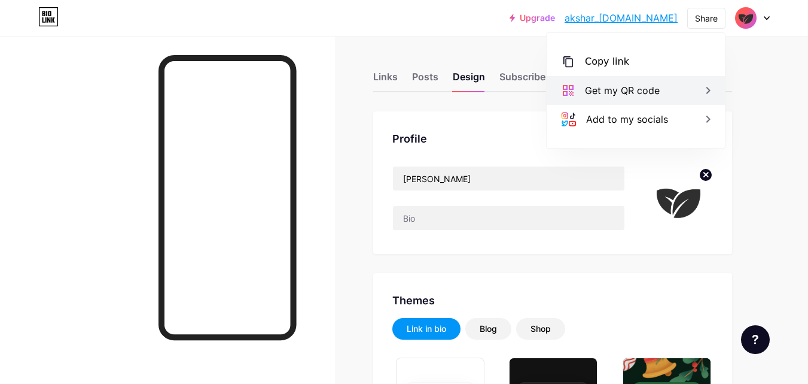
click at [660, 91] on div "Get my QR code" at bounding box center [636, 90] width 178 height 29
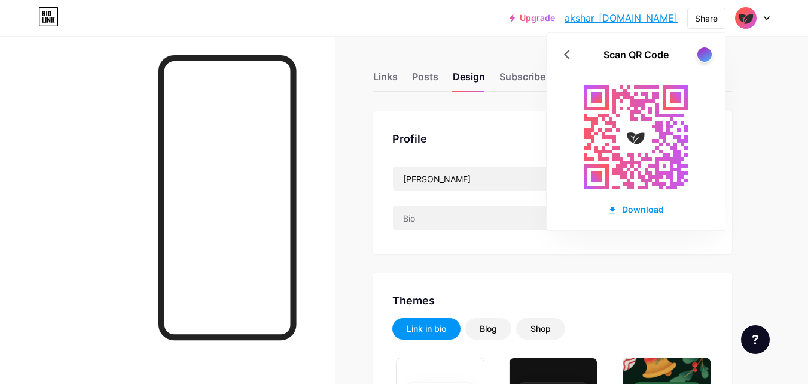
click at [635, 138] on image at bounding box center [636, 137] width 28 height 28
click at [567, 55] on icon at bounding box center [567, 54] width 19 height 19
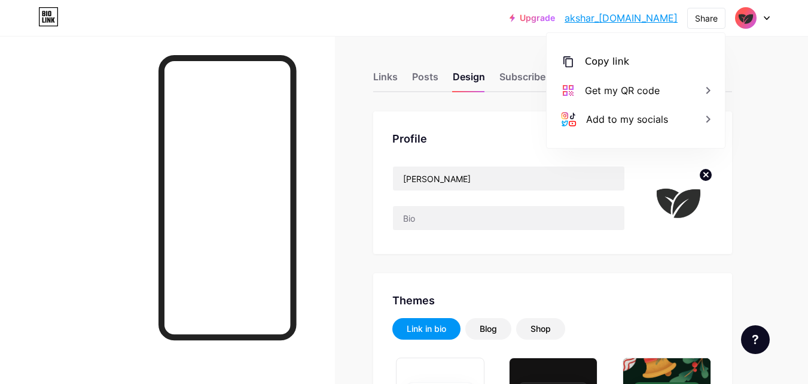
click at [700, 177] on circle at bounding box center [705, 174] width 13 height 13
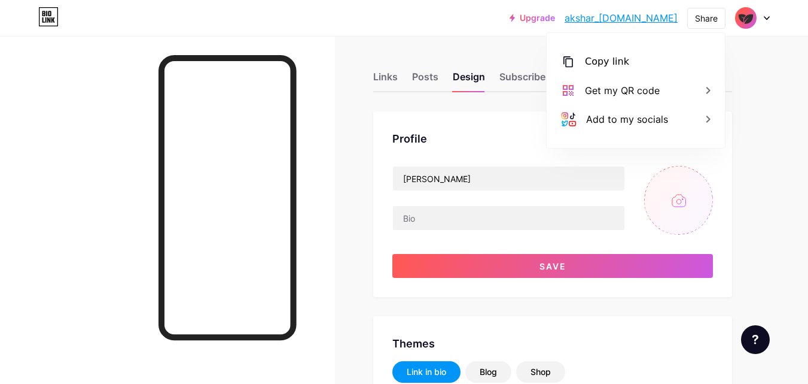
click at [687, 206] on input "file" at bounding box center [678, 200] width 69 height 69
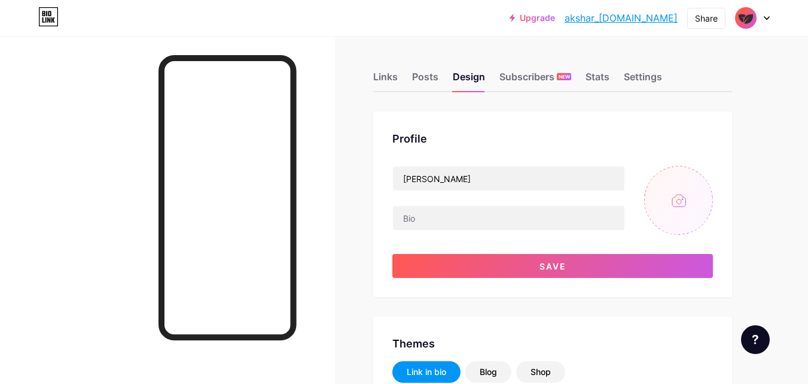
type input "C:\fakepath\Untitled design (14).png"
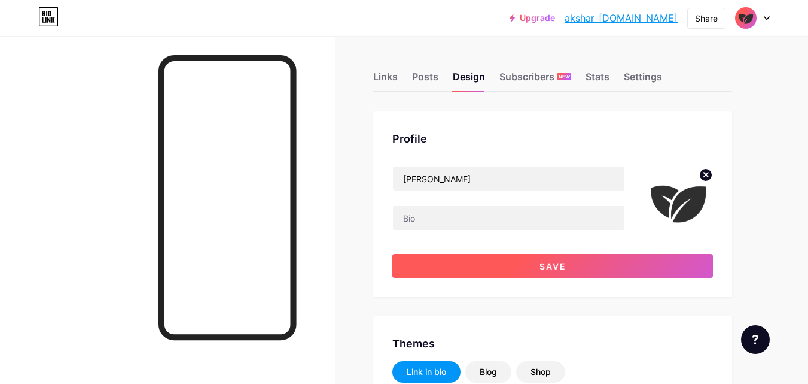
click at [642, 261] on button "Save" at bounding box center [553, 266] width 321 height 24
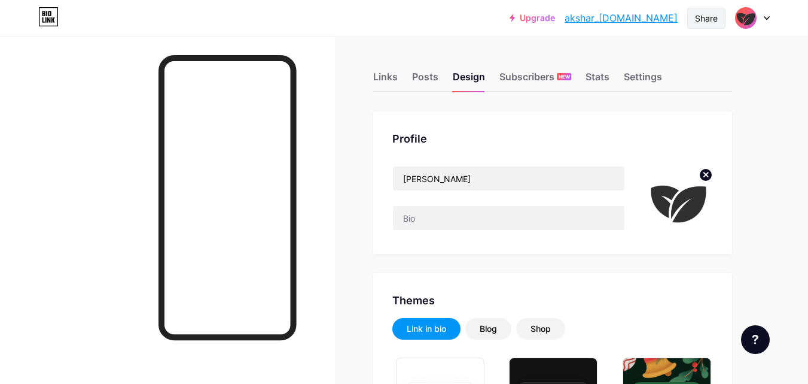
click at [699, 12] on div "Share" at bounding box center [706, 18] width 23 height 13
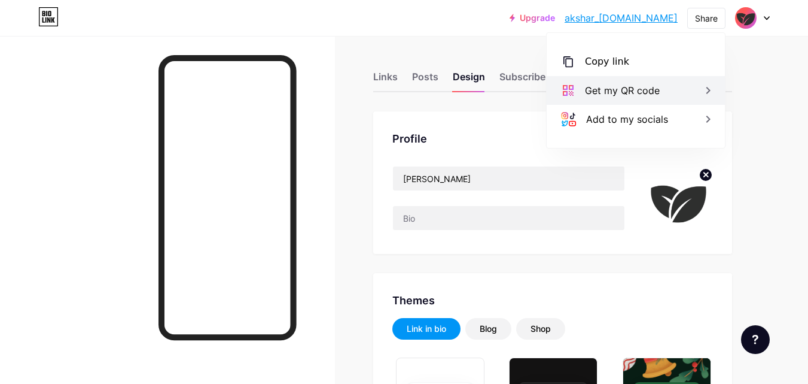
click at [634, 96] on div "Get my QR code" at bounding box center [622, 90] width 75 height 14
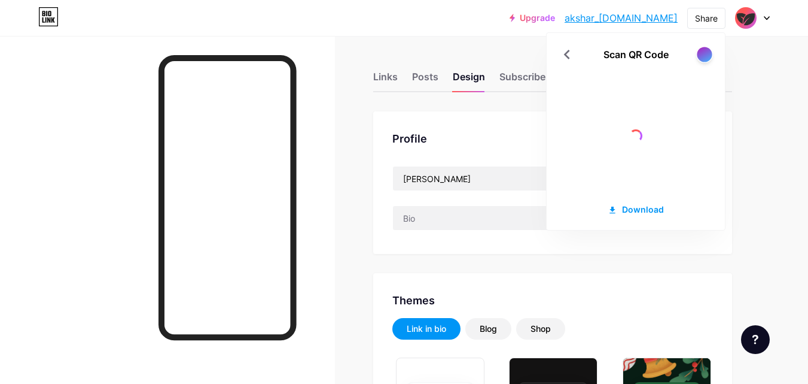
click at [704, 50] on div at bounding box center [704, 54] width 15 height 15
click at [701, 54] on div at bounding box center [704, 54] width 15 height 15
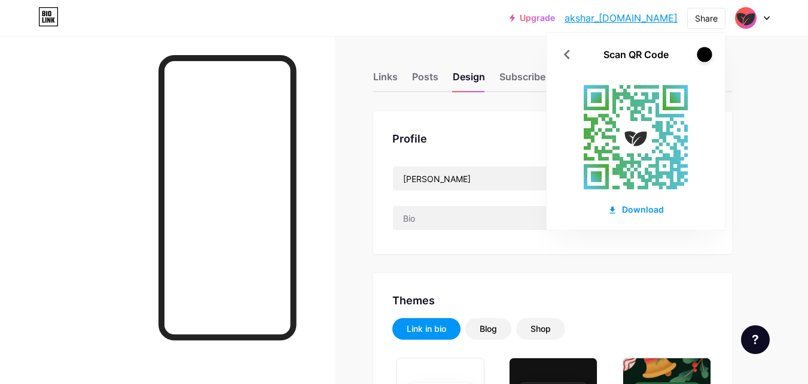
click at [701, 54] on div at bounding box center [704, 54] width 15 height 15
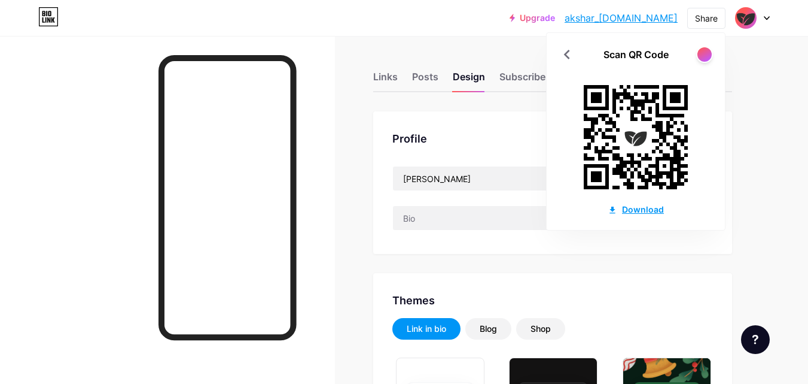
click at [636, 209] on div "Download" at bounding box center [636, 209] width 56 height 13
click at [627, 211] on div "Download" at bounding box center [636, 209] width 56 height 13
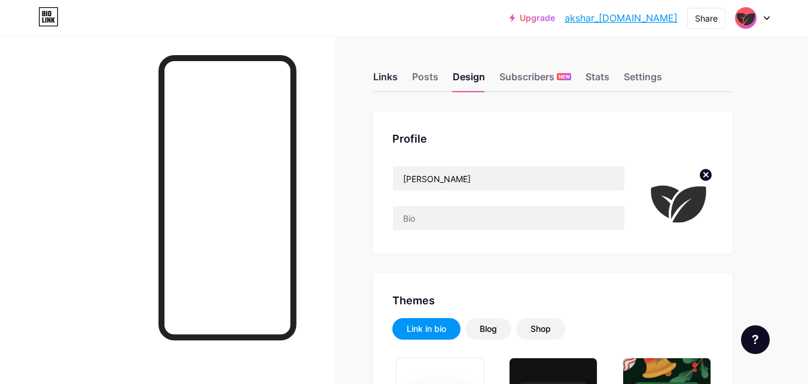
click at [390, 78] on div "Links" at bounding box center [385, 80] width 25 height 22
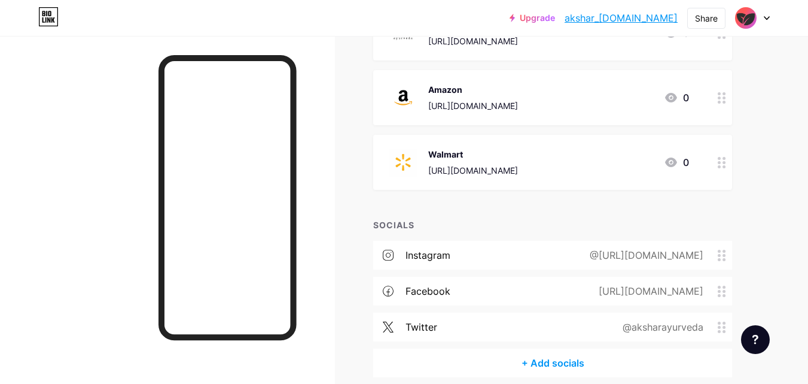
scroll to position [236, 0]
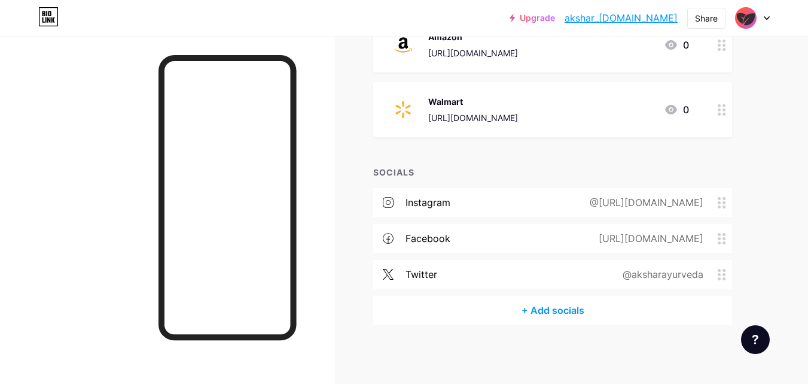
click at [663, 199] on div "@https://www.instagram.com/akshar_ayurveda/" at bounding box center [644, 202] width 147 height 14
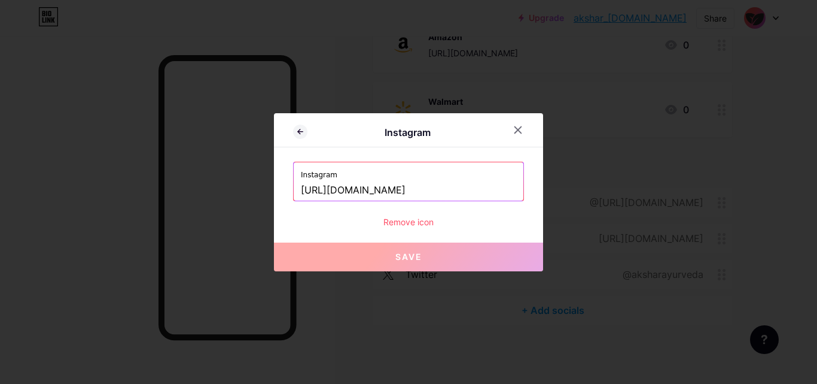
click at [473, 188] on input "[URL][DOMAIN_NAME]" at bounding box center [408, 190] width 215 height 20
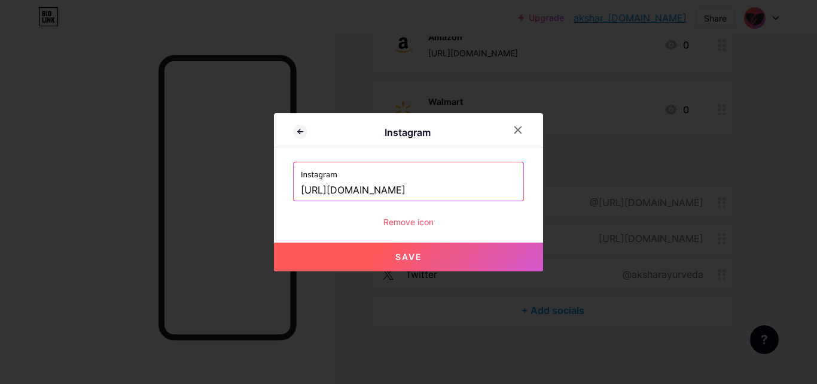
click at [462, 251] on button "Save" at bounding box center [408, 256] width 269 height 29
type input "https://instagram.com/https://www.instagram.com/akshar_ayurveda/"
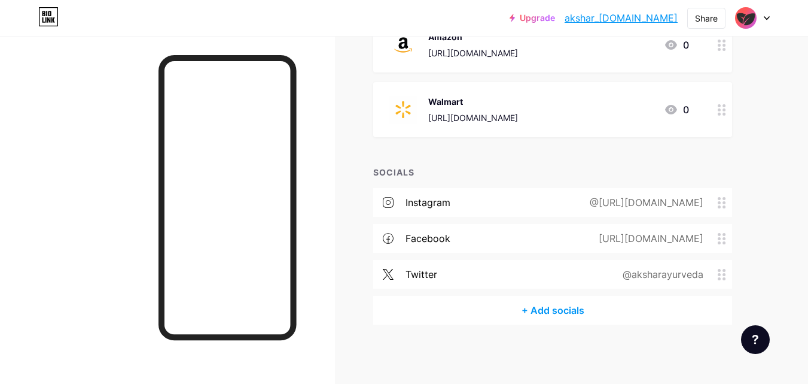
click at [722, 202] on icon at bounding box center [722, 202] width 8 height 11
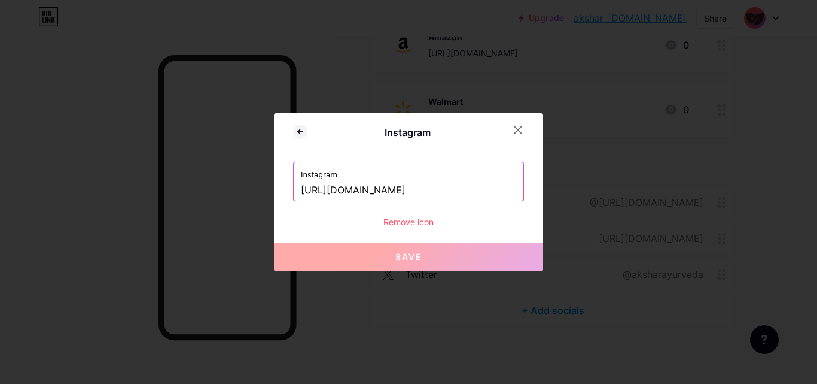
click at [415, 220] on div "Remove icon" at bounding box center [408, 221] width 231 height 13
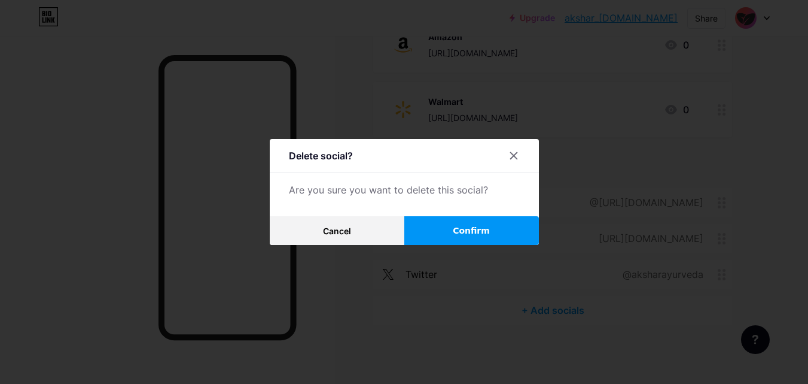
click at [421, 230] on button "Confirm" at bounding box center [471, 230] width 135 height 29
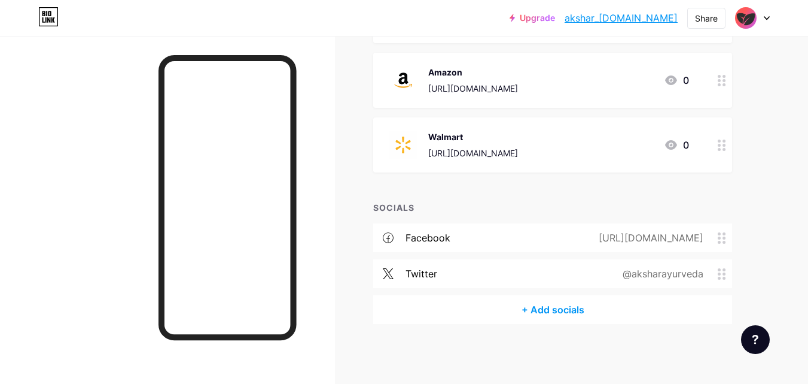
scroll to position [200, 0]
click at [564, 311] on div "+ Add socials" at bounding box center [552, 310] width 359 height 29
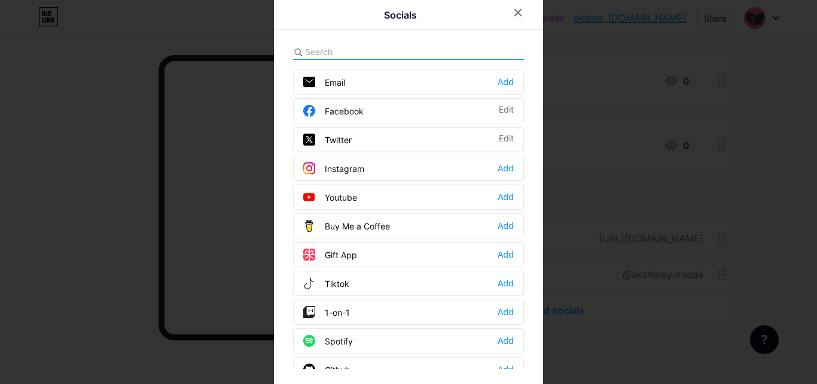
click at [354, 171] on div "Instagram" at bounding box center [333, 168] width 61 height 12
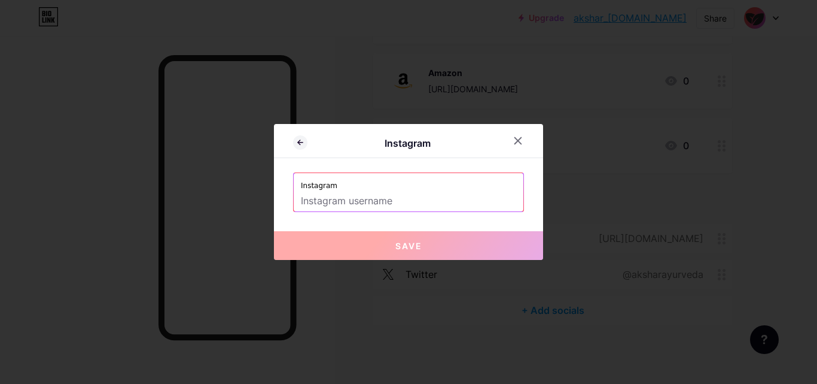
click at [415, 197] on input "text" at bounding box center [408, 201] width 215 height 20
paste input "[URL][DOMAIN_NAME]"
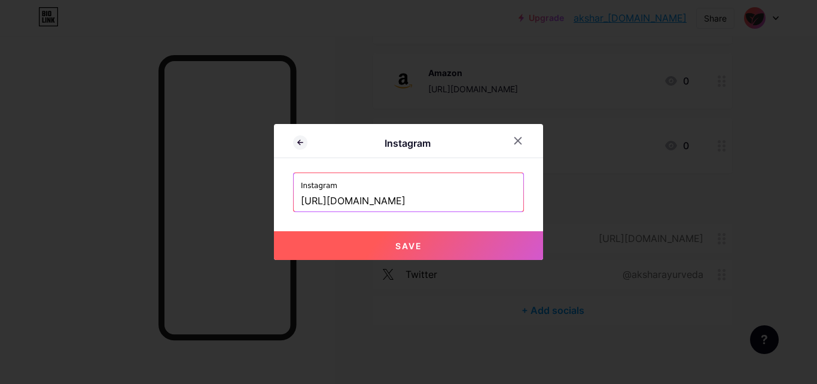
click at [402, 245] on span "Save" at bounding box center [409, 246] width 27 height 10
type input "https://instagram.com/https://www.instagram.com/akshar_ayurveda/"
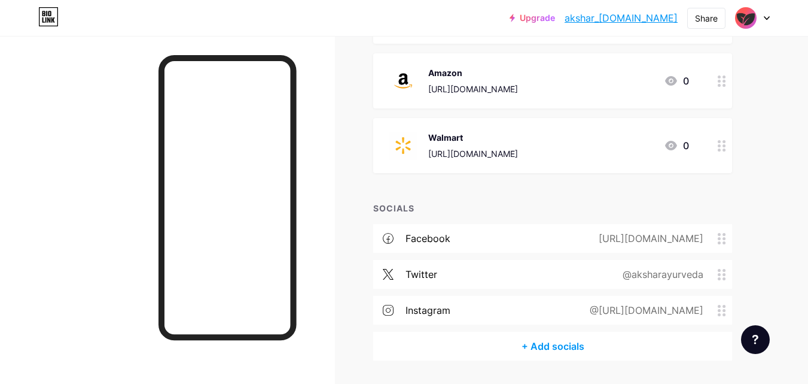
scroll to position [236, 0]
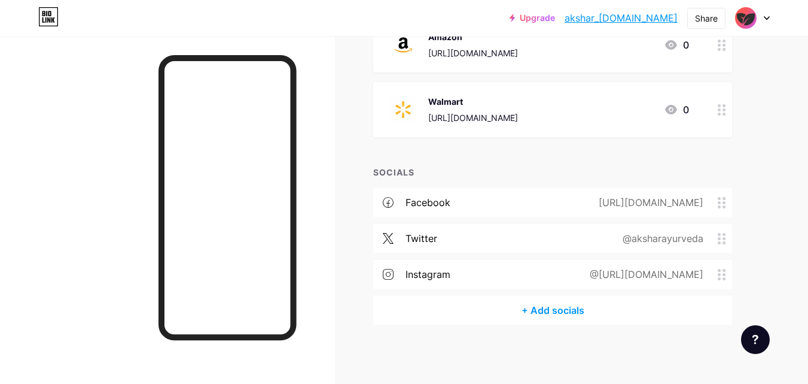
click at [622, 279] on div "@https://www.instagram.com/akshar_ayurveda/" at bounding box center [644, 274] width 147 height 14
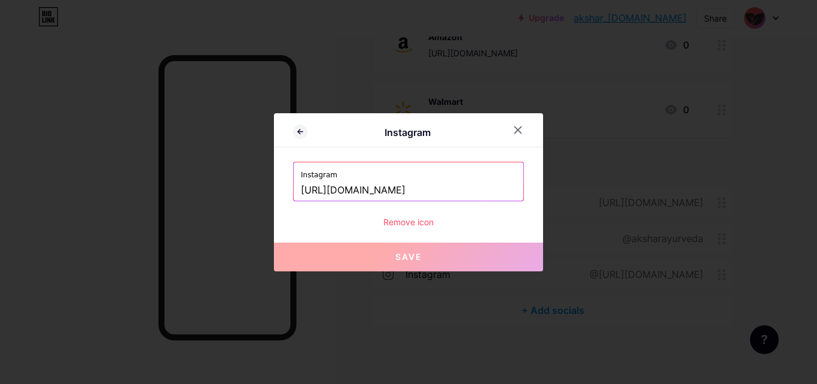
click at [353, 191] on input "[URL][DOMAIN_NAME]" at bounding box center [408, 190] width 215 height 20
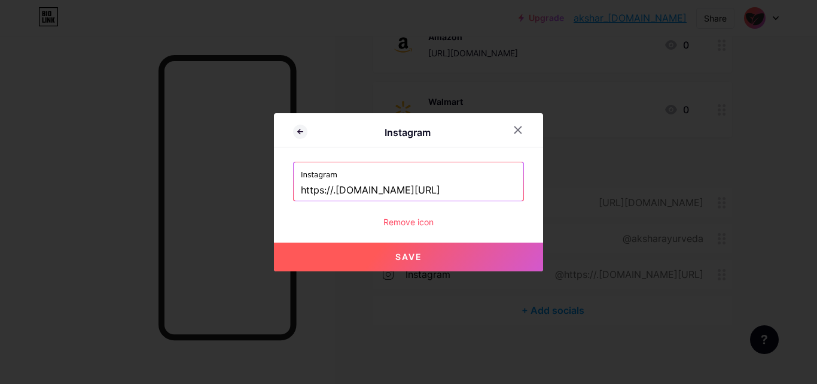
click at [331, 189] on input "https://.instagram.com/akshar_ayurveda/" at bounding box center [408, 190] width 215 height 20
type input "https://instagram.com/akshar_ayurveda/"
click at [400, 266] on button "Save" at bounding box center [408, 256] width 269 height 29
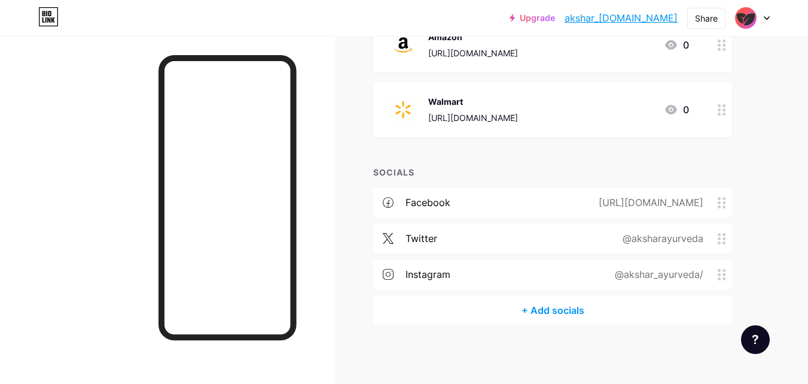
click at [635, 275] on div "@akshar_ayurveda/" at bounding box center [657, 274] width 122 height 14
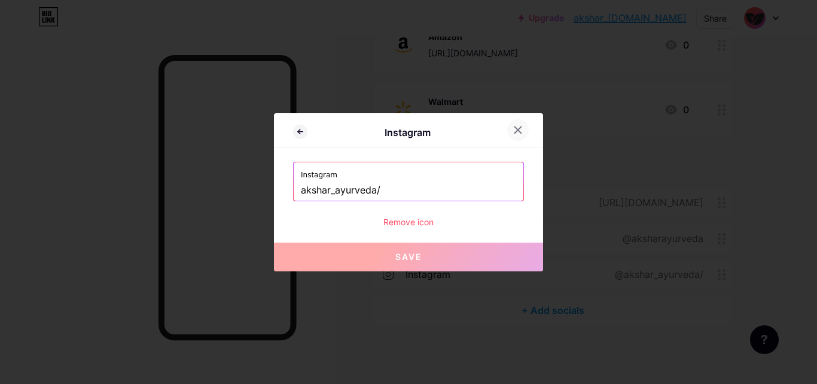
click at [518, 130] on icon at bounding box center [518, 130] width 10 height 10
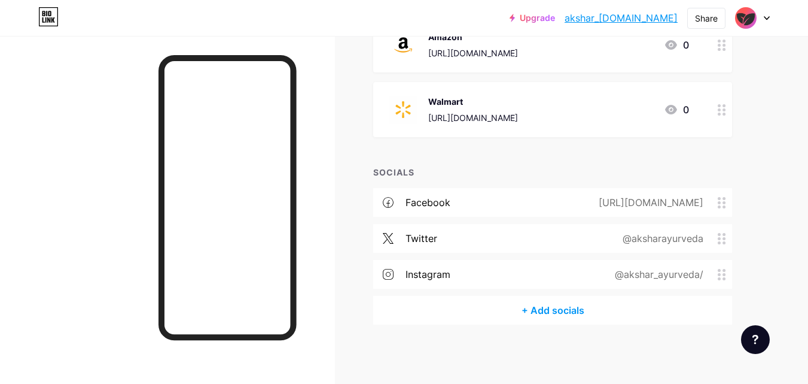
drag, startPoint x: 619, startPoint y: 277, endPoint x: 587, endPoint y: 260, distance: 36.7
click at [616, 194] on div "facebook https://www.facebook.com/aksharayurveda twitter @aksharayurveda instag…" at bounding box center [552, 242] width 359 height 108
drag, startPoint x: 716, startPoint y: 276, endPoint x: 729, endPoint y: 272, distance: 13.8
click at [725, 194] on div "facebook https://www.facebook.com/aksharayurveda twitter @aksharayurveda instag…" at bounding box center [552, 242] width 359 height 108
click at [729, 272] on span at bounding box center [725, 274] width 14 height 11
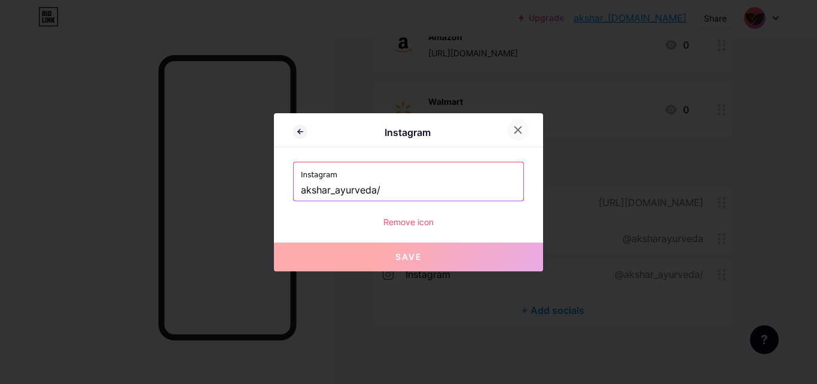
click at [515, 133] on icon at bounding box center [518, 129] width 7 height 7
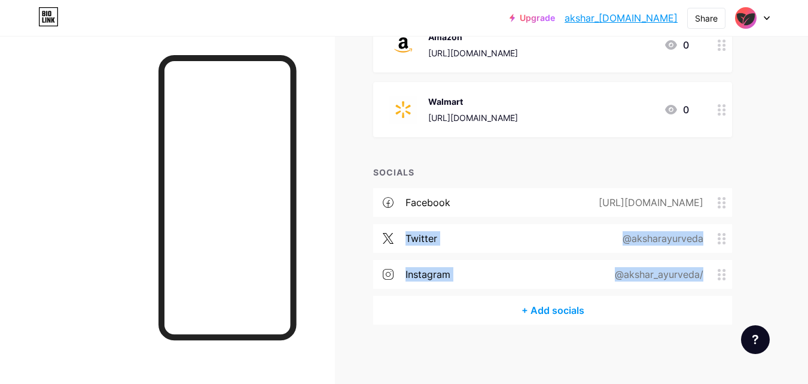
drag, startPoint x: 722, startPoint y: 281, endPoint x: 721, endPoint y: 252, distance: 28.7
click at [721, 214] on div "facebook https://www.facebook.com/aksharayurveda twitter @aksharayurveda instag…" at bounding box center [552, 242] width 359 height 108
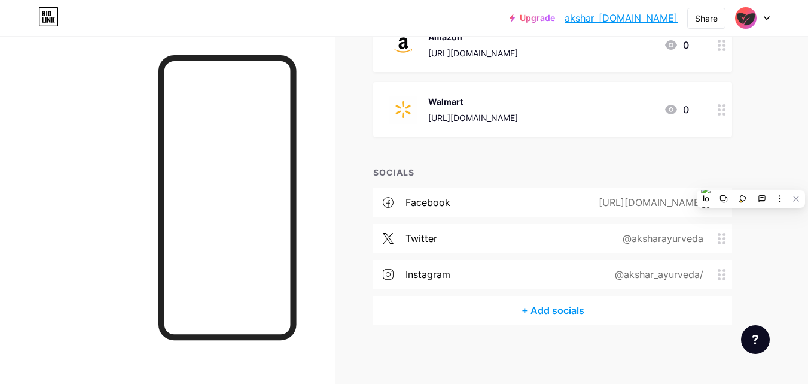
click at [720, 269] on icon at bounding box center [722, 274] width 8 height 11
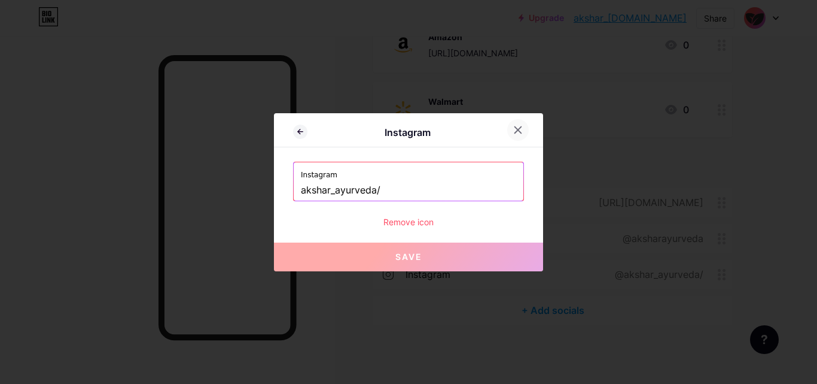
click at [513, 132] on icon at bounding box center [518, 130] width 10 height 10
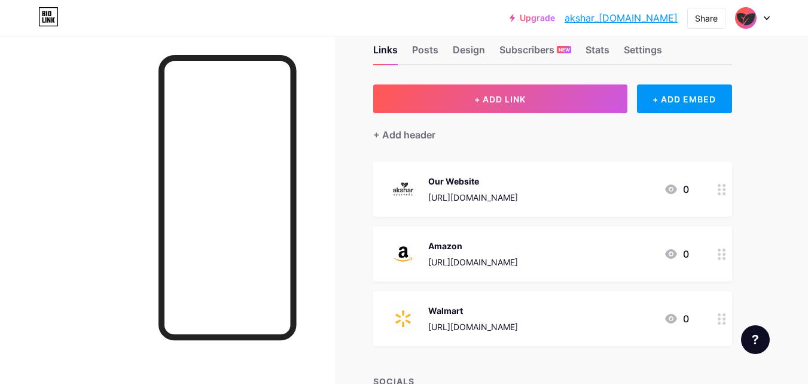
scroll to position [0, 0]
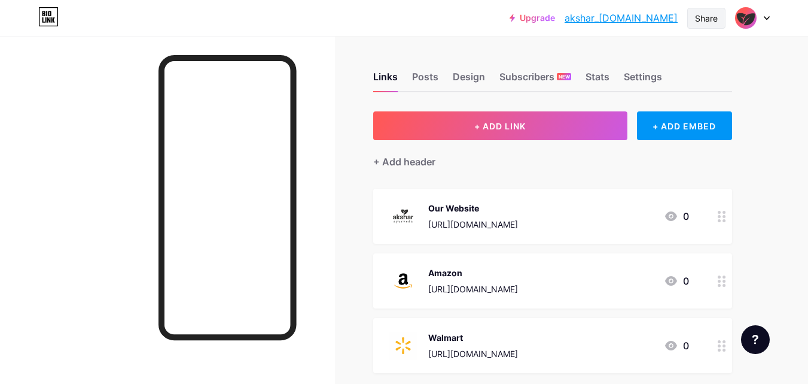
click at [704, 19] on div "Share" at bounding box center [706, 18] width 23 height 13
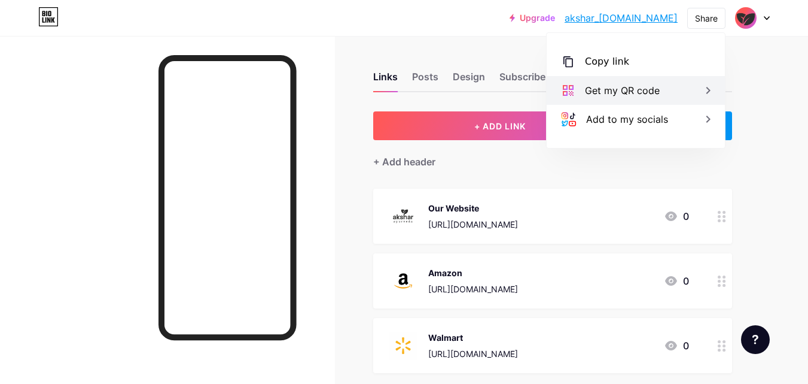
click at [640, 86] on div "Get my QR code" at bounding box center [622, 90] width 75 height 14
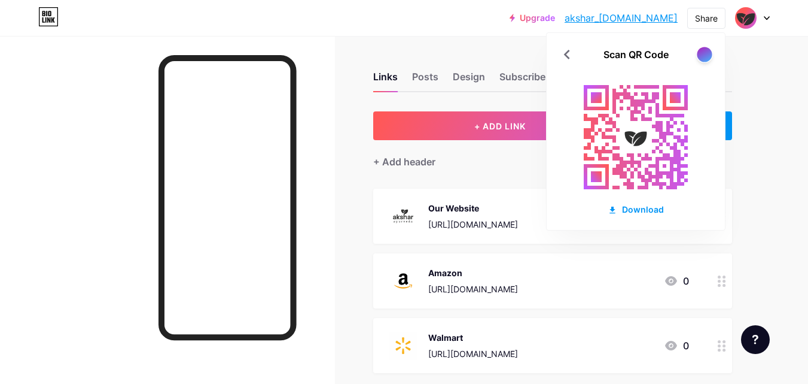
click at [707, 49] on div at bounding box center [704, 54] width 15 height 15
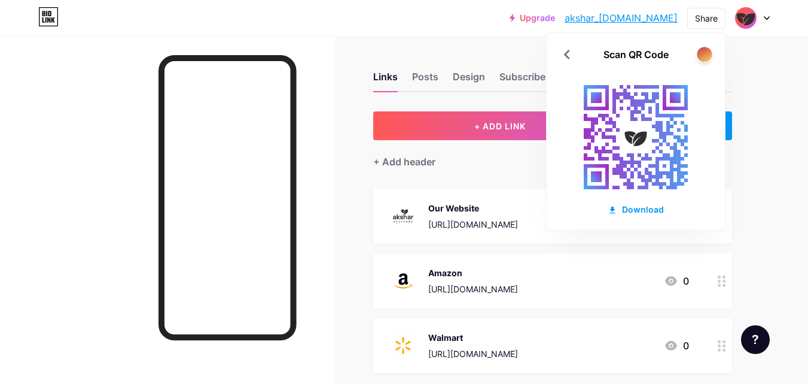
click at [707, 49] on div at bounding box center [704, 54] width 15 height 15
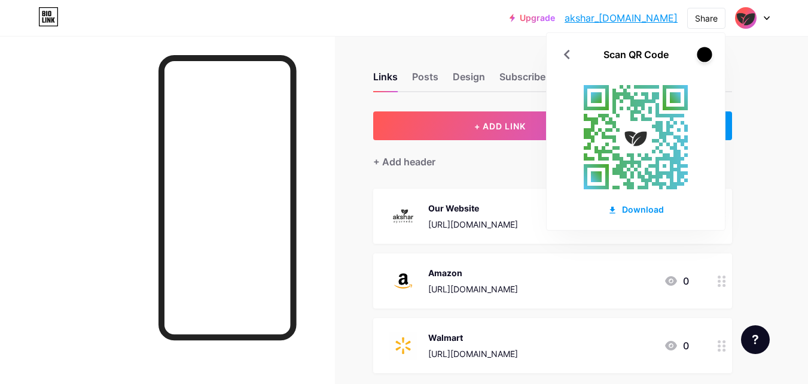
click at [707, 49] on div at bounding box center [704, 54] width 15 height 15
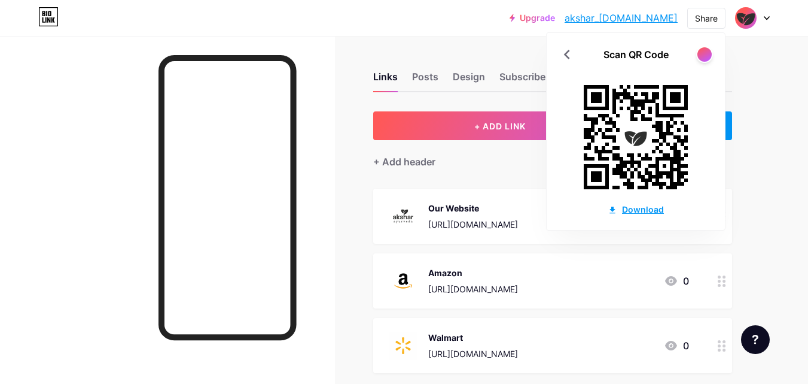
click at [644, 211] on div "Download" at bounding box center [636, 209] width 56 height 13
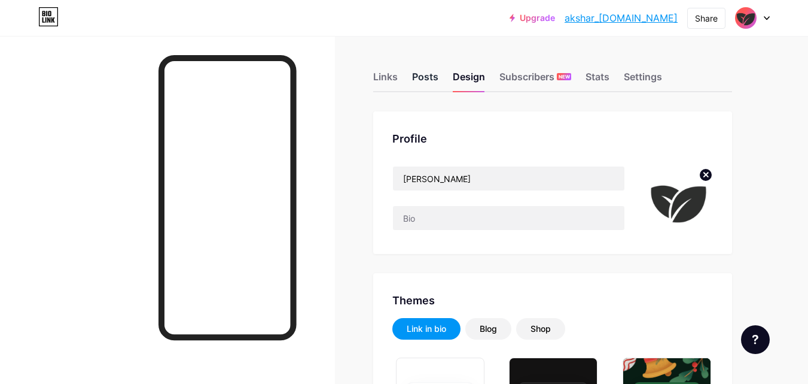
click at [422, 78] on div "Posts" at bounding box center [425, 80] width 26 height 22
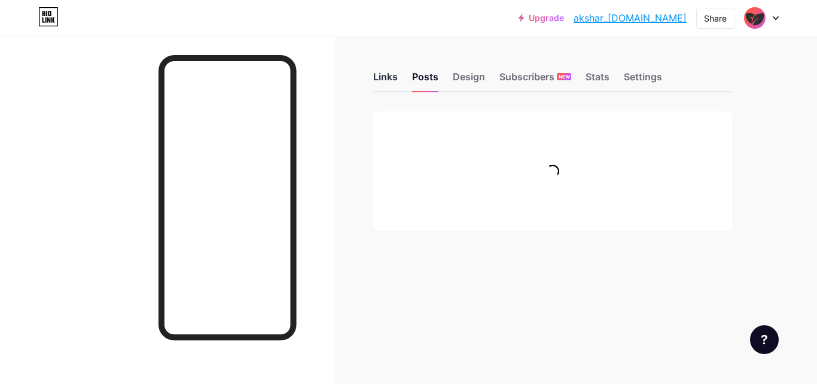
click at [387, 74] on div "Links" at bounding box center [385, 80] width 25 height 22
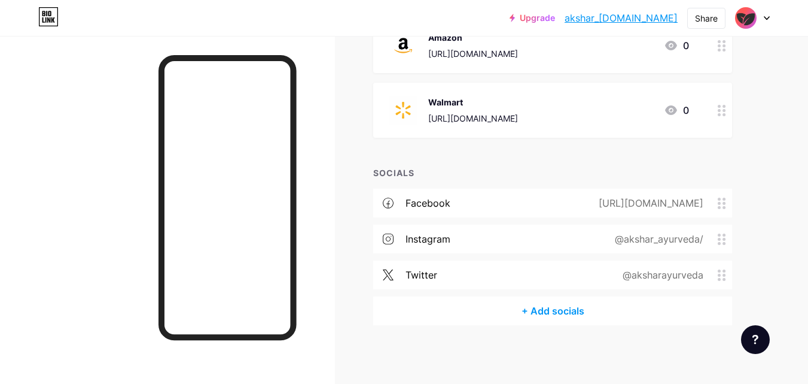
scroll to position [236, 0]
click at [697, 242] on div "@akshar_ayurveda/" at bounding box center [657, 238] width 122 height 14
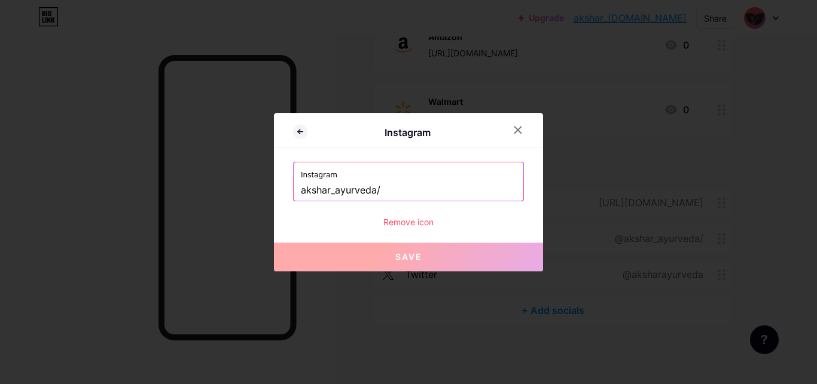
click at [404, 191] on input "akshar_ayurveda/" at bounding box center [408, 190] width 215 height 20
click at [593, 104] on div at bounding box center [408, 192] width 817 height 384
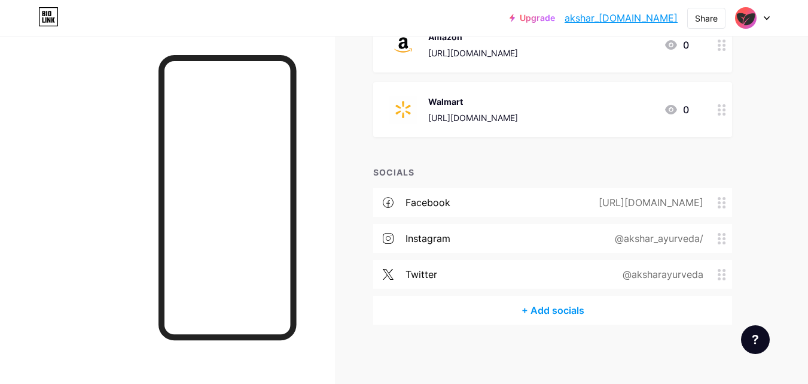
click at [716, 112] on div at bounding box center [722, 109] width 20 height 55
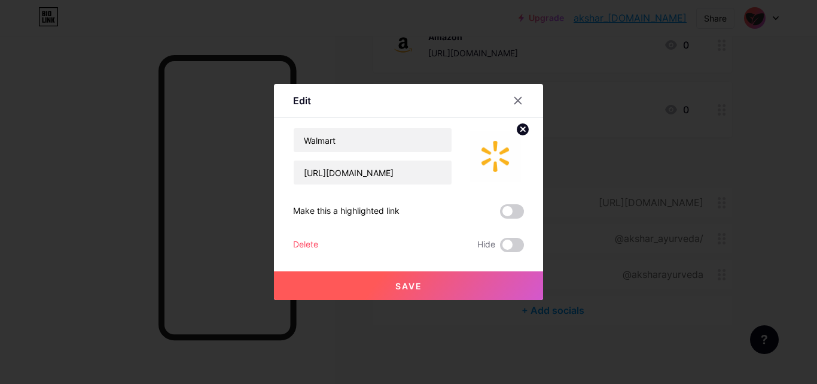
click at [776, 138] on div at bounding box center [408, 192] width 817 height 384
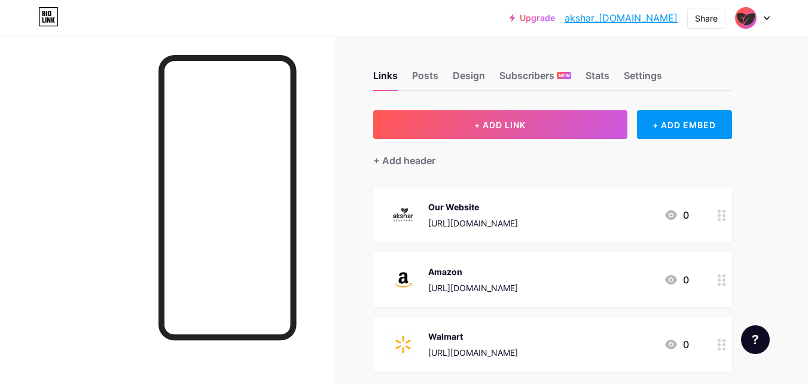
scroll to position [0, 0]
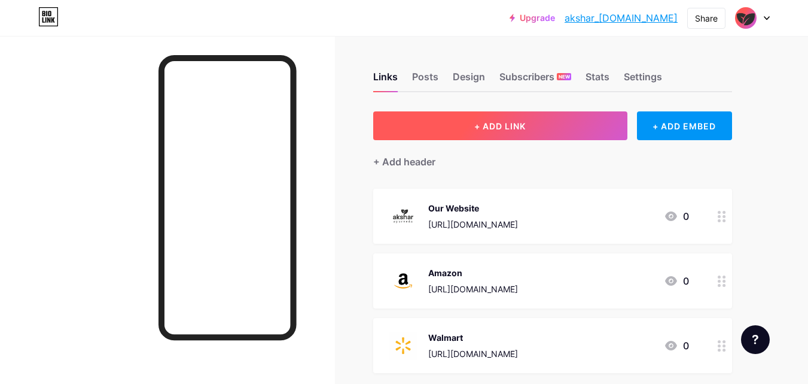
click at [496, 137] on button "+ ADD LINK" at bounding box center [500, 125] width 254 height 29
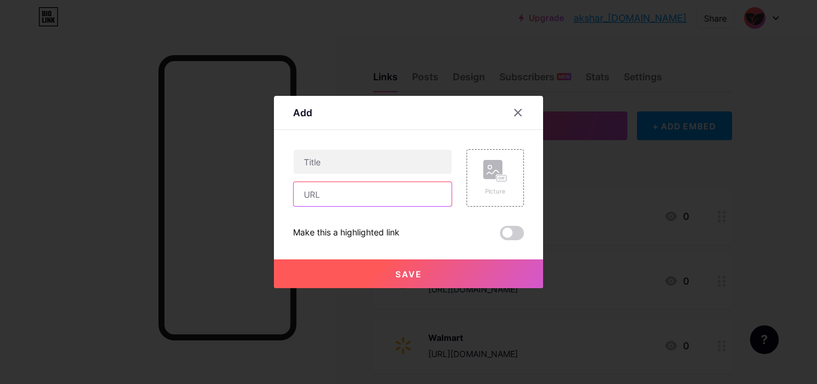
click at [363, 199] on input "text" at bounding box center [373, 194] width 158 height 24
paste input "akshar_ayurveda/"
type input "akshar_ayurveda/"
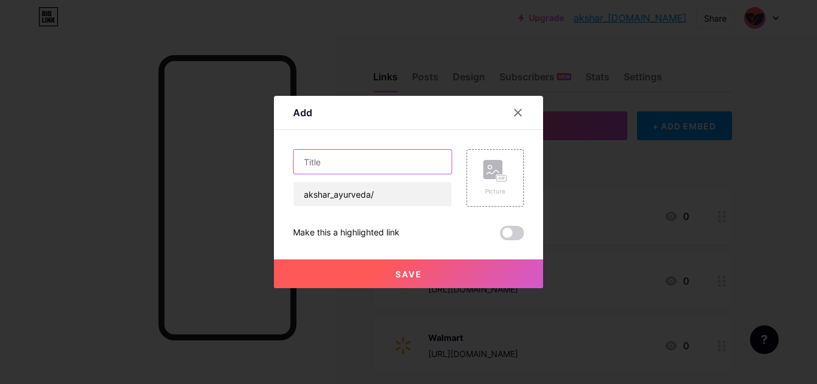
click at [352, 161] on input "text" at bounding box center [373, 162] width 158 height 24
type input "Instagram"
click at [418, 273] on button "Save" at bounding box center [408, 273] width 269 height 29
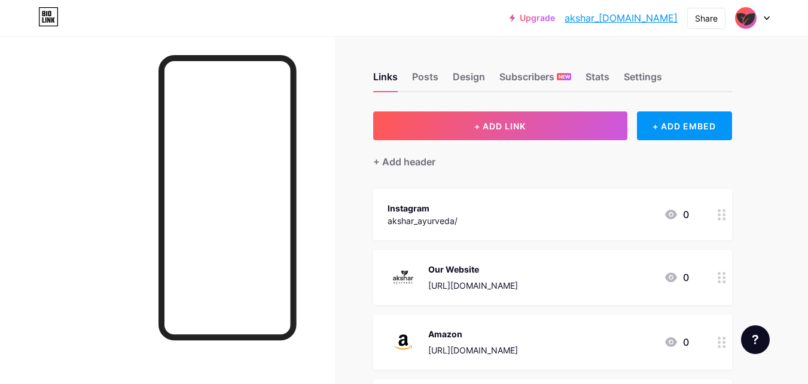
click at [514, 276] on div "Our Website [URL][DOMAIN_NAME]" at bounding box center [473, 276] width 90 height 31
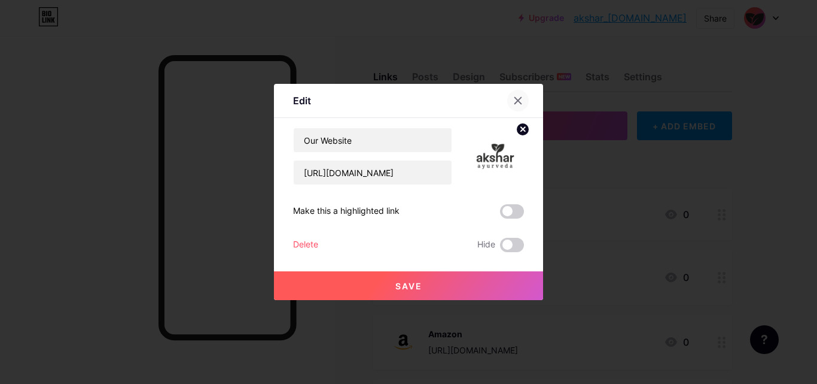
click at [518, 99] on icon at bounding box center [518, 101] width 10 height 10
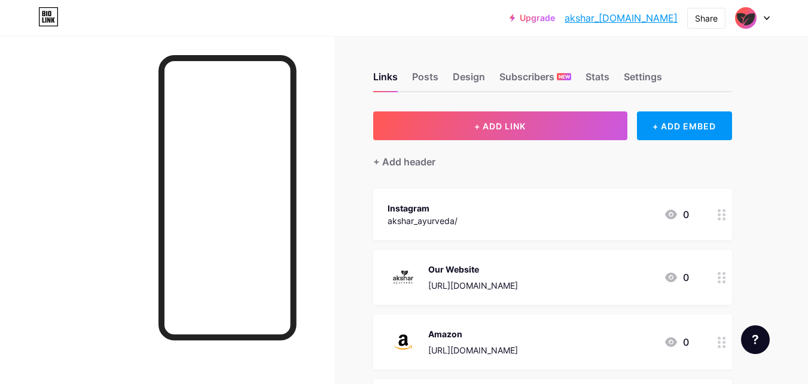
click at [619, 220] on div "Instagram akshar_ayurveda/ 0" at bounding box center [539, 214] width 302 height 28
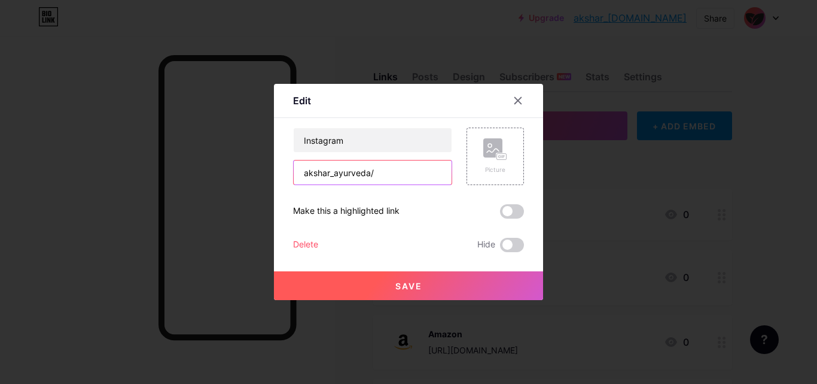
click at [393, 183] on input "akshar_ayurveda/" at bounding box center [373, 172] width 158 height 24
paste input "[URL][DOMAIN_NAME]"
type input "[URL][DOMAIN_NAME]"
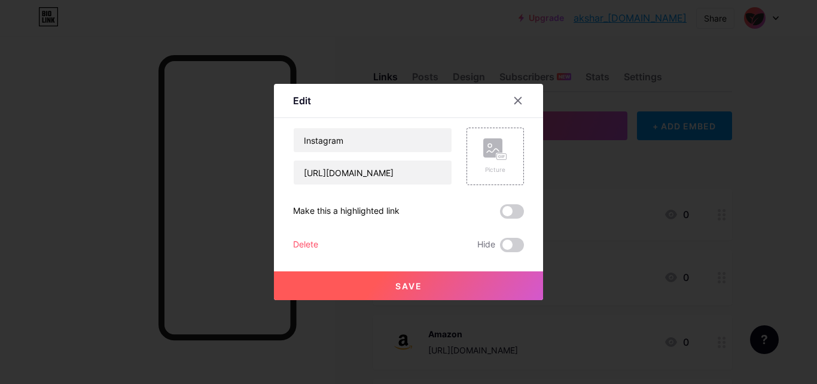
click at [416, 288] on span "Save" at bounding box center [409, 286] width 27 height 10
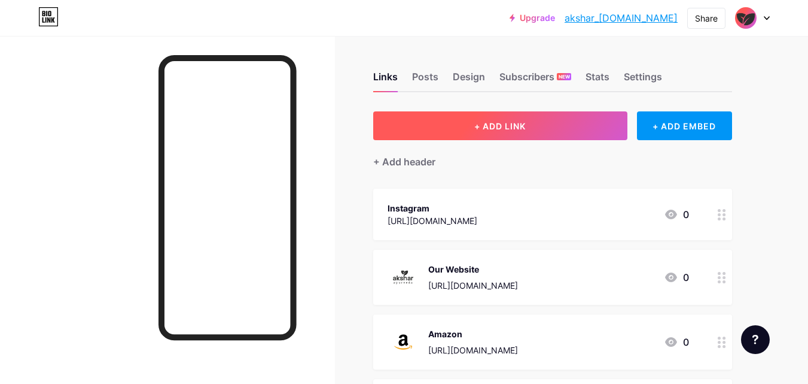
click at [540, 129] on button "+ ADD LINK" at bounding box center [500, 125] width 254 height 29
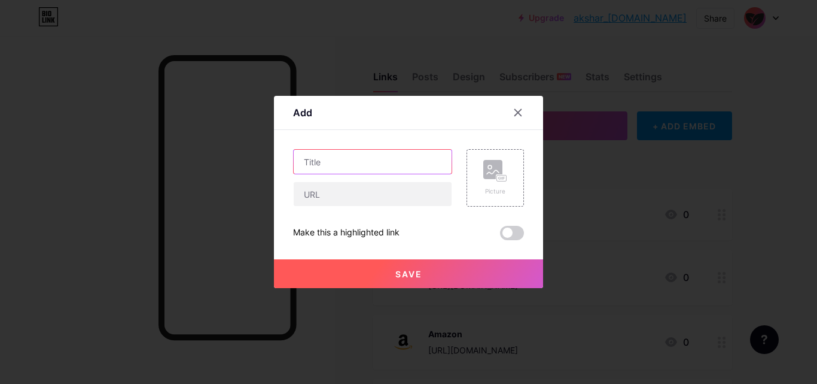
click at [347, 169] on input "text" at bounding box center [373, 162] width 158 height 24
type input "Facebook"
click at [542, 128] on div at bounding box center [408, 192] width 817 height 384
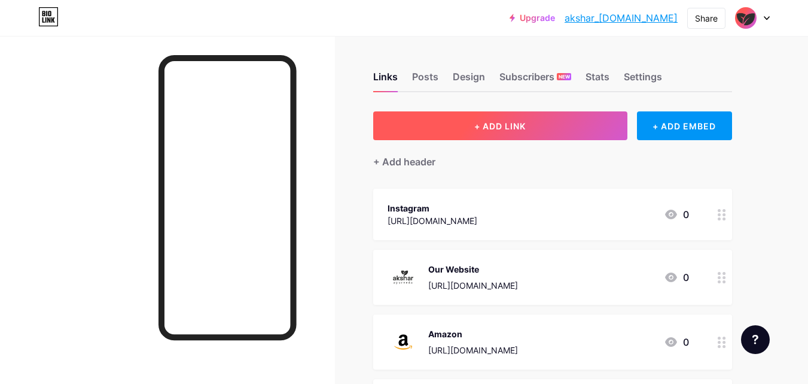
click at [548, 123] on button "+ ADD LINK" at bounding box center [500, 125] width 254 height 29
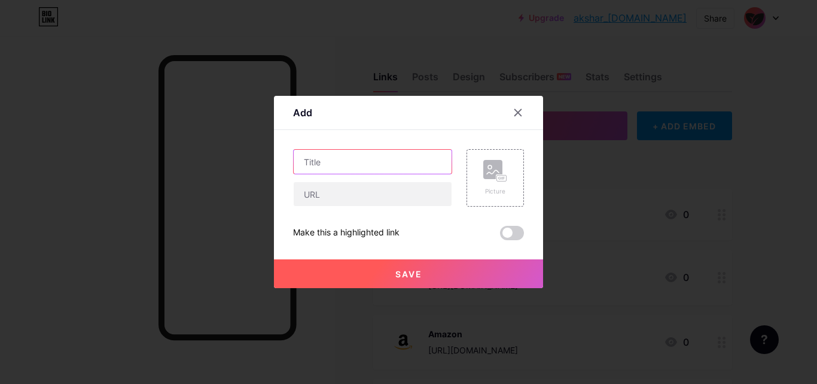
click at [361, 168] on input "text" at bounding box center [373, 162] width 158 height 24
type input "Facebook"
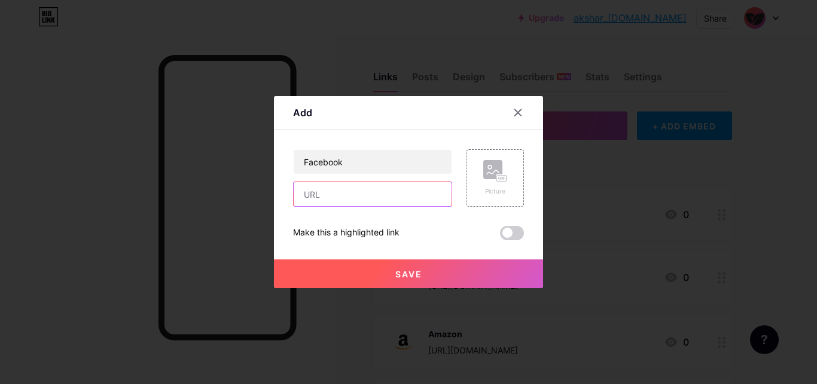
click at [334, 195] on input "text" at bounding box center [373, 194] width 158 height 24
paste input "[URL][DOMAIN_NAME]"
type input "[URL][DOMAIN_NAME]"
click at [384, 284] on button "Save" at bounding box center [408, 273] width 269 height 29
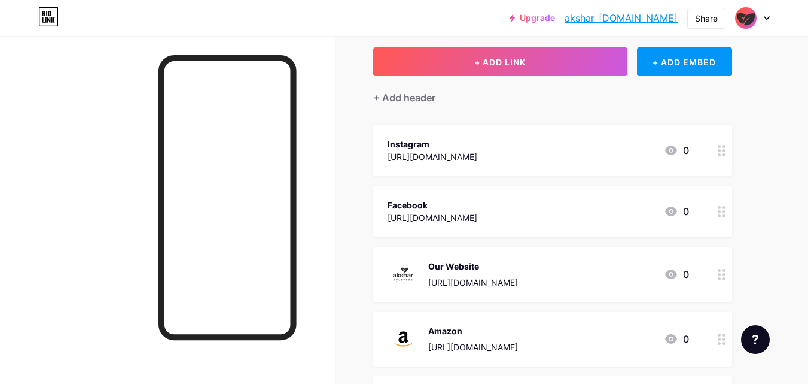
scroll to position [0, 0]
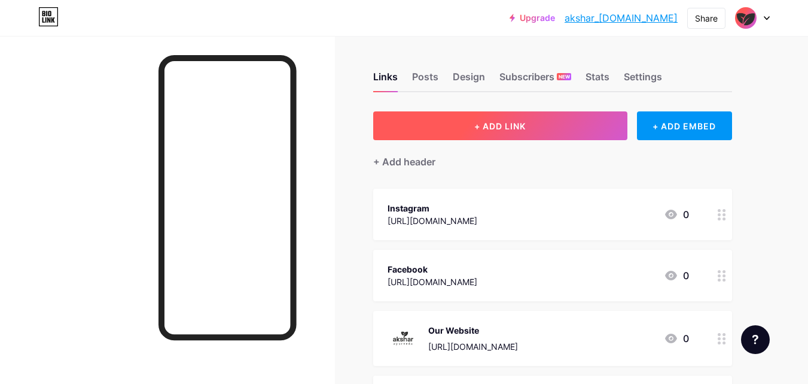
click at [439, 116] on button "+ ADD LINK" at bounding box center [500, 125] width 254 height 29
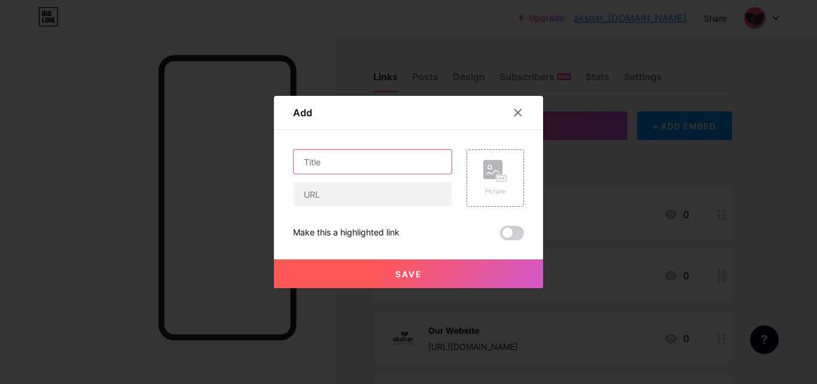
click at [367, 168] on input "text" at bounding box center [373, 162] width 158 height 24
type input "Twitter"
click at [355, 206] on div at bounding box center [372, 193] width 159 height 25
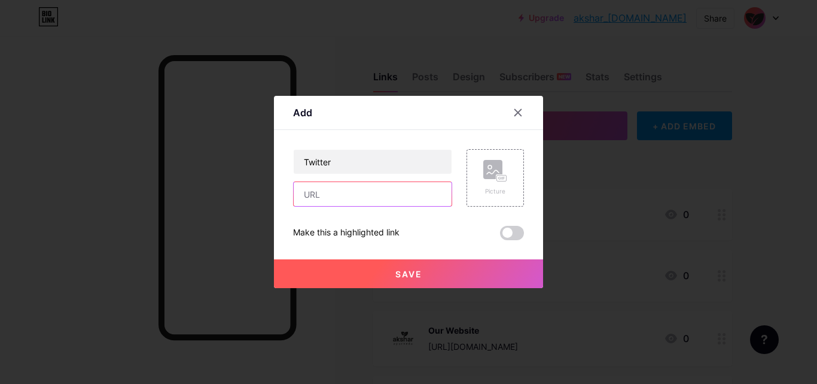
click at [357, 201] on input "text" at bounding box center [373, 194] width 158 height 24
paste input "[URL][DOMAIN_NAME]"
type input "[URL][DOMAIN_NAME]"
click at [384, 272] on button "Save" at bounding box center [408, 273] width 269 height 29
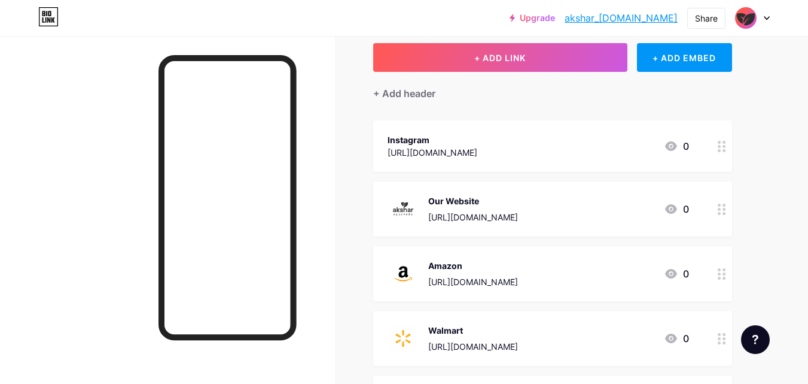
scroll to position [60, 0]
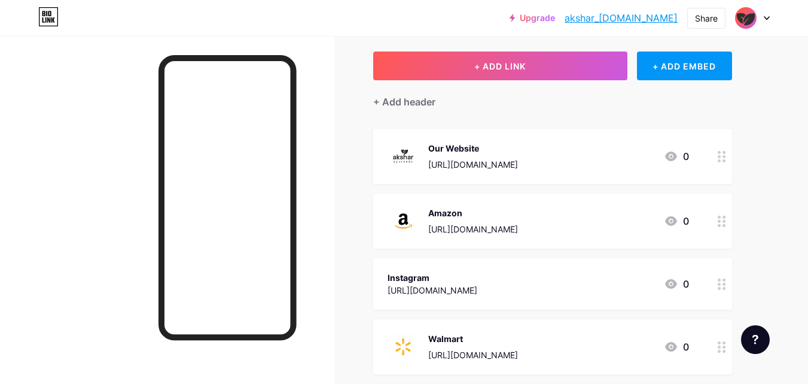
click at [769, 239] on div "Links Posts Design Subscribers NEW Stats Settings + ADD LINK + ADD EMBED + Add …" at bounding box center [391, 359] width 783 height 767
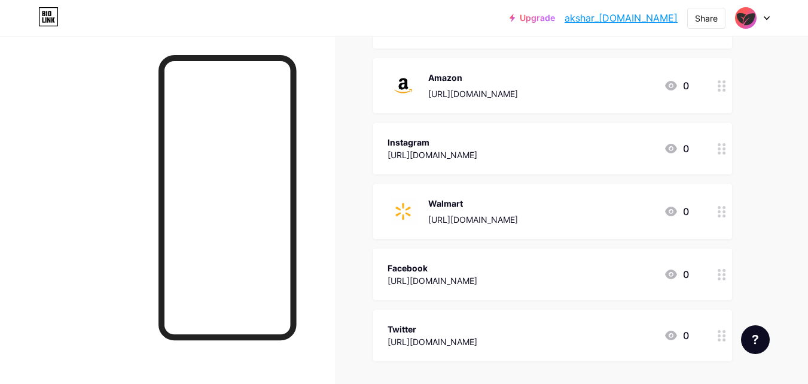
scroll to position [239, 0]
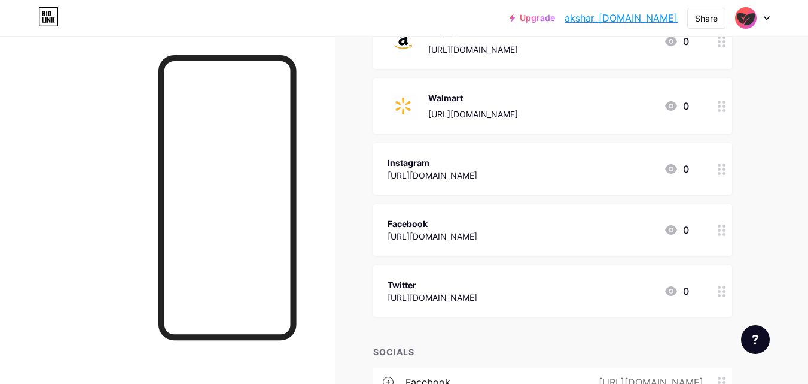
click at [741, 160] on div "Links Posts Design Subscribers NEW Stats Settings + ADD LINK + ADD EMBED + Add …" at bounding box center [391, 180] width 783 height 767
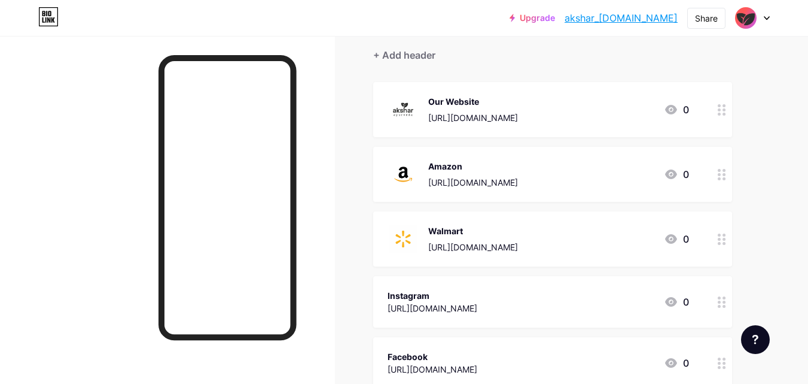
scroll to position [0, 0]
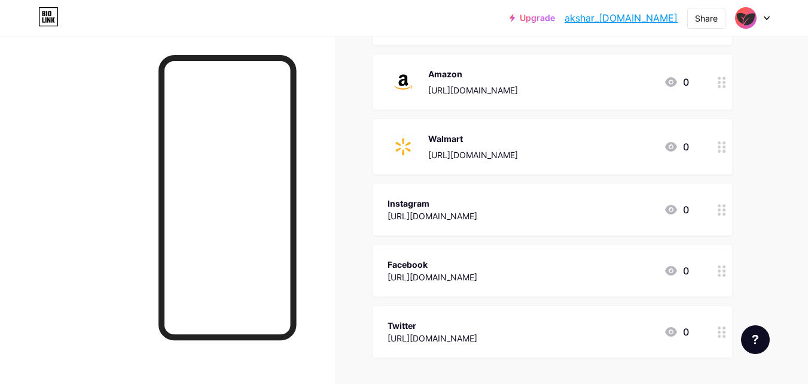
scroll to position [359, 0]
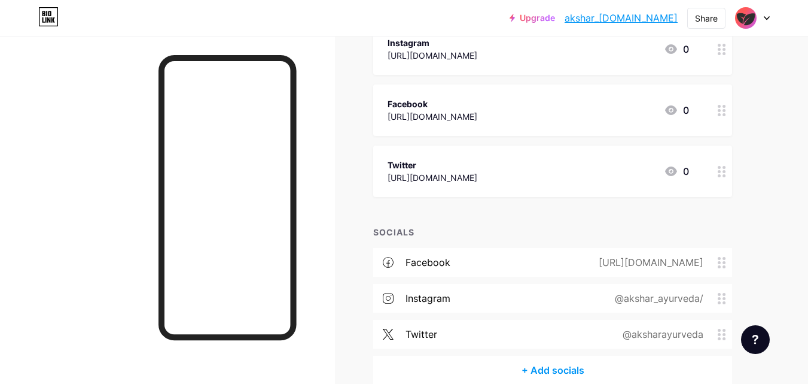
click at [720, 265] on circle at bounding box center [719, 266] width 3 height 3
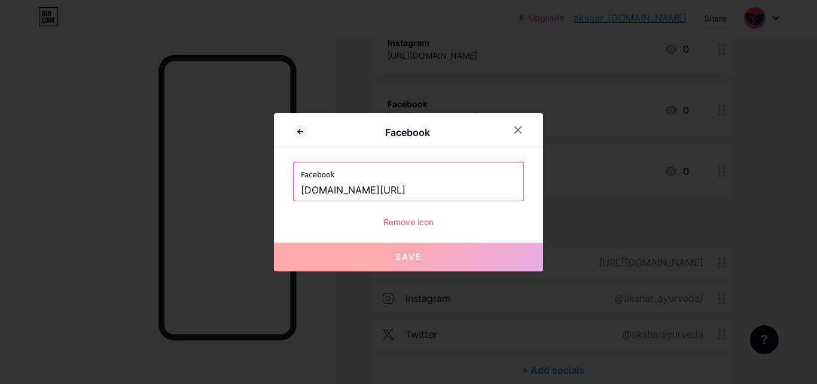
click at [407, 221] on div "Remove icon" at bounding box center [408, 221] width 231 height 13
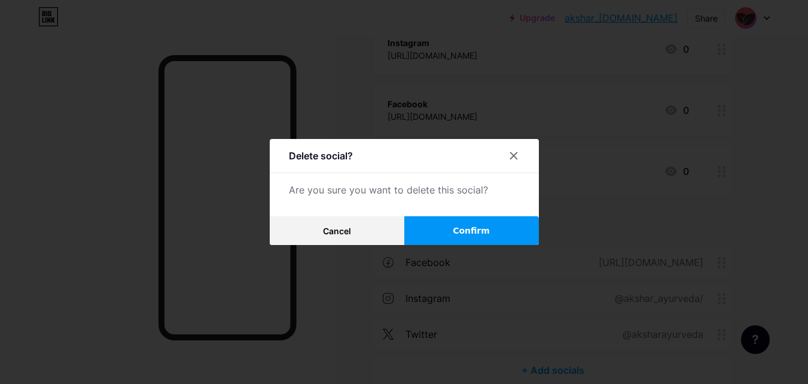
click at [421, 230] on button "Confirm" at bounding box center [471, 230] width 135 height 29
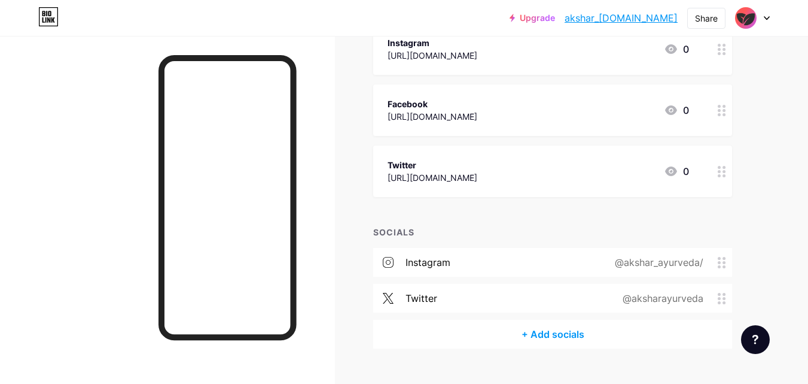
click at [722, 262] on icon at bounding box center [722, 262] width 8 height 11
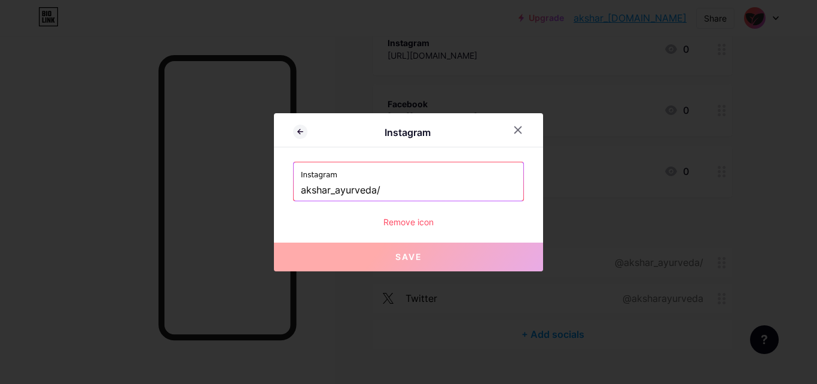
click at [455, 228] on div "Instagram Instagram akshar_ayurveda/ Remove icon Save" at bounding box center [408, 192] width 269 height 158
click at [424, 222] on div "Remove icon" at bounding box center [408, 221] width 231 height 13
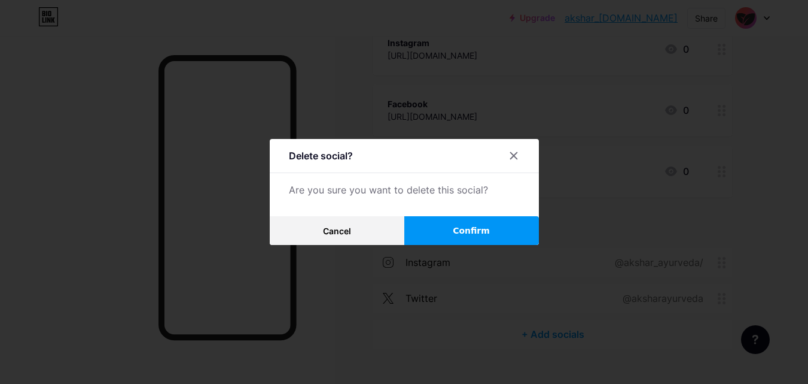
click at [474, 233] on span "Confirm" at bounding box center [471, 230] width 37 height 13
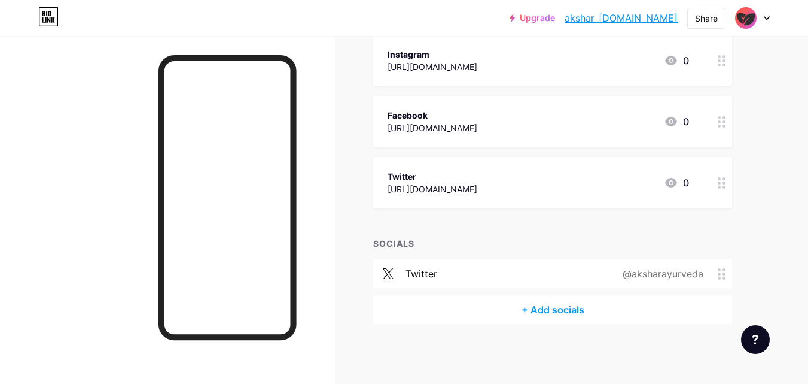
scroll to position [347, 0]
click at [729, 279] on span at bounding box center [725, 274] width 14 height 11
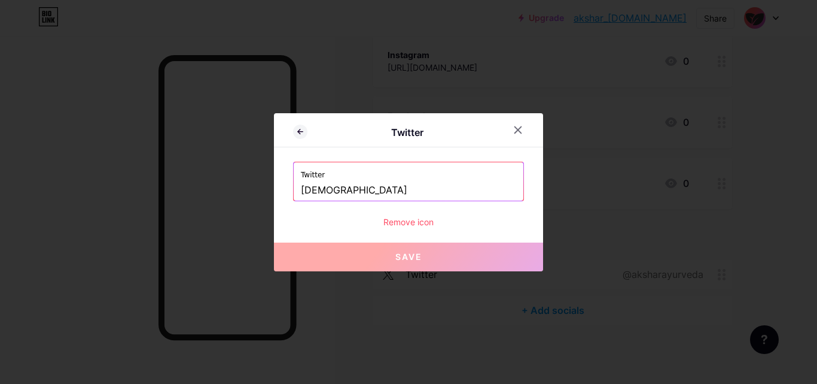
click at [443, 228] on div "Twitter Twitter aksharayurveda Remove icon Save" at bounding box center [408, 192] width 269 height 158
click at [421, 221] on div "Remove icon" at bounding box center [408, 221] width 231 height 13
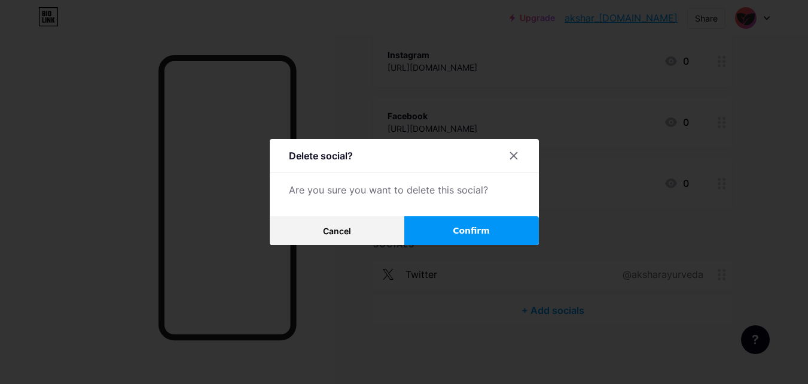
click at [448, 233] on button "Confirm" at bounding box center [471, 230] width 135 height 29
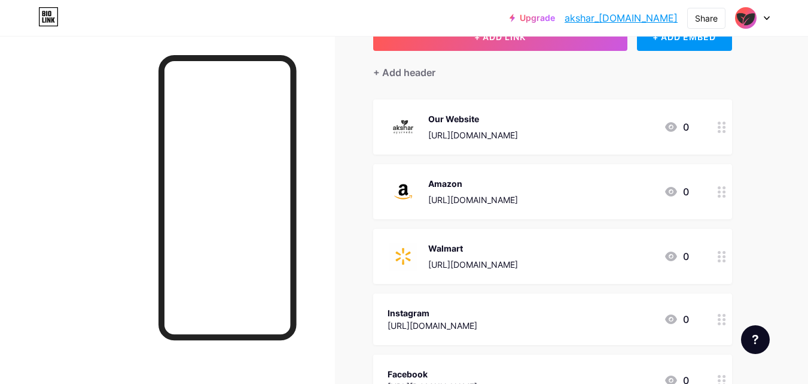
scroll to position [191, 0]
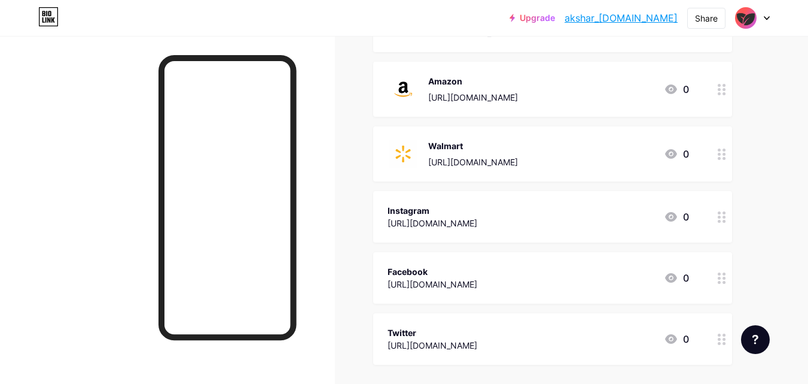
click at [601, 221] on div "Instagram [URL][DOMAIN_NAME] 0" at bounding box center [539, 217] width 302 height 28
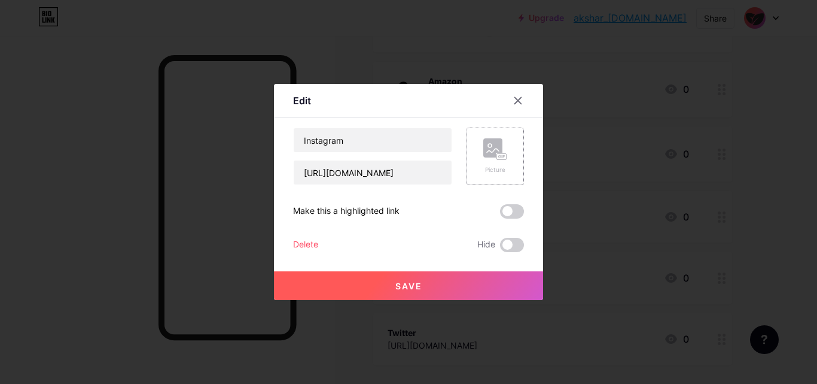
click at [483, 144] on rect at bounding box center [492, 147] width 19 height 19
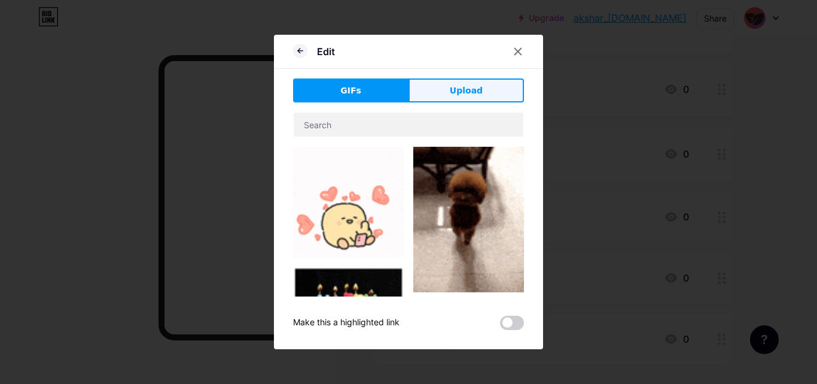
click at [440, 98] on button "Upload" at bounding box center [466, 90] width 115 height 24
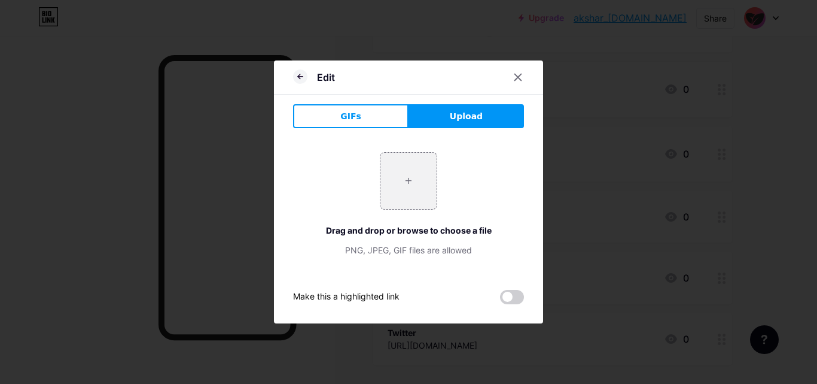
click at [419, 211] on div "+ Drag and drop or browse to choose a file PNG, JPEG, GIF files are allowed" at bounding box center [408, 204] width 231 height 104
click at [405, 182] on input "file" at bounding box center [409, 181] width 56 height 56
type input "C:\fakepath\6.jpg"
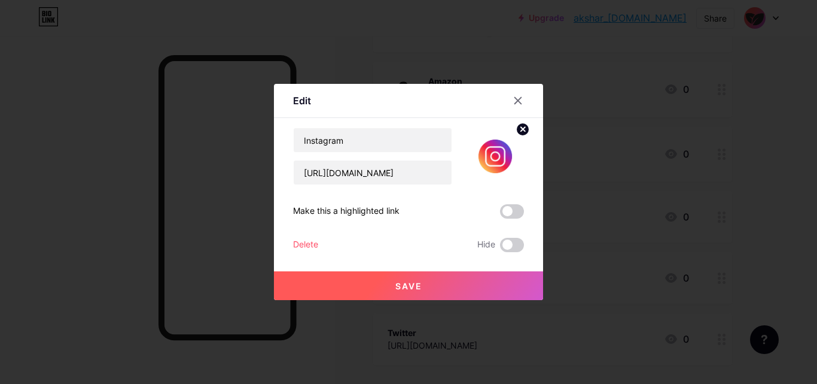
click at [455, 285] on button "Save" at bounding box center [408, 285] width 269 height 29
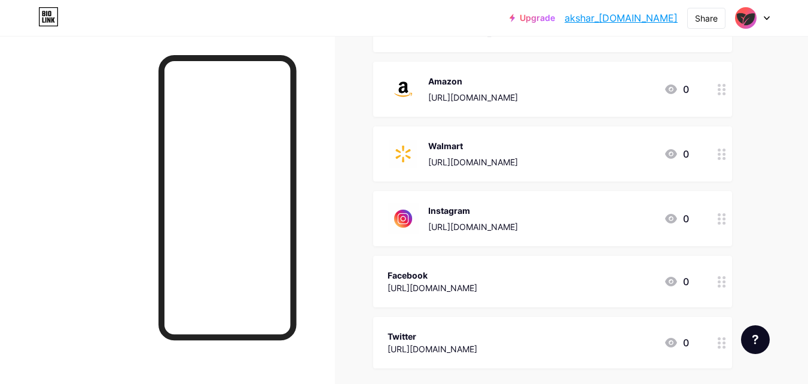
click at [707, 285] on div "Facebook [URL][DOMAIN_NAME] 0" at bounding box center [552, 280] width 359 height 51
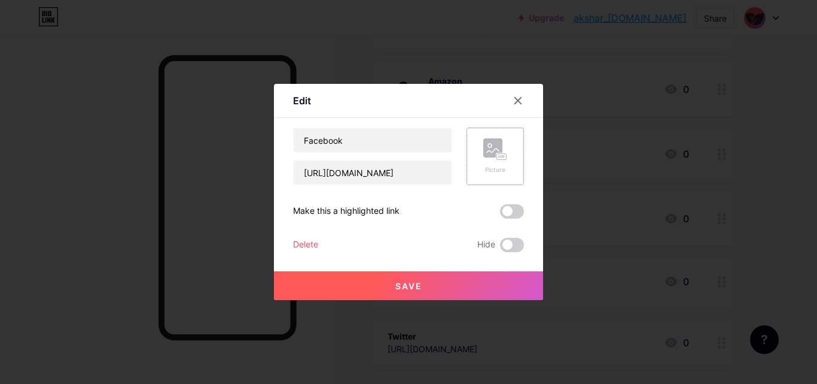
click at [483, 157] on rect at bounding box center [492, 147] width 19 height 19
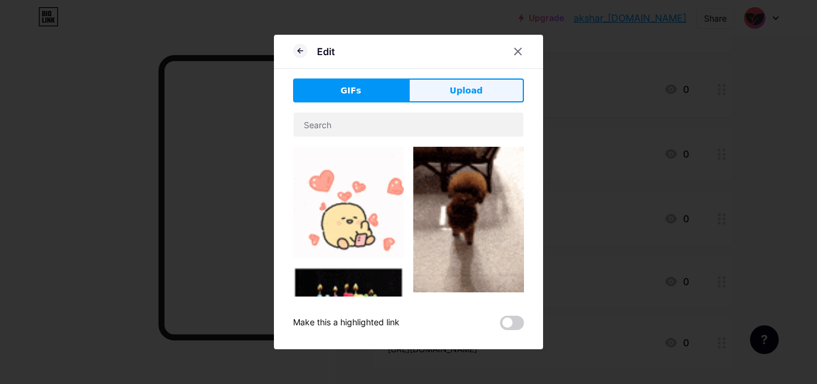
click at [450, 96] on span "Upload" at bounding box center [466, 90] width 33 height 13
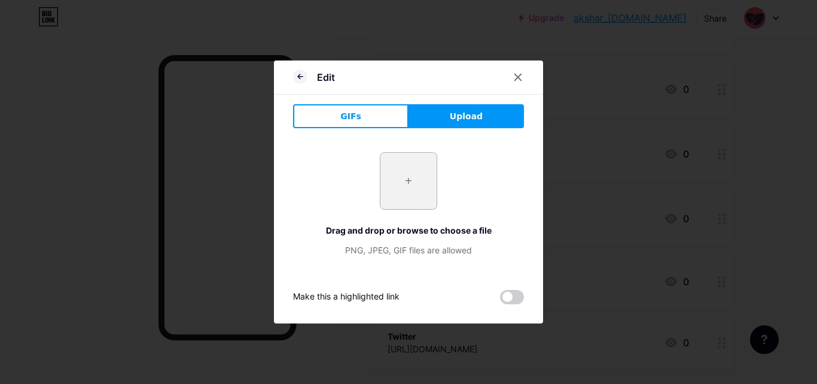
click at [410, 208] on input "file" at bounding box center [409, 181] width 56 height 56
type input "C:\fakepath\4.jpg"
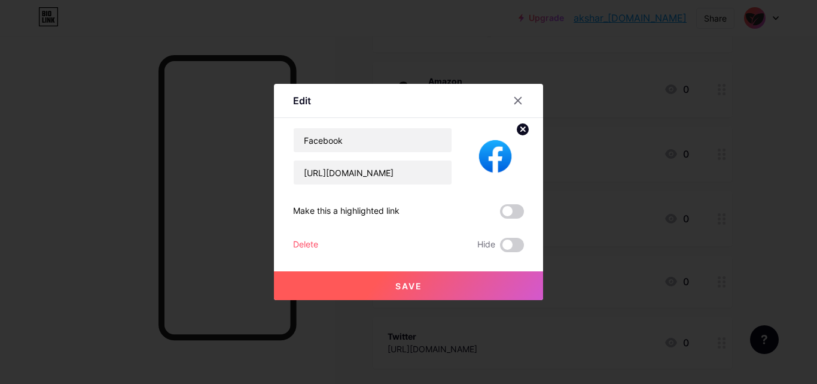
click at [419, 296] on button "Save" at bounding box center [408, 285] width 269 height 29
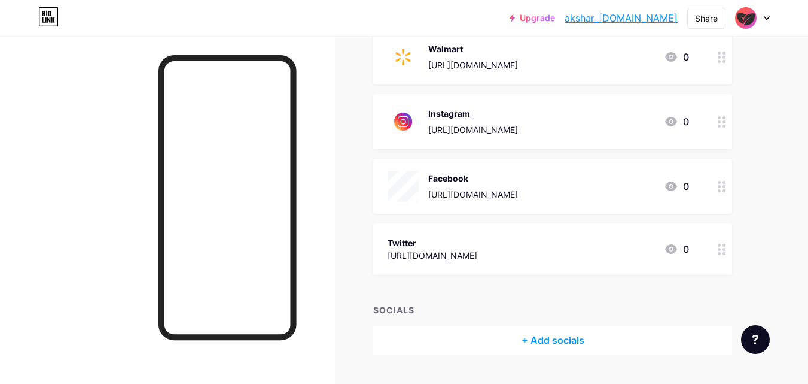
scroll to position [311, 0]
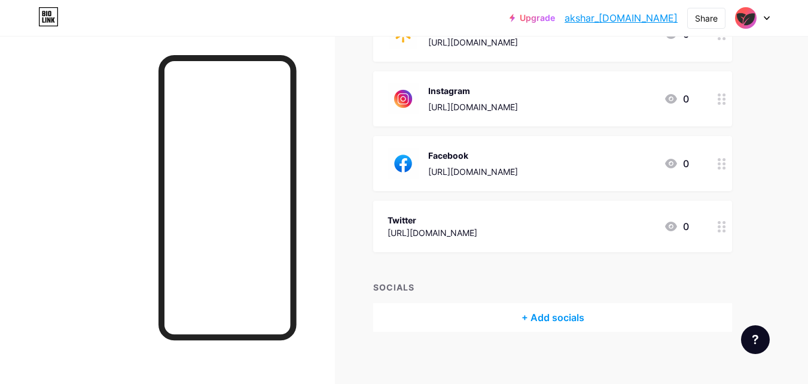
click at [698, 227] on div "Twitter [URL][DOMAIN_NAME] 0" at bounding box center [552, 225] width 359 height 51
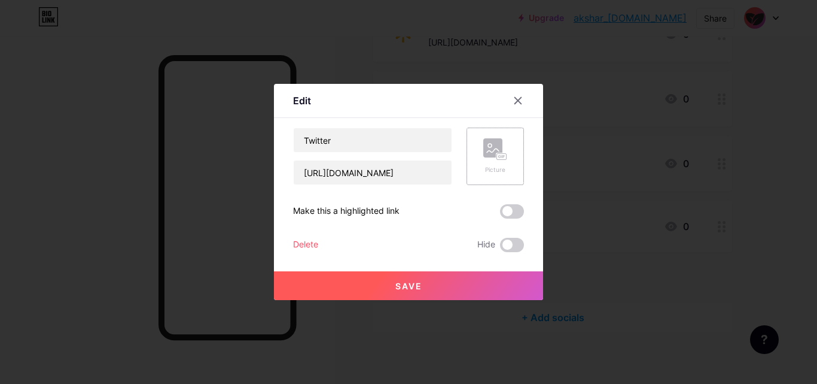
click at [483, 156] on rect at bounding box center [492, 147] width 19 height 19
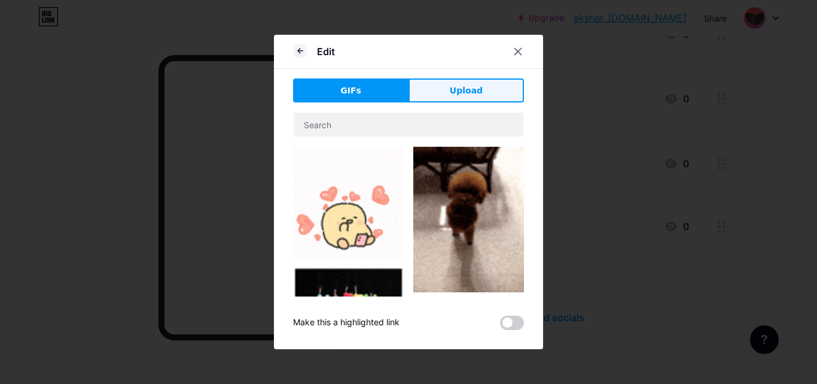
click at [463, 90] on span "Upload" at bounding box center [466, 90] width 33 height 13
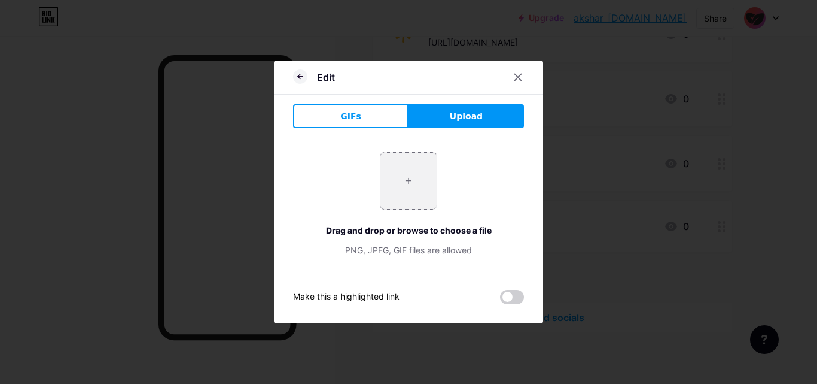
click at [401, 171] on input "file" at bounding box center [409, 181] width 56 height 56
type input "C:\fakepath\5.jpg"
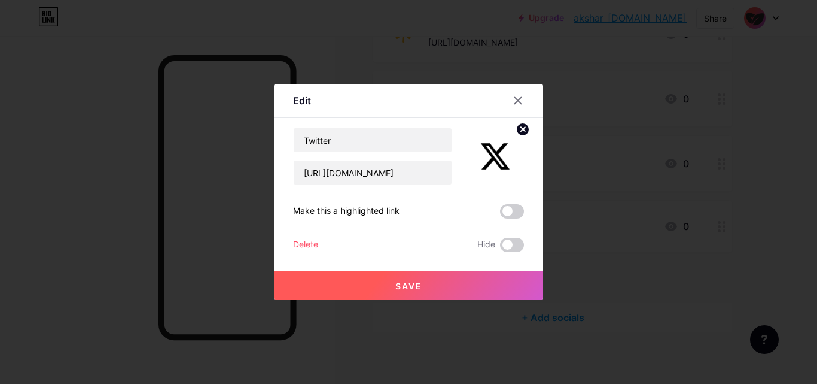
click at [482, 283] on button "Save" at bounding box center [408, 285] width 269 height 29
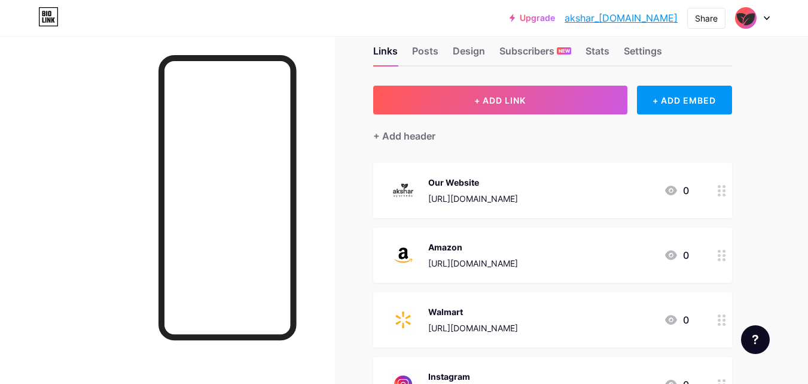
scroll to position [0, 0]
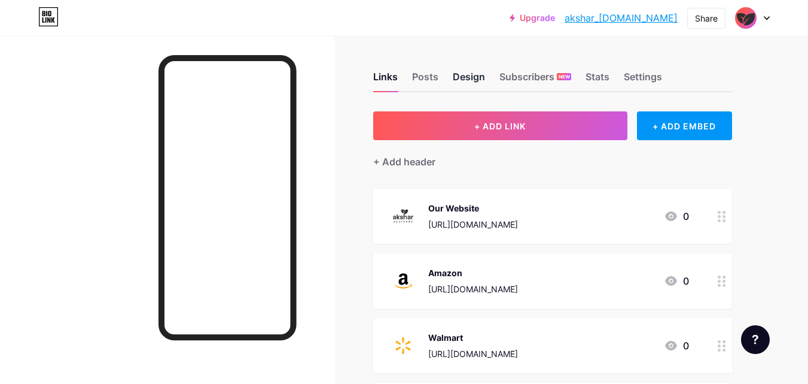
click at [480, 75] on div "Design" at bounding box center [469, 80] width 32 height 22
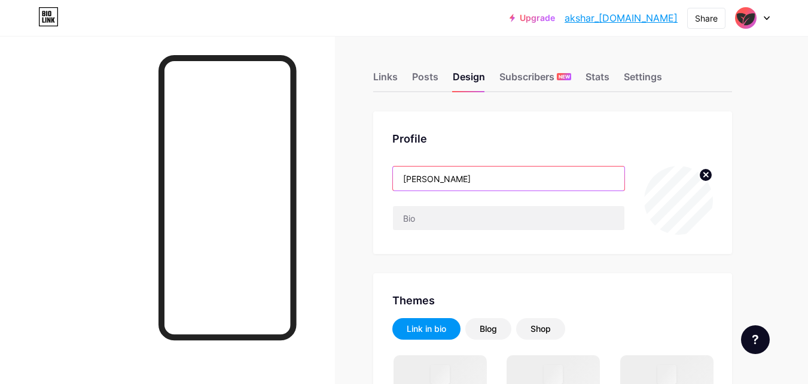
click at [472, 178] on input "[PERSON_NAME]" at bounding box center [509, 178] width 232 height 24
click at [530, 174] on input "[PERSON_NAME]" at bounding box center [509, 178] width 232 height 24
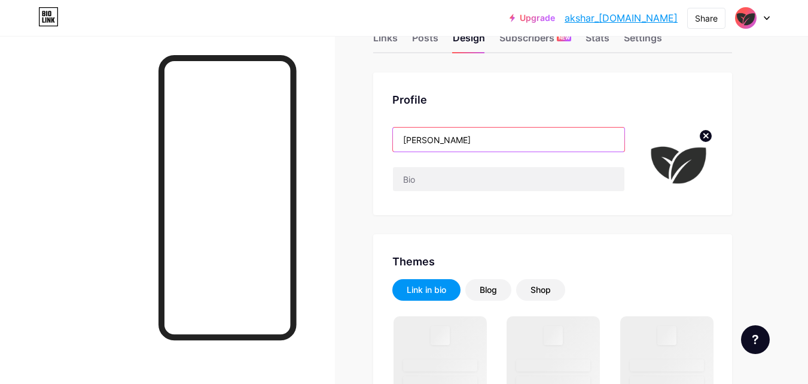
scroll to position [60, 0]
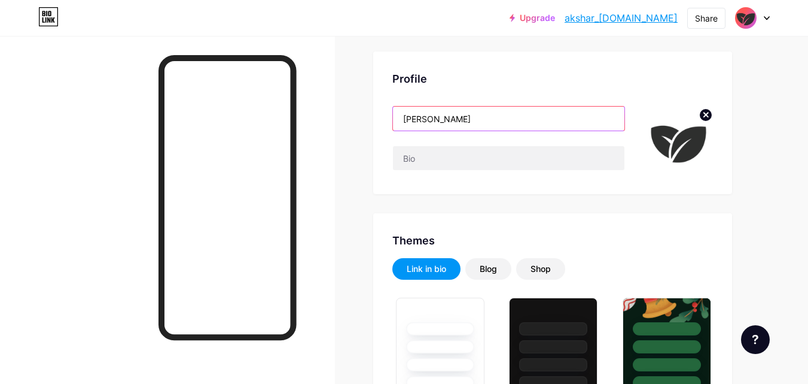
drag, startPoint x: 509, startPoint y: 121, endPoint x: 384, endPoint y: 126, distance: 125.2
click at [384, 126] on div "Profile [PERSON_NAME]" at bounding box center [552, 122] width 359 height 142
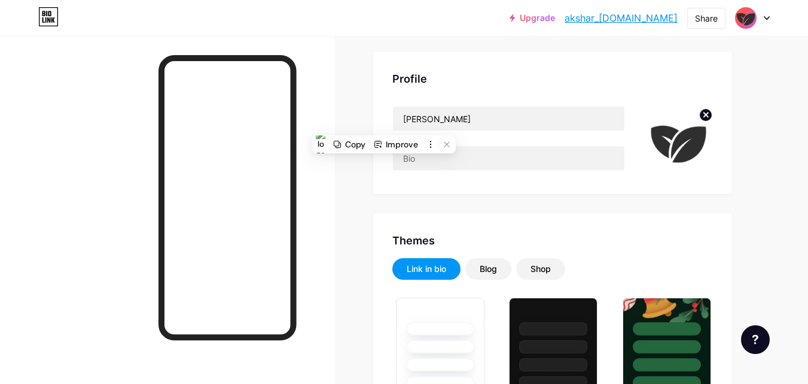
click at [655, 189] on div "Profile [PERSON_NAME]" at bounding box center [552, 122] width 359 height 142
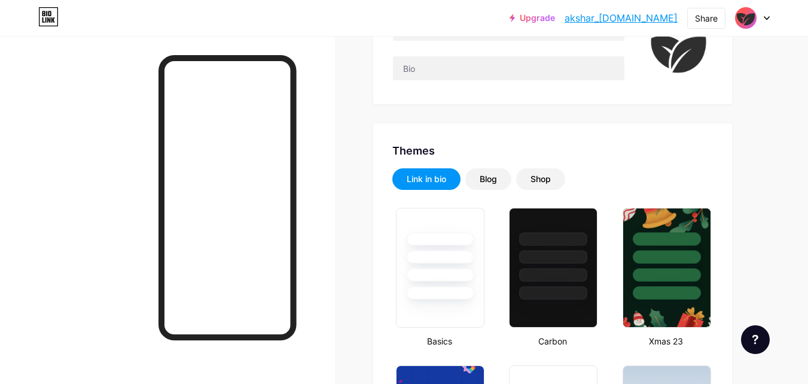
scroll to position [0, 0]
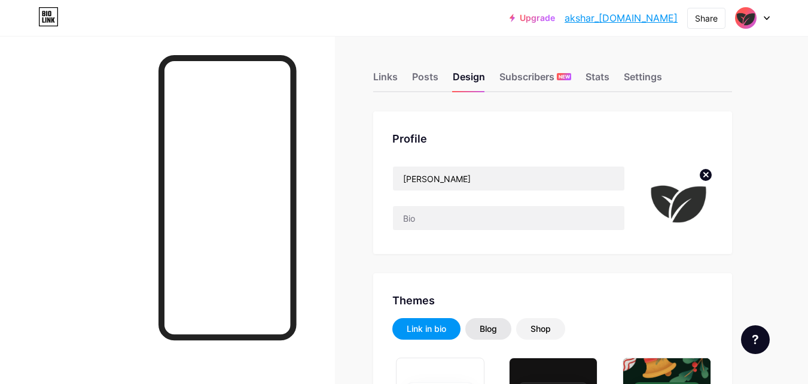
click at [495, 330] on div "Blog" at bounding box center [488, 329] width 17 height 12
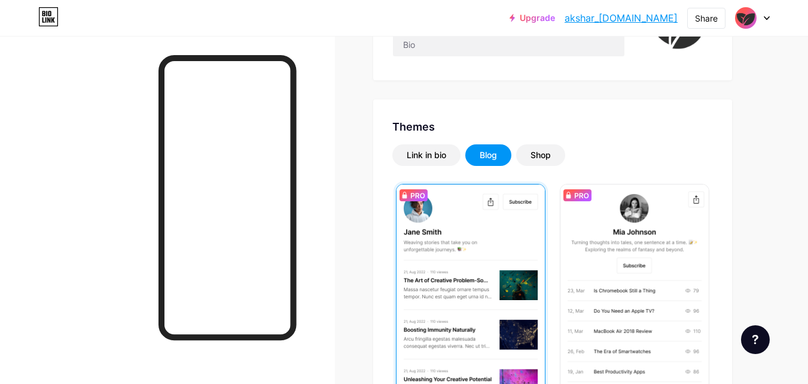
scroll to position [180, 0]
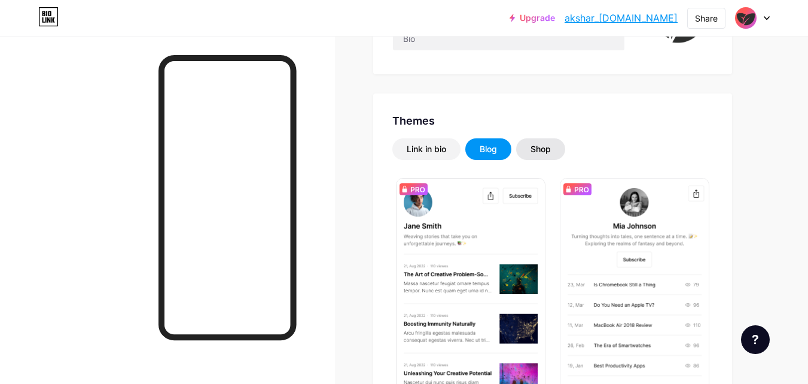
click at [548, 158] on div "Shop" at bounding box center [540, 149] width 49 height 22
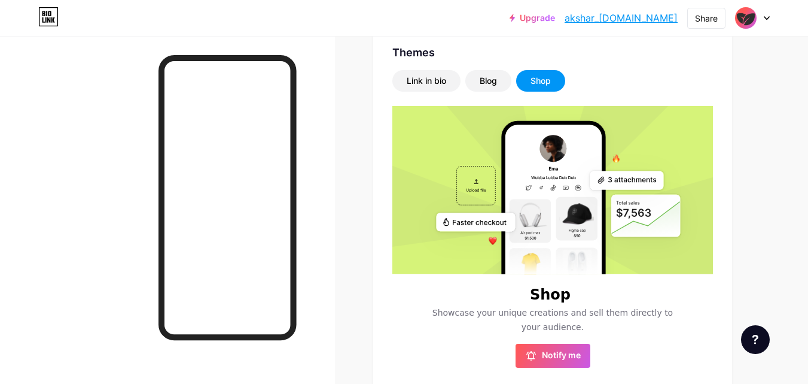
scroll to position [247, 0]
click at [426, 83] on div "Link in bio" at bounding box center [426, 81] width 39 height 12
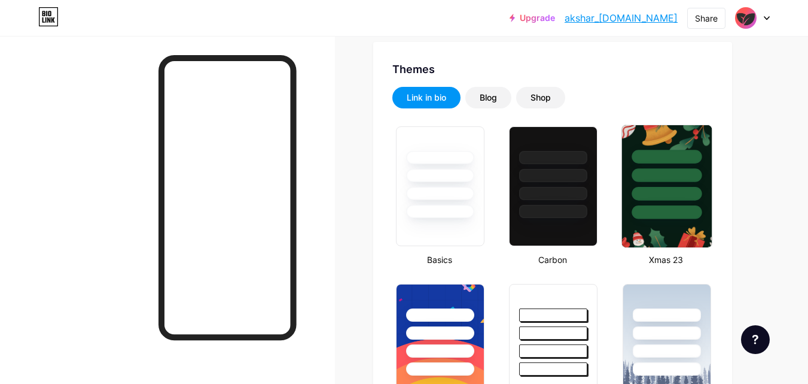
scroll to position [187, 0]
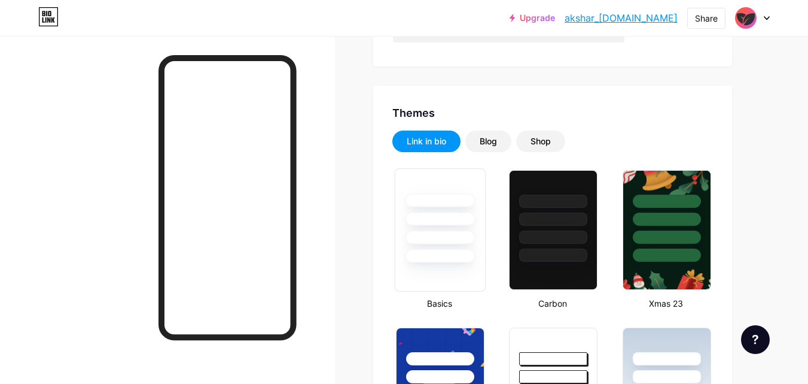
click at [448, 213] on div at bounding box center [440, 219] width 70 height 14
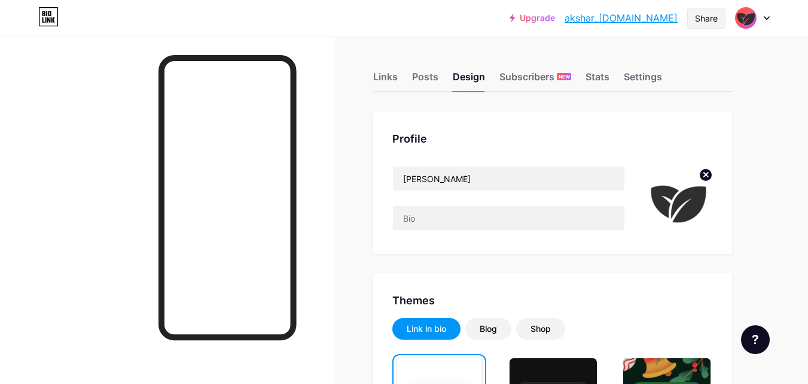
click at [697, 22] on div "Share" at bounding box center [706, 18] width 23 height 13
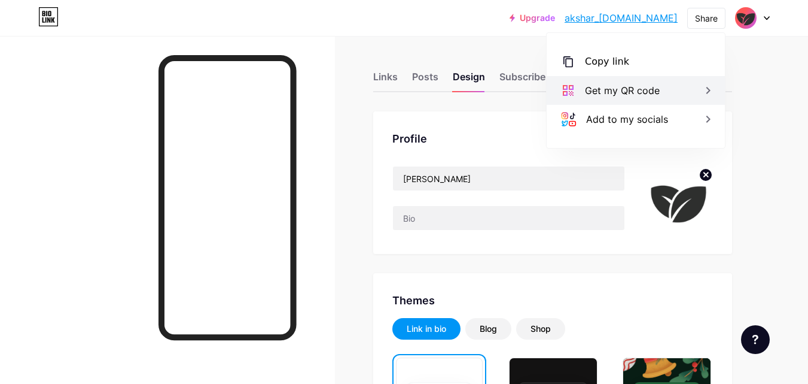
click at [630, 85] on div "Get my QR code" at bounding box center [622, 90] width 75 height 14
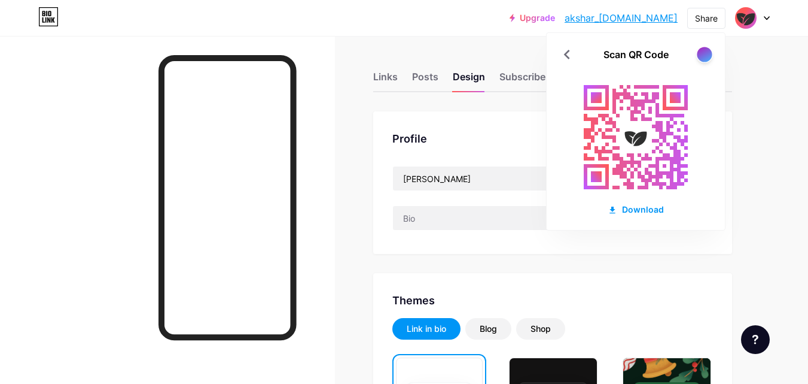
click at [700, 59] on div at bounding box center [704, 54] width 15 height 15
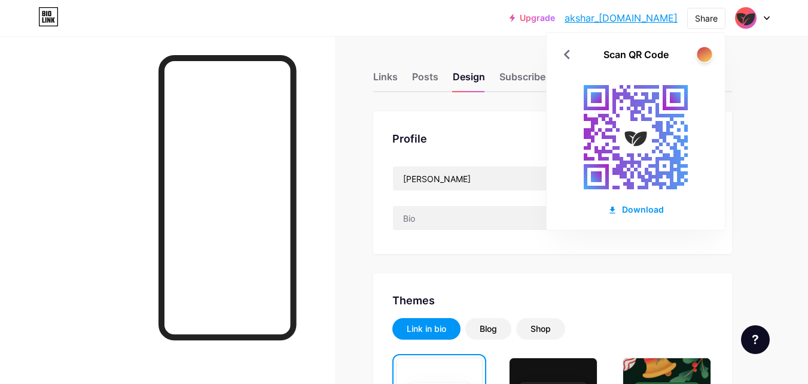
click at [701, 60] on div at bounding box center [704, 54] width 15 height 15
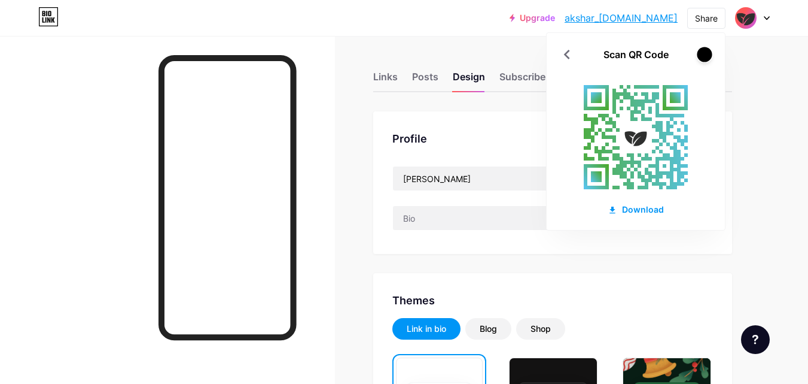
click at [701, 60] on div at bounding box center [704, 54] width 15 height 15
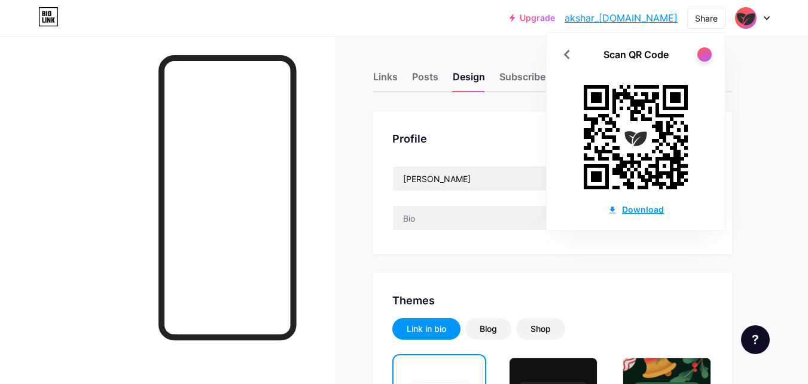
click at [635, 209] on div "Download" at bounding box center [636, 209] width 56 height 13
